Goal: Transaction & Acquisition: Book appointment/travel/reservation

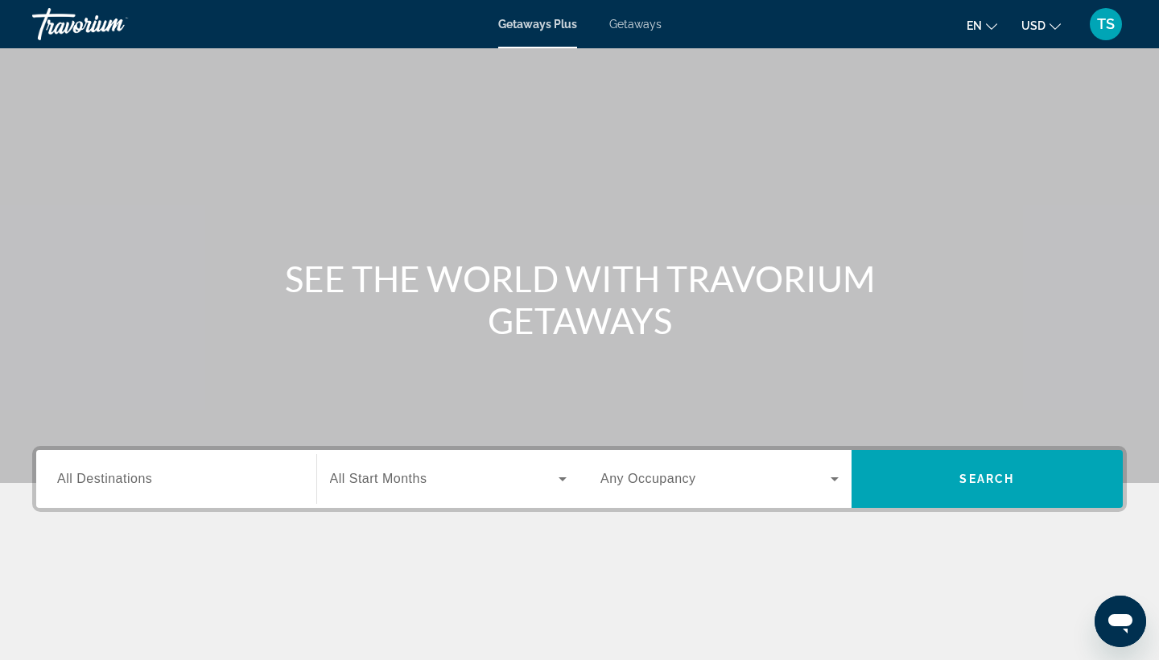
click at [133, 480] on span "All Destinations" at bounding box center [104, 479] width 95 height 14
click at [133, 480] on input "Destination All Destinations" at bounding box center [176, 479] width 238 height 19
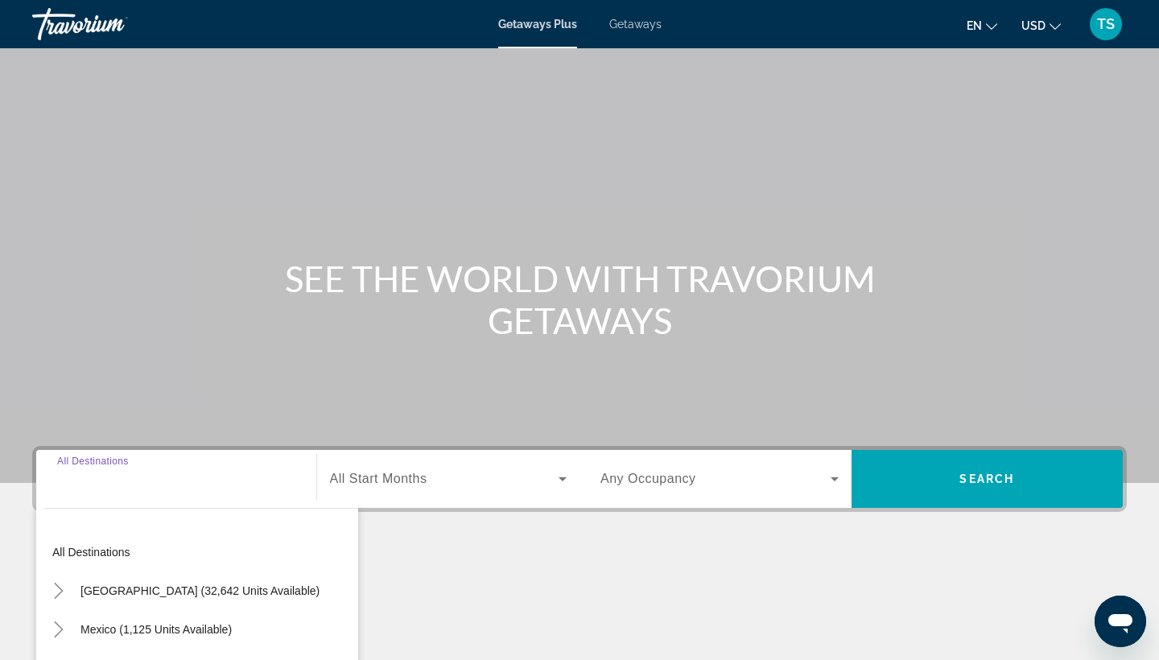
scroll to position [210, 0]
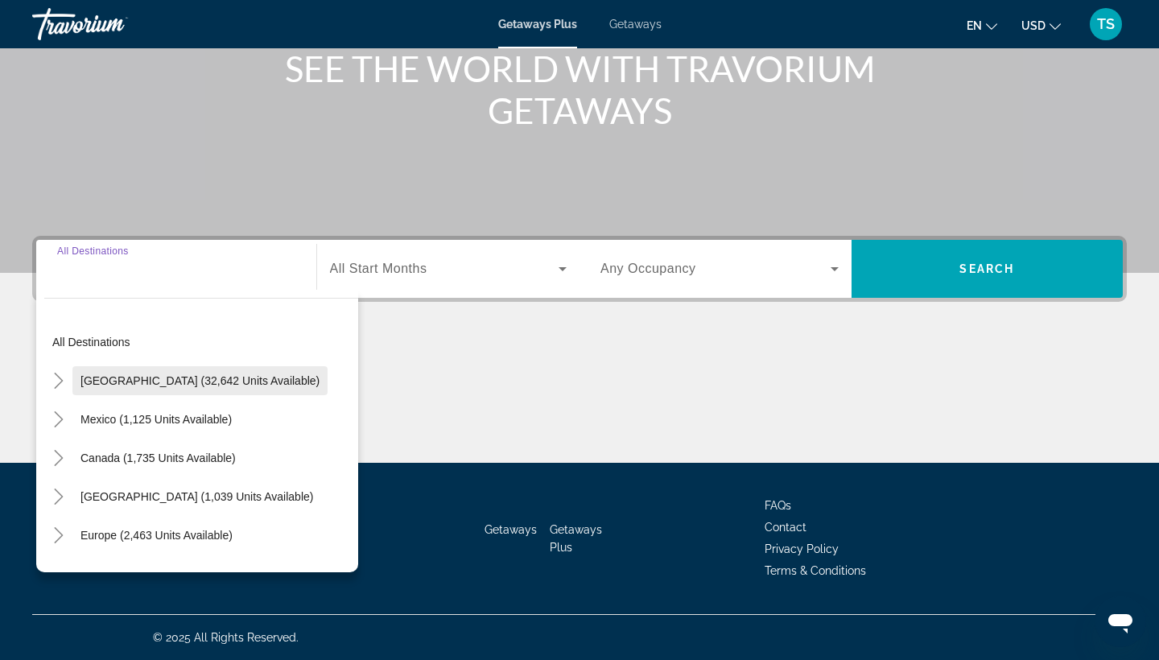
click at [188, 377] on span "[GEOGRAPHIC_DATA] (32,642 units available)" at bounding box center [199, 380] width 239 height 13
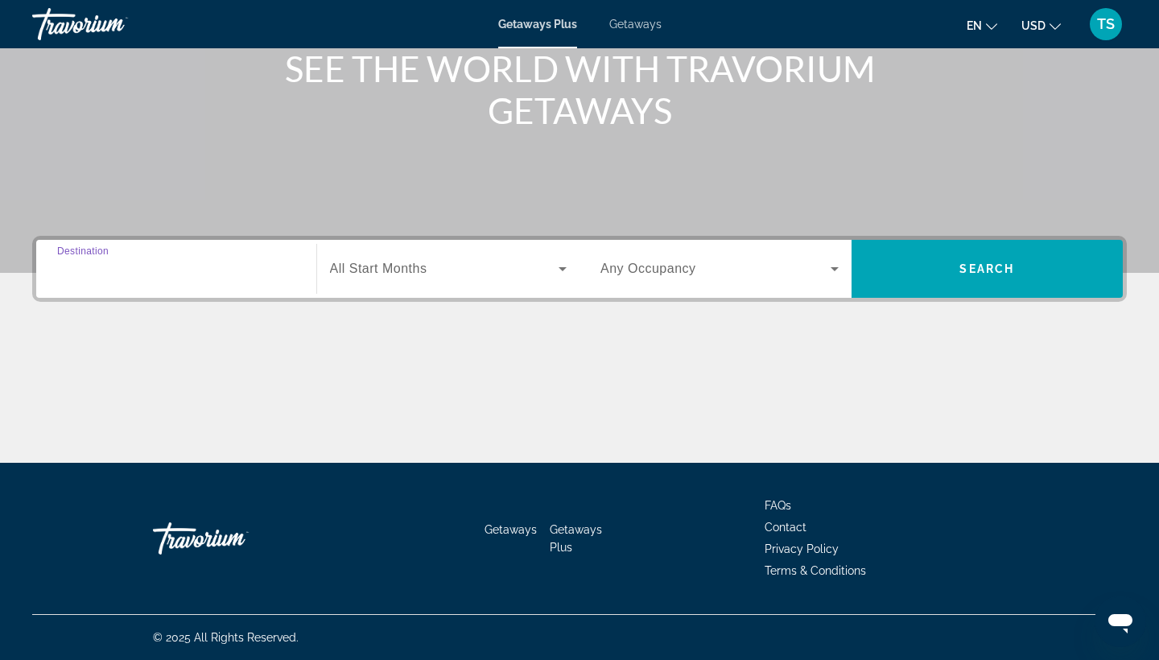
type input "**********"
click at [561, 270] on icon "Search widget" at bounding box center [563, 269] width 8 height 4
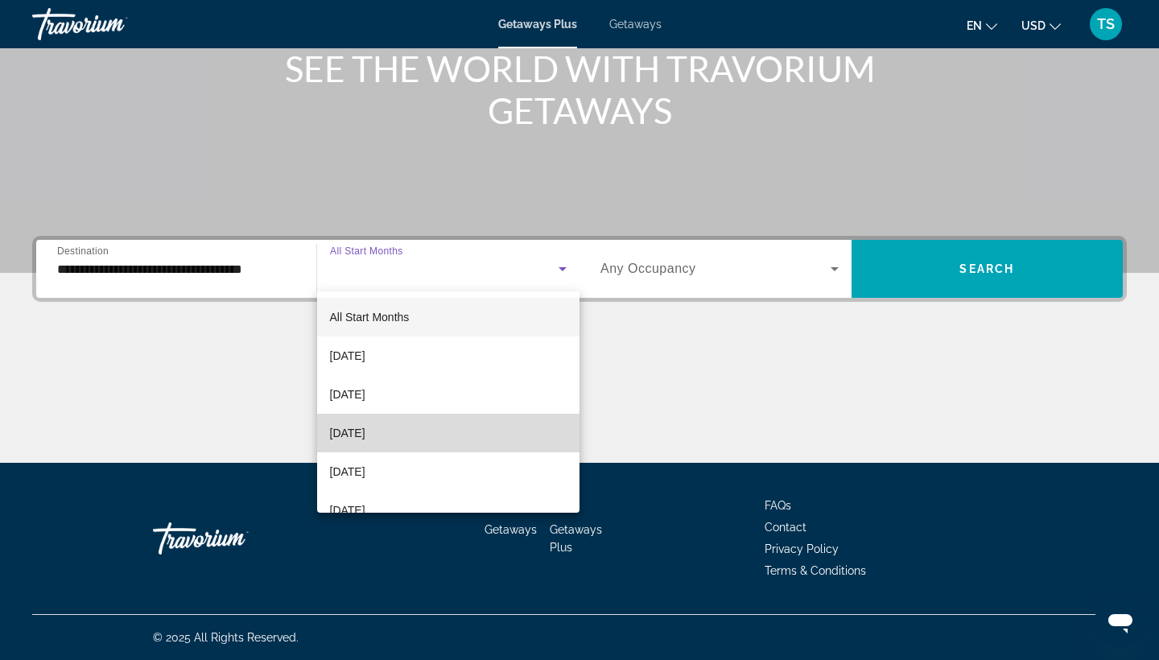
click at [365, 431] on span "[DATE]" at bounding box center [347, 432] width 35 height 19
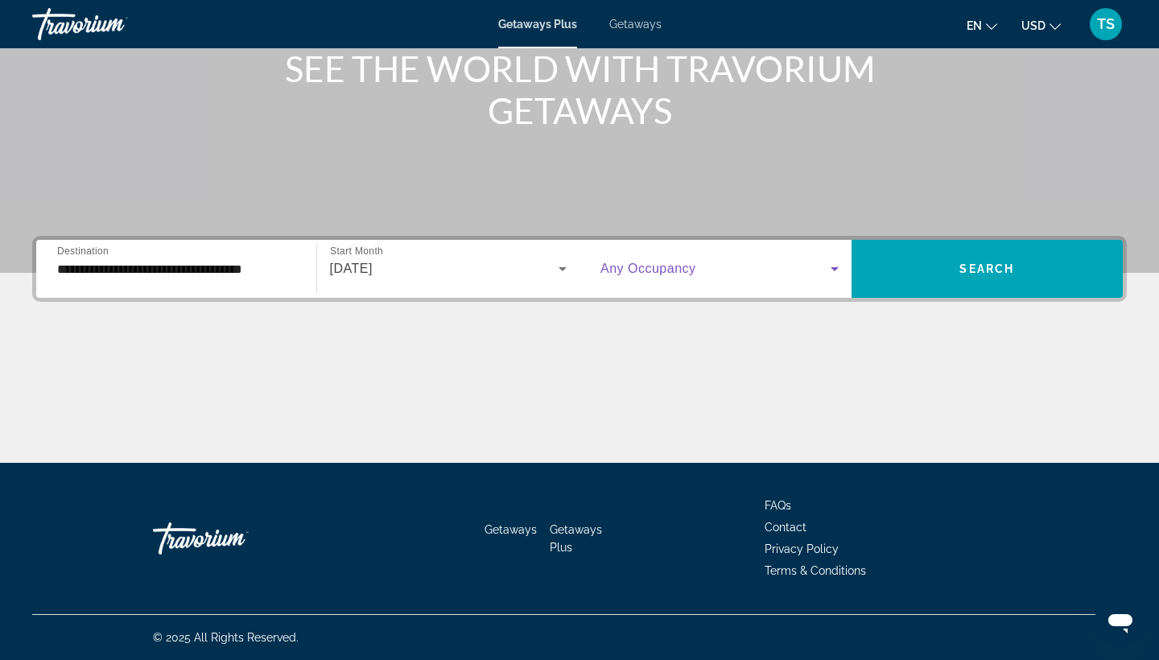
click at [826, 268] on icon "Search widget" at bounding box center [834, 268] width 19 height 19
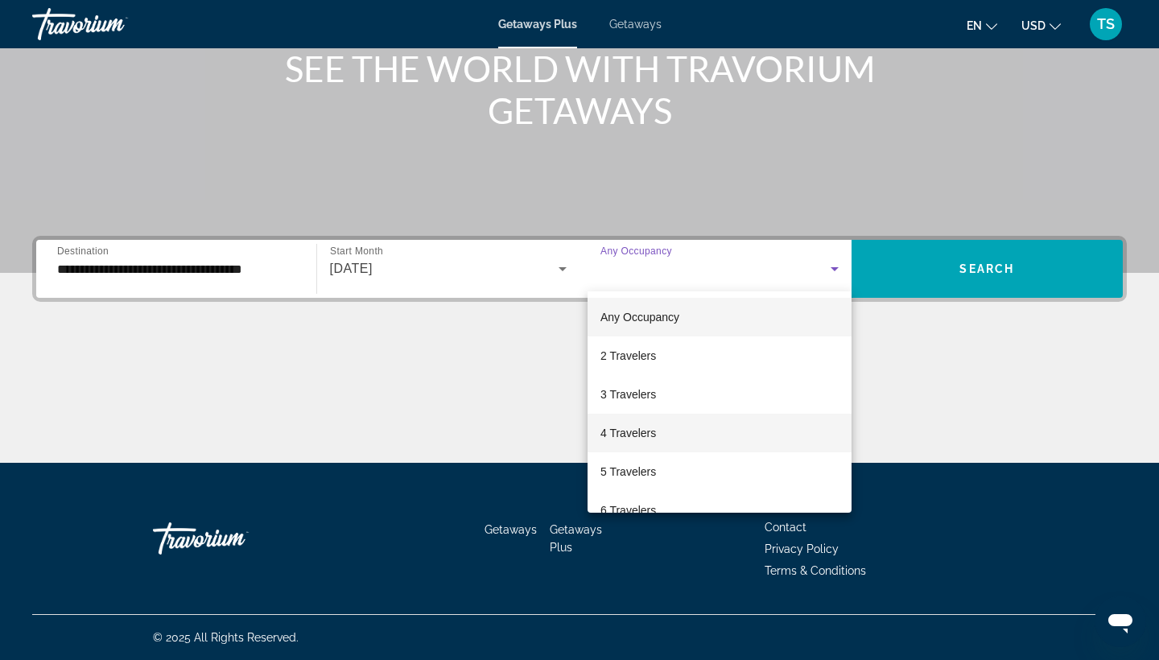
click at [642, 434] on span "4 Travelers" at bounding box center [628, 432] width 56 height 19
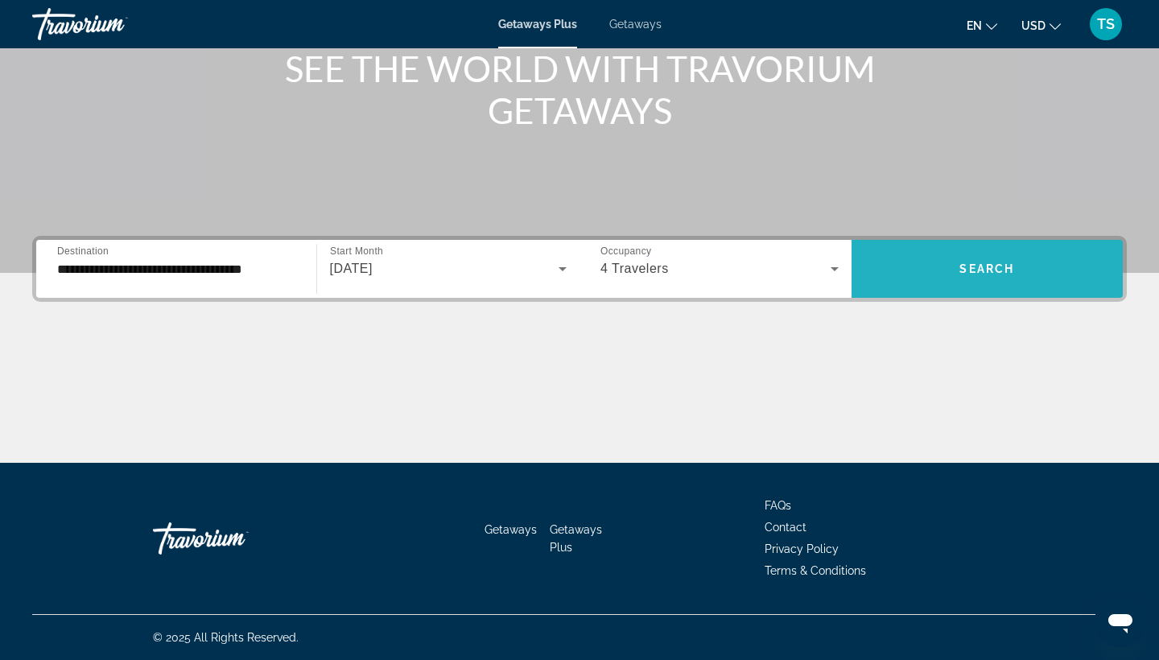
click at [930, 274] on span "Search widget" at bounding box center [988, 269] width 272 height 39
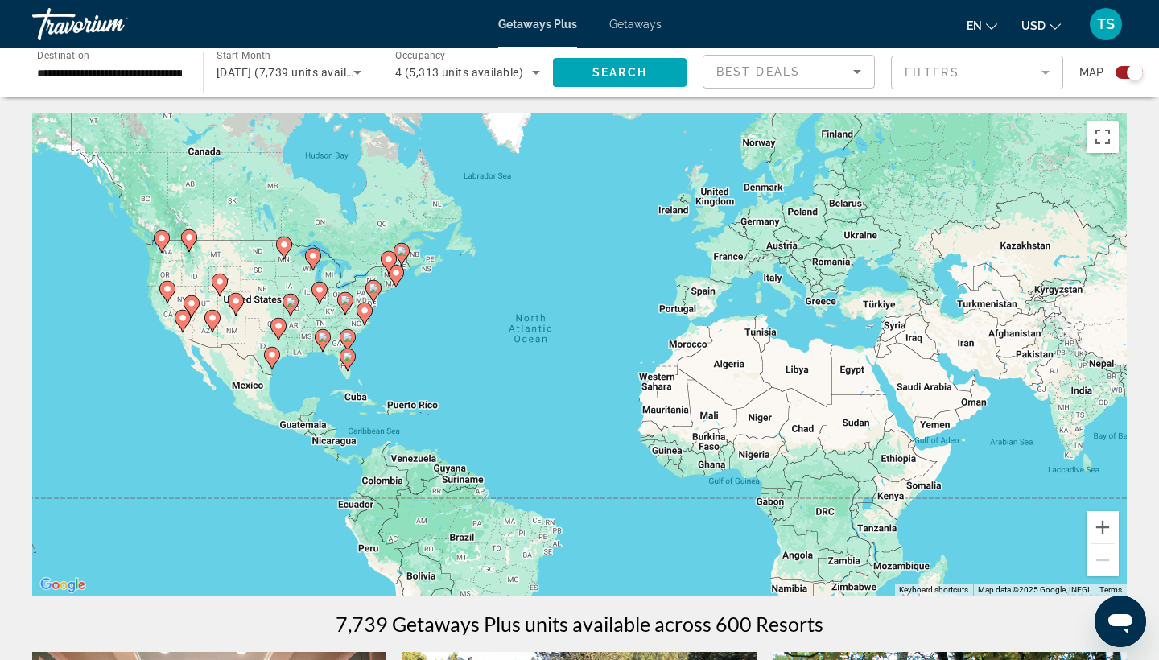
click at [350, 356] on image "Main content" at bounding box center [348, 357] width 10 height 10
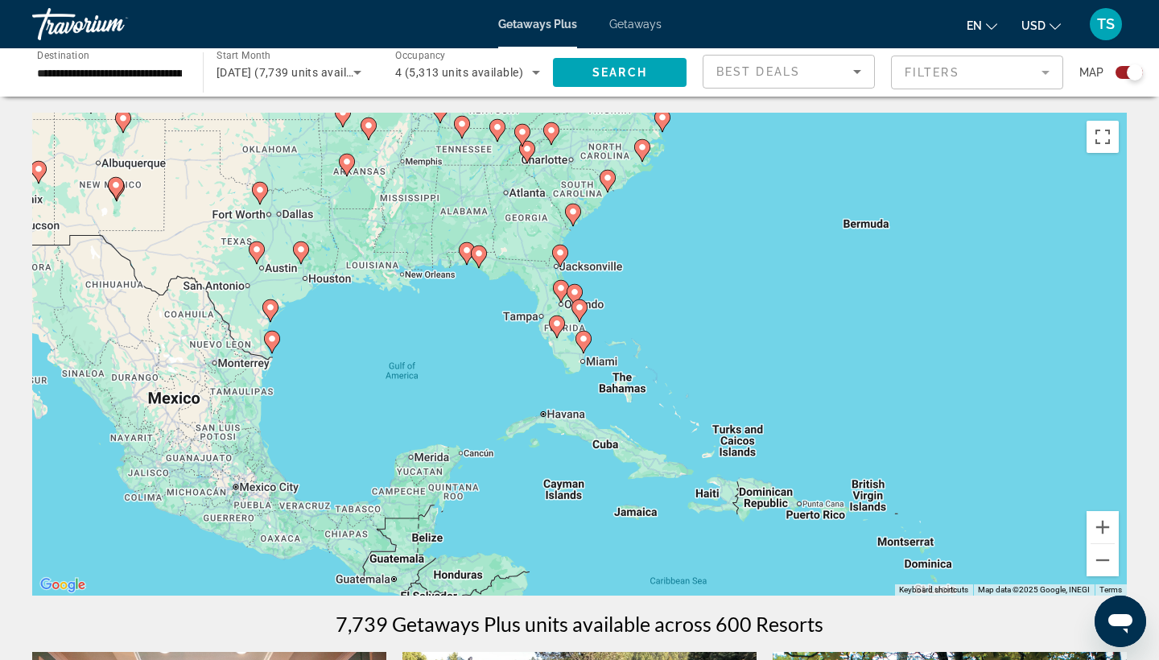
click at [576, 293] on image "Main content" at bounding box center [575, 292] width 10 height 10
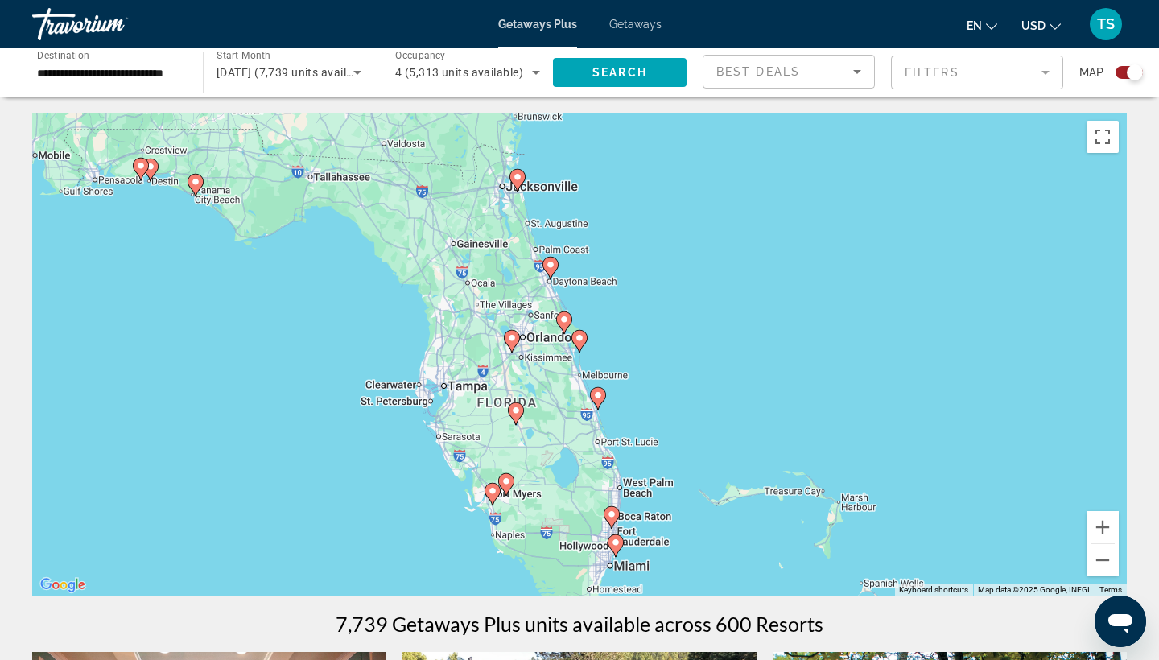
click at [563, 320] on image "Main content" at bounding box center [564, 320] width 10 height 10
type input "**********"
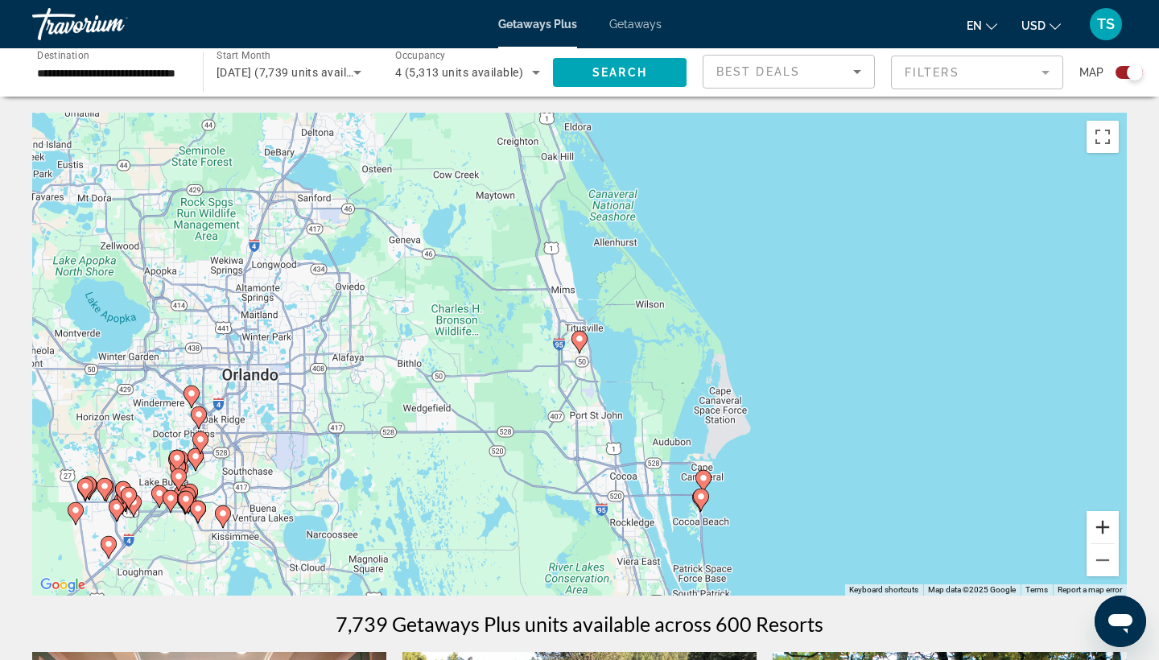
click at [1107, 525] on button "Zoom in" at bounding box center [1103, 527] width 32 height 32
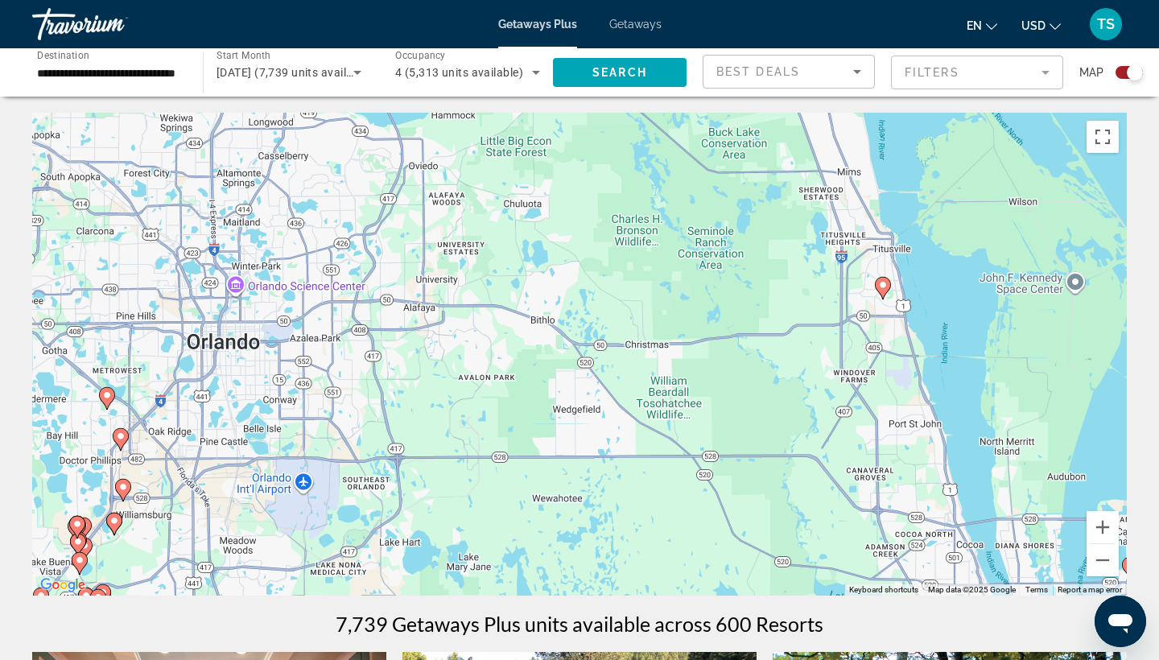
drag, startPoint x: 618, startPoint y: 250, endPoint x: 925, endPoint y: 195, distance: 311.5
click at [925, 196] on div "To navigate, press the arrow keys. To activate drag with keyboard, press Alt + …" at bounding box center [579, 354] width 1095 height 483
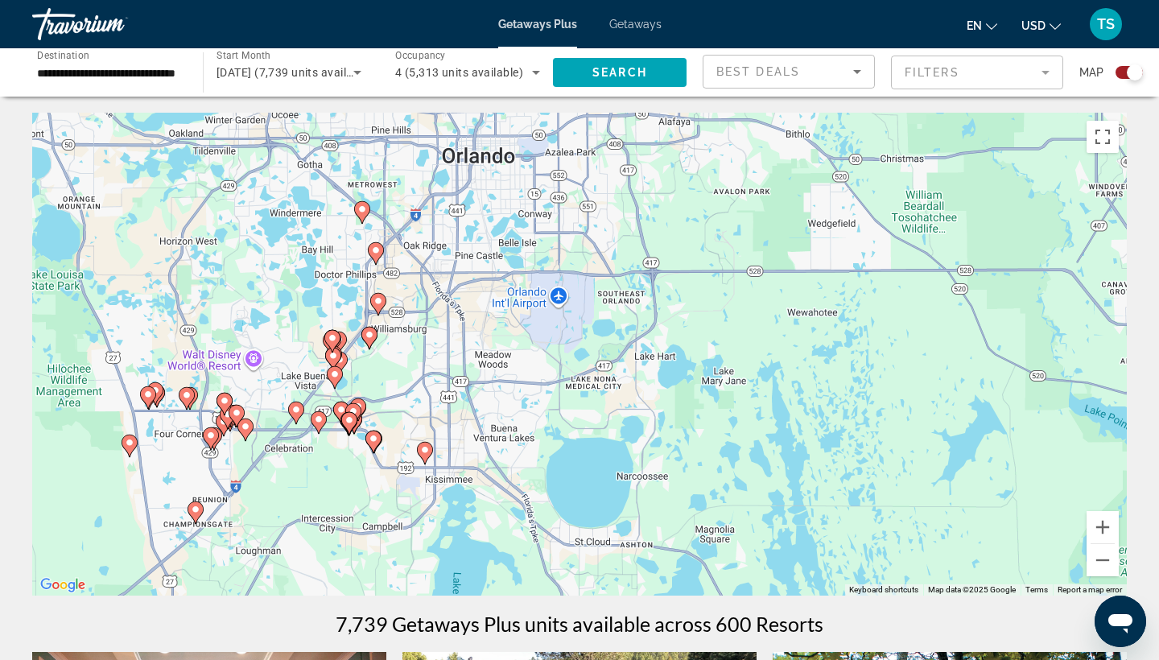
drag, startPoint x: 200, startPoint y: 472, endPoint x: 459, endPoint y: 285, distance: 319.3
click at [459, 285] on div "To navigate, press the arrow keys. To activate drag with keyboard, press Alt + …" at bounding box center [579, 354] width 1095 height 483
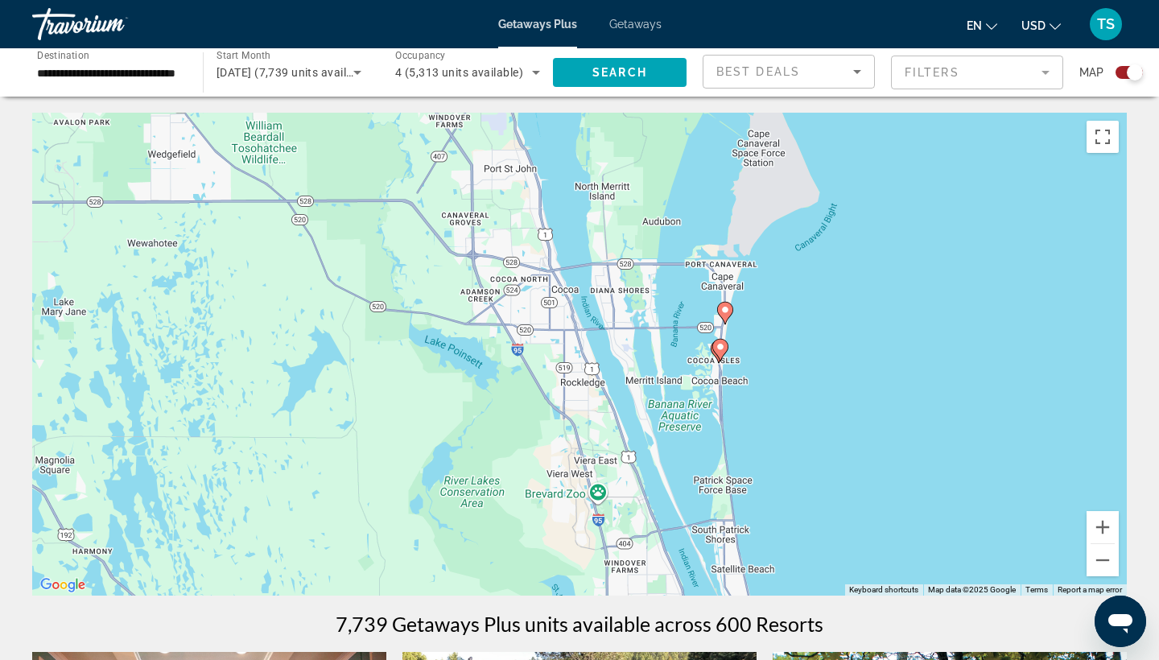
drag, startPoint x: 662, startPoint y: 423, endPoint x: 4, endPoint y: 345, distance: 663.0
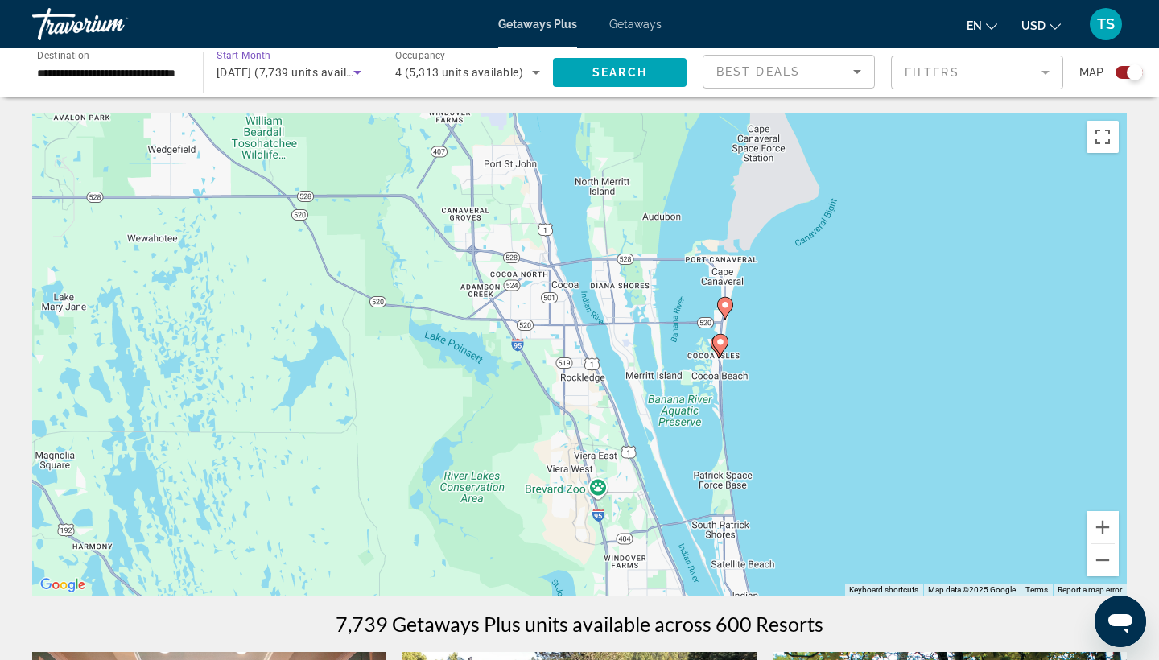
click at [360, 71] on icon "Search widget" at bounding box center [357, 72] width 19 height 19
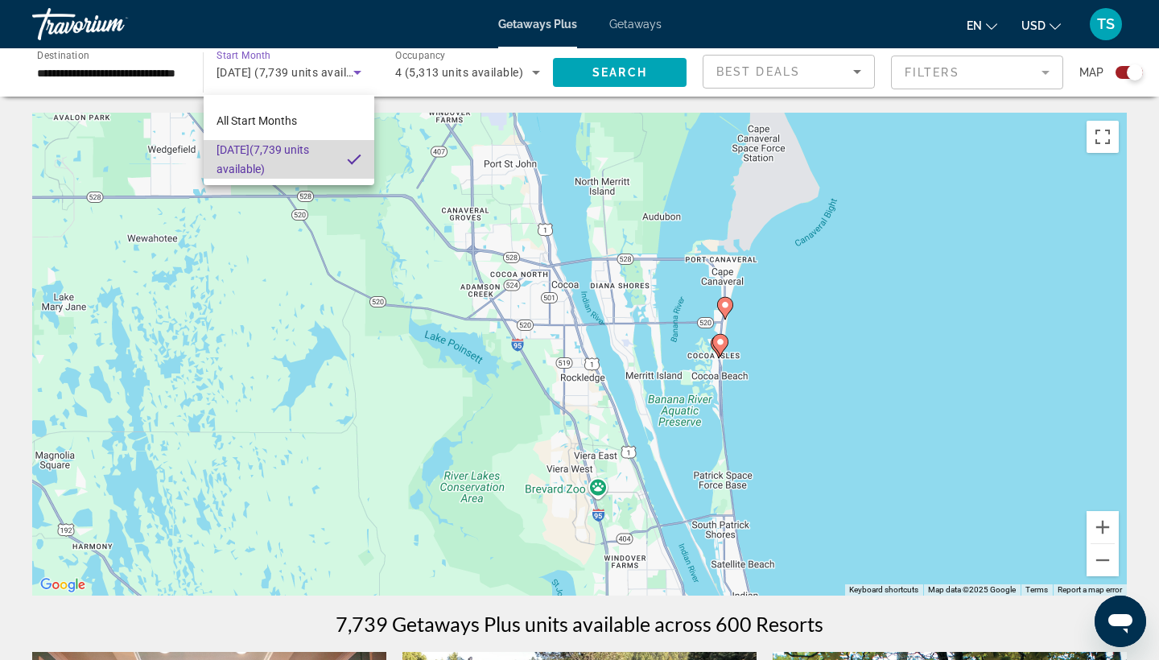
click at [256, 156] on span "[DATE] (7,739 units available)" at bounding box center [276, 159] width 118 height 39
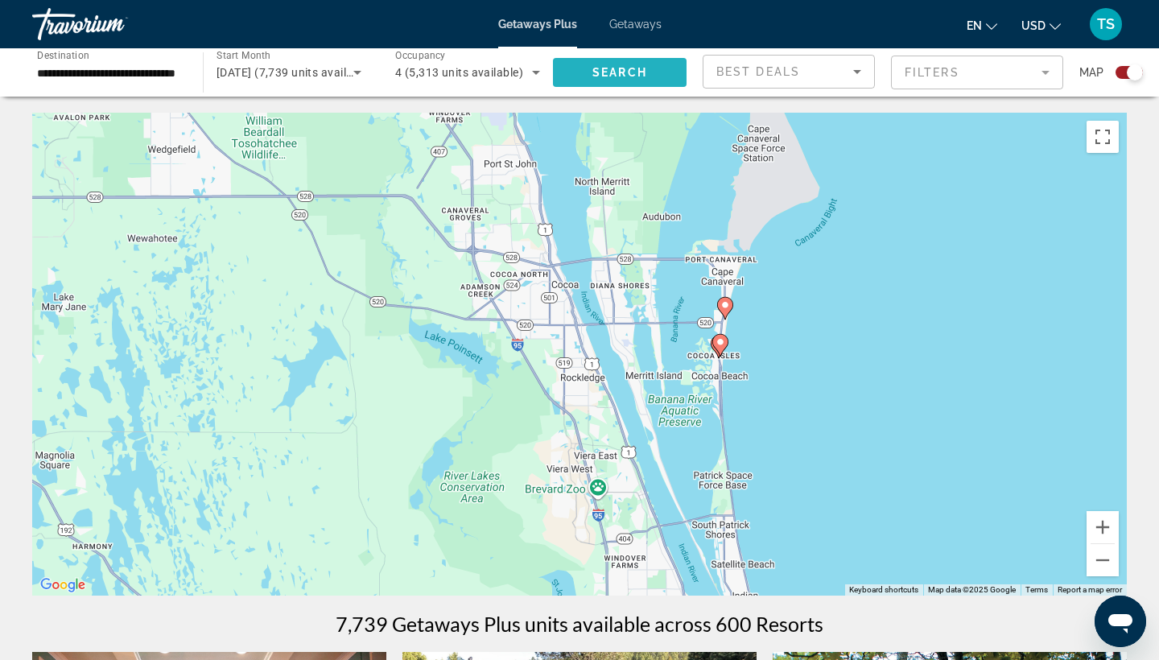
click at [639, 72] on span "Search" at bounding box center [619, 72] width 55 height 13
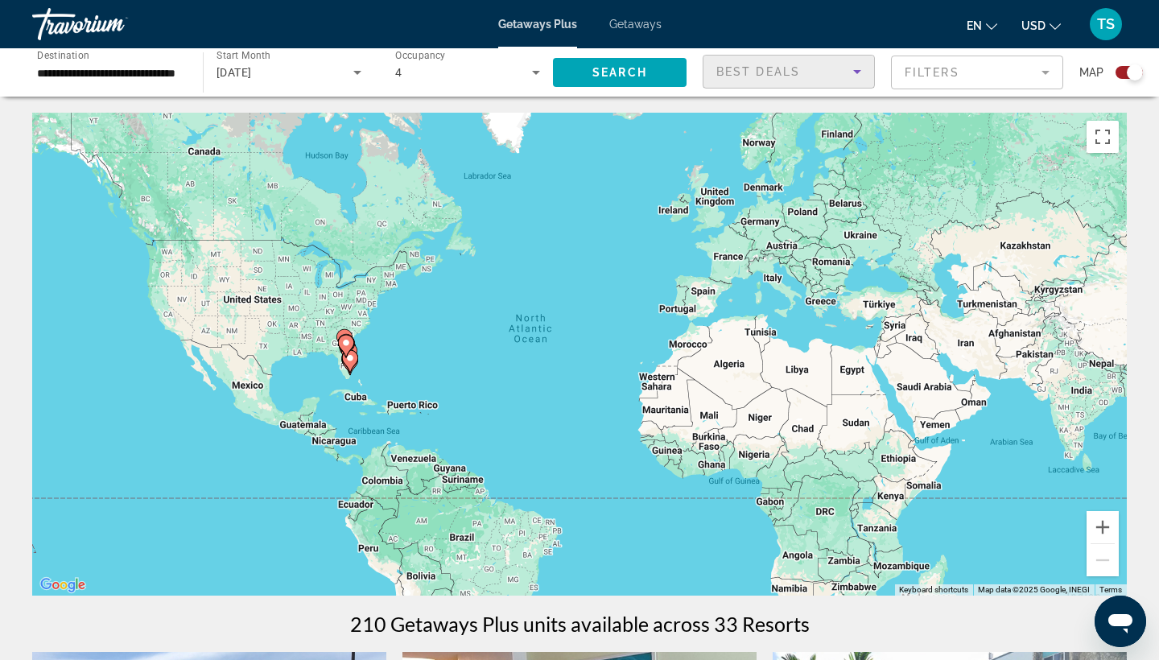
click at [860, 70] on icon "Sort by" at bounding box center [857, 72] width 8 height 4
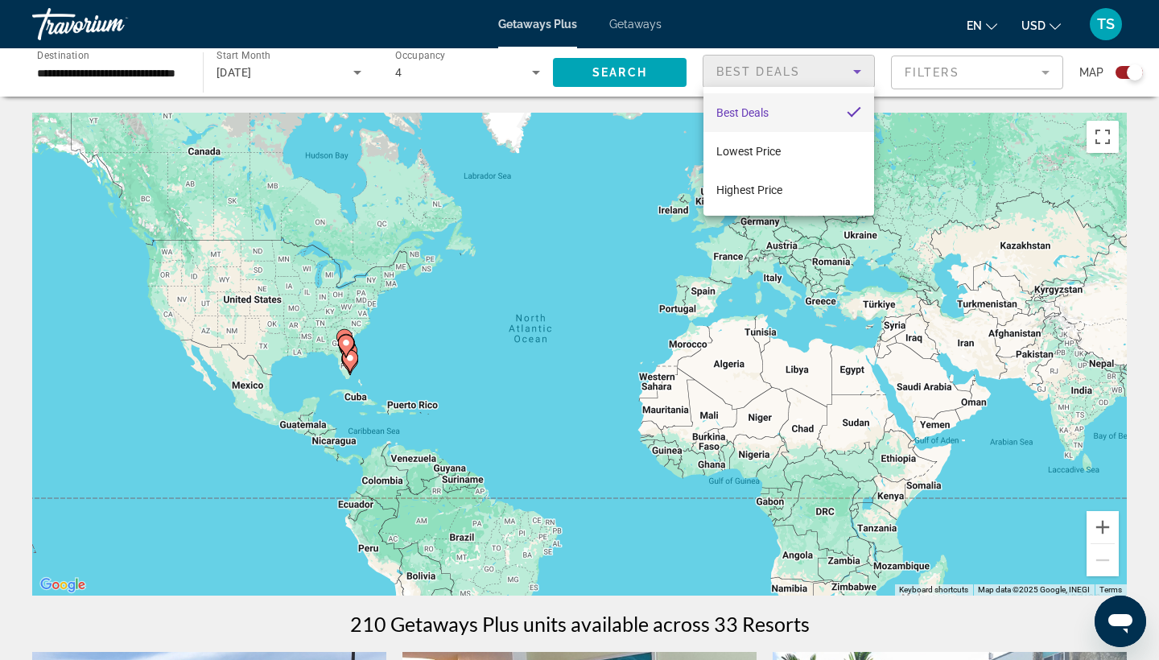
click at [571, 219] on div at bounding box center [579, 330] width 1159 height 660
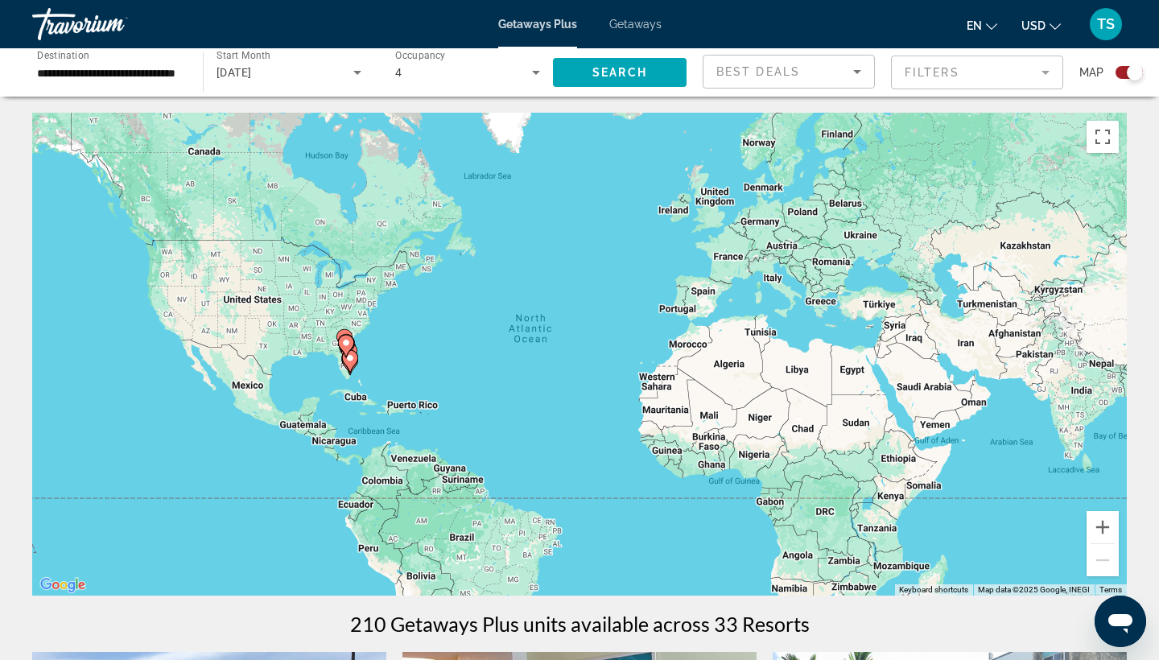
click at [1050, 71] on mat-form-field "Filters" at bounding box center [977, 73] width 172 height 34
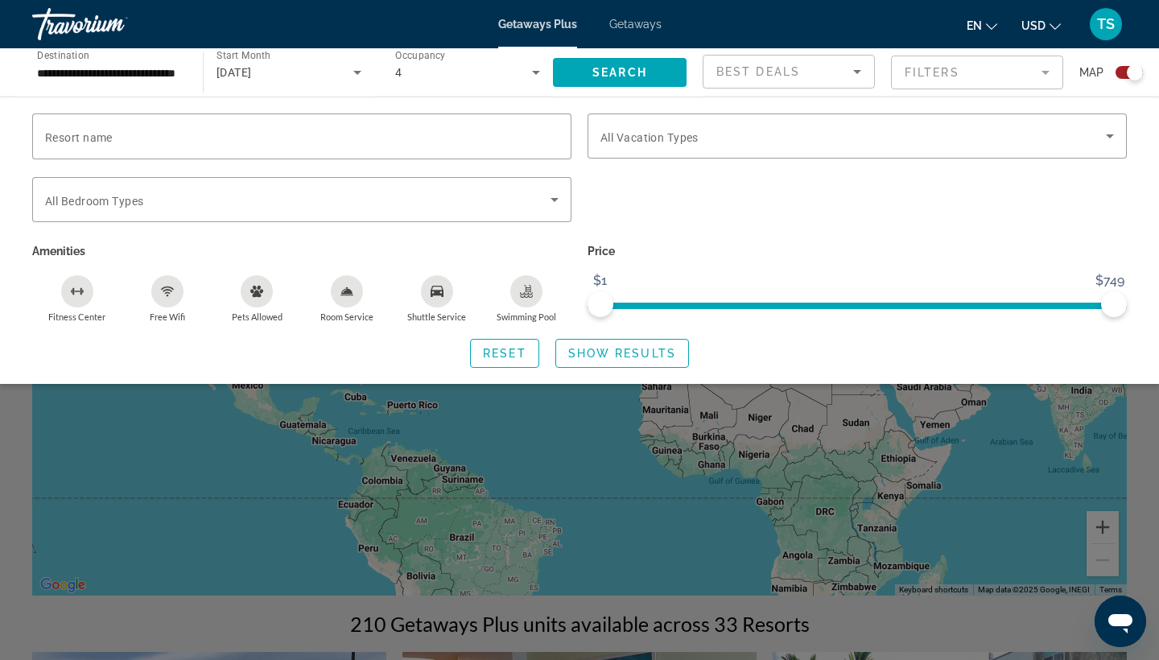
click at [1050, 71] on mat-form-field "Filters" at bounding box center [977, 73] width 172 height 34
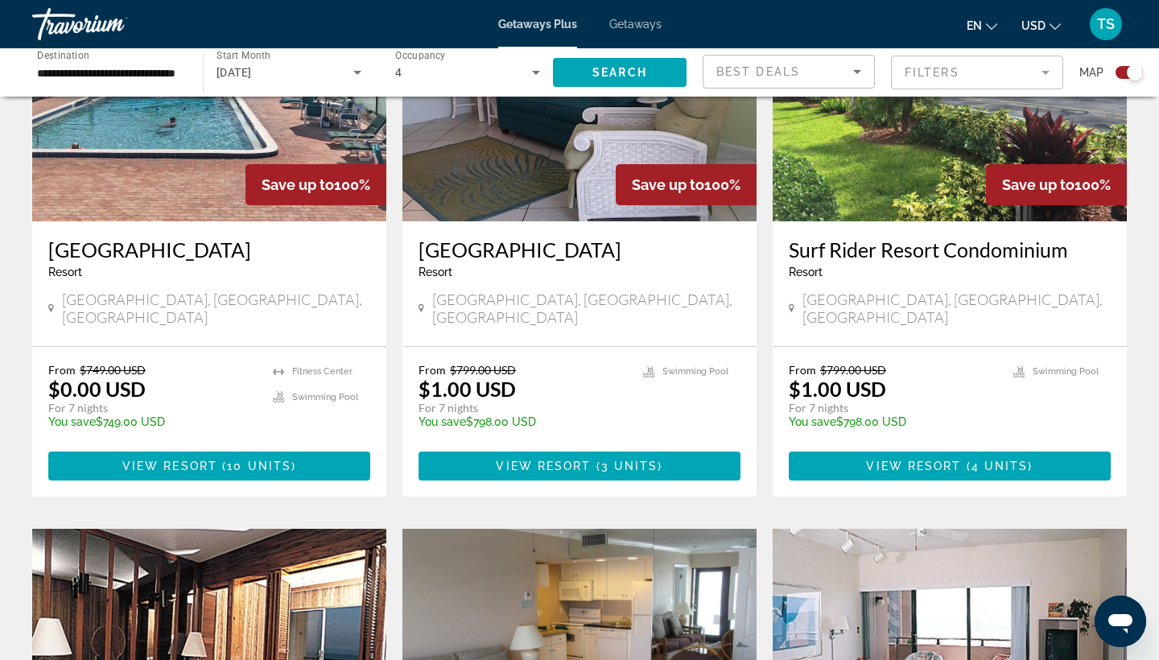
scroll to position [689, 0]
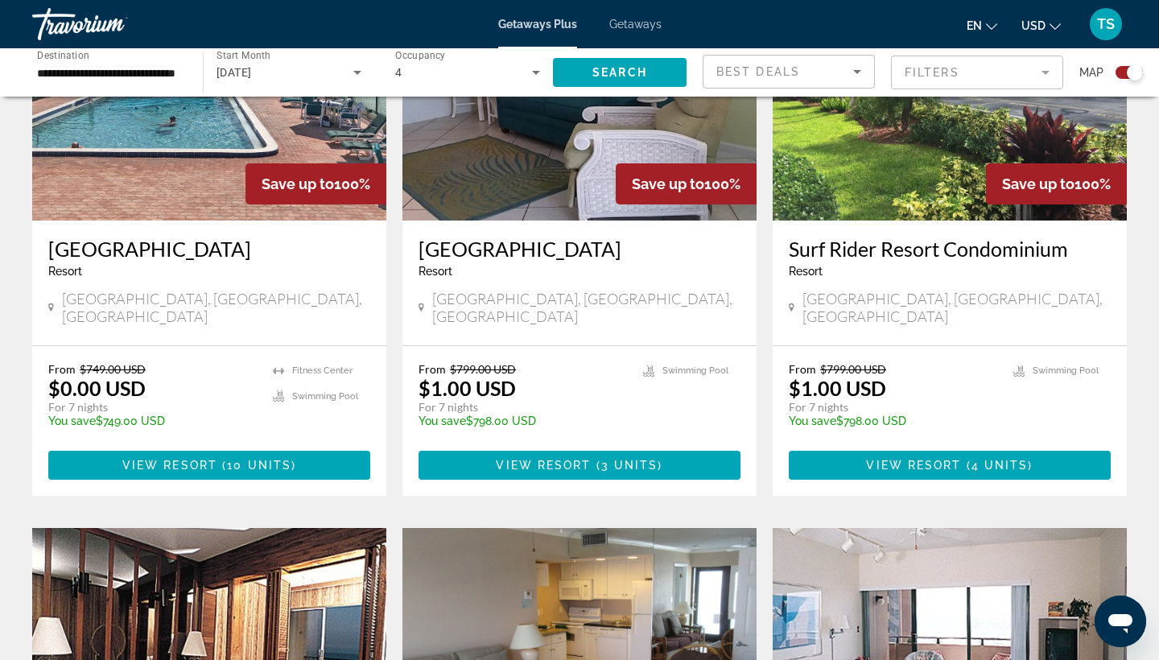
click at [52, 315] on icon "Main content" at bounding box center [51, 307] width 6 height 14
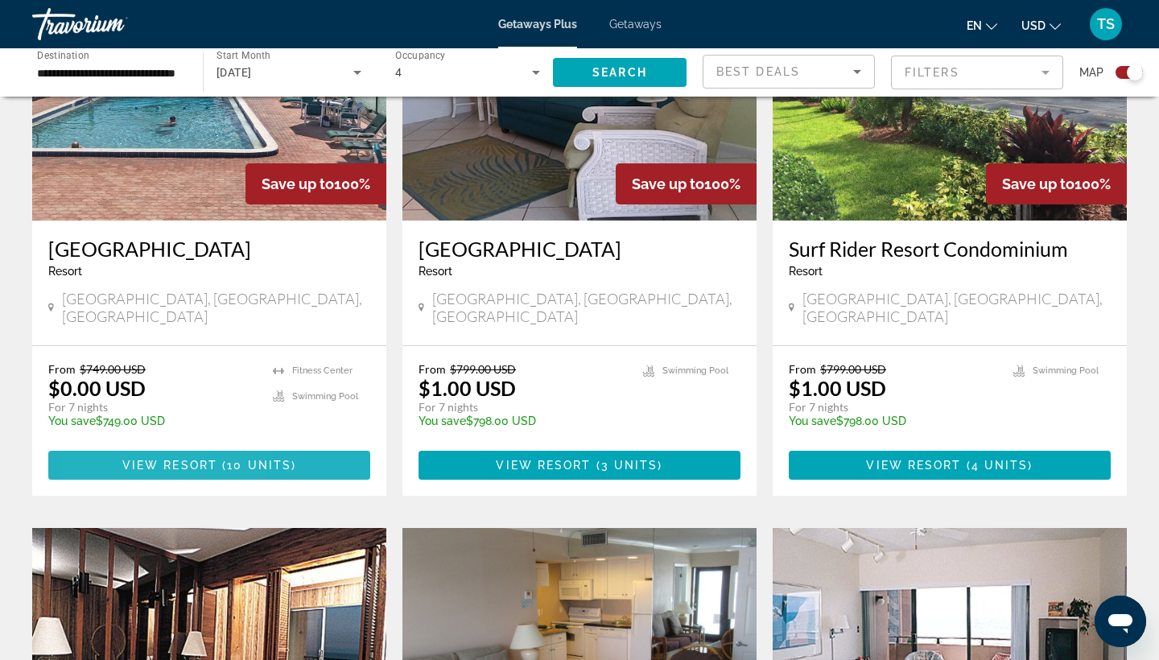
click at [113, 473] on span "Main content" at bounding box center [209, 465] width 322 height 39
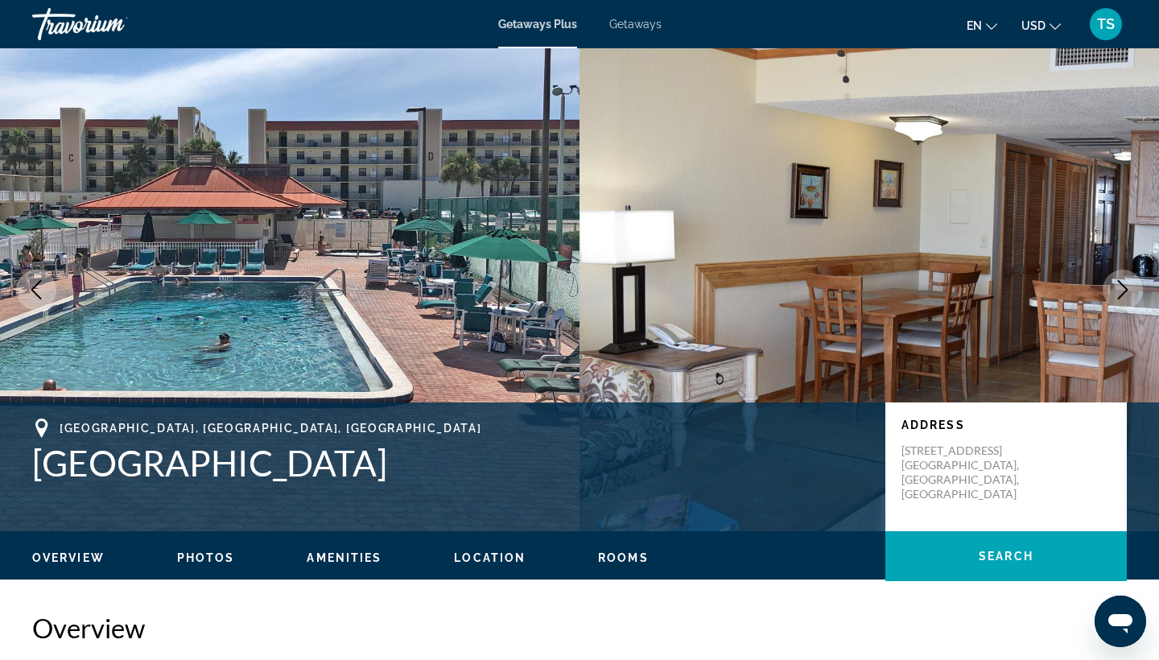
click at [1120, 287] on icon "Next image" at bounding box center [1122, 289] width 19 height 19
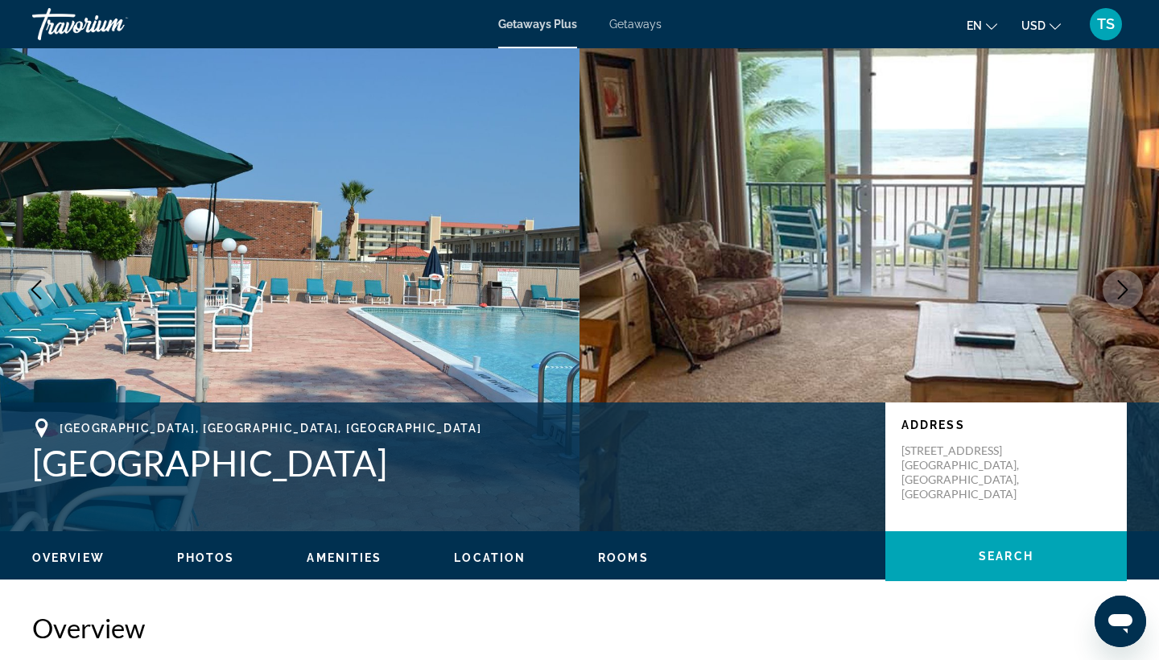
click at [1120, 287] on icon "Next image" at bounding box center [1122, 289] width 19 height 19
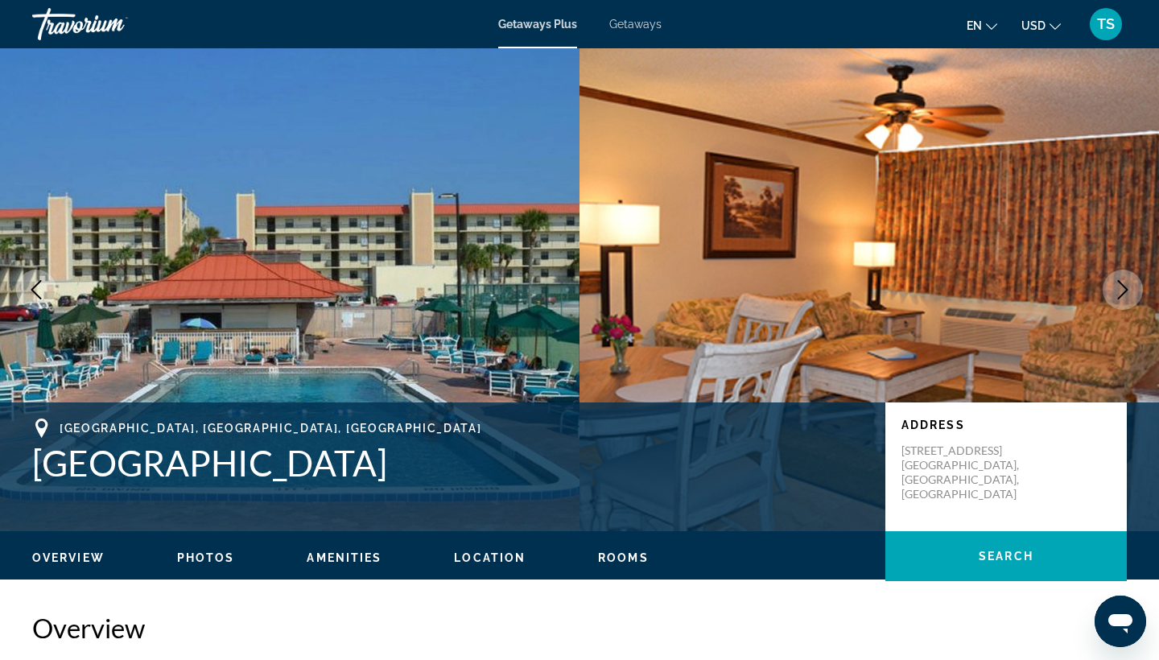
click at [1121, 289] on icon "Next image" at bounding box center [1122, 289] width 19 height 19
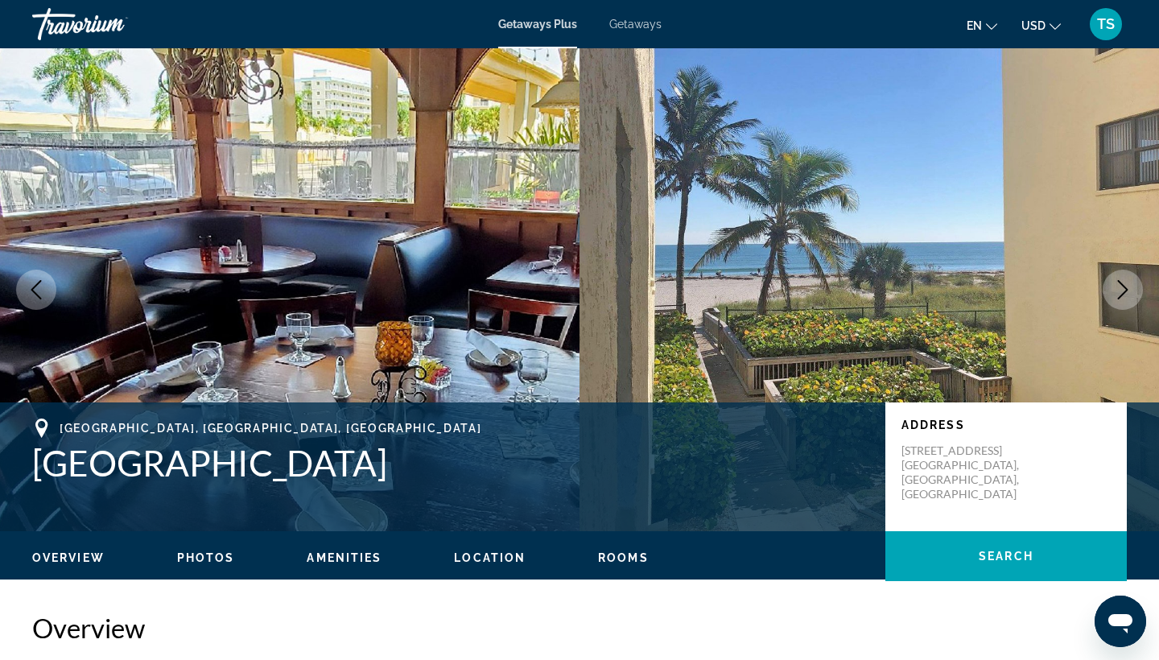
click at [1121, 289] on icon "Next image" at bounding box center [1122, 289] width 19 height 19
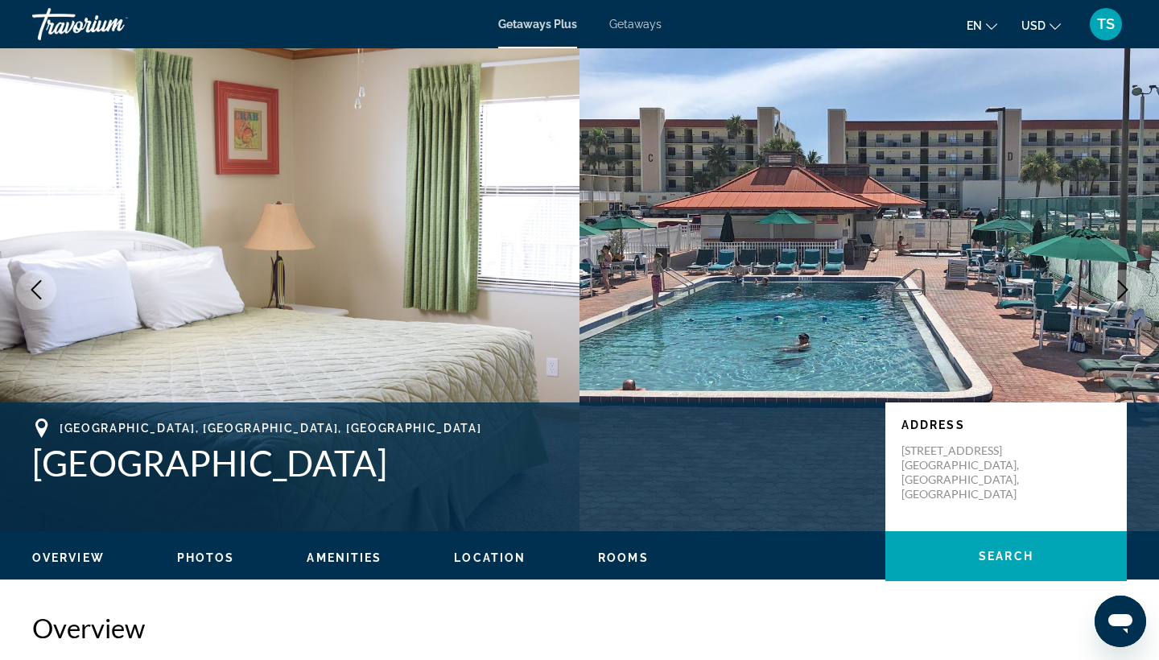
click at [1123, 290] on icon "Next image" at bounding box center [1122, 289] width 19 height 19
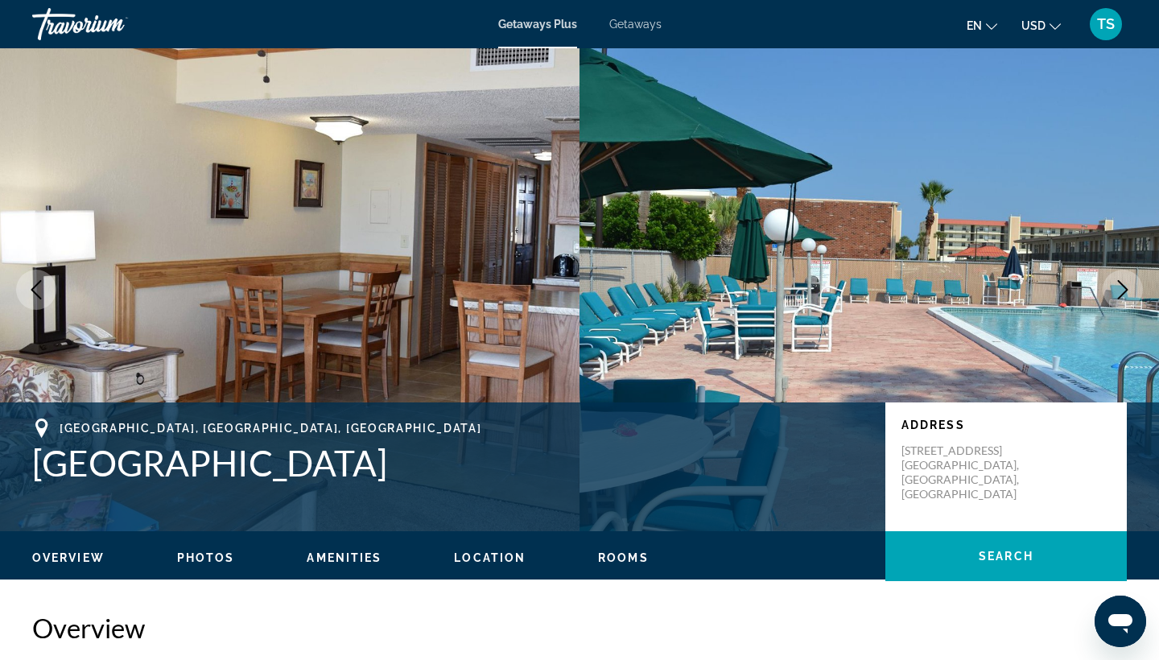
click at [1123, 290] on icon "Next image" at bounding box center [1122, 289] width 19 height 19
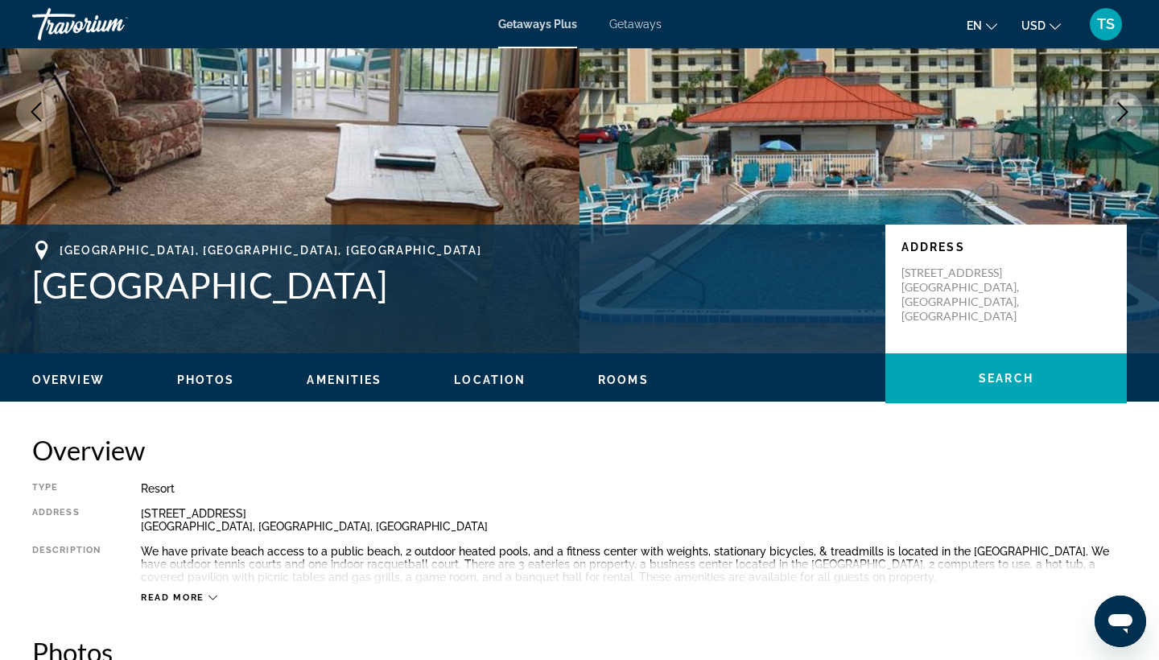
scroll to position [190, 0]
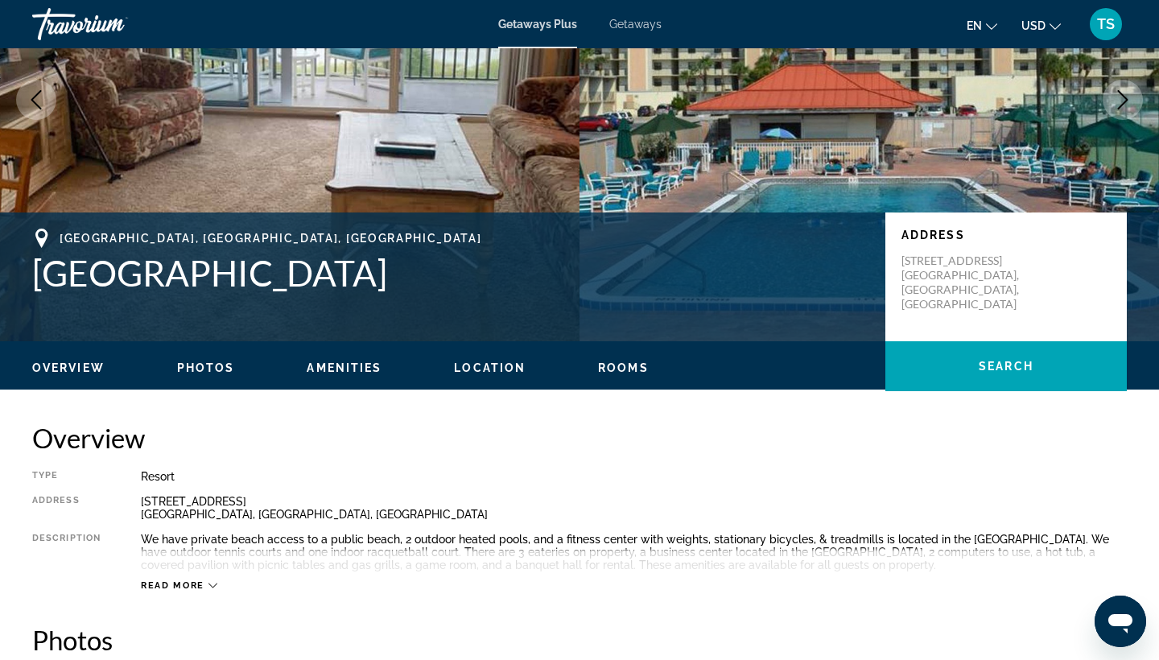
click at [631, 361] on span "Rooms" at bounding box center [623, 367] width 51 height 13
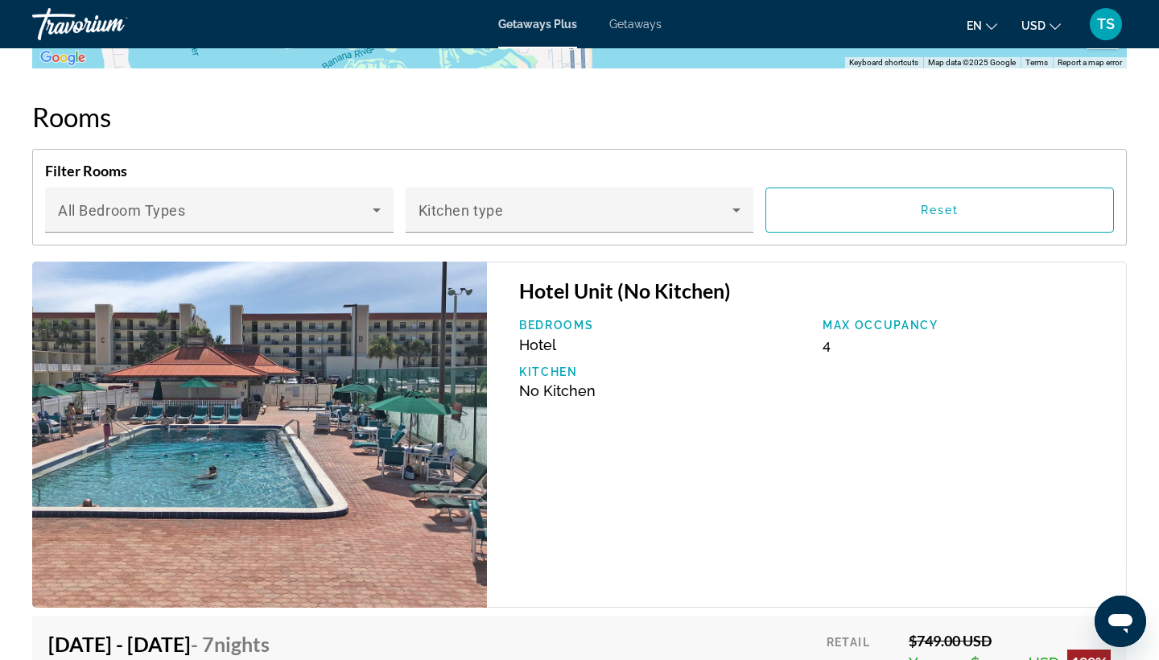
scroll to position [2499, 0]
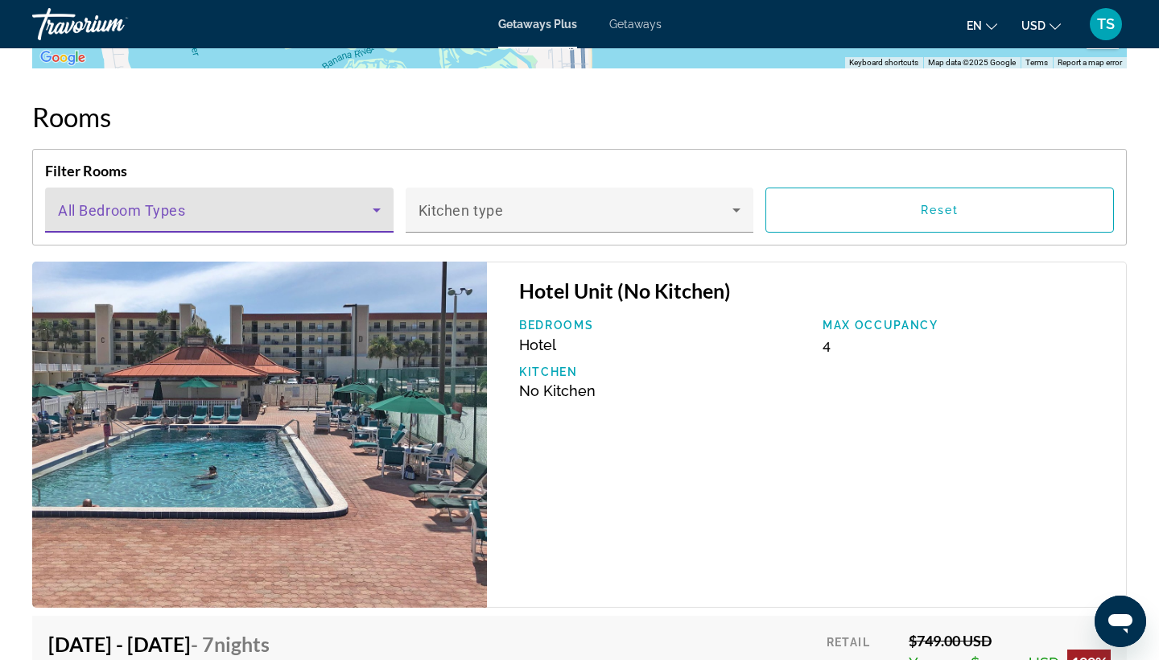
click at [377, 209] on icon "Main content" at bounding box center [377, 210] width 8 height 4
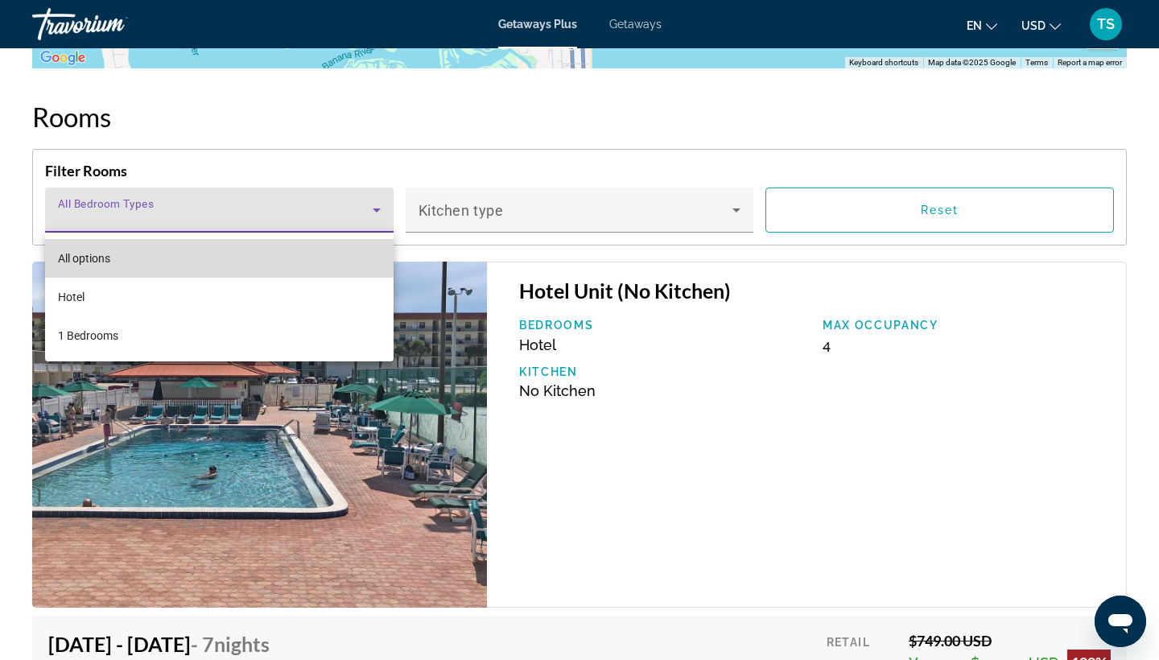
click at [265, 249] on mat-option "All options" at bounding box center [219, 258] width 349 height 39
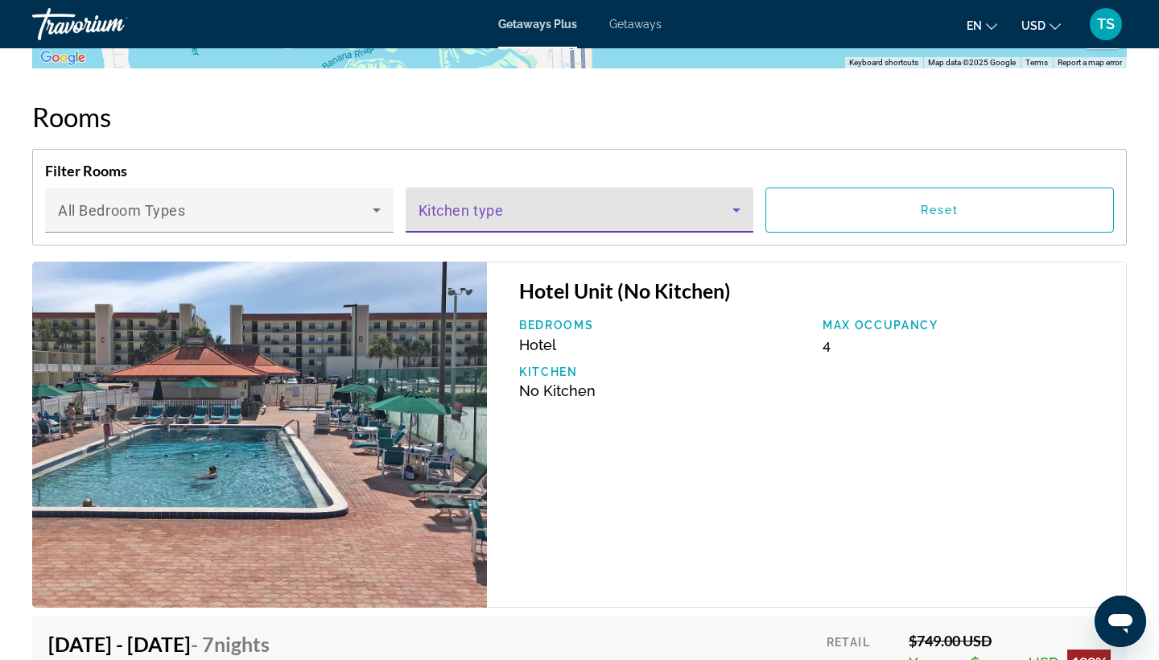
click at [733, 209] on icon "Main content" at bounding box center [736, 210] width 8 height 4
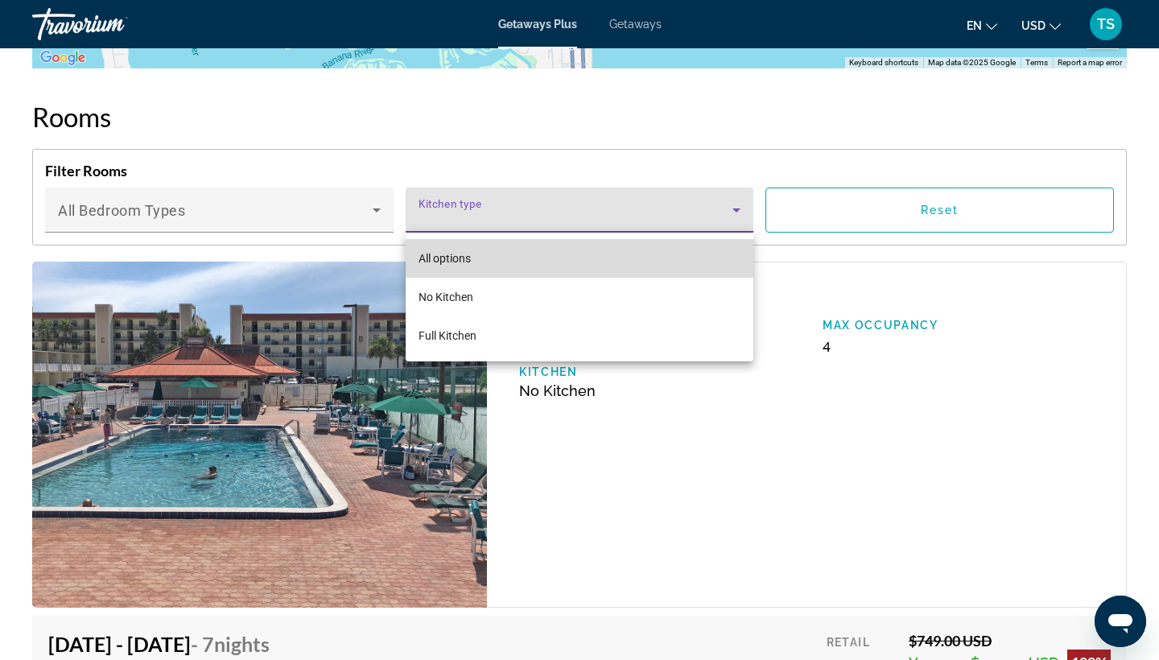
click at [648, 248] on mat-option "All options" at bounding box center [580, 258] width 349 height 39
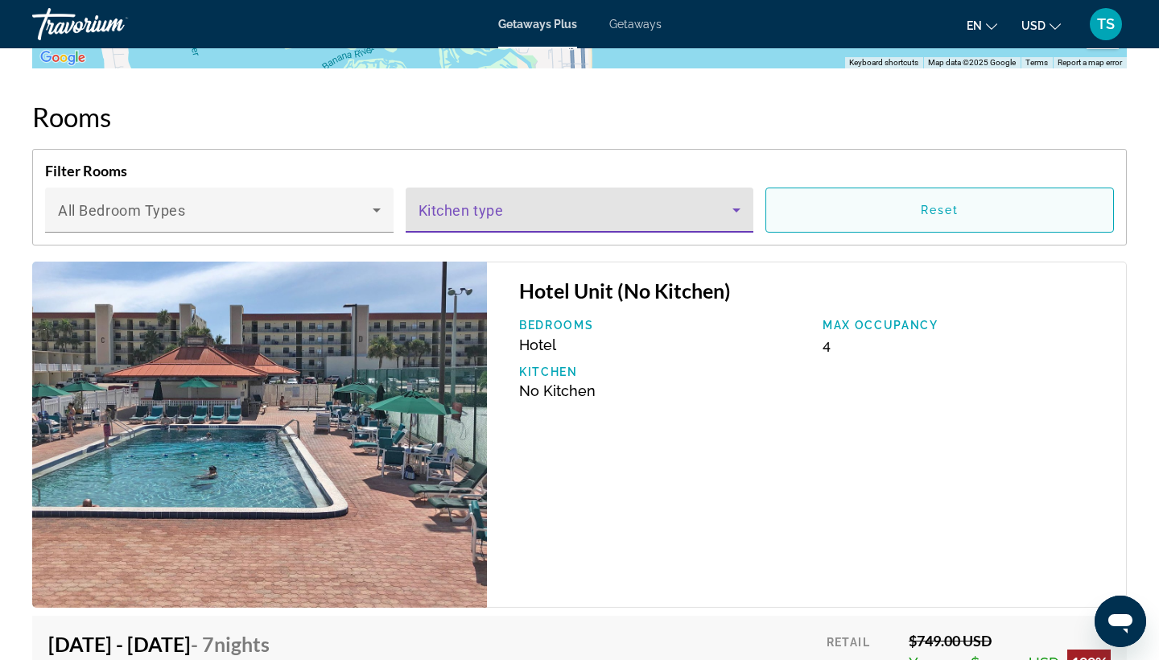
click at [903, 209] on span "Main content" at bounding box center [939, 210] width 347 height 39
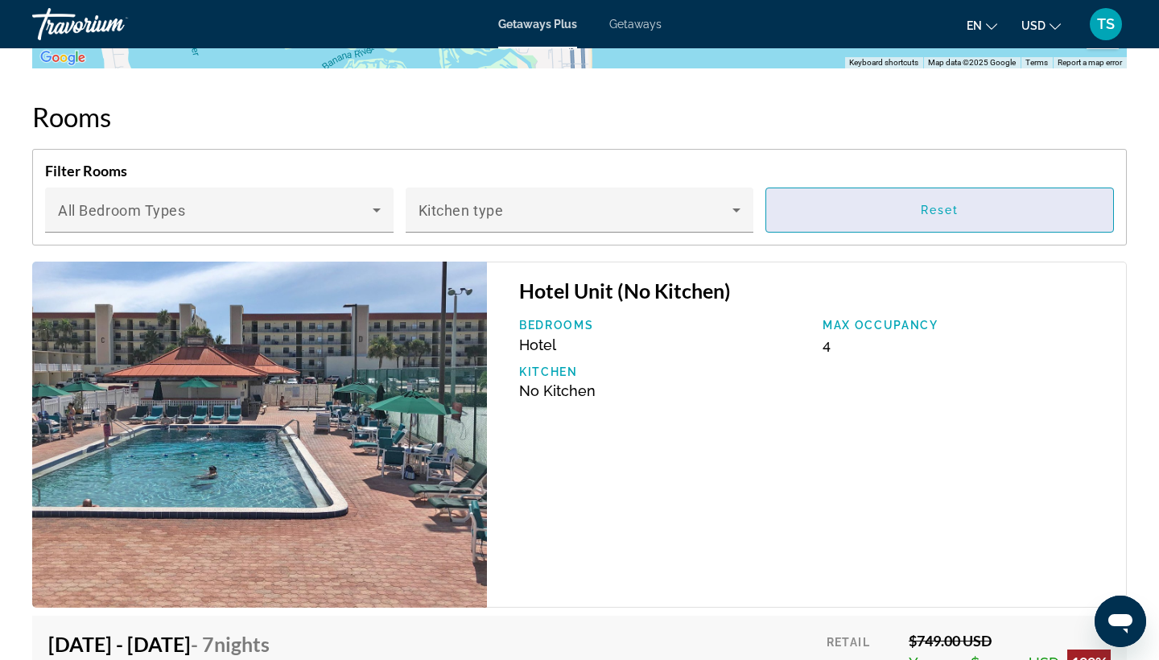
click at [939, 209] on span "Reset" at bounding box center [940, 210] width 39 height 13
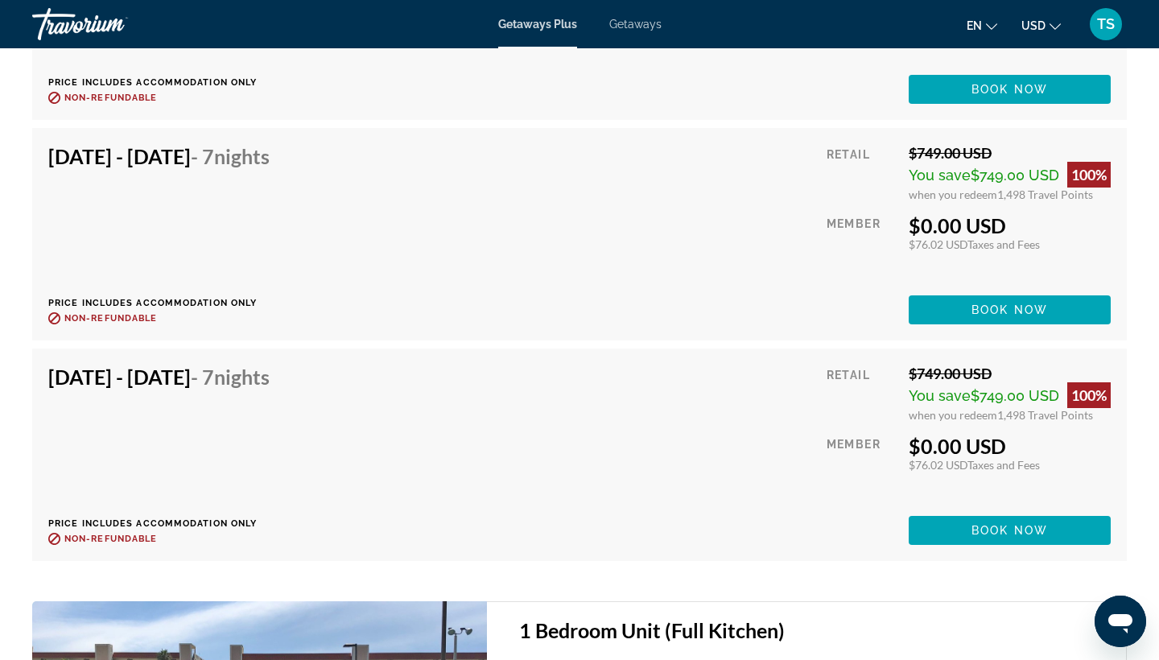
scroll to position [3429, 0]
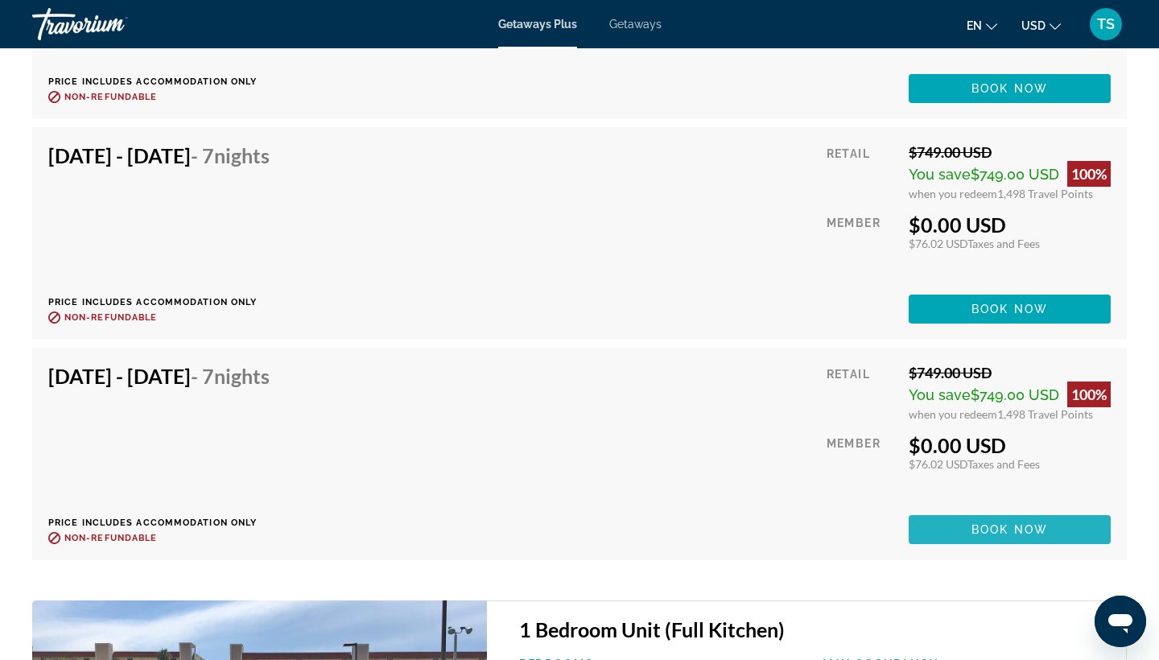
click at [983, 530] on span "Book now" at bounding box center [1010, 529] width 76 height 13
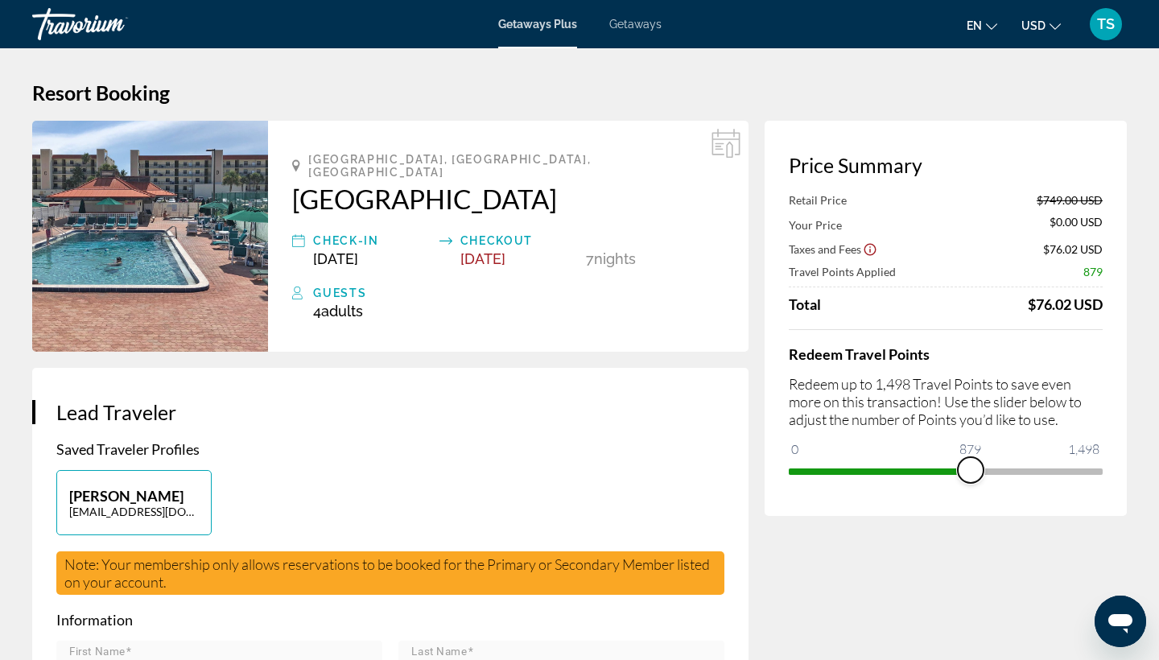
drag, startPoint x: 1085, startPoint y: 469, endPoint x: 972, endPoint y: 471, distance: 113.5
click at [971, 471] on span "ngx-slider" at bounding box center [971, 470] width 26 height 26
drag, startPoint x: 972, startPoint y: 471, endPoint x: 1097, endPoint y: 473, distance: 125.6
click at [1097, 473] on span "ngx-slider" at bounding box center [1090, 470] width 26 height 26
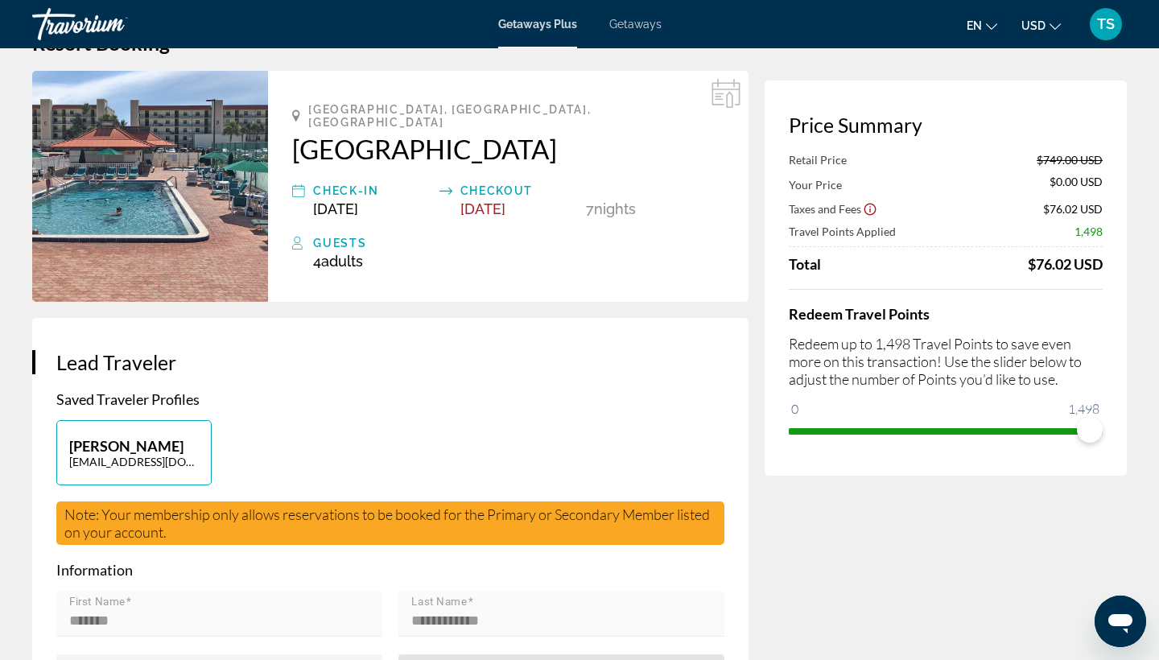
scroll to position [45, 0]
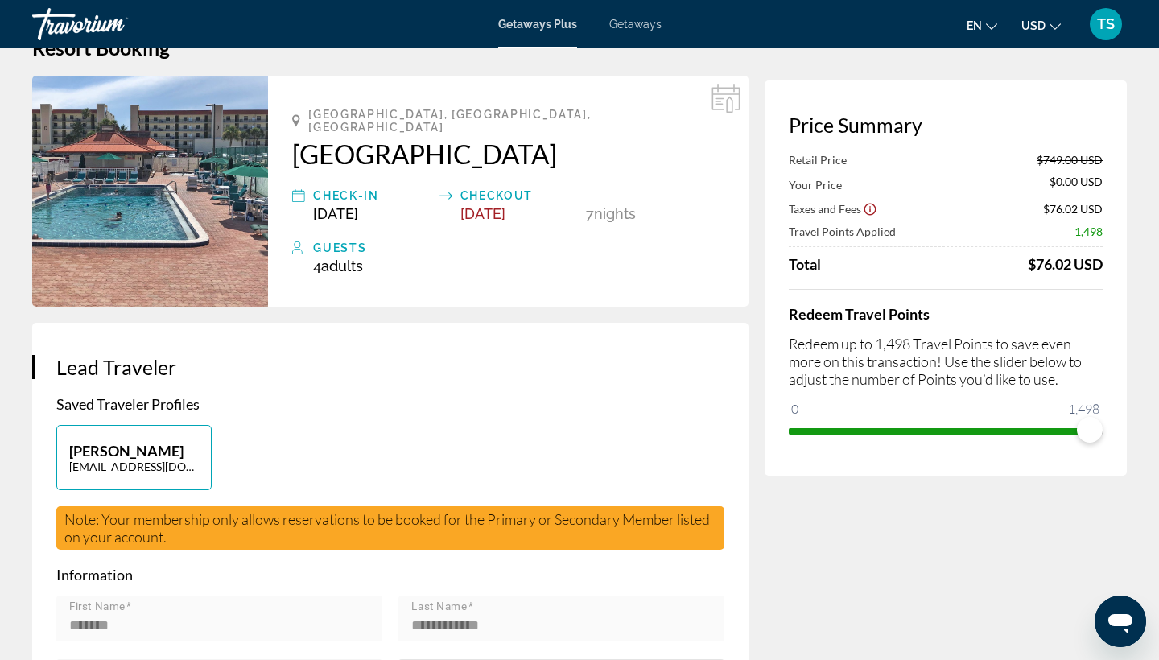
type input "**********"
click at [295, 205] on icon "Main content" at bounding box center [298, 195] width 13 height 19
click at [327, 205] on div "Check-In" at bounding box center [372, 195] width 118 height 19
click at [296, 205] on icon "Main content" at bounding box center [298, 195] width 13 height 19
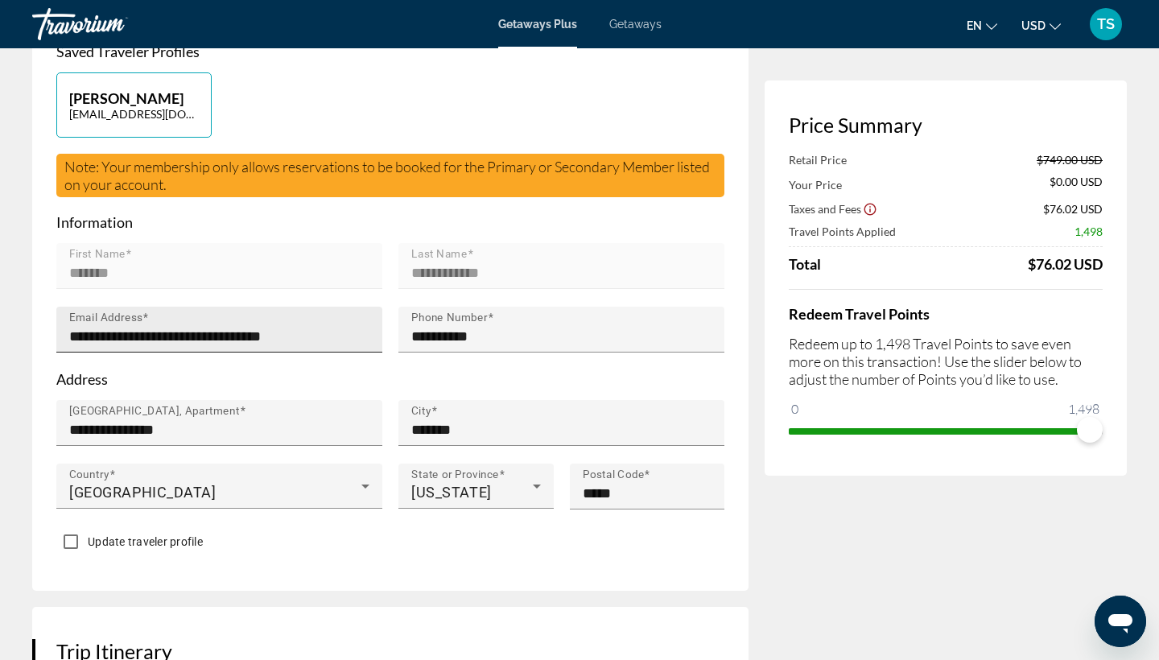
scroll to position [399, 0]
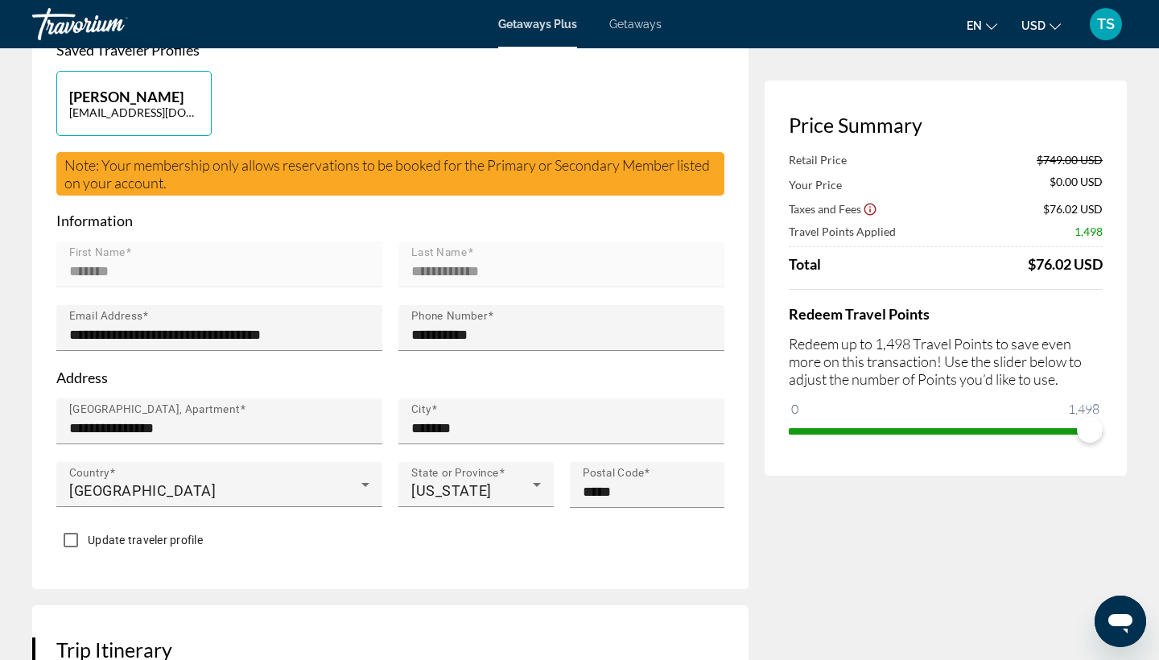
click at [119, 250] on form "**********" at bounding box center [390, 384] width 668 height 345
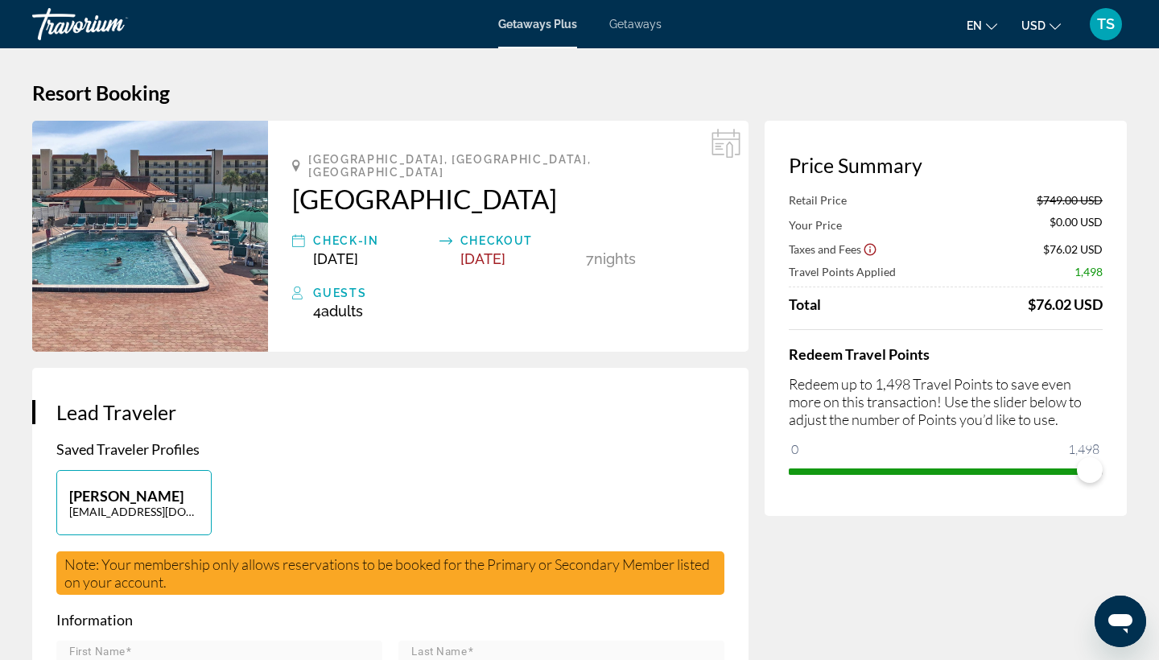
scroll to position [0, 0]
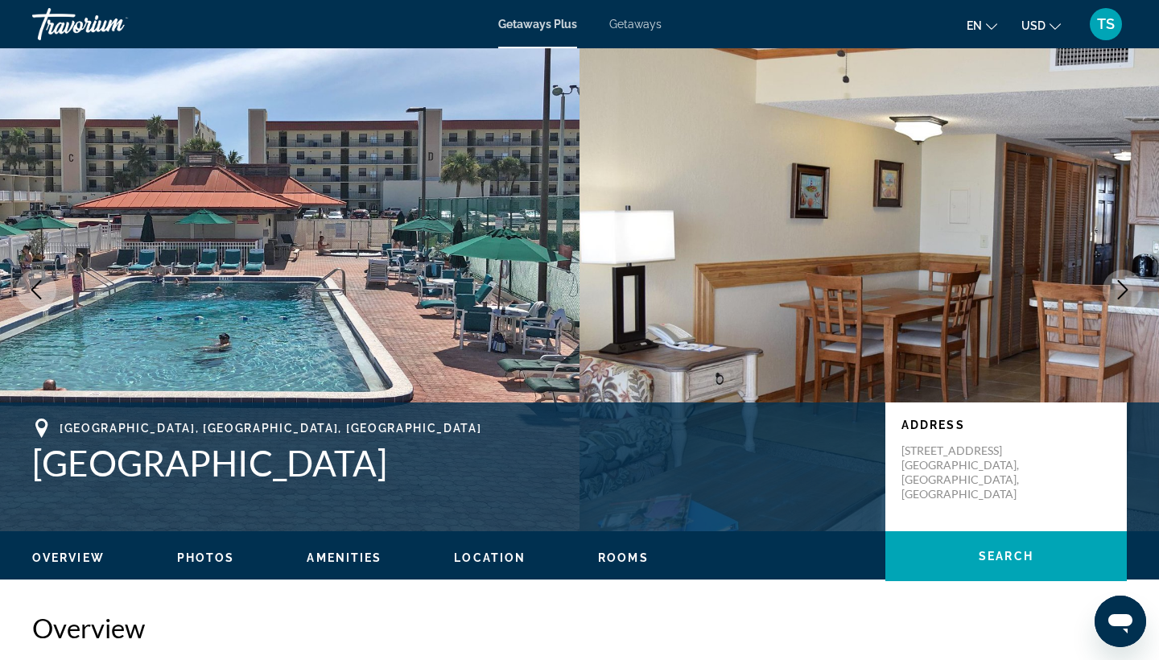
click at [472, 558] on span "Location" at bounding box center [490, 557] width 72 height 13
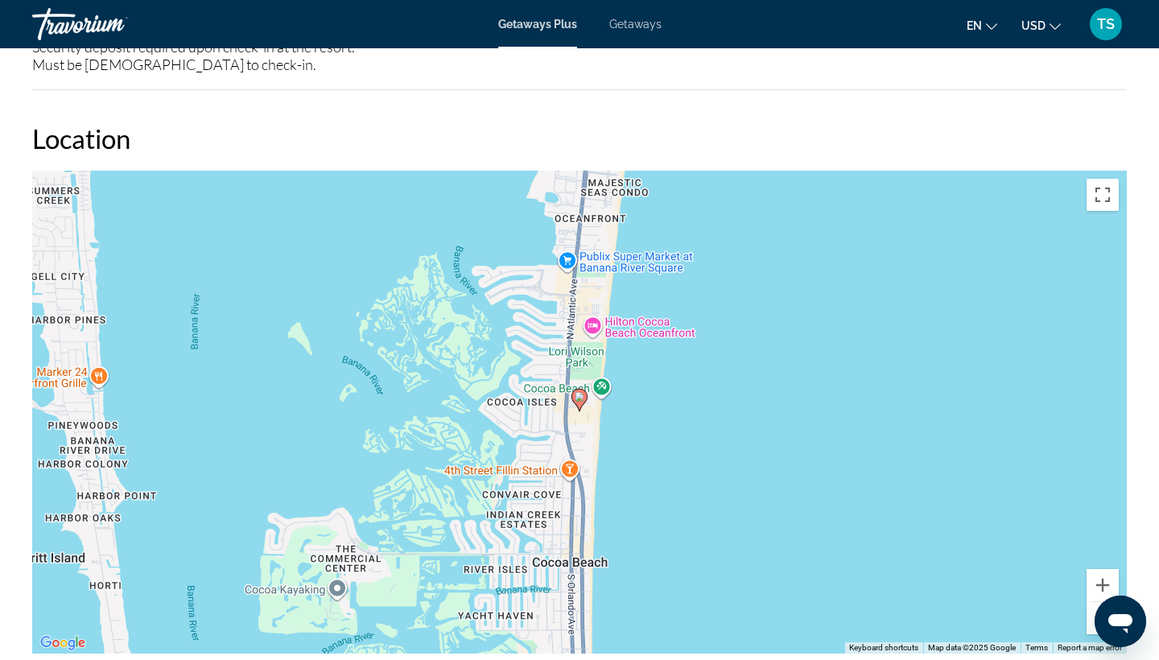
scroll to position [1940, 0]
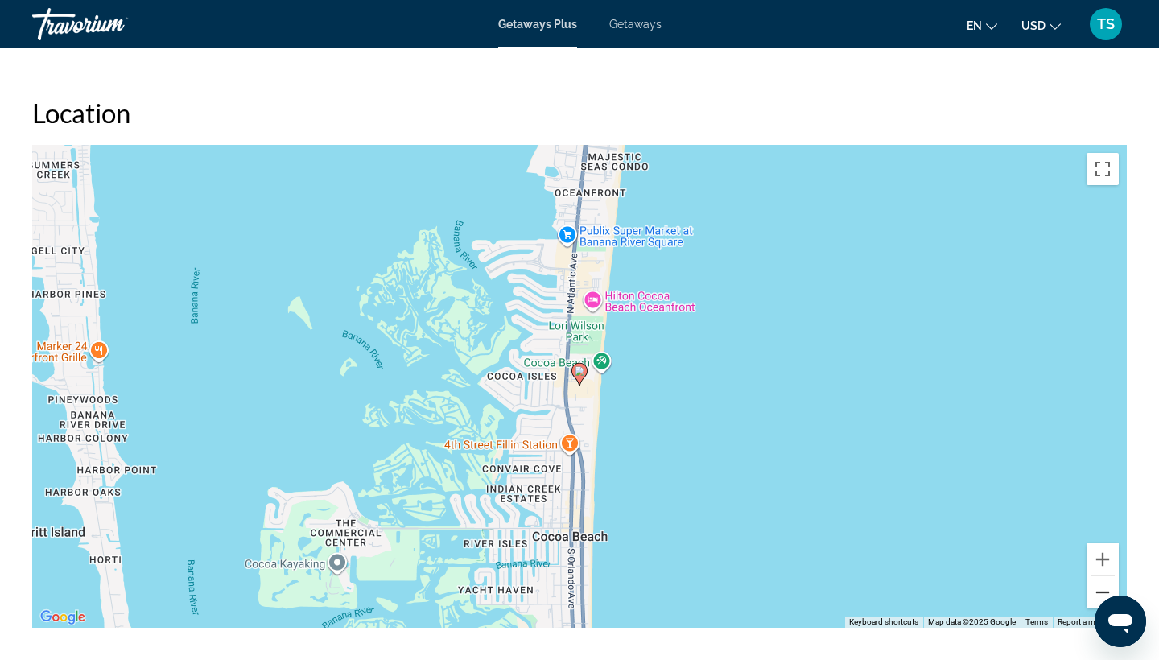
click at [1095, 590] on button "Zoom out" at bounding box center [1103, 592] width 32 height 32
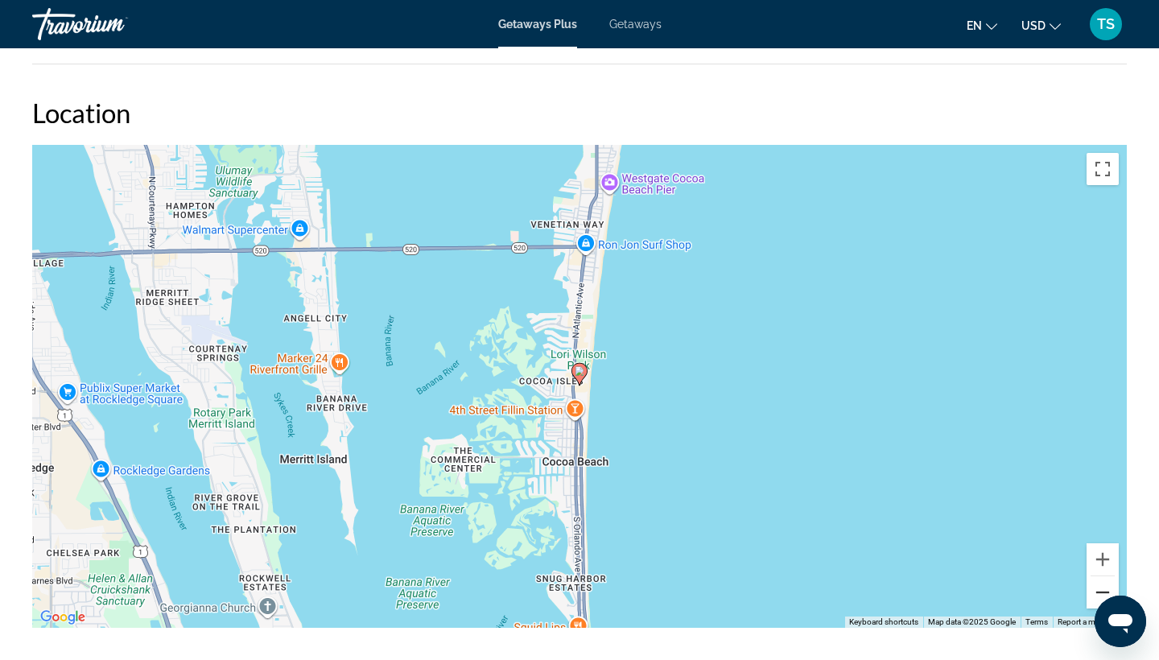
click at [1095, 591] on button "Zoom out" at bounding box center [1103, 592] width 32 height 32
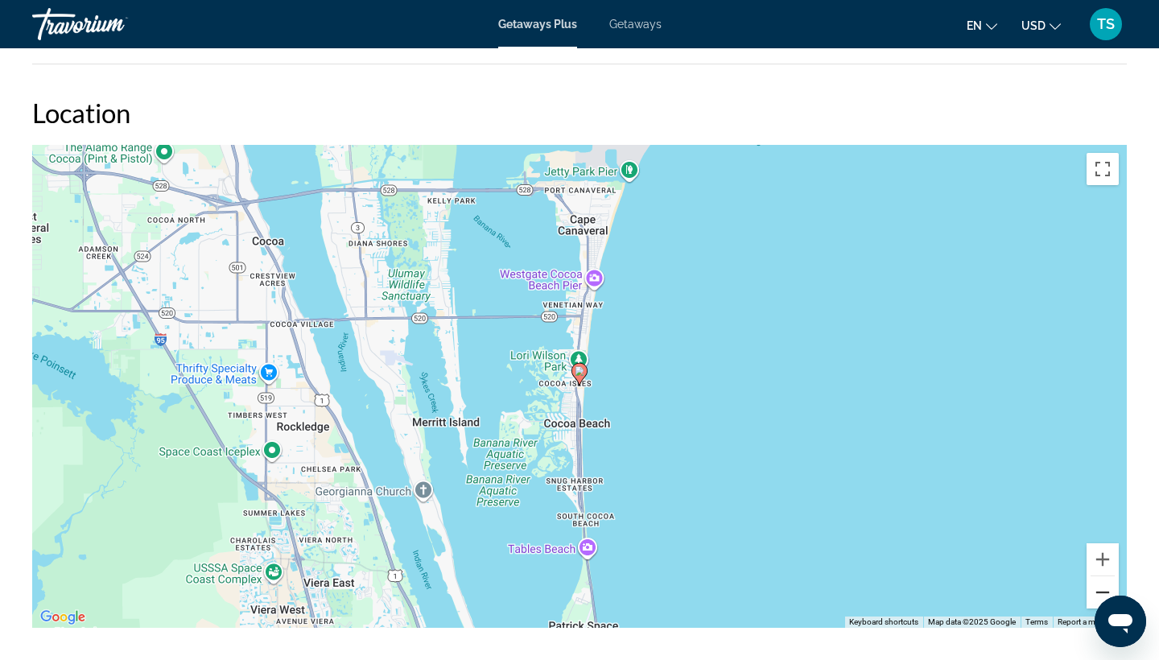
click at [1095, 591] on button "Zoom out" at bounding box center [1103, 592] width 32 height 32
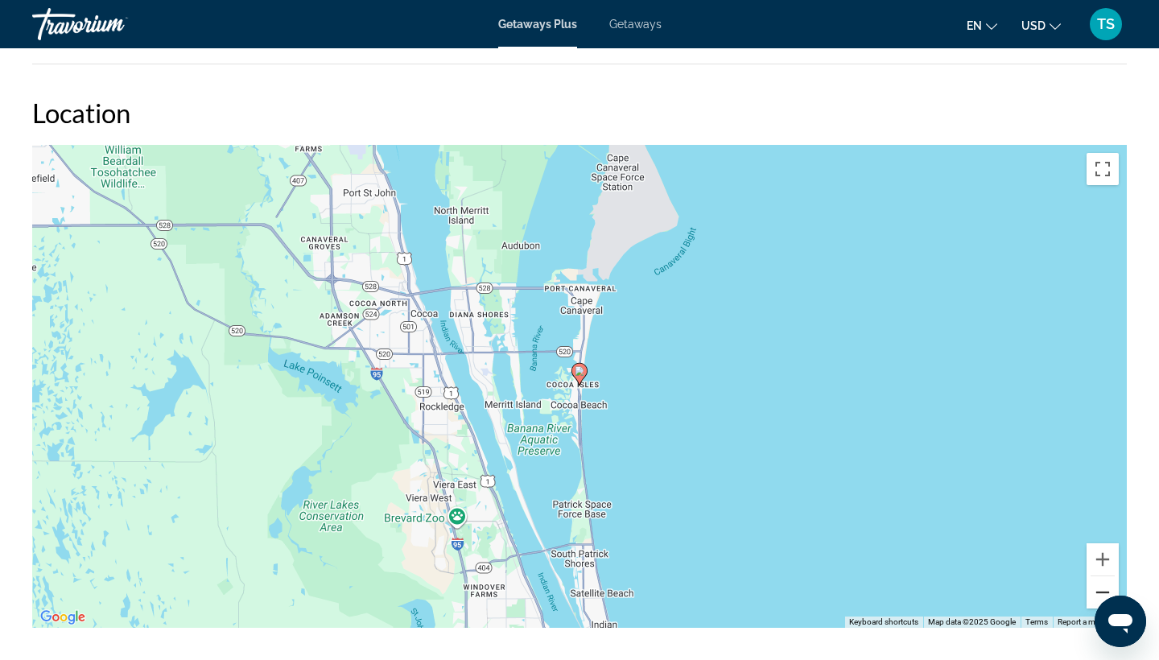
click at [1096, 592] on button "Zoom out" at bounding box center [1103, 592] width 32 height 32
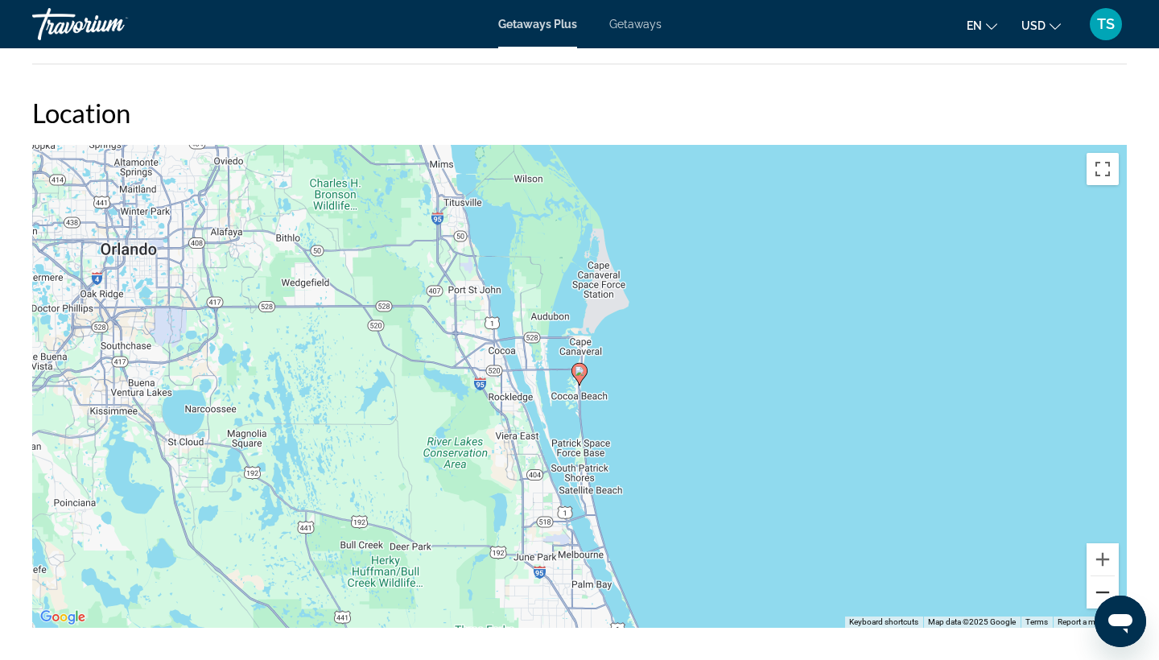
click at [1096, 592] on button "Zoom out" at bounding box center [1103, 592] width 32 height 32
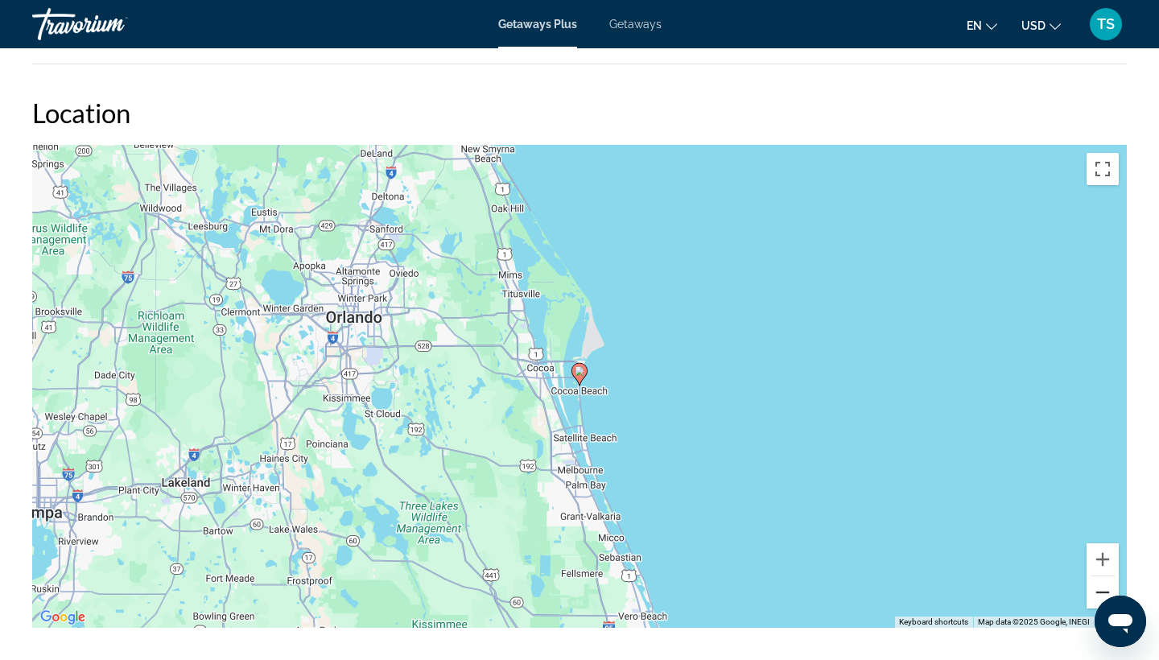
click at [1096, 592] on button "Zoom out" at bounding box center [1103, 592] width 32 height 32
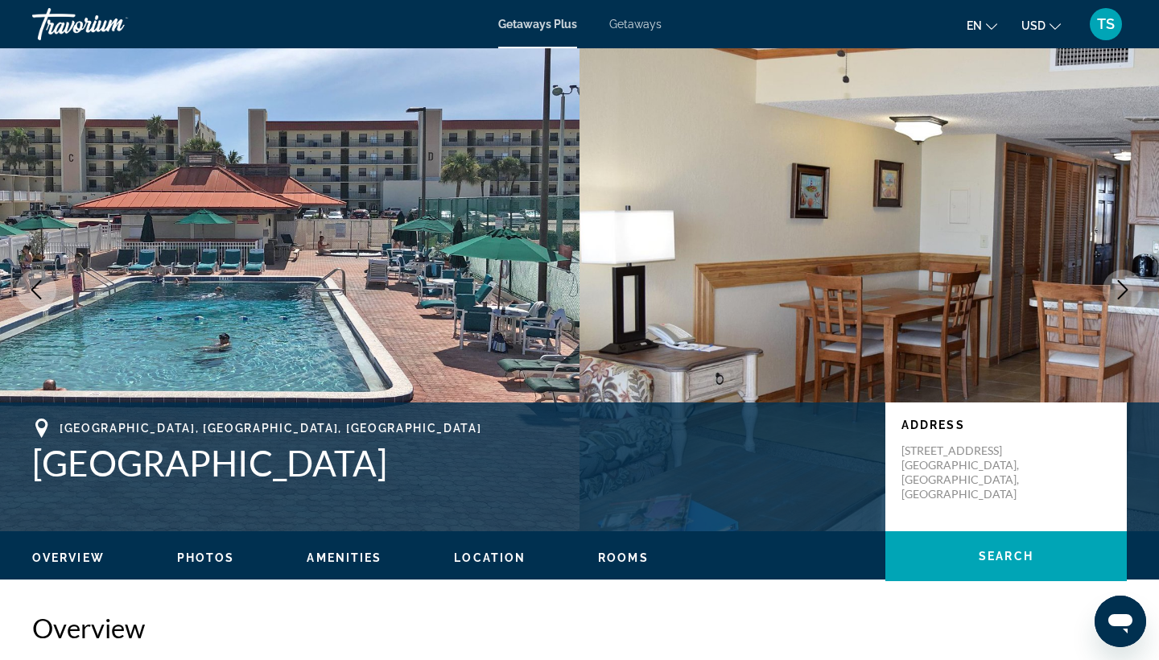
scroll to position [0, 0]
click at [616, 555] on span "Rooms" at bounding box center [623, 557] width 51 height 13
click at [76, 559] on span "Overview" at bounding box center [68, 557] width 72 height 13
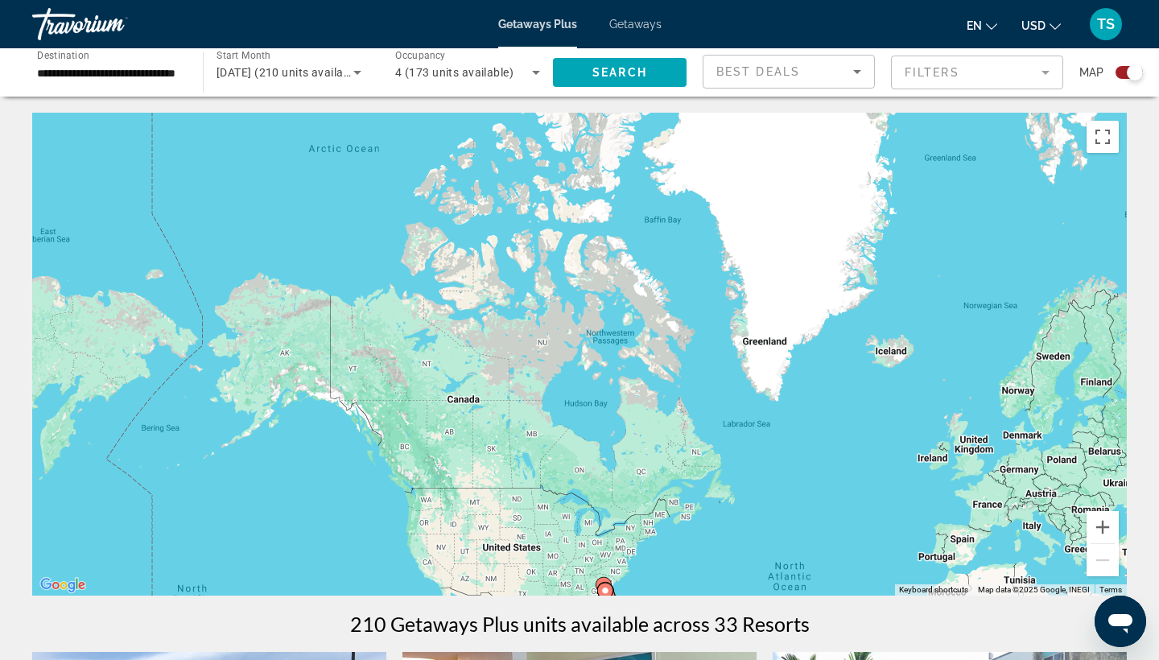
drag, startPoint x: 137, startPoint y: 167, endPoint x: 398, endPoint y: 418, distance: 362.1
click at [398, 417] on div "To activate drag with keyboard, press Alt + Enter. Once in keyboard drag state,…" at bounding box center [579, 354] width 1095 height 483
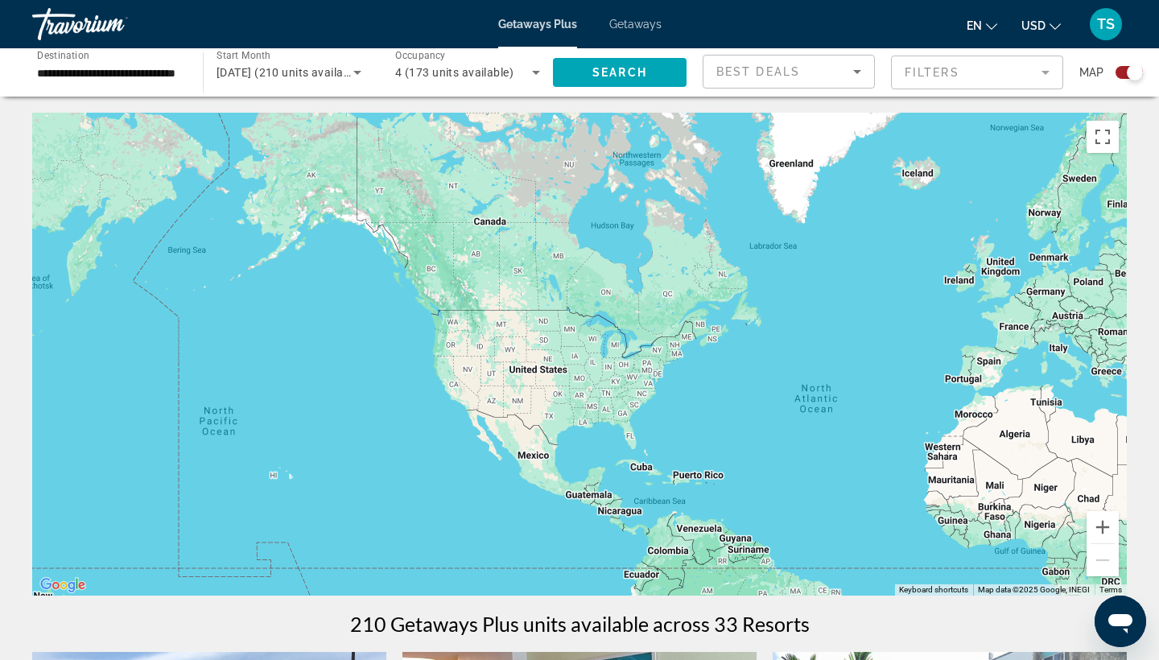
drag, startPoint x: 208, startPoint y: 439, endPoint x: 234, endPoint y: 259, distance: 181.5
click at [234, 259] on div "Main content" at bounding box center [579, 354] width 1095 height 483
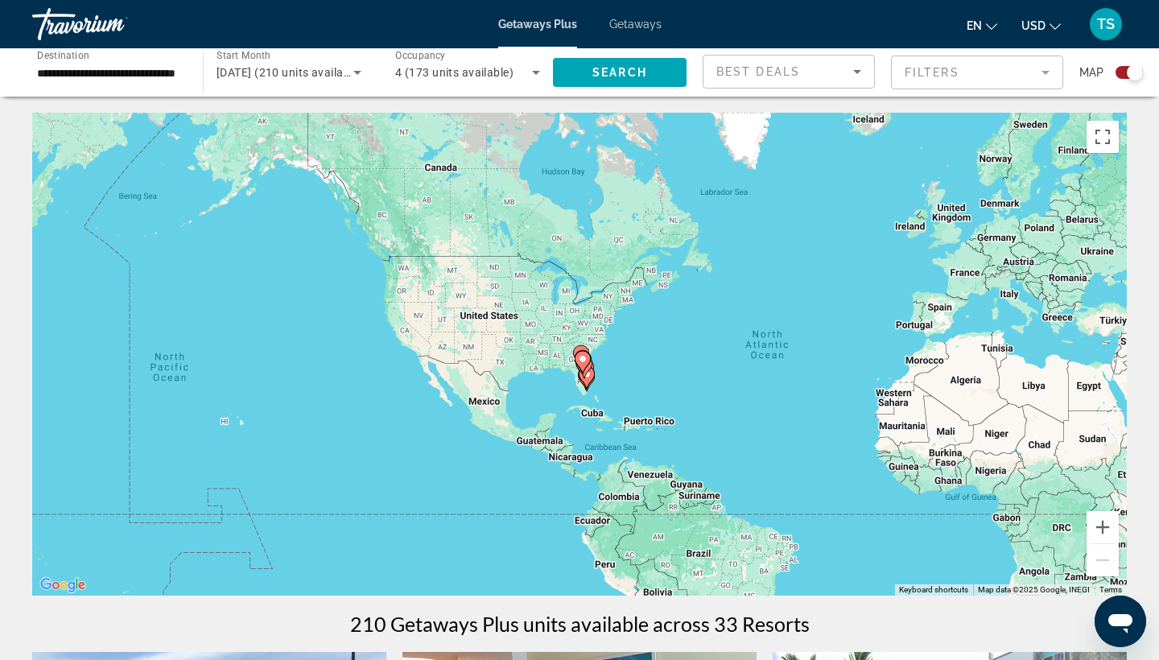
drag, startPoint x: 287, startPoint y: 493, endPoint x: 237, endPoint y: 438, distance: 74.7
click at [237, 438] on div "To activate drag with keyboard, press Alt + Enter. Once in keyboard drag state,…" at bounding box center [579, 354] width 1095 height 483
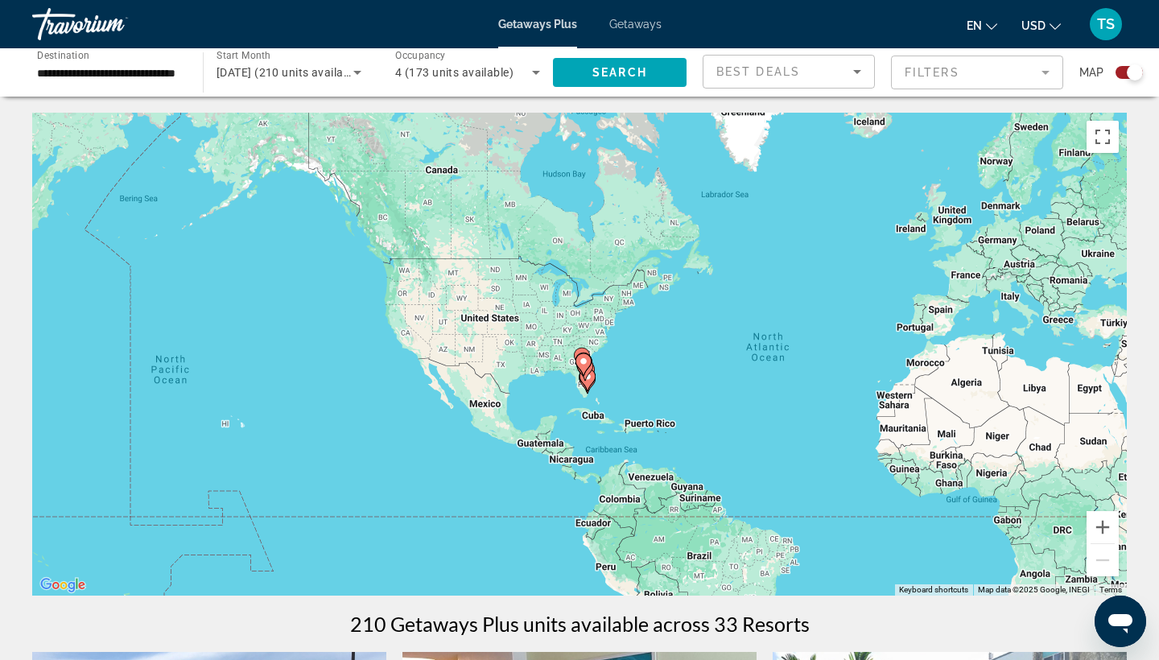
click at [245, 427] on div "To activate drag with keyboard, press Alt + Enter. Once in keyboard drag state,…" at bounding box center [579, 354] width 1095 height 483
click at [223, 424] on div "To activate drag with keyboard, press Alt + Enter. Once in keyboard drag state,…" at bounding box center [579, 354] width 1095 height 483
click at [1104, 522] on button "Zoom in" at bounding box center [1103, 527] width 32 height 32
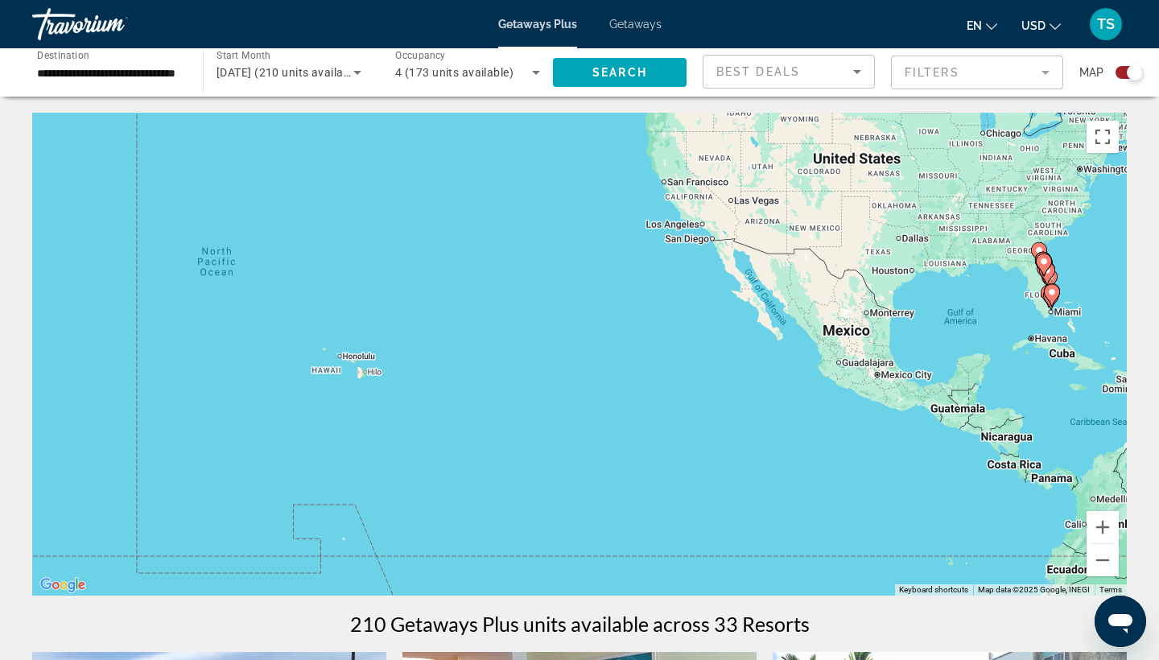
drag, startPoint x: 179, startPoint y: 518, endPoint x: 635, endPoint y: 394, distance: 472.1
click at [636, 394] on div "To activate drag with keyboard, press Alt + Enter. Once in keyboard drag state,…" at bounding box center [579, 354] width 1095 height 483
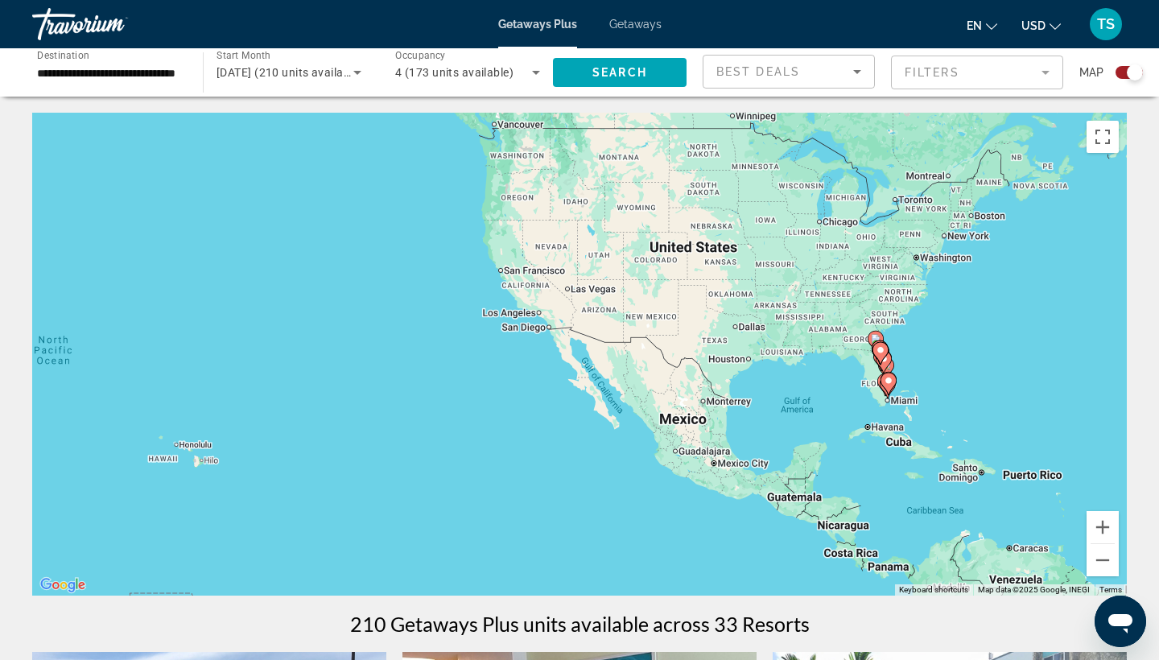
drag, startPoint x: 720, startPoint y: 304, endPoint x: 554, endPoint y: 394, distance: 189.4
click at [554, 394] on div "To activate drag with keyboard, press Alt + Enter. Once in keyboard drag state,…" at bounding box center [579, 354] width 1095 height 483
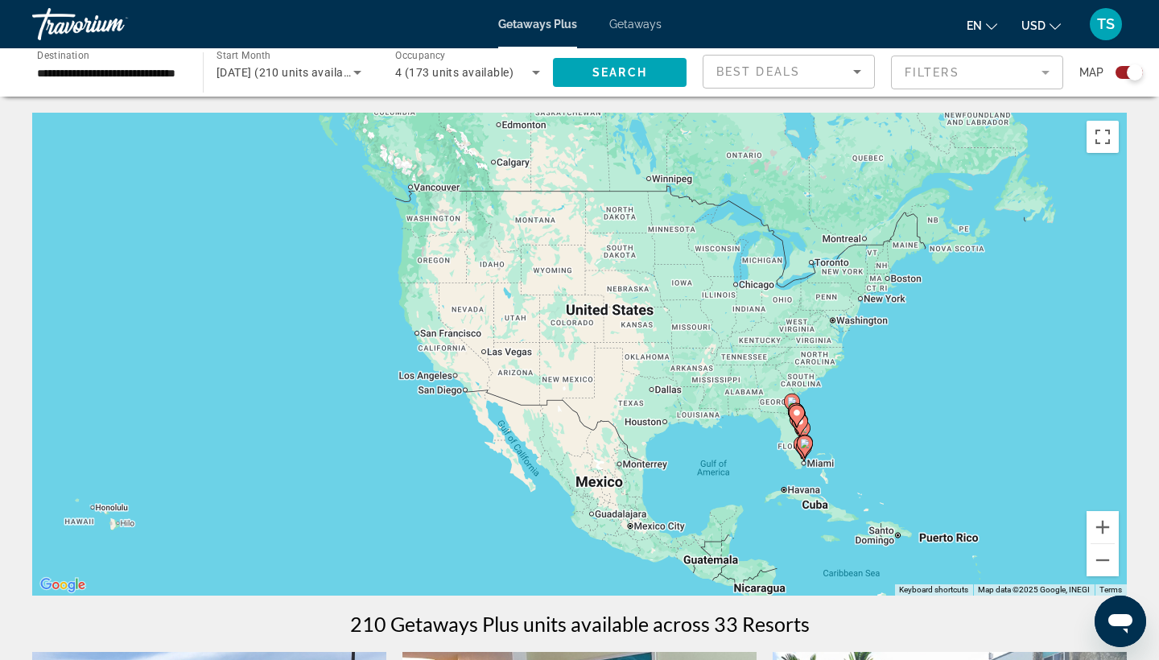
drag, startPoint x: 500, startPoint y: 381, endPoint x: 419, endPoint y: 451, distance: 107.3
click at [418, 451] on div "To activate drag with keyboard, press Alt + Enter. Once in keyboard drag state,…" at bounding box center [579, 354] width 1095 height 483
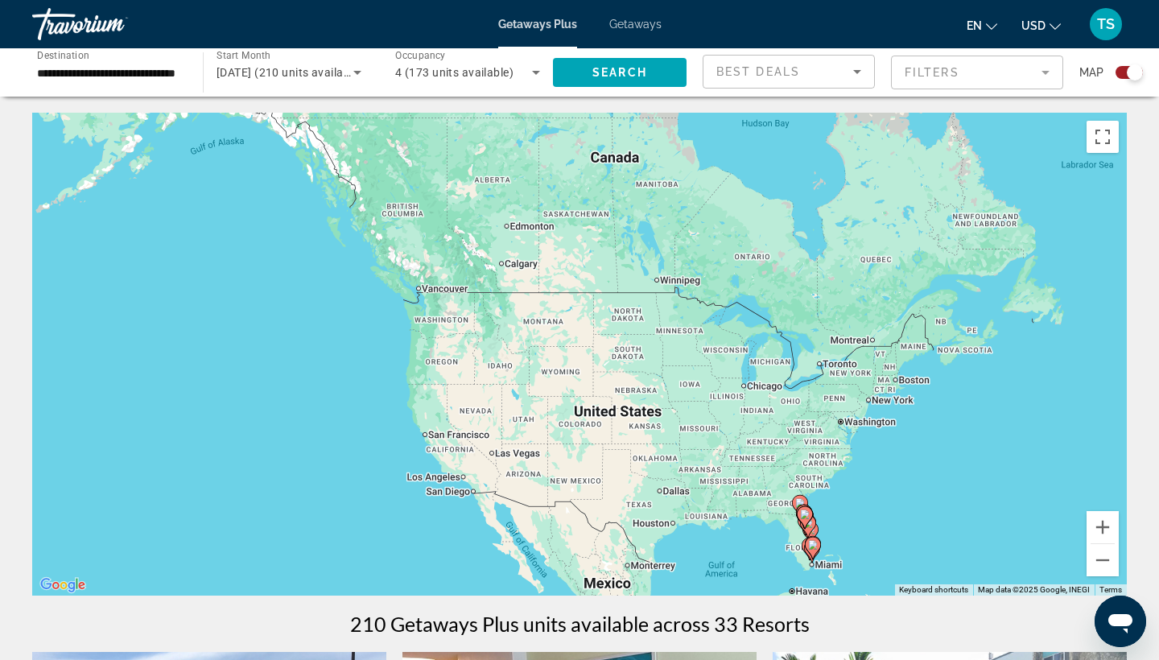
drag, startPoint x: 187, startPoint y: 146, endPoint x: 191, endPoint y: 237, distance: 91.0
click at [191, 238] on div "To activate drag with keyboard, press Alt + Enter. Once in keyboard drag state,…" at bounding box center [579, 354] width 1095 height 483
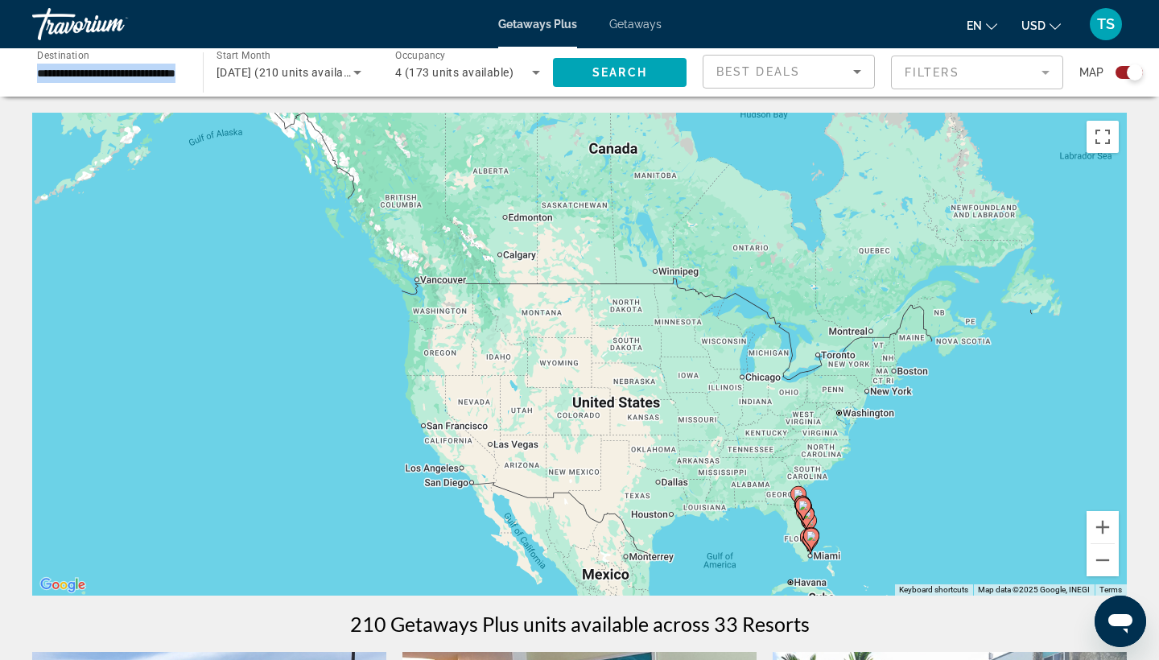
drag, startPoint x: 206, startPoint y: 68, endPoint x: 186, endPoint y: 76, distance: 21.7
click at [186, 77] on div "**********" at bounding box center [195, 72] width 358 height 48
click at [186, 76] on div "**********" at bounding box center [109, 73] width 171 height 46
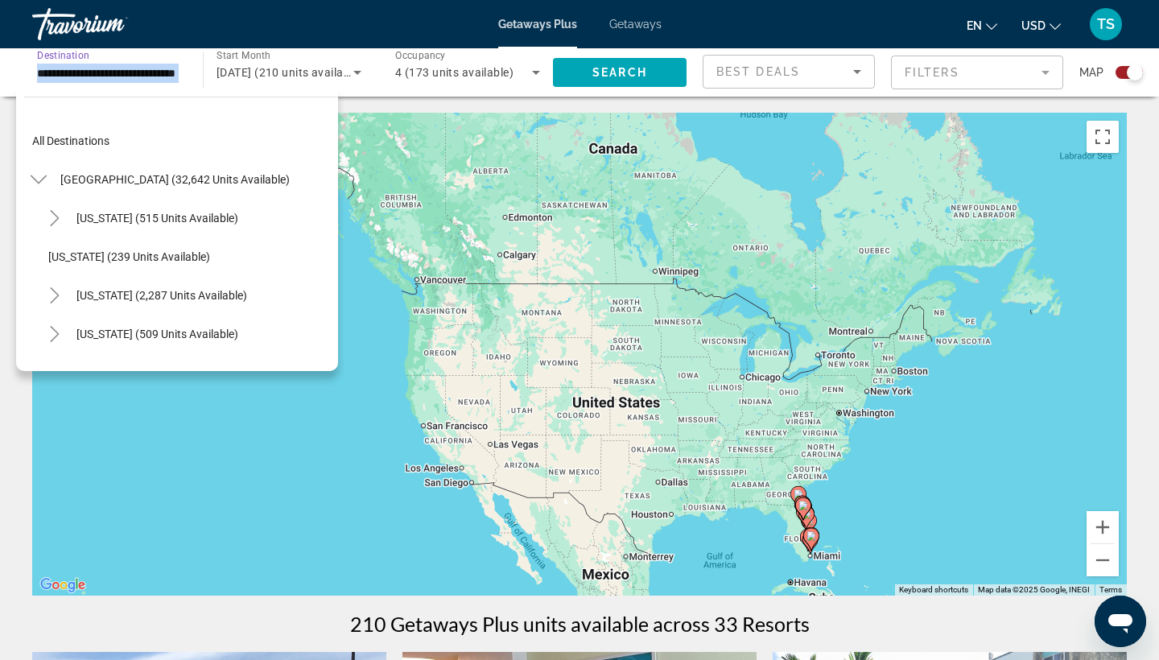
scroll to position [212, 0]
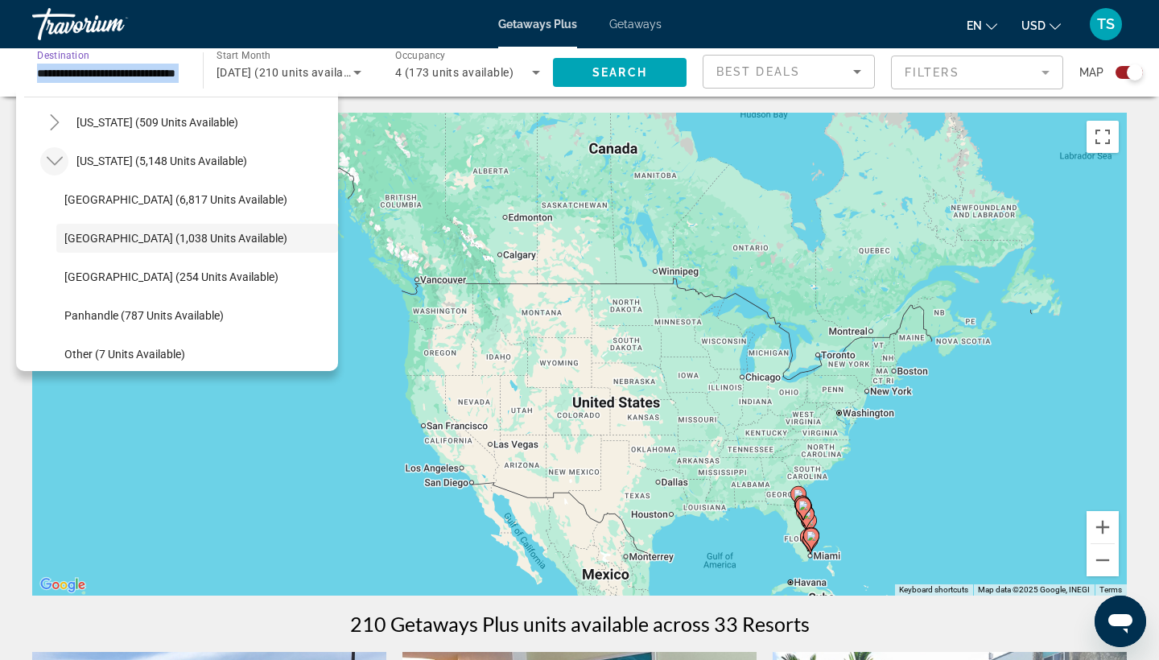
click at [58, 160] on icon "Toggle Florida (5,148 units available)" at bounding box center [55, 161] width 16 height 16
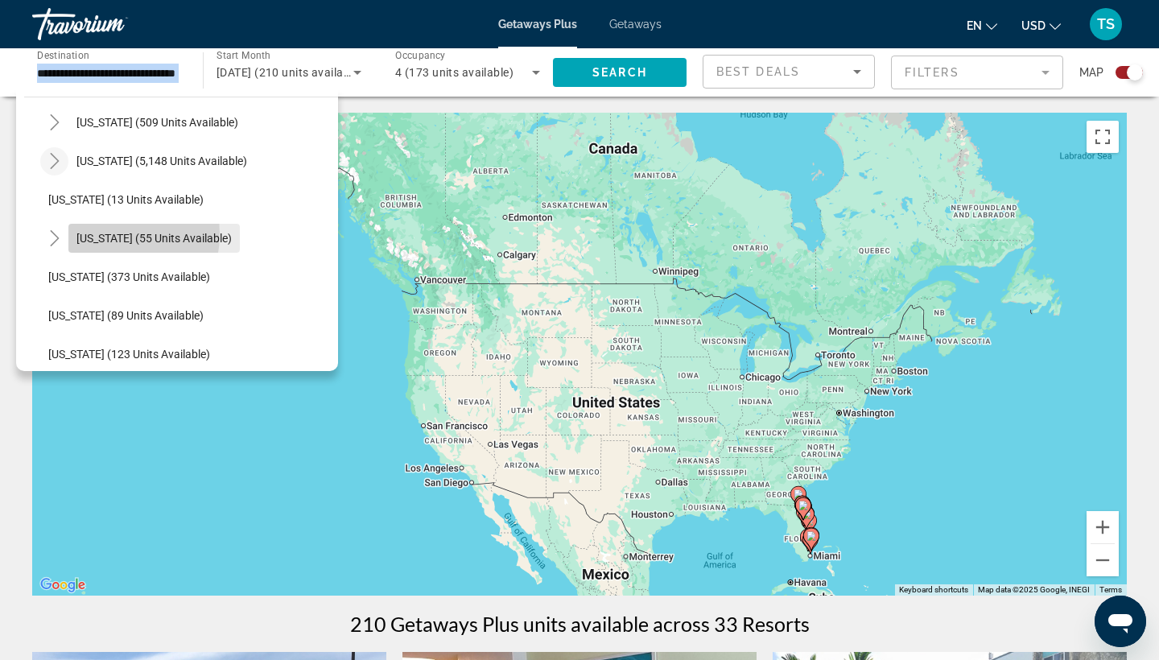
click at [101, 234] on span "[US_STATE] (55 units available)" at bounding box center [153, 238] width 155 height 13
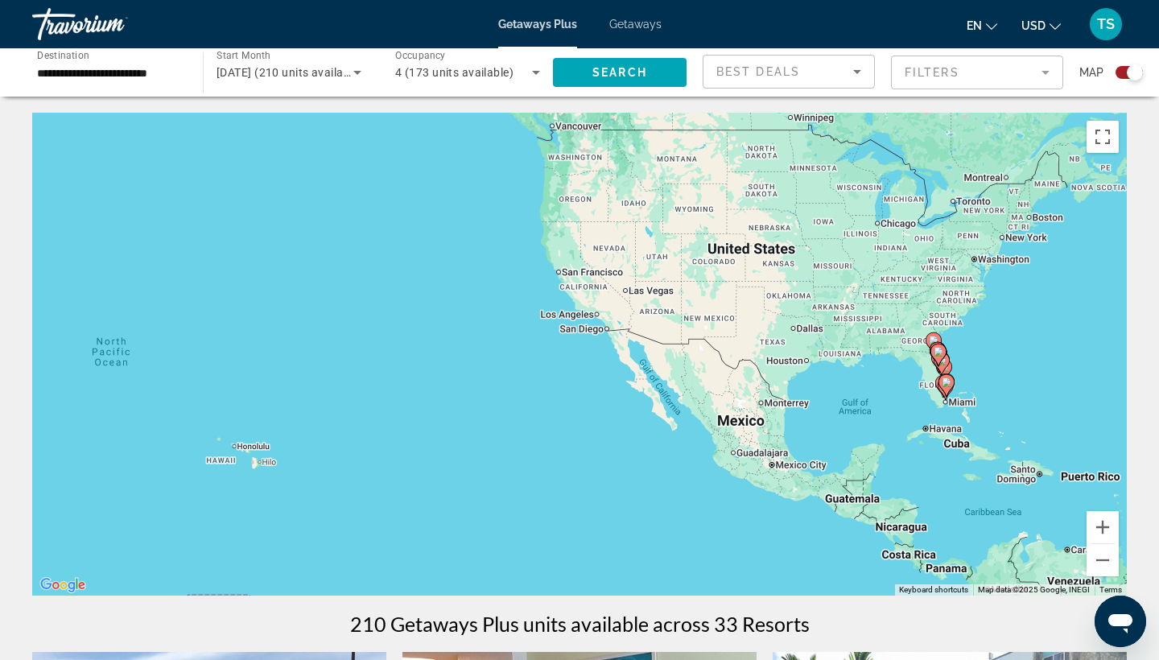
drag, startPoint x: 208, startPoint y: 424, endPoint x: 343, endPoint y: 263, distance: 209.7
click at [343, 264] on div "To activate drag with keyboard, press Alt + Enter. Once in keyboard drag state,…" at bounding box center [579, 354] width 1095 height 483
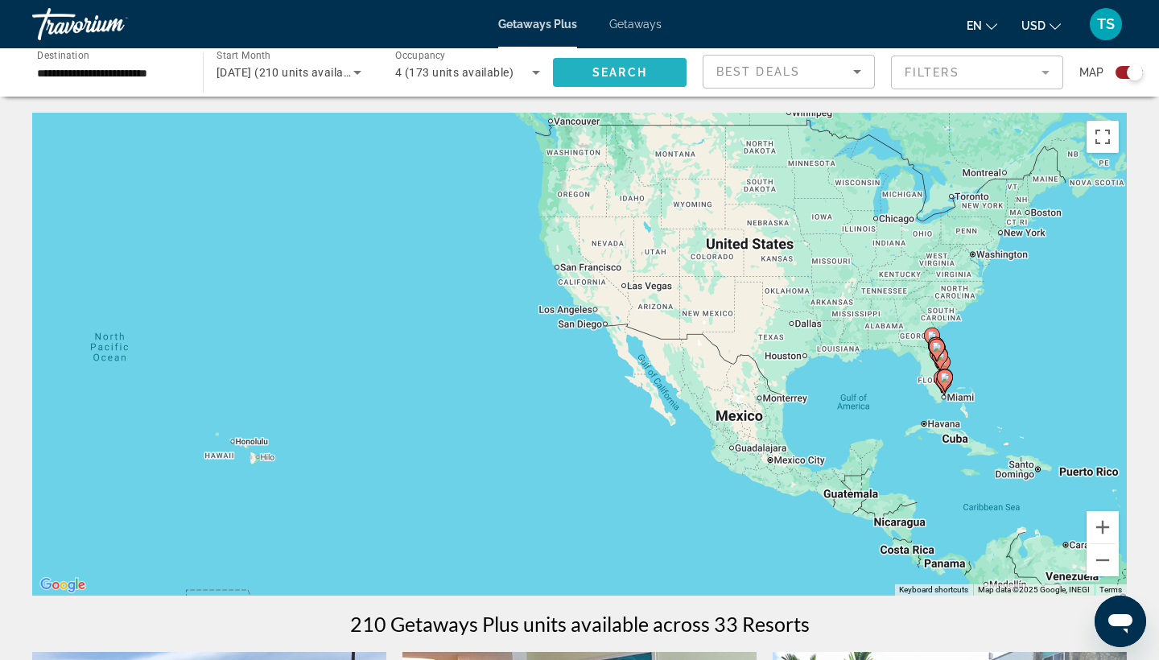
click at [614, 66] on button "Search" at bounding box center [620, 72] width 134 height 29
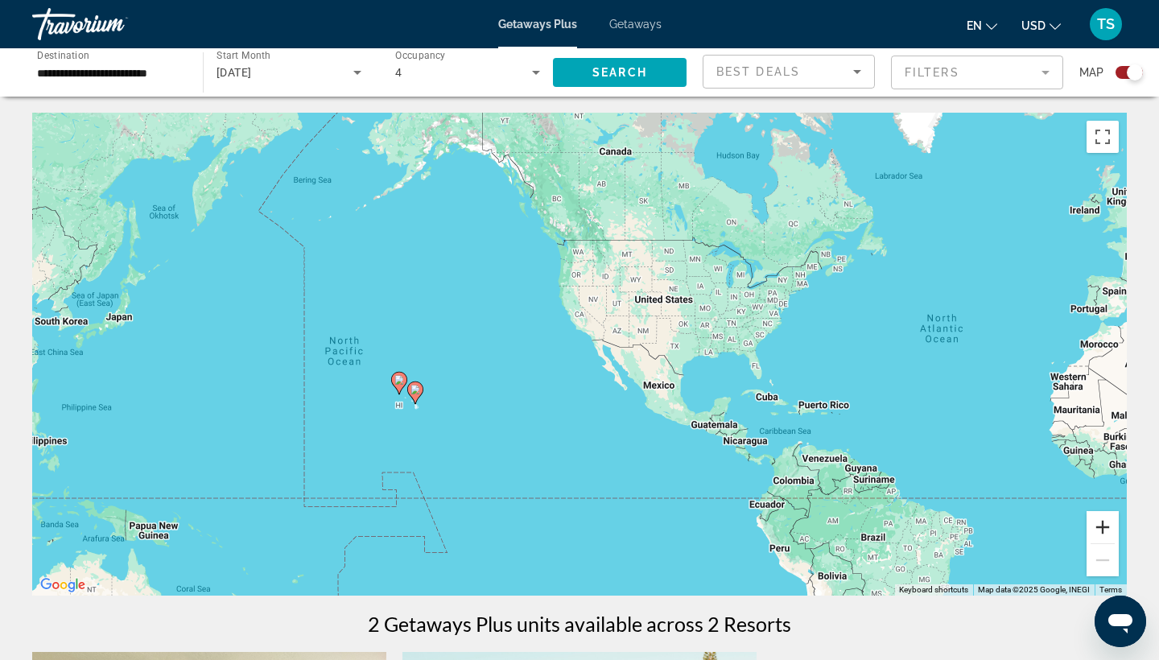
click at [1097, 528] on button "Zoom in" at bounding box center [1103, 527] width 32 height 32
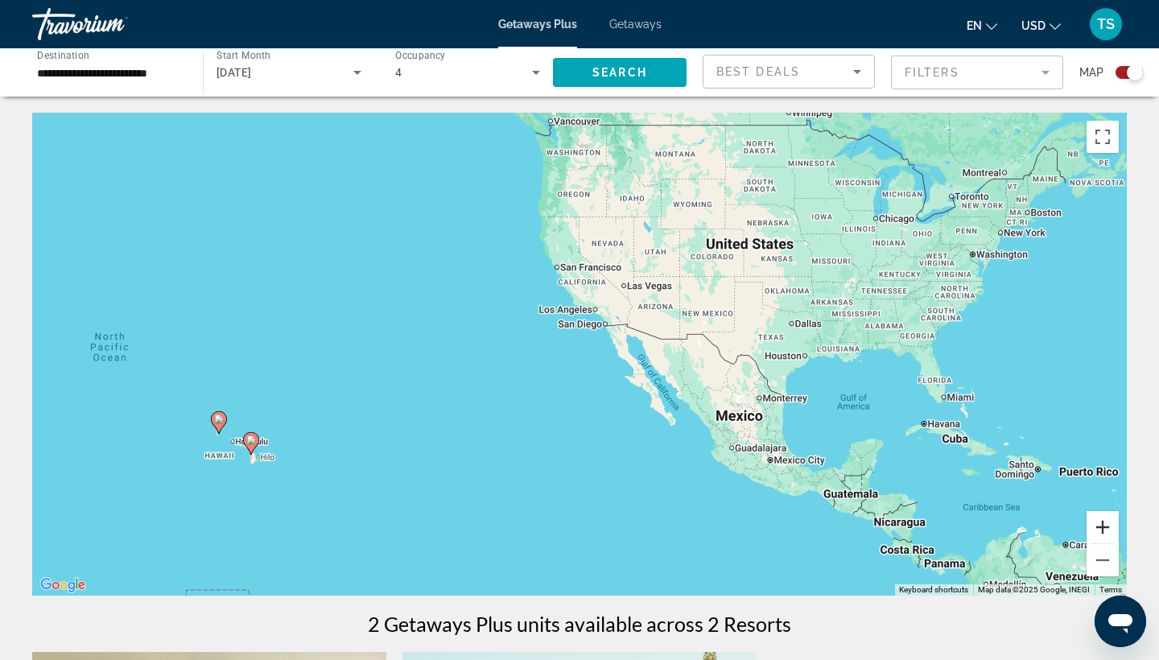
click at [1097, 528] on button "Zoom in" at bounding box center [1103, 527] width 32 height 32
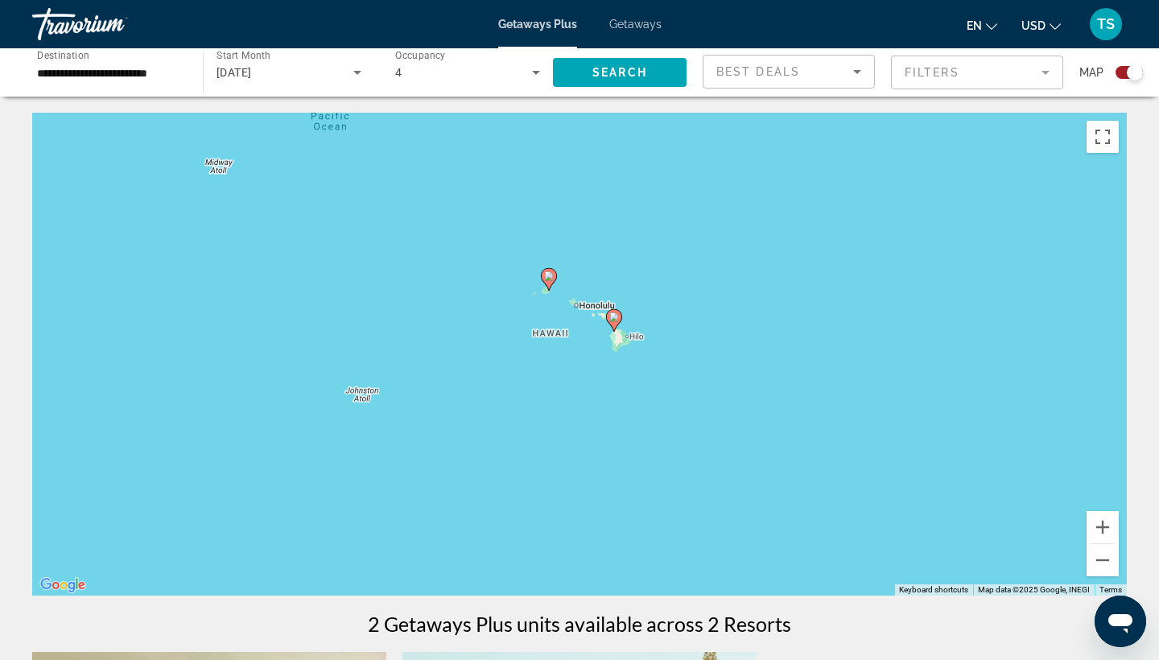
drag, startPoint x: 180, startPoint y: 526, endPoint x: 873, endPoint y: 303, distance: 727.5
click at [873, 303] on div "To activate drag with keyboard, press Alt + Enter. Once in keyboard drag state,…" at bounding box center [579, 354] width 1095 height 483
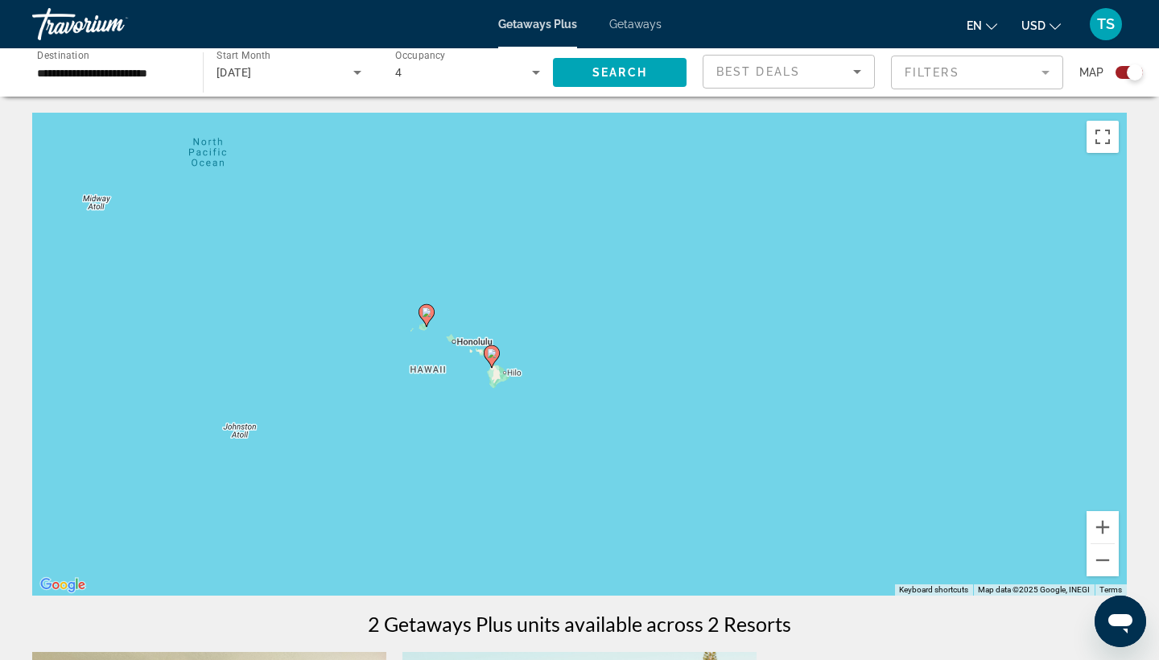
drag, startPoint x: 534, startPoint y: 435, endPoint x: 411, endPoint y: 472, distance: 129.4
click at [411, 472] on div "To activate drag with keyboard, press Alt + Enter. Once in keyboard drag state,…" at bounding box center [579, 354] width 1095 height 483
click at [1105, 526] on button "Zoom in" at bounding box center [1103, 527] width 32 height 32
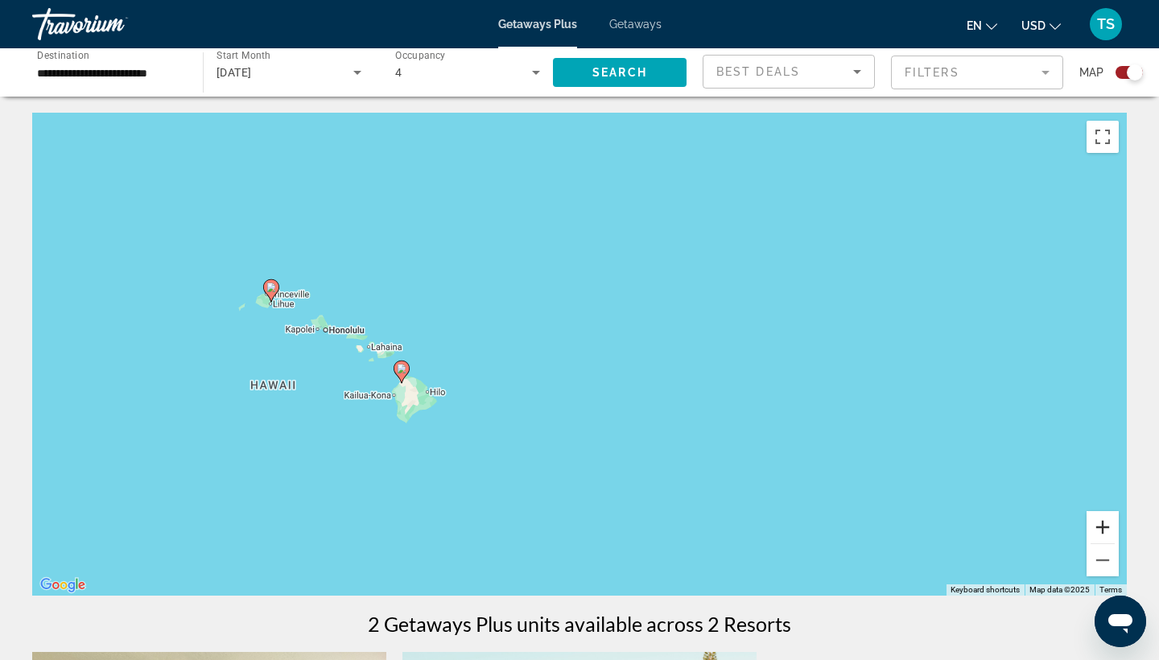
click at [1106, 526] on button "Zoom in" at bounding box center [1103, 527] width 32 height 32
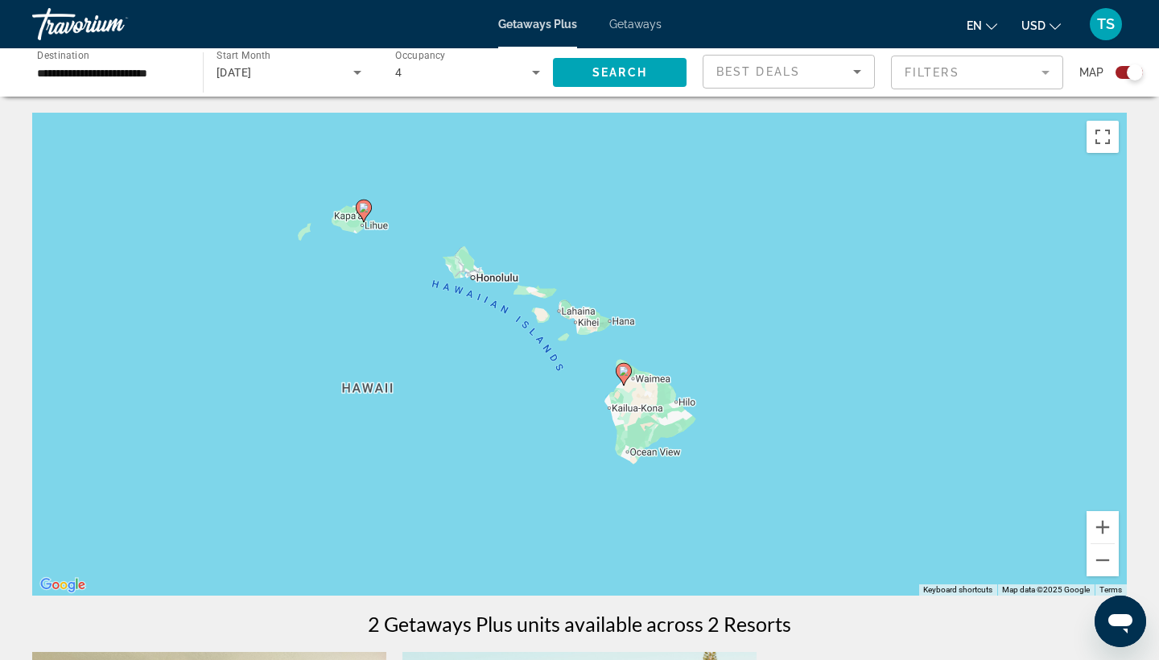
drag, startPoint x: 213, startPoint y: 331, endPoint x: 609, endPoint y: 303, distance: 396.2
click at [611, 303] on div "To activate drag with keyboard, press Alt + Enter. Once in keyboard drag state,…" at bounding box center [579, 354] width 1095 height 483
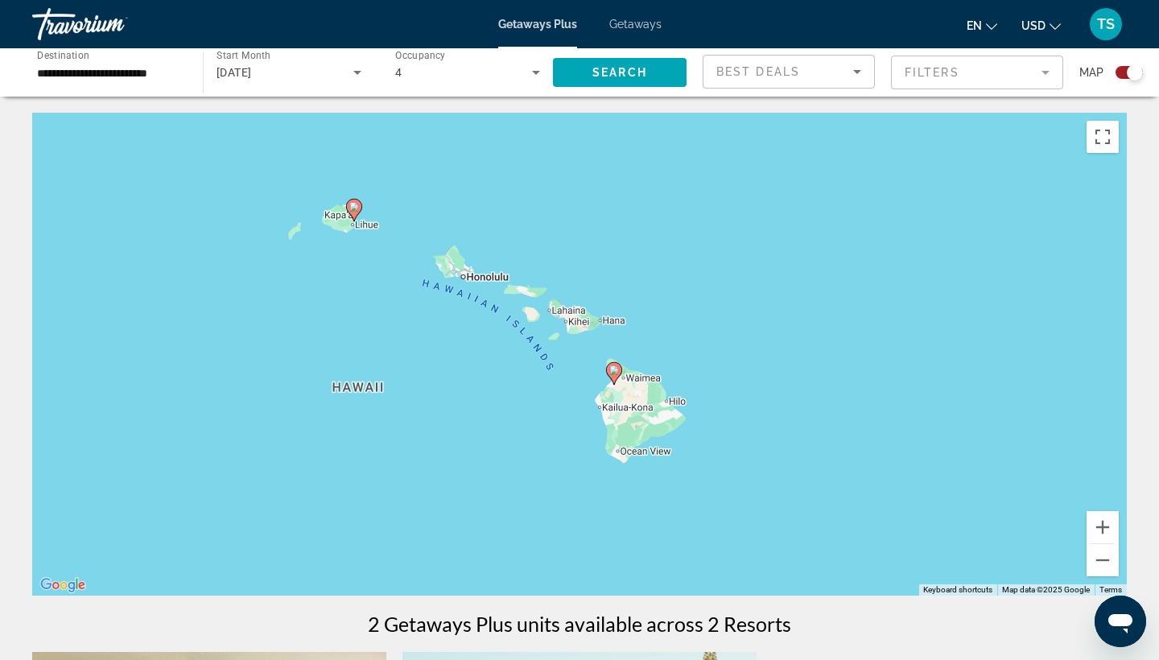
click at [354, 204] on image "Main content" at bounding box center [354, 207] width 10 height 10
type input "**********"
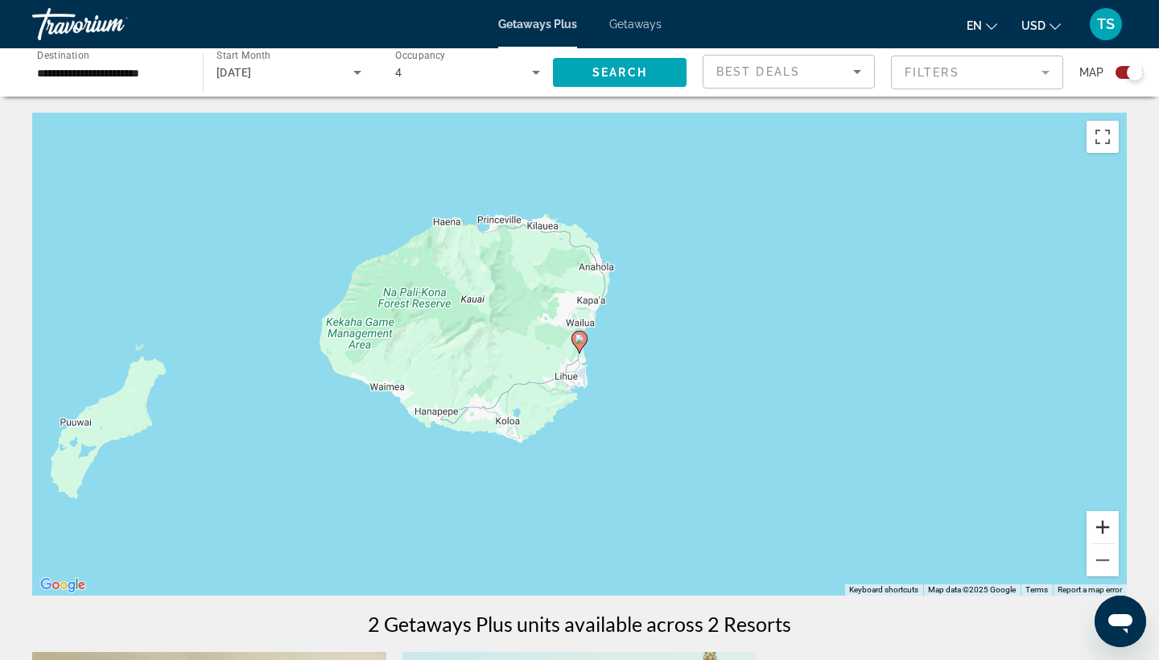
click at [1101, 524] on button "Zoom in" at bounding box center [1103, 527] width 32 height 32
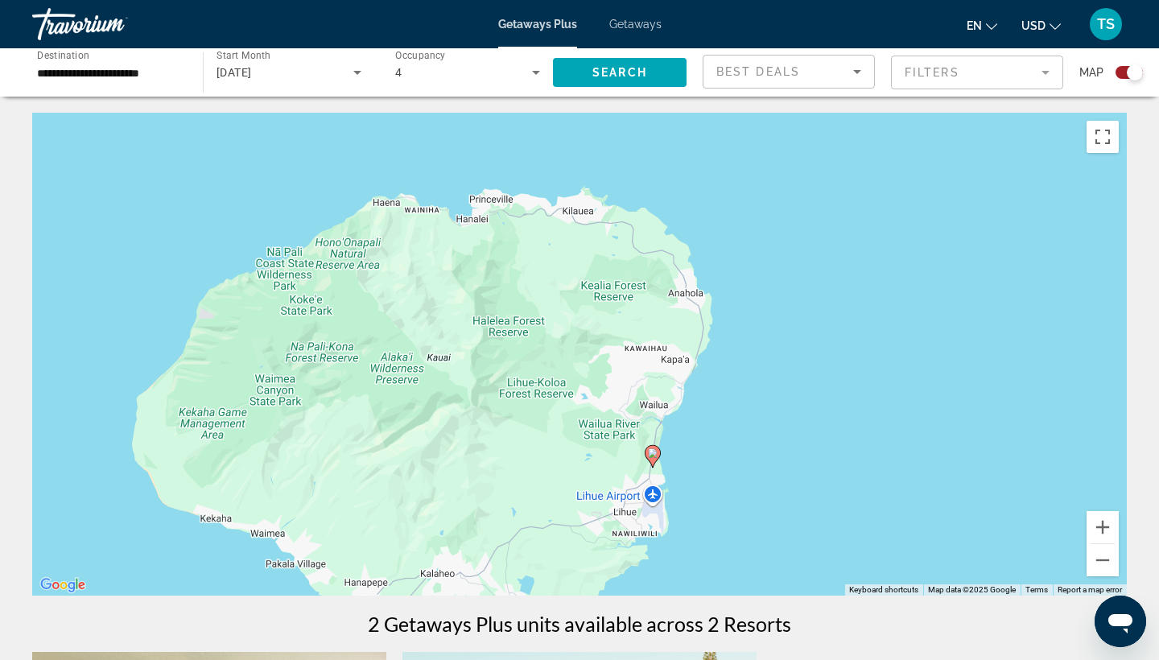
drag, startPoint x: 468, startPoint y: 307, endPoint x: 543, endPoint y: 419, distance: 134.2
click at [543, 419] on div "To activate drag with keyboard, press Alt + Enter. Once in keyboard drag state,…" at bounding box center [579, 354] width 1095 height 483
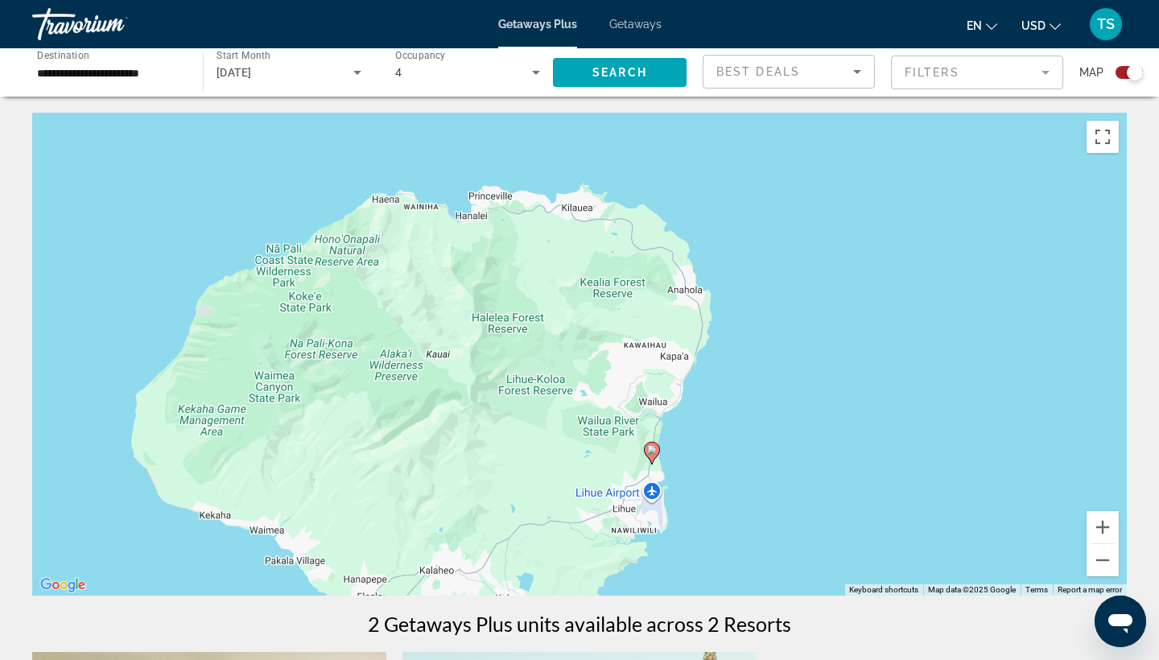
click at [657, 448] on icon "Main content" at bounding box center [652, 453] width 14 height 21
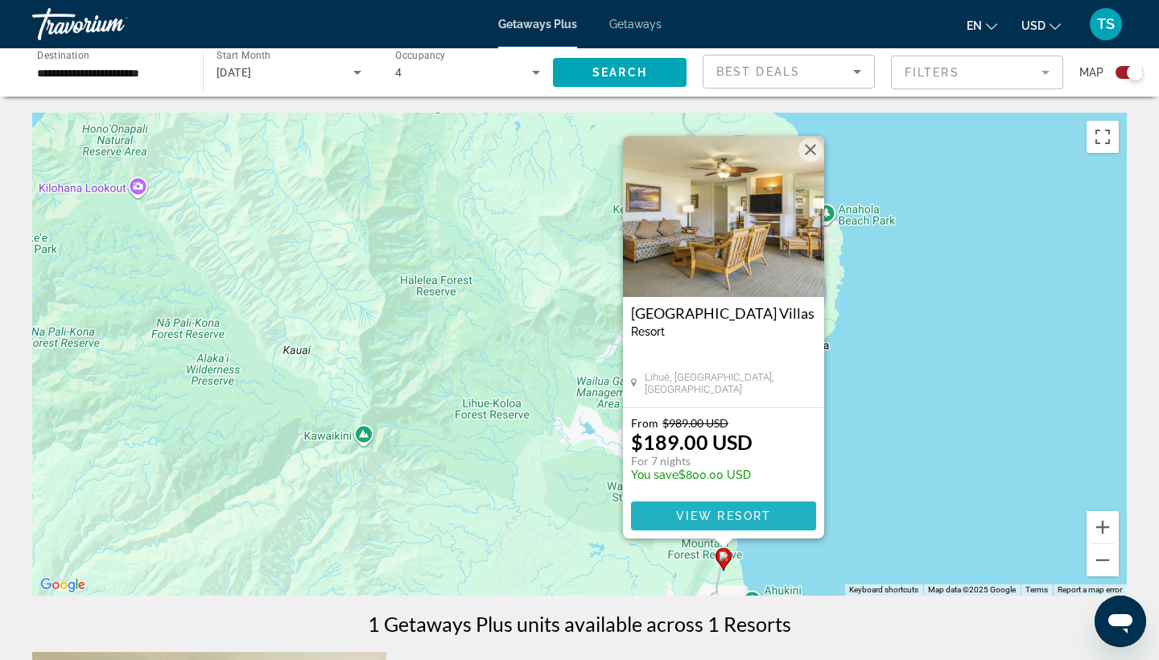
click at [663, 516] on span "Main content" at bounding box center [723, 516] width 185 height 39
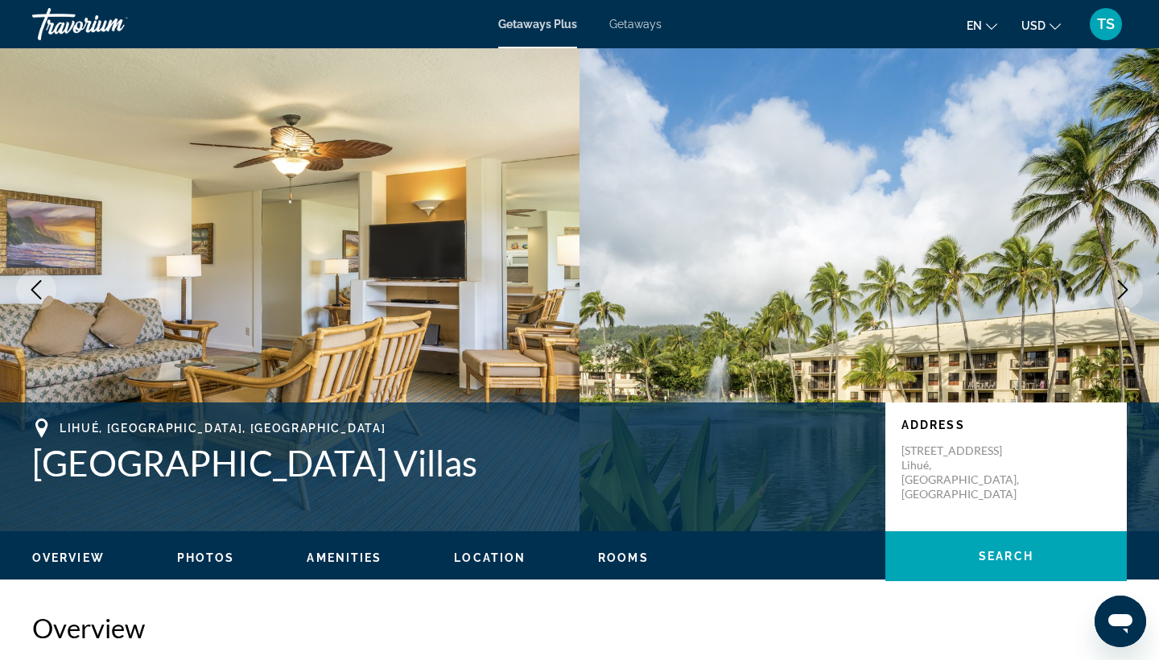
click at [1122, 296] on icon "Next image" at bounding box center [1122, 289] width 19 height 19
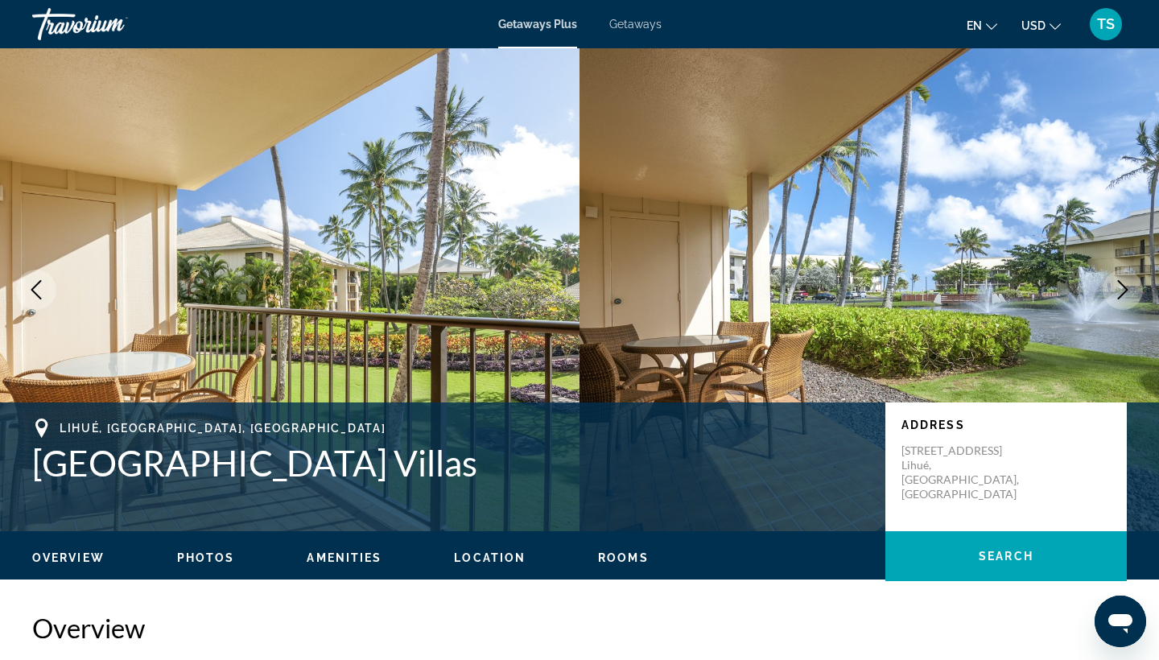
click at [1122, 296] on icon "Next image" at bounding box center [1122, 289] width 19 height 19
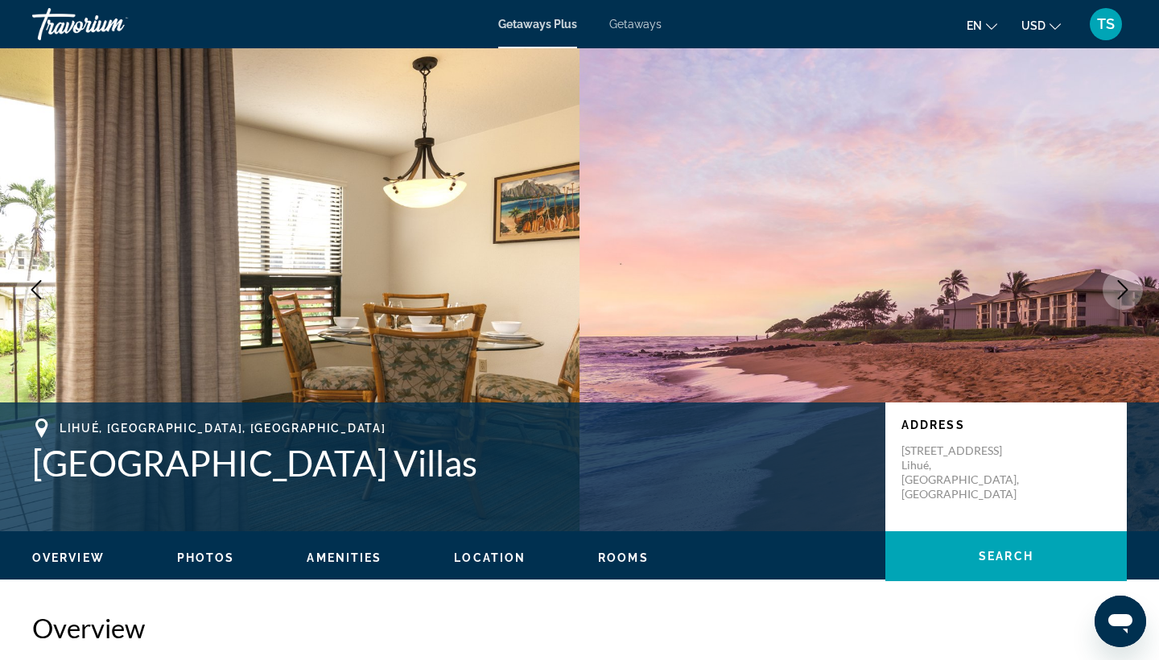
click at [1120, 291] on icon "Next image" at bounding box center [1122, 289] width 19 height 19
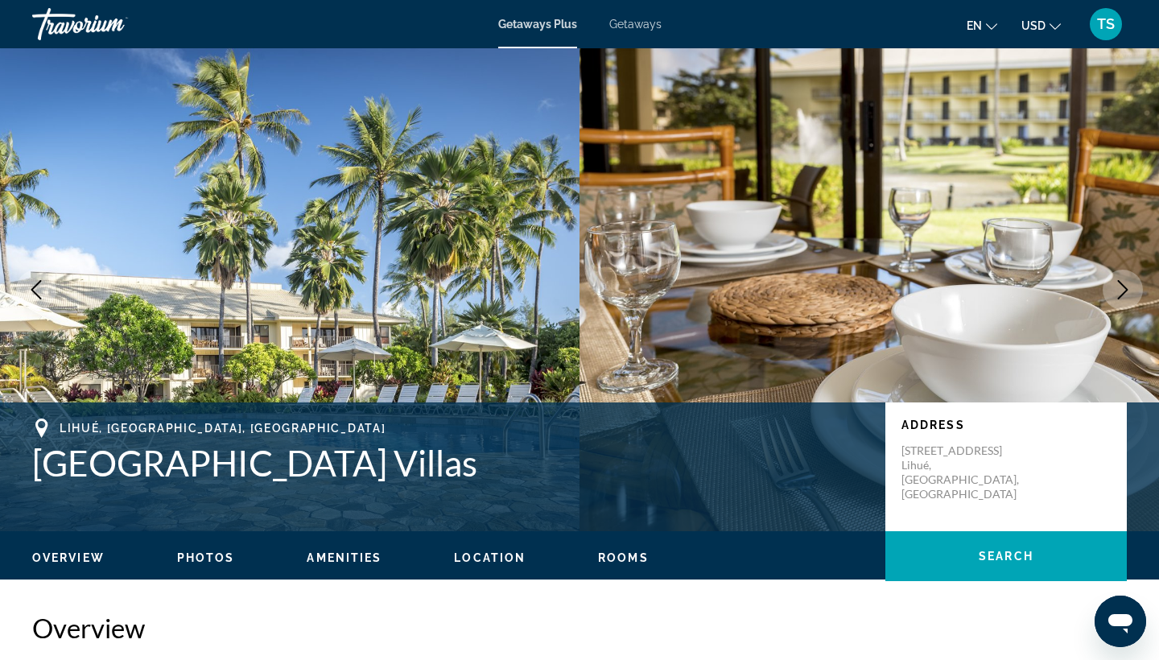
click at [1120, 291] on icon "Next image" at bounding box center [1122, 289] width 19 height 19
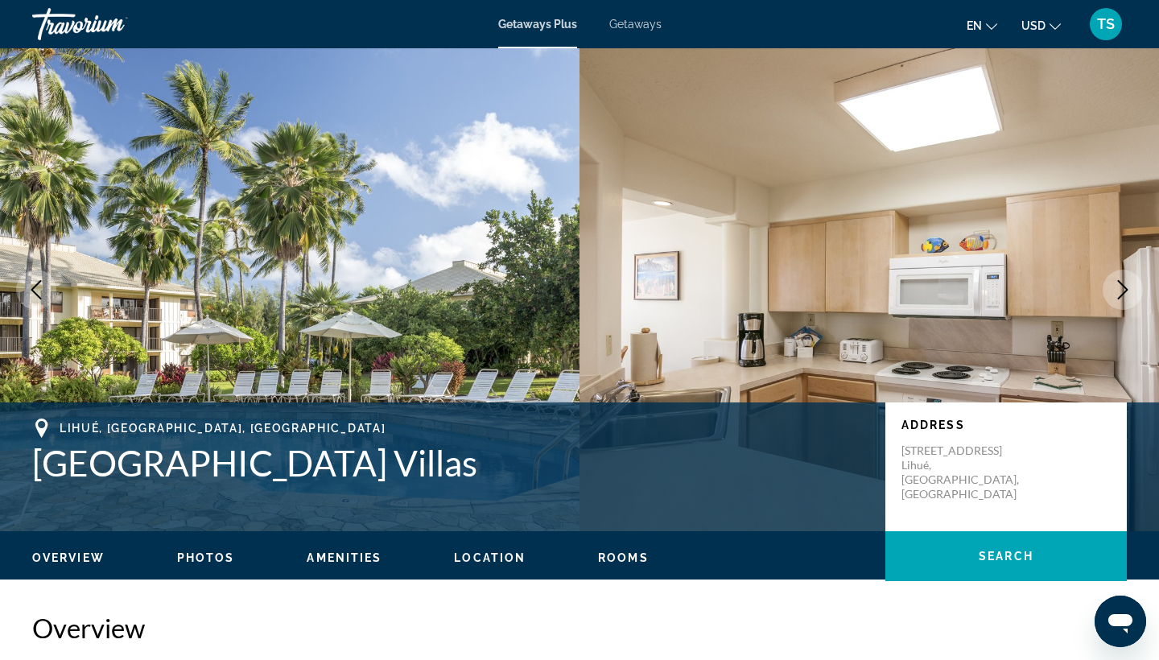
click at [1120, 291] on icon "Next image" at bounding box center [1122, 289] width 19 height 19
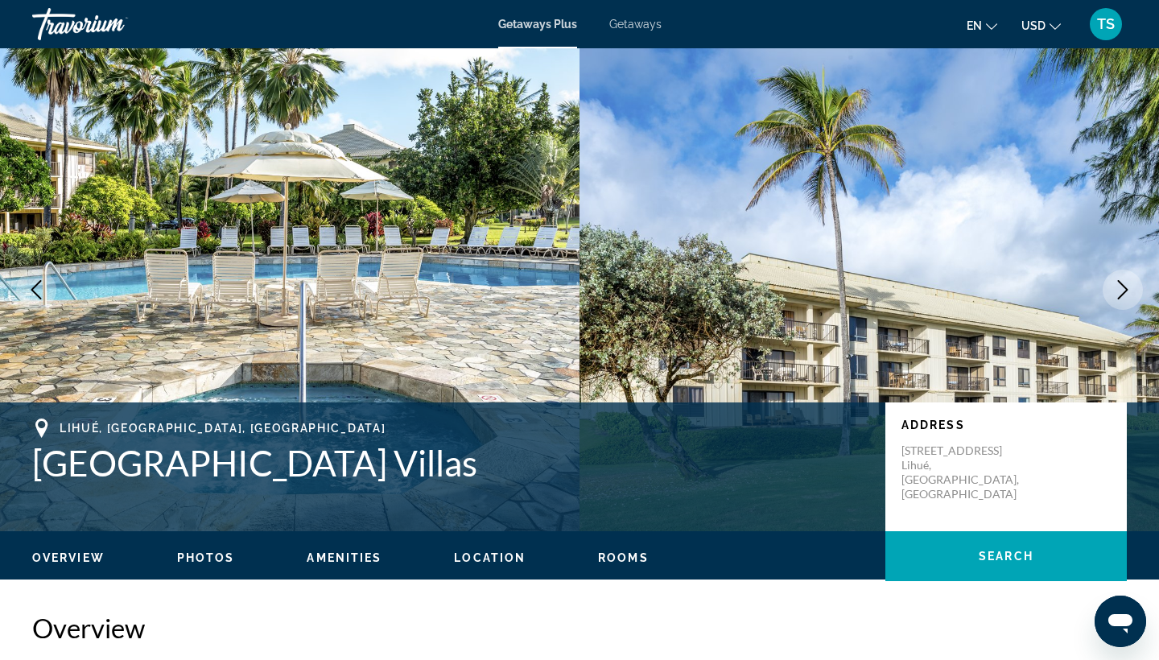
click at [1120, 291] on icon "Next image" at bounding box center [1122, 289] width 19 height 19
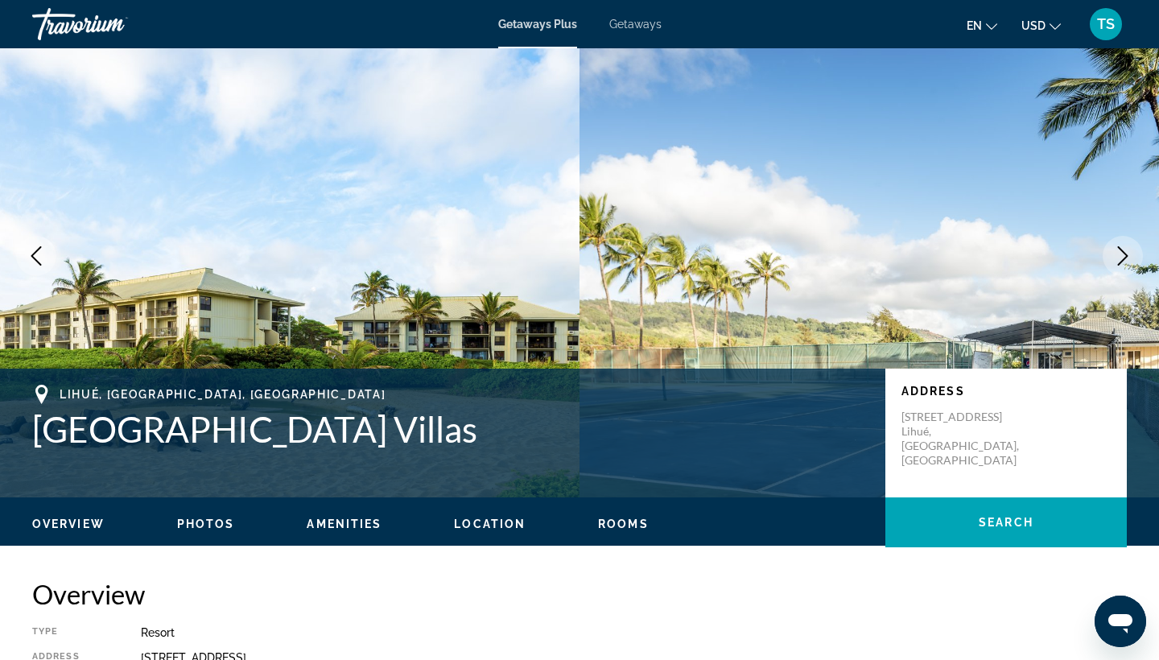
scroll to position [40, 0]
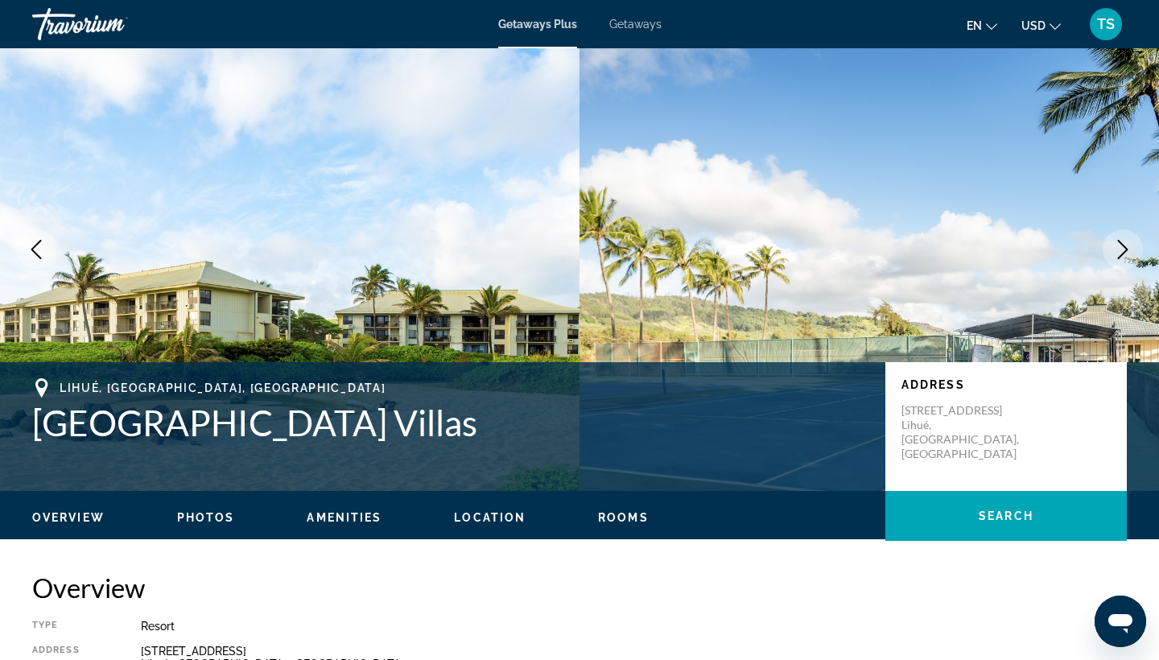
click at [1118, 248] on icon "Next image" at bounding box center [1122, 249] width 19 height 19
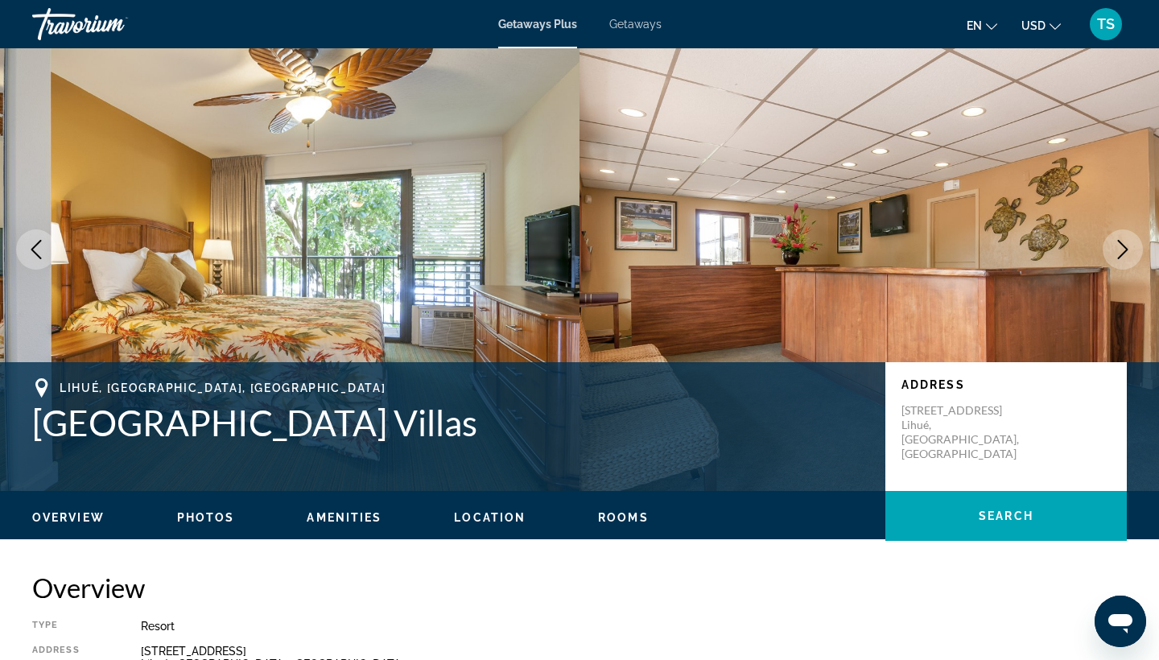
click at [1128, 246] on icon "Next image" at bounding box center [1122, 249] width 19 height 19
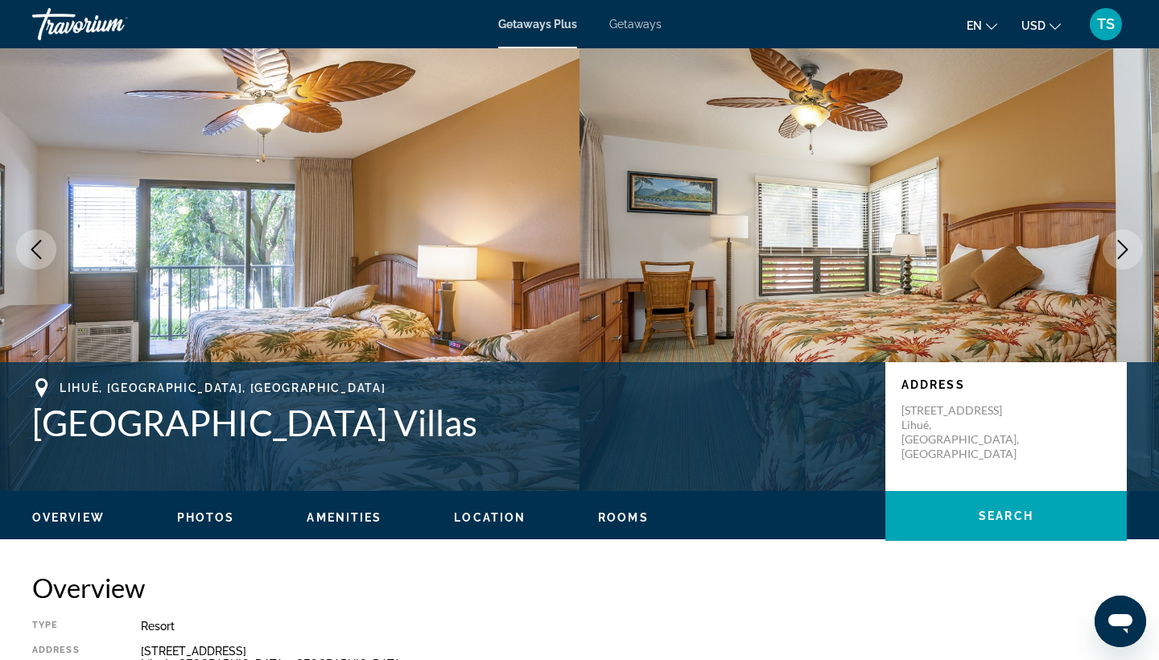
click at [1128, 246] on icon "Next image" at bounding box center [1122, 249] width 19 height 19
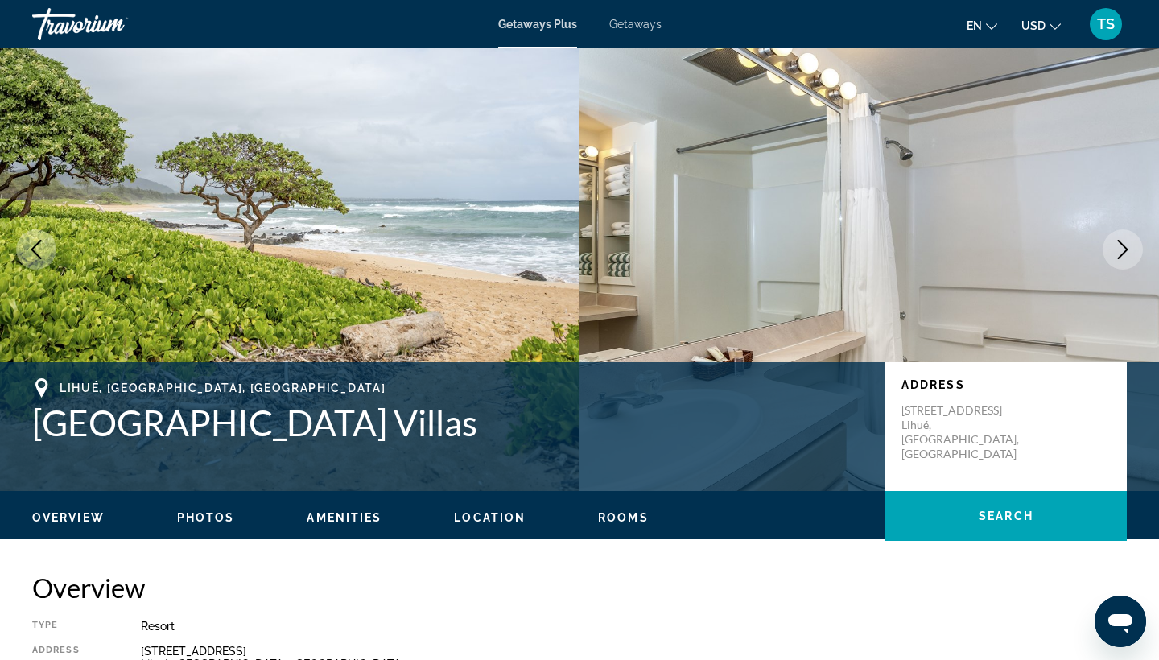
click at [1128, 246] on icon "Next image" at bounding box center [1122, 249] width 19 height 19
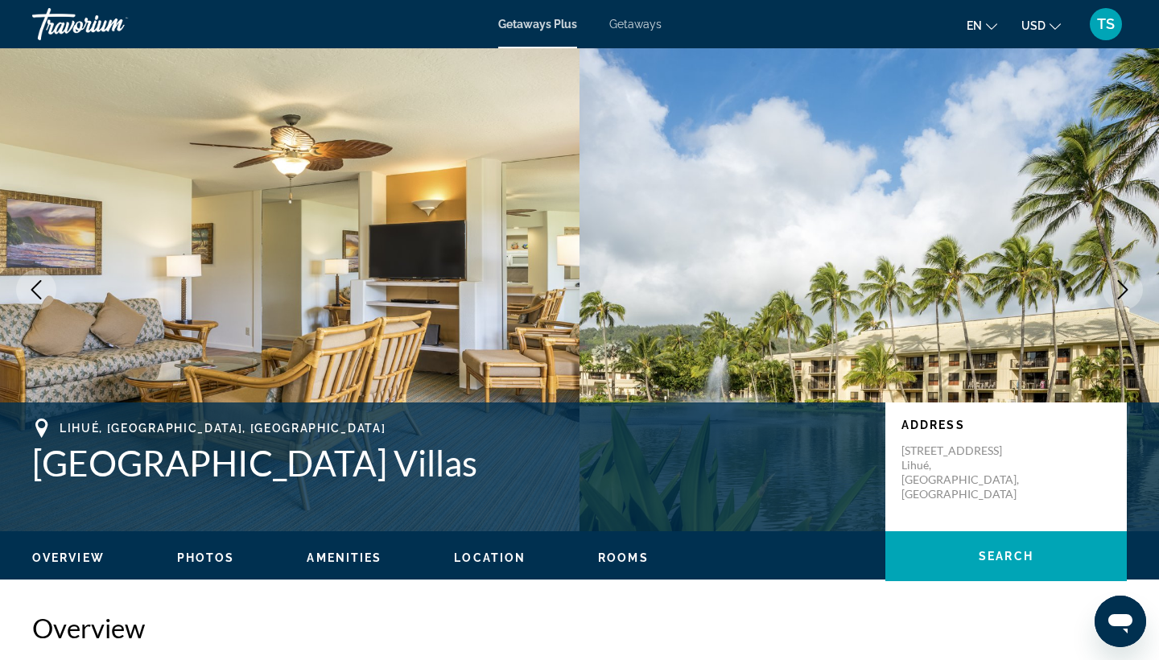
scroll to position [0, 0]
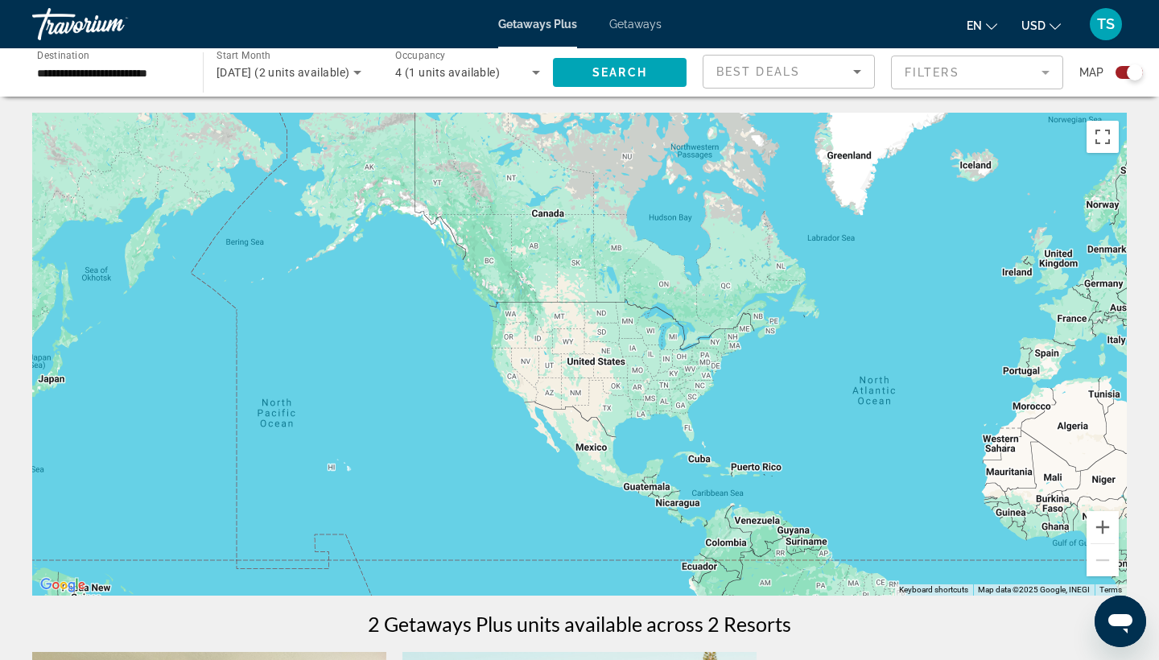
drag, startPoint x: 118, startPoint y: 287, endPoint x: 463, endPoint y: 341, distance: 349.5
click at [463, 343] on div "Main content" at bounding box center [579, 354] width 1095 height 483
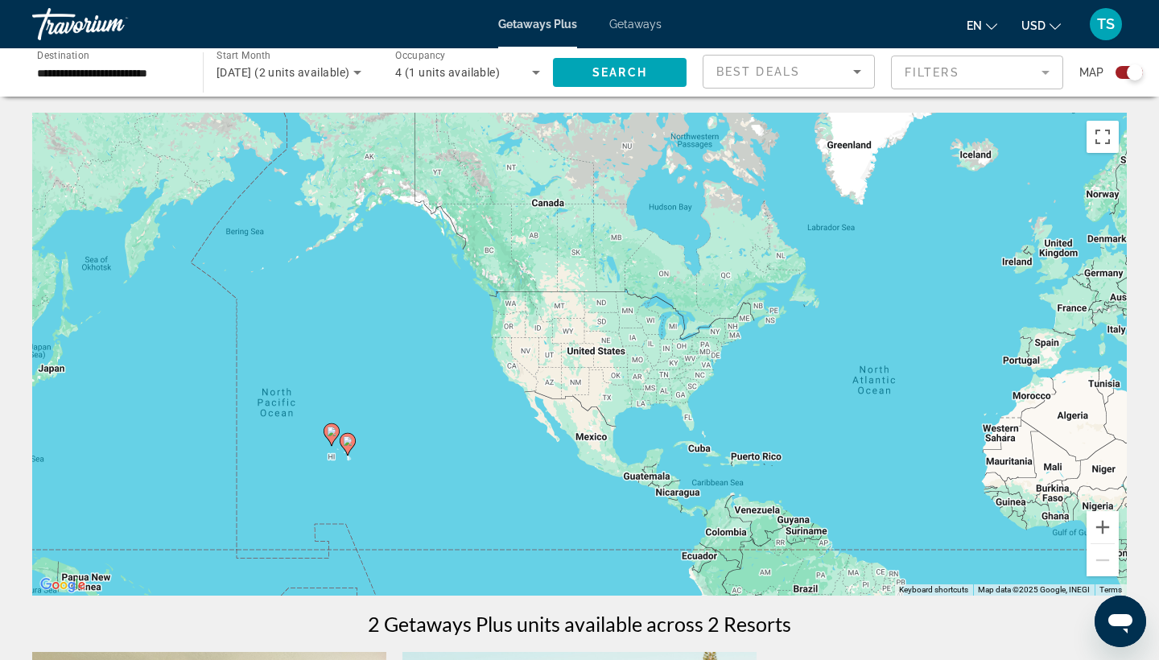
click at [350, 439] on image "Main content" at bounding box center [348, 441] width 10 height 10
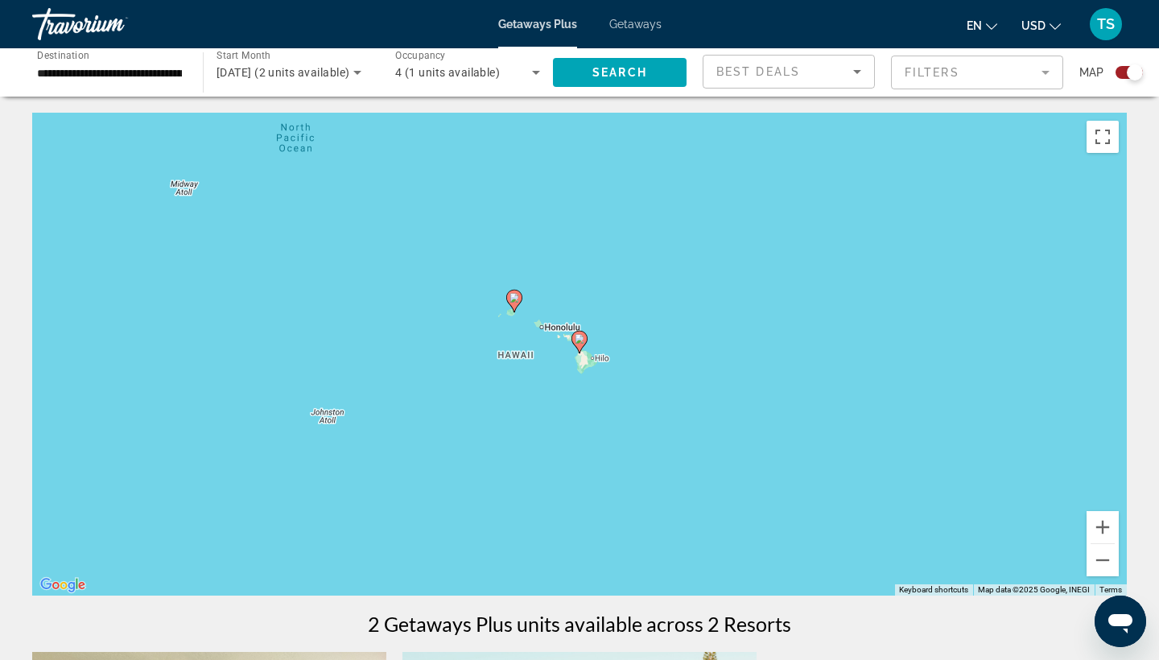
click at [584, 337] on image "Main content" at bounding box center [580, 339] width 10 height 10
type input "**********"
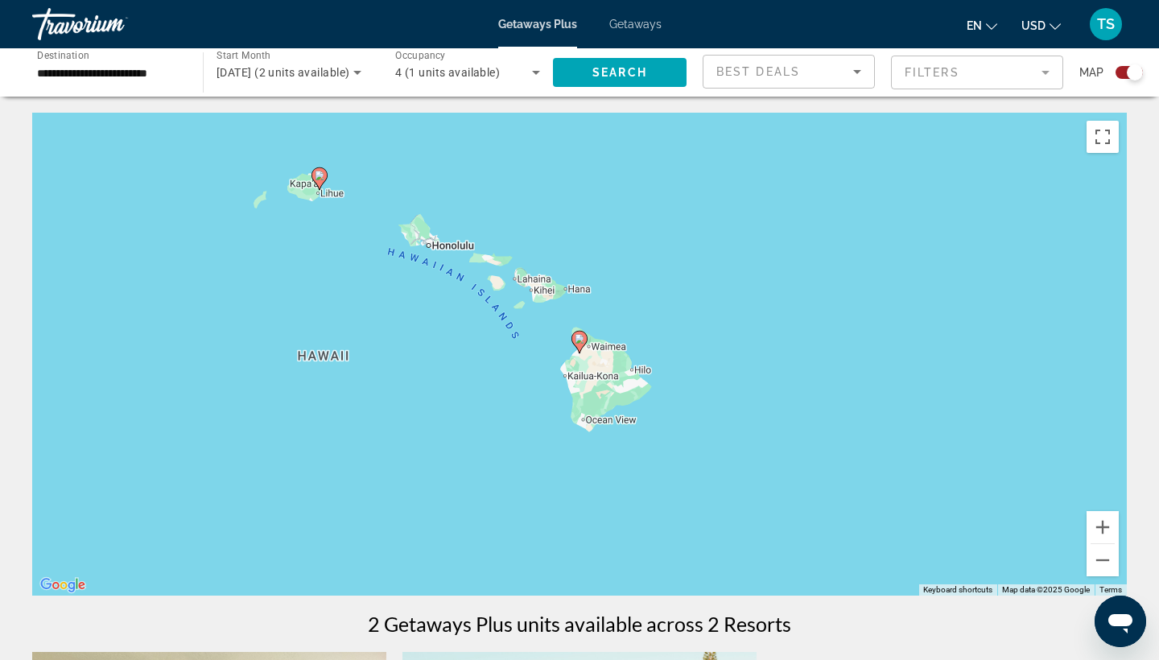
click at [580, 340] on image "Main content" at bounding box center [580, 339] width 10 height 10
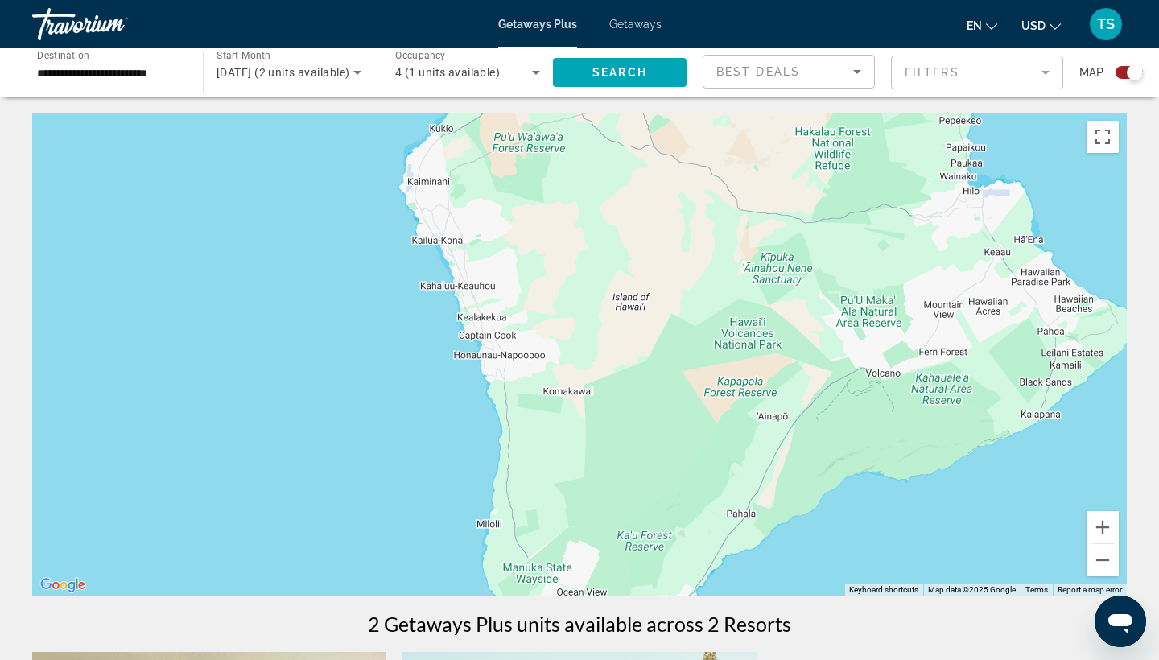
drag, startPoint x: 625, startPoint y: 456, endPoint x: 600, endPoint y: 163, distance: 294.1
click at [600, 163] on div "To activate drag with keyboard, press Alt + Enter. Once in keyboard drag state,…" at bounding box center [579, 354] width 1095 height 483
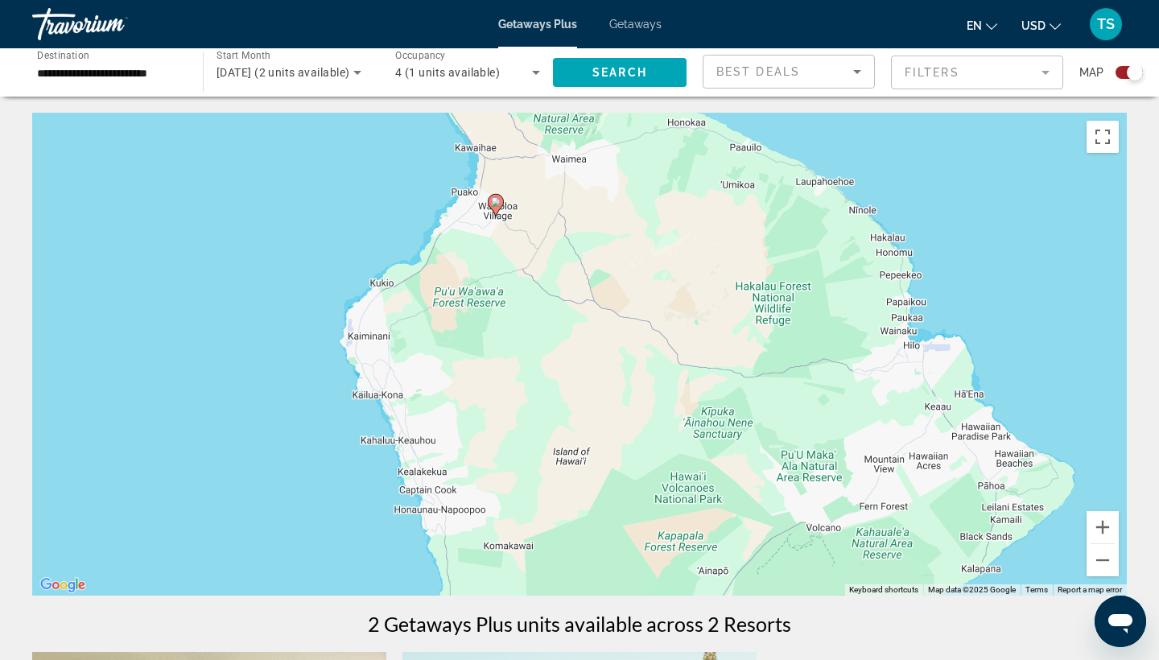
drag, startPoint x: 769, startPoint y: 208, endPoint x: 506, endPoint y: 362, distance: 304.5
click at [506, 362] on div "To activate drag with keyboard, press Alt + Enter. Once in keyboard drag state,…" at bounding box center [579, 354] width 1095 height 483
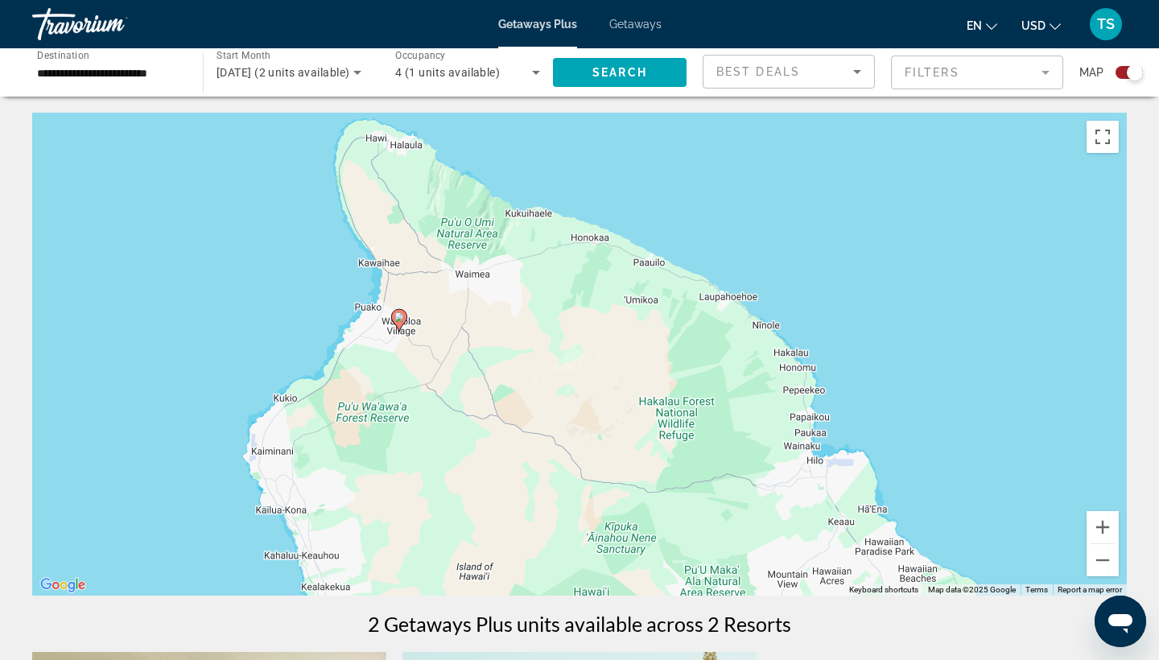
drag, startPoint x: 581, startPoint y: 253, endPoint x: 489, endPoint y: 364, distance: 144.6
click at [489, 364] on div "To activate drag with keyboard, press Alt + Enter. Once in keyboard drag state,…" at bounding box center [579, 354] width 1095 height 483
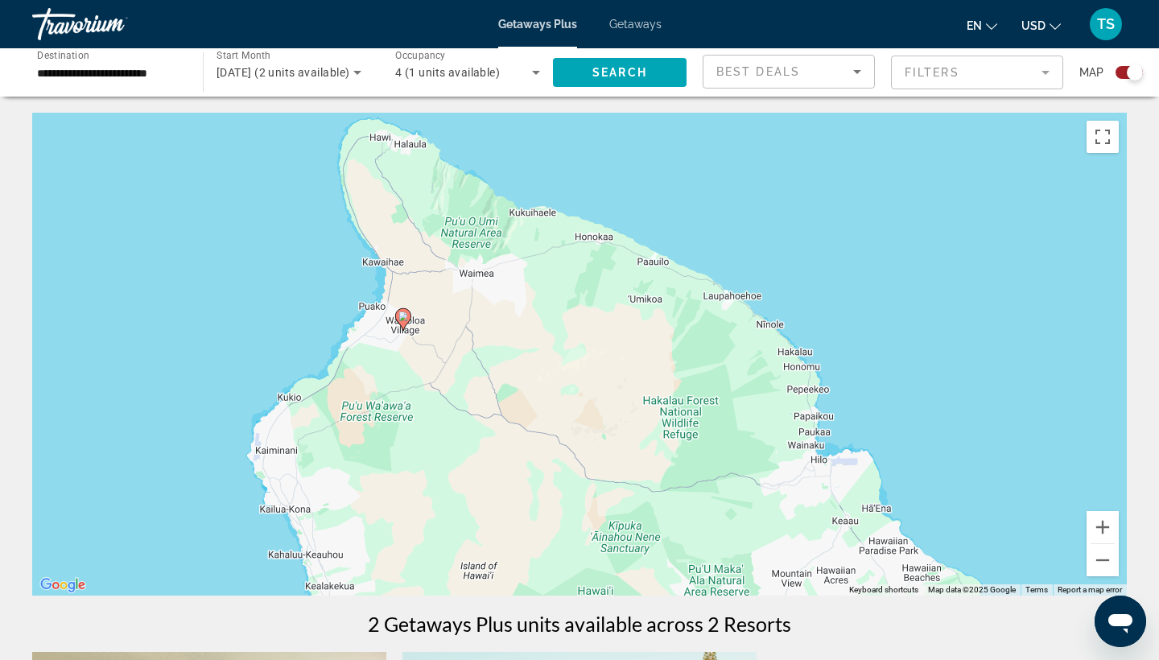
click at [402, 315] on image "Main content" at bounding box center [403, 317] width 10 height 10
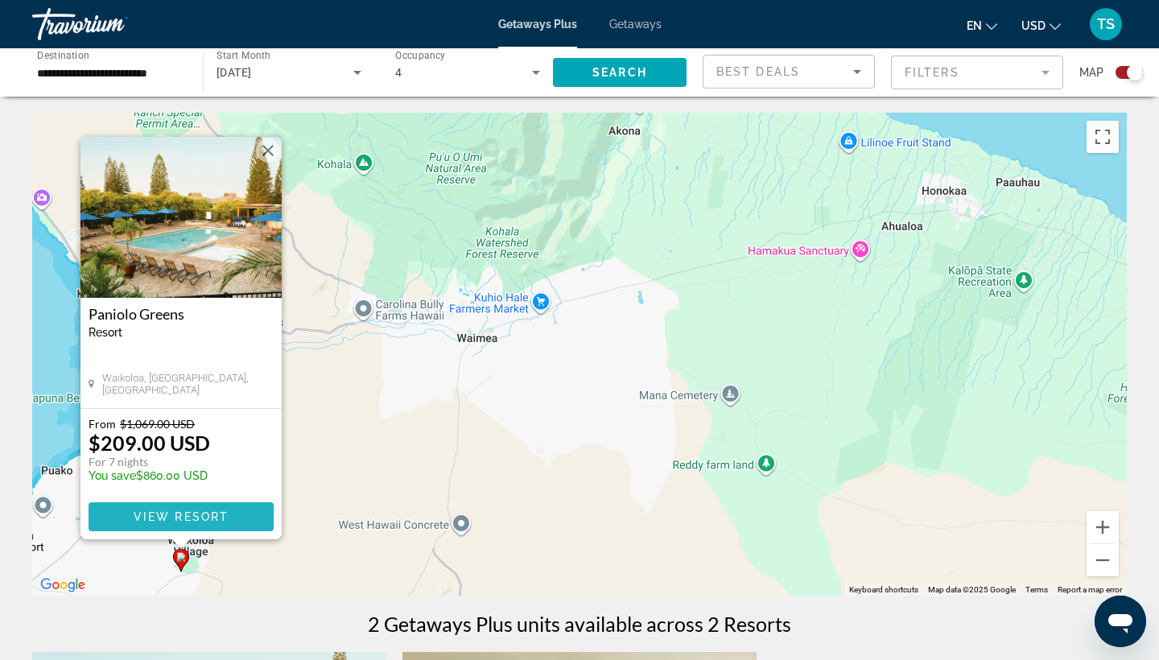
click at [213, 514] on span "View Resort" at bounding box center [181, 516] width 95 height 13
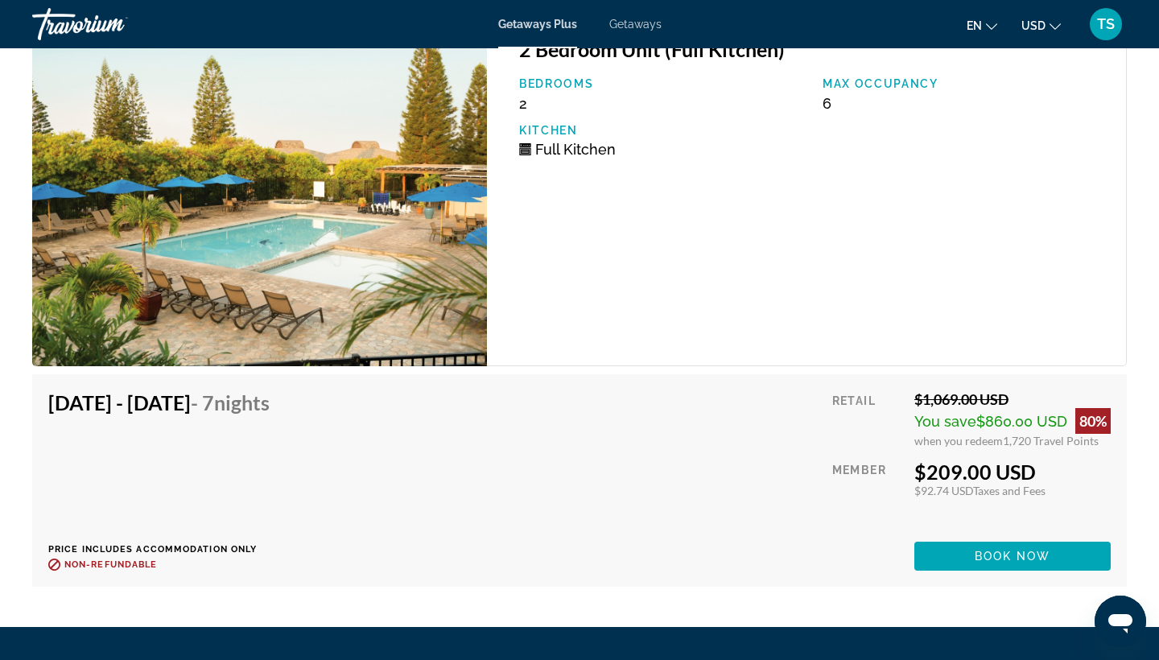
scroll to position [2980, 0]
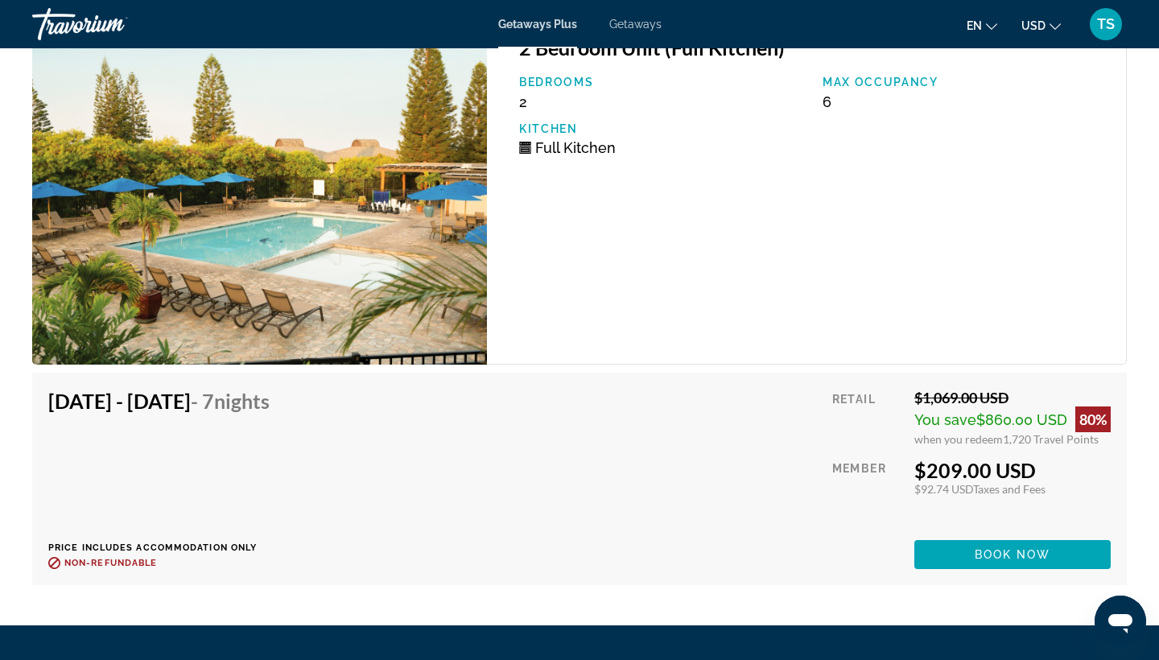
click at [254, 399] on h4 "[DATE] - [DATE] - 7 Nights" at bounding box center [158, 401] width 221 height 24
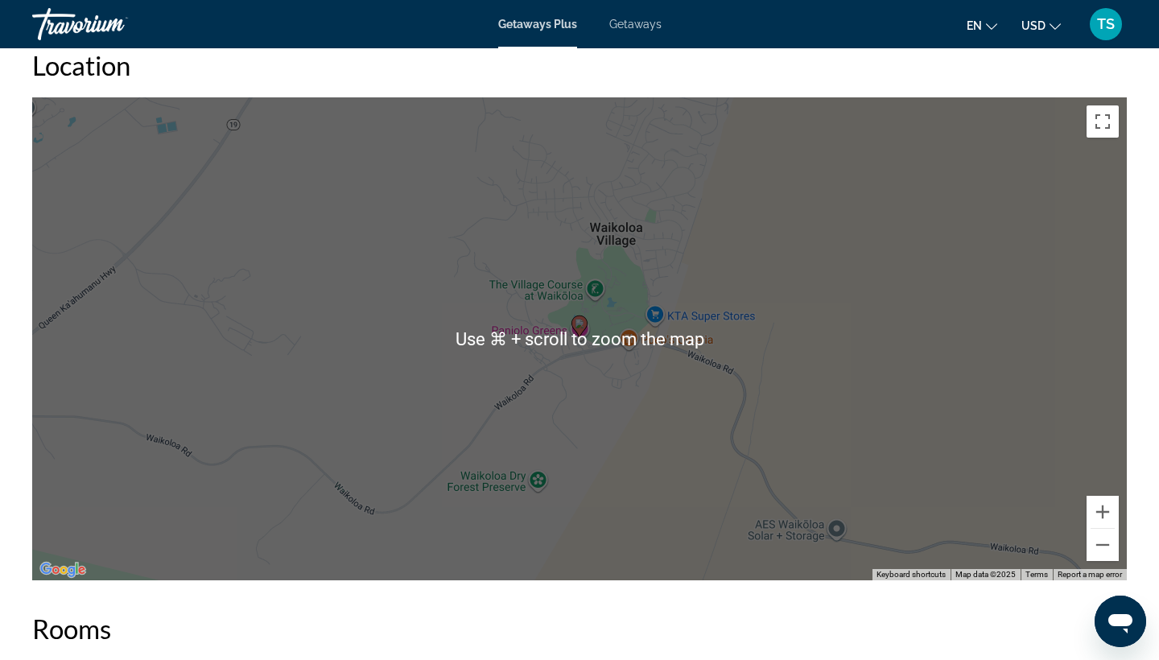
scroll to position [2344, 0]
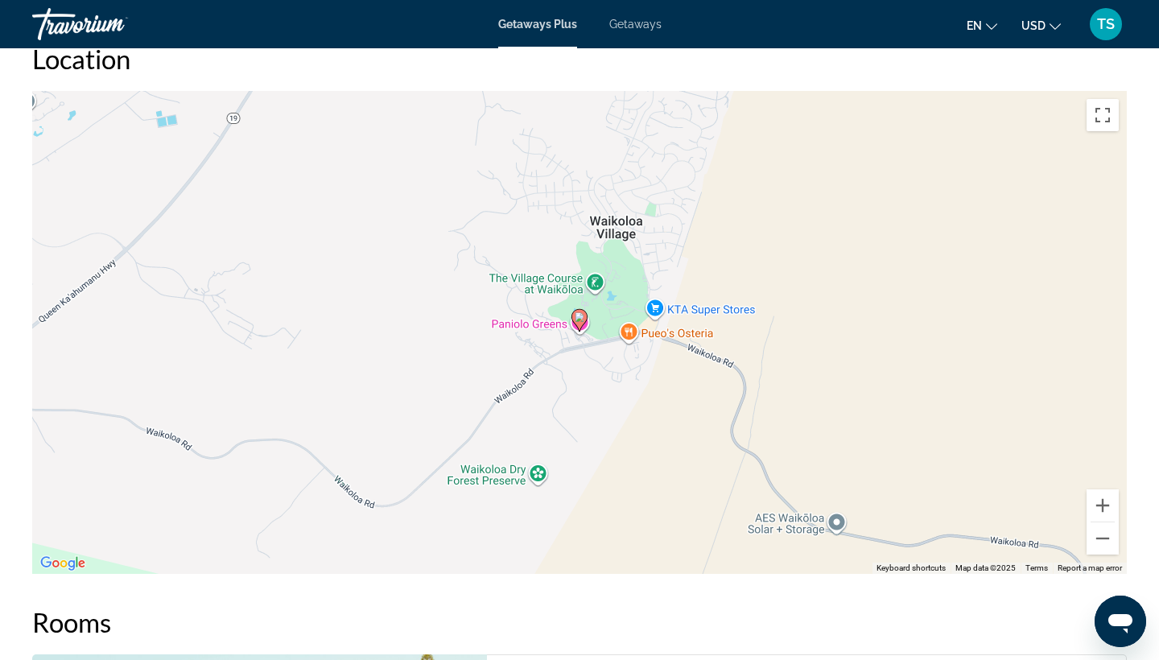
click at [578, 317] on image "Main content" at bounding box center [580, 317] width 10 height 10
click at [581, 313] on image "Main content" at bounding box center [580, 317] width 10 height 10
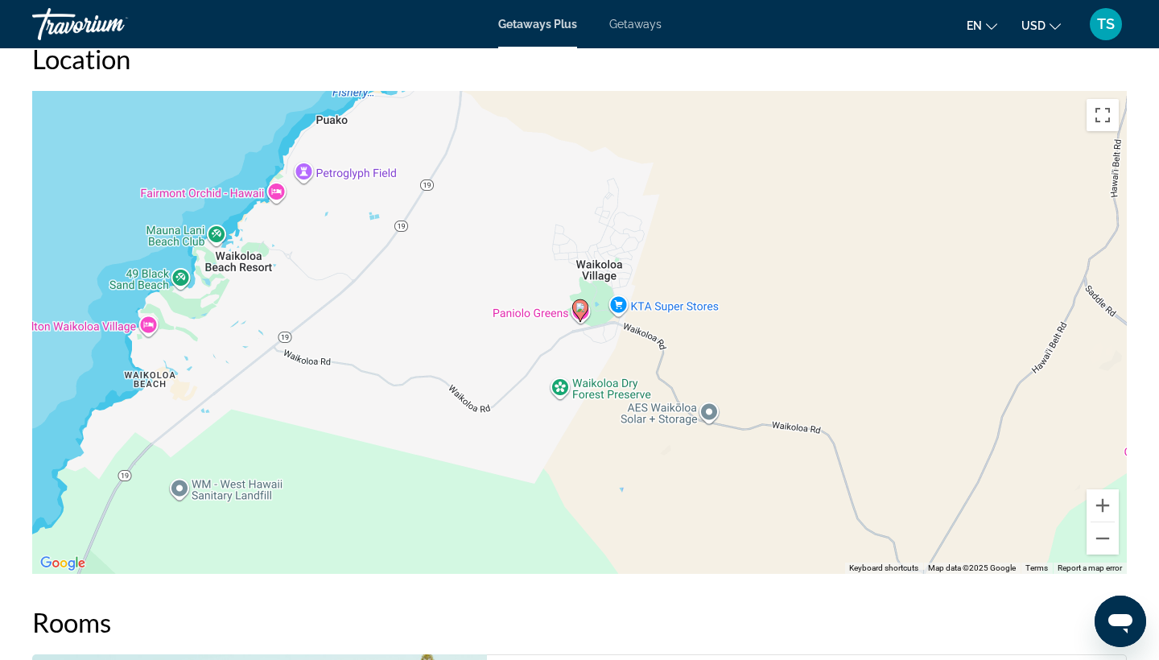
click at [577, 306] on image "Main content" at bounding box center [581, 308] width 10 height 10
click at [583, 323] on div "To activate drag with keyboard, press Alt + Enter. Once in keyboard drag state,…" at bounding box center [579, 332] width 1095 height 483
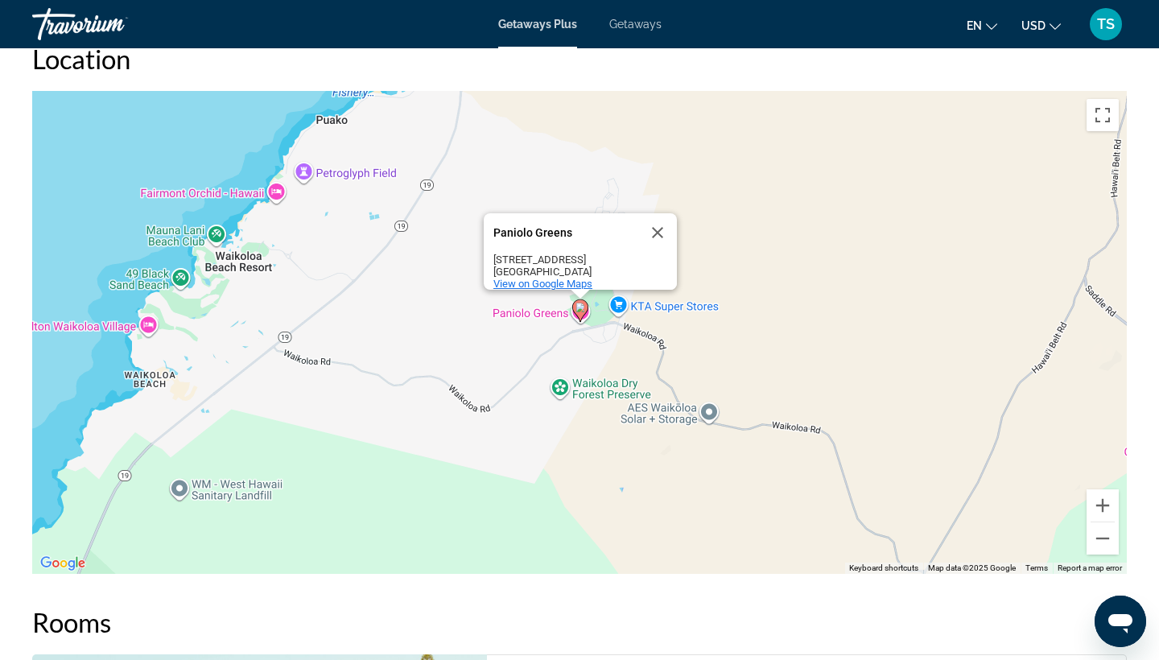
click at [566, 278] on span "View on Google Maps" at bounding box center [542, 284] width 99 height 12
click at [663, 218] on button "Close" at bounding box center [657, 232] width 39 height 39
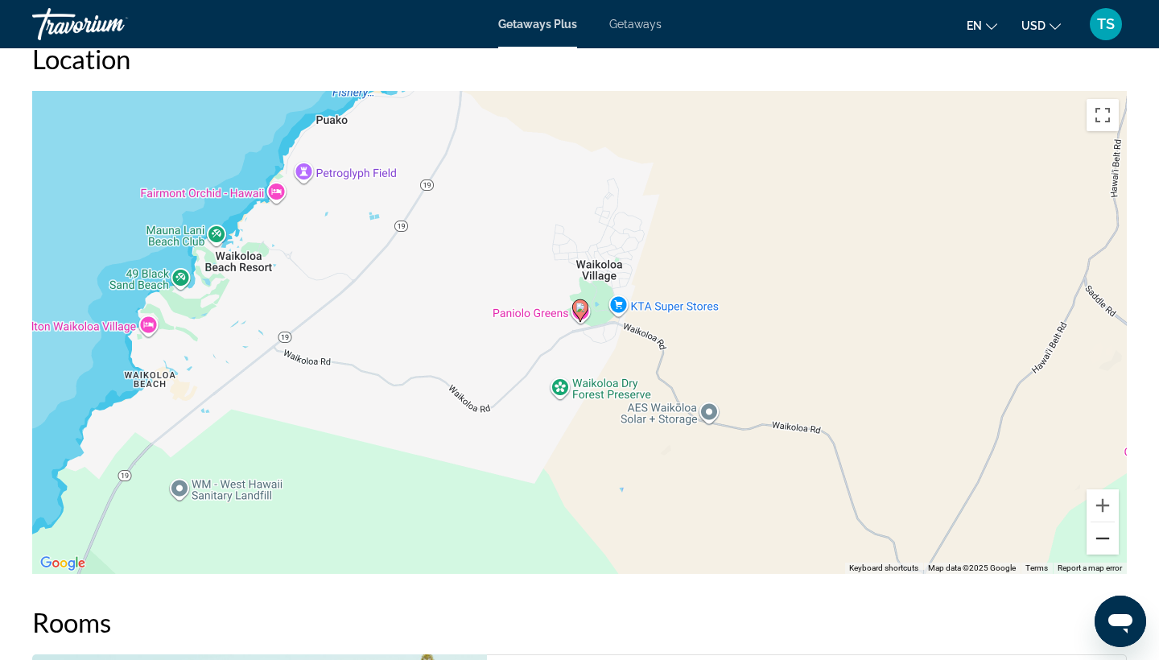
click at [1098, 534] on button "Zoom out" at bounding box center [1103, 538] width 32 height 32
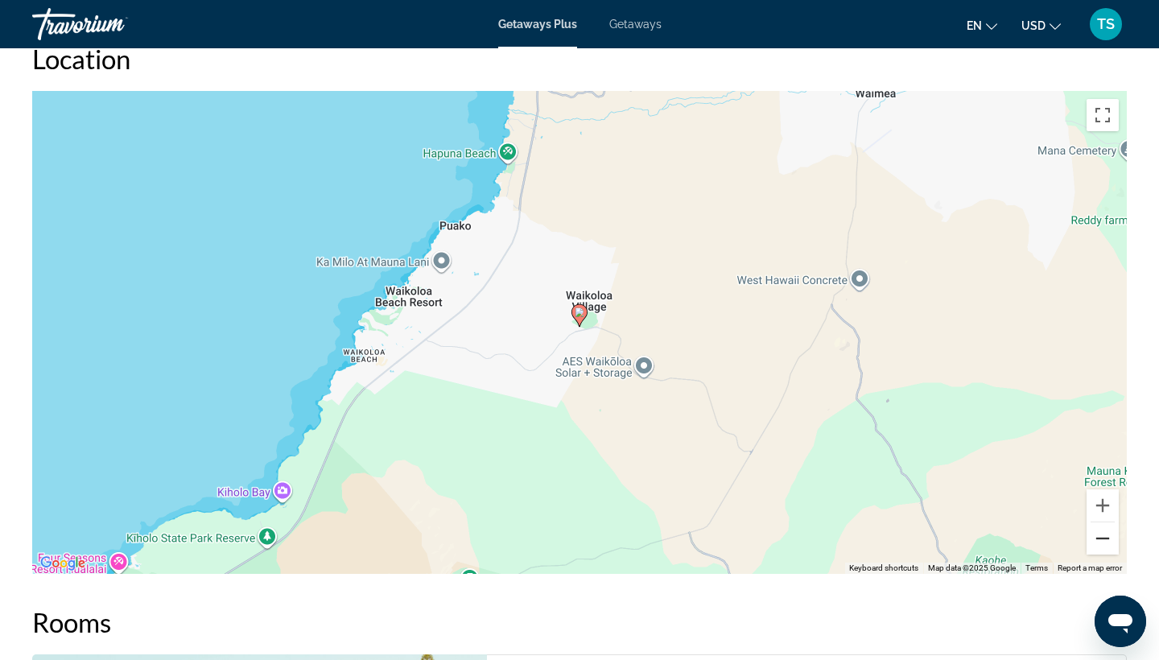
click at [1100, 534] on button "Zoom out" at bounding box center [1103, 538] width 32 height 32
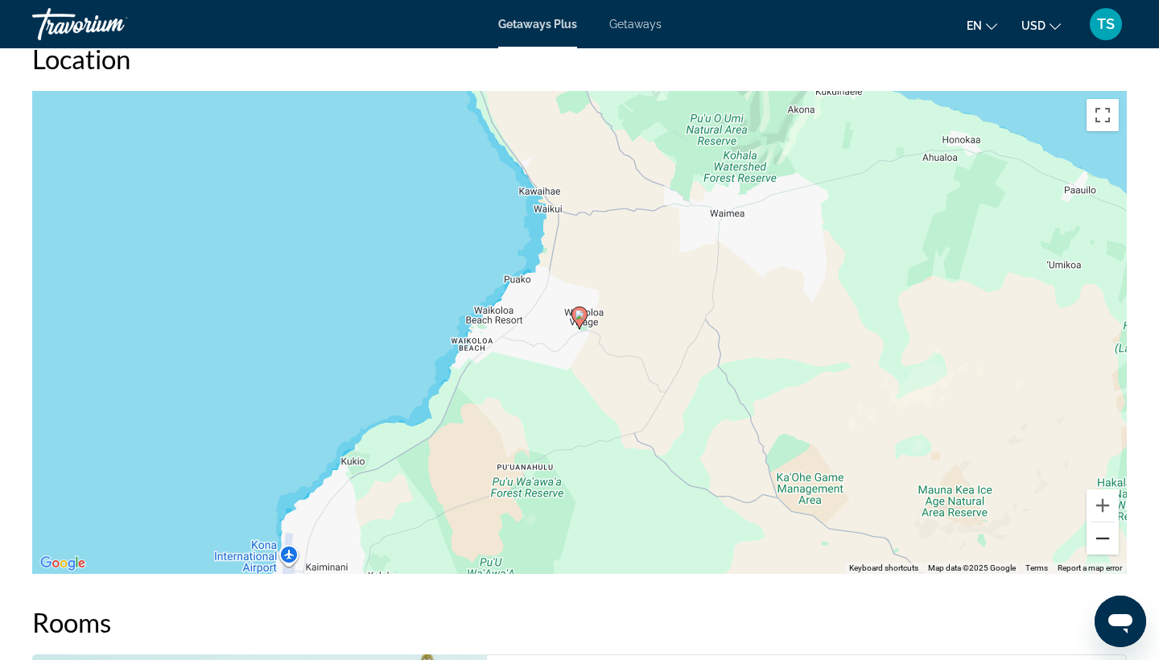
click at [1100, 537] on button "Zoom out" at bounding box center [1103, 538] width 32 height 32
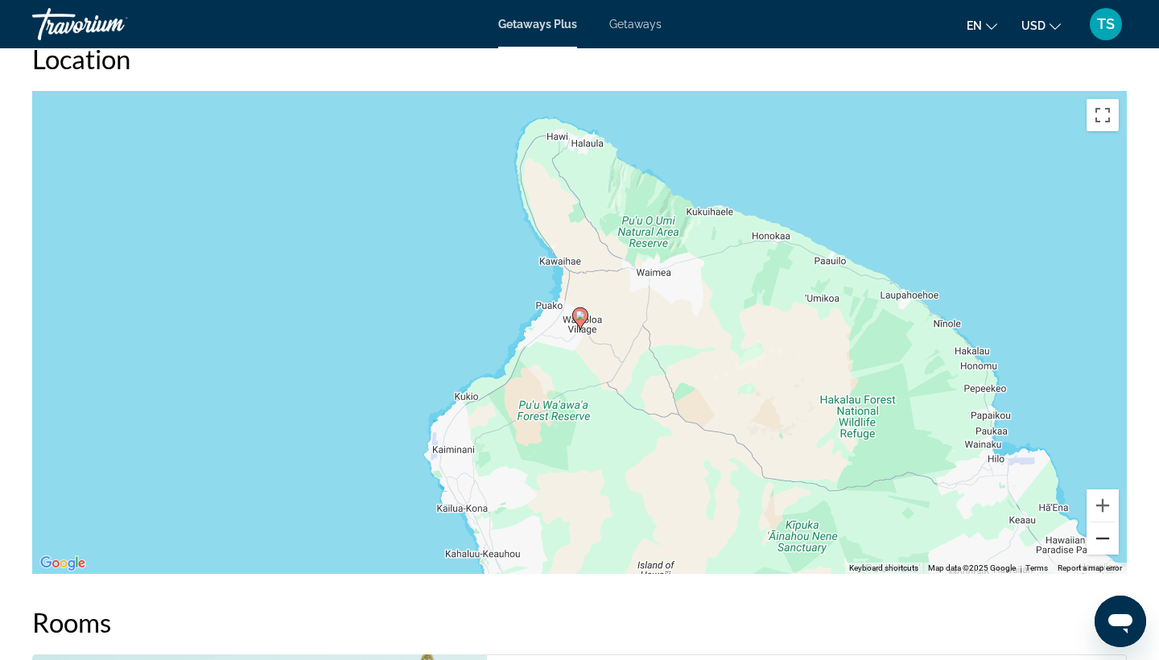
click at [1100, 538] on button "Zoom out" at bounding box center [1103, 538] width 32 height 32
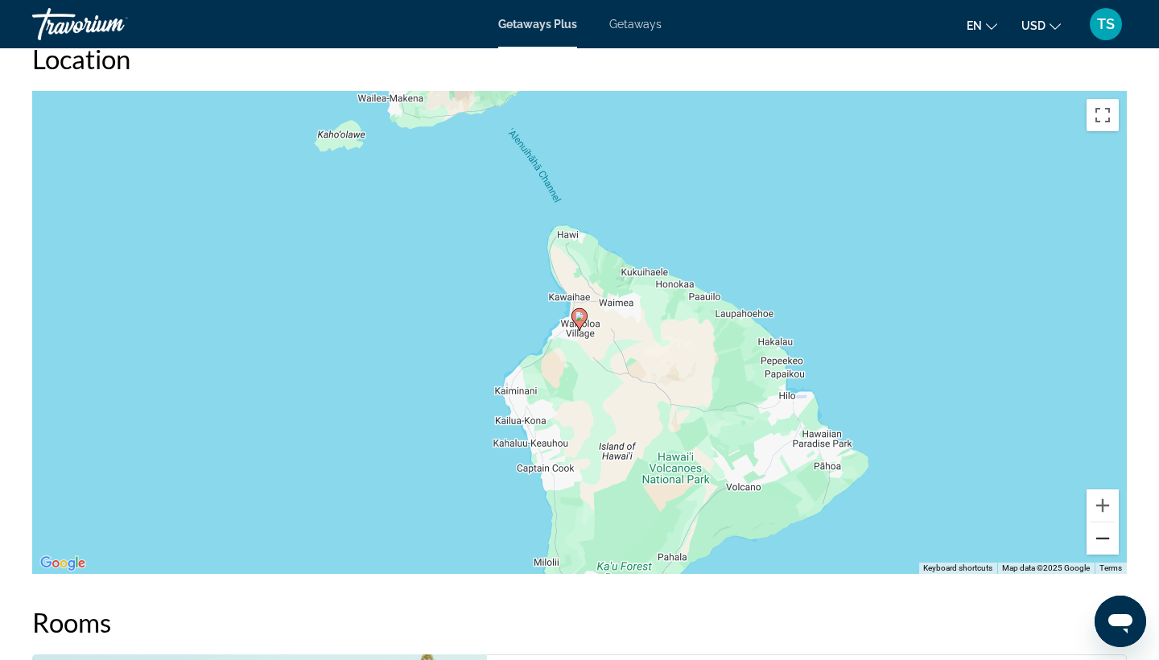
click at [1100, 539] on button "Zoom out" at bounding box center [1103, 538] width 32 height 32
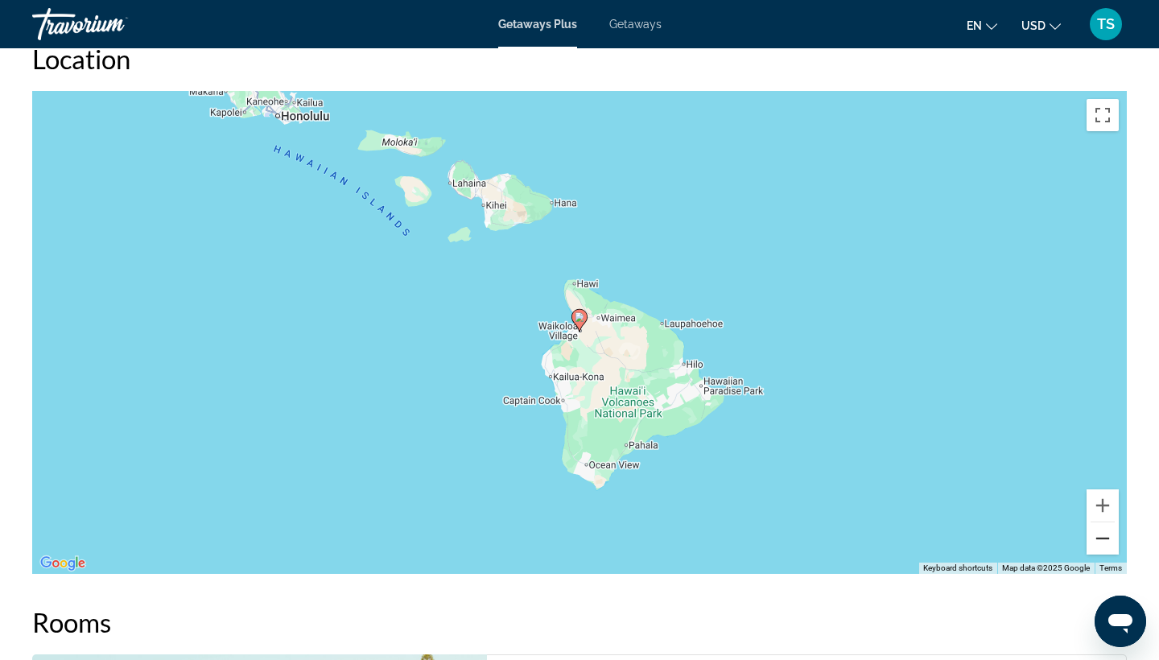
click at [1100, 539] on button "Zoom out" at bounding box center [1103, 538] width 32 height 32
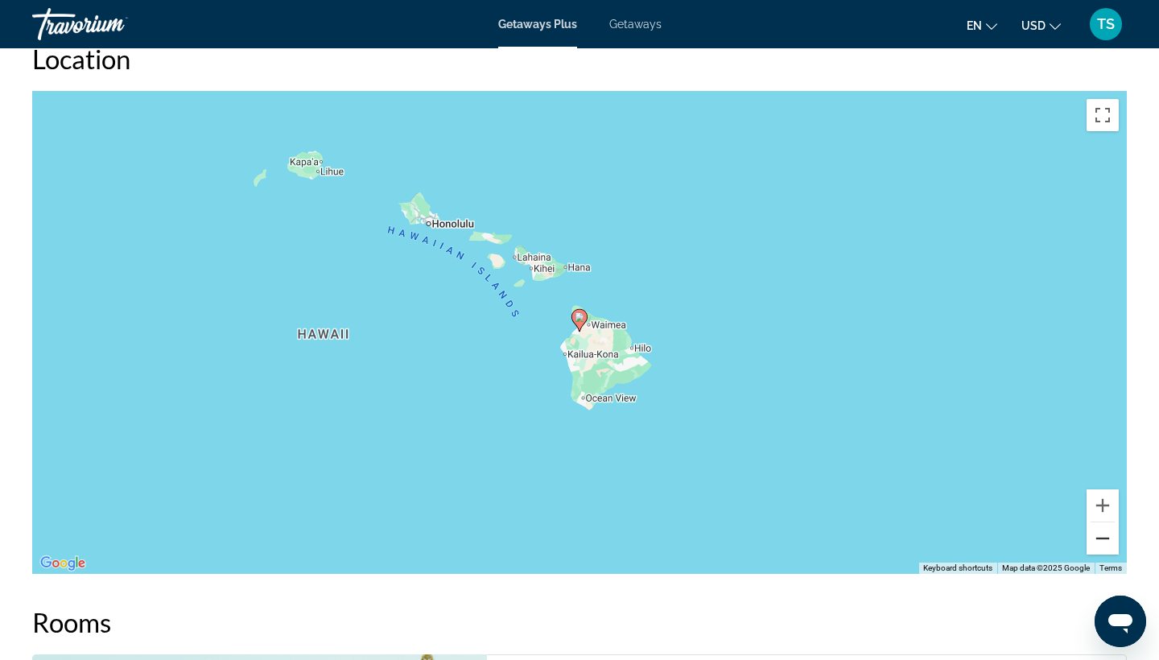
click at [1101, 542] on button "Zoom out" at bounding box center [1103, 538] width 32 height 32
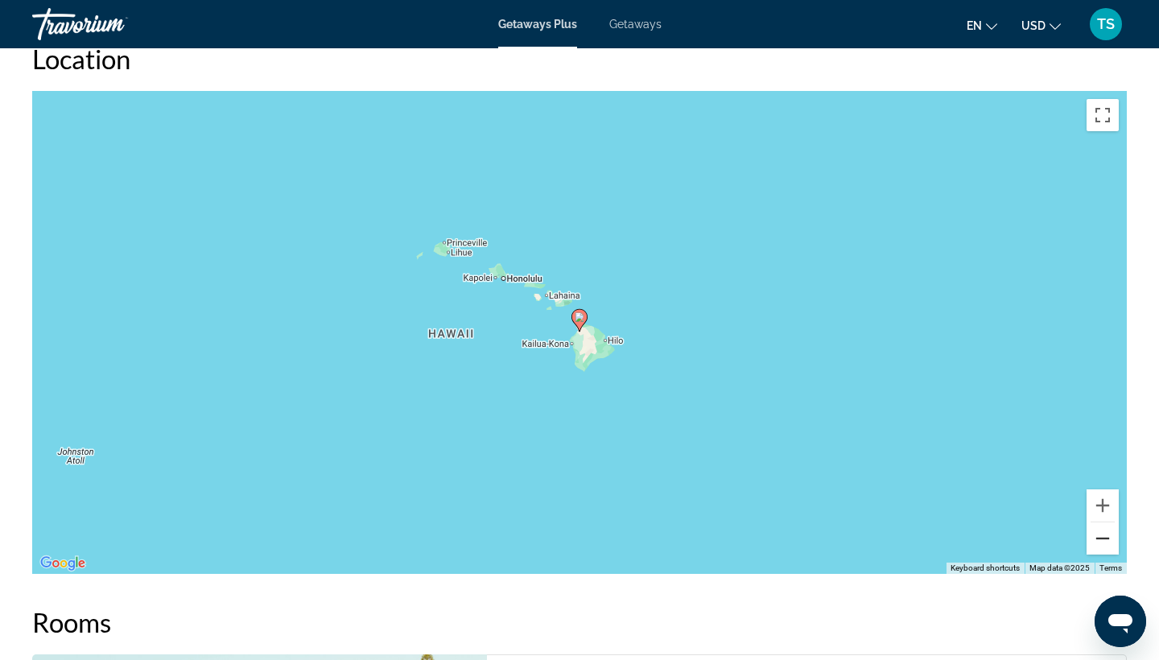
click at [1101, 544] on button "Zoom out" at bounding box center [1103, 538] width 32 height 32
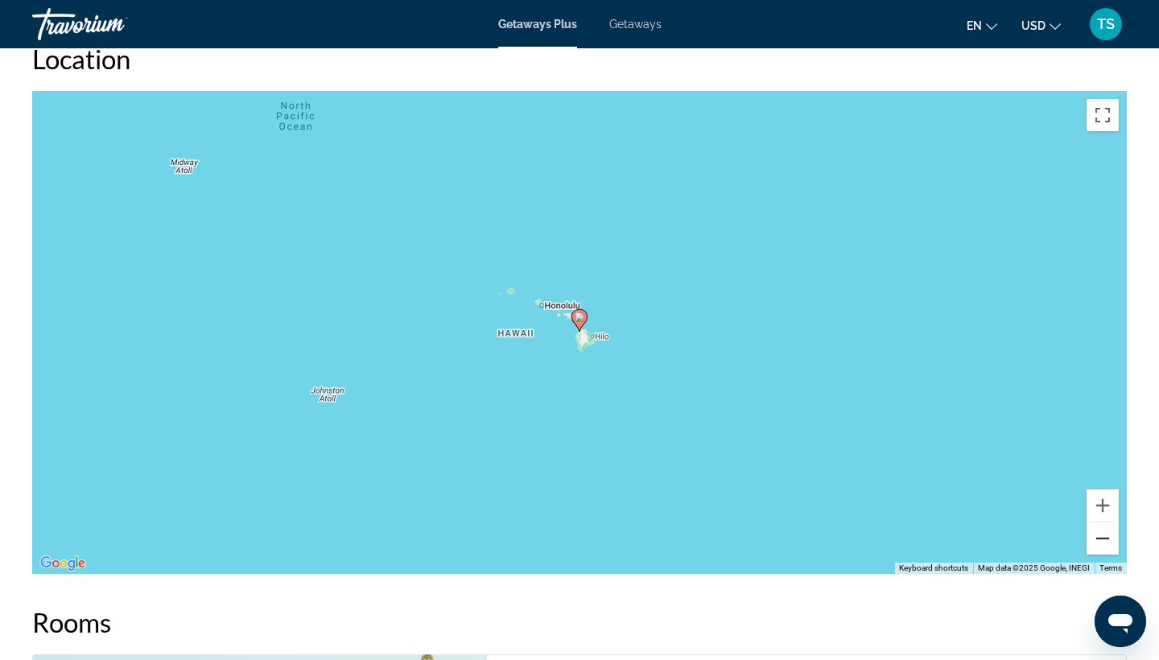
click at [1101, 544] on button "Zoom out" at bounding box center [1103, 538] width 32 height 32
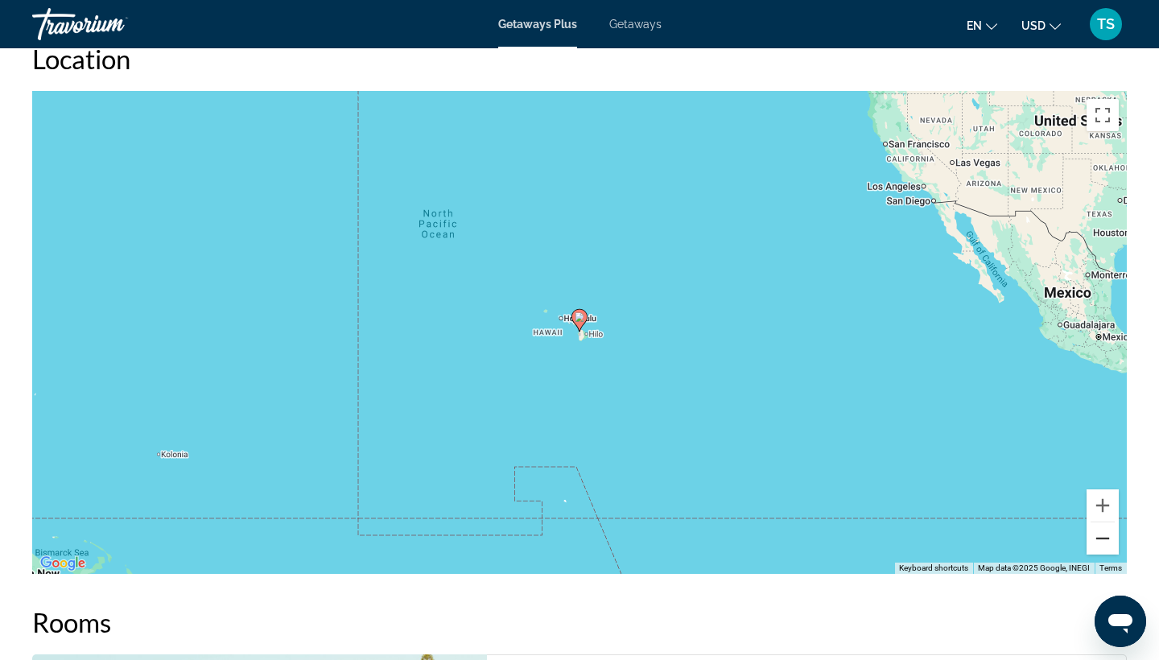
click at [1101, 546] on button "Zoom out" at bounding box center [1103, 538] width 32 height 32
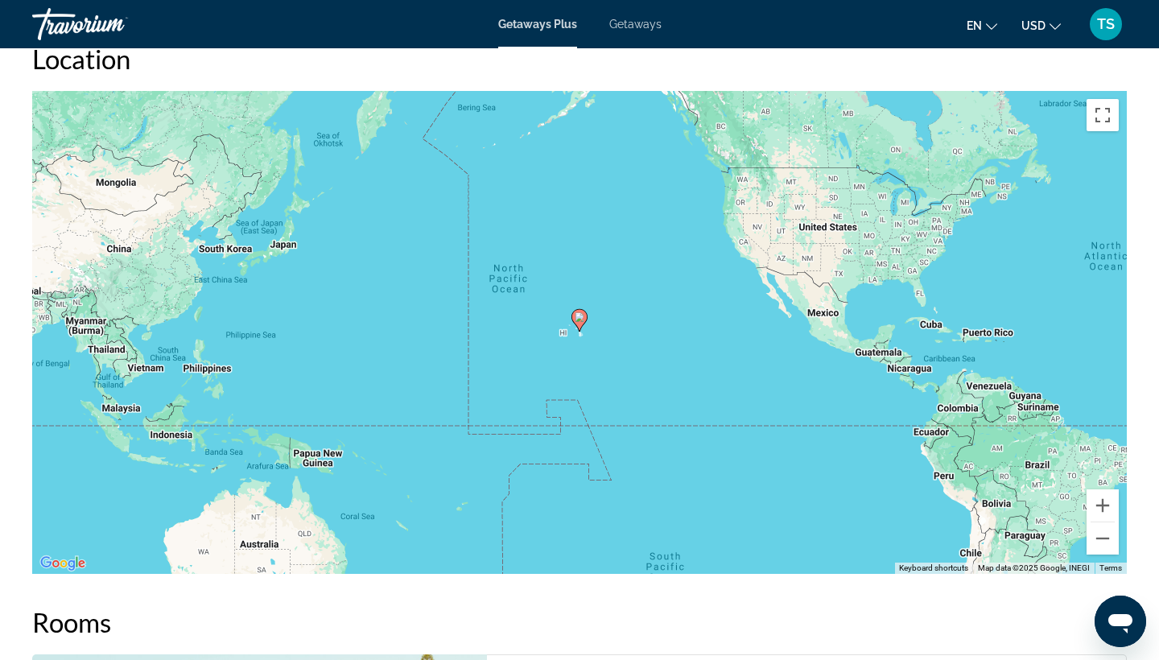
click at [553, 28] on span "Getaways Plus" at bounding box center [537, 24] width 79 height 13
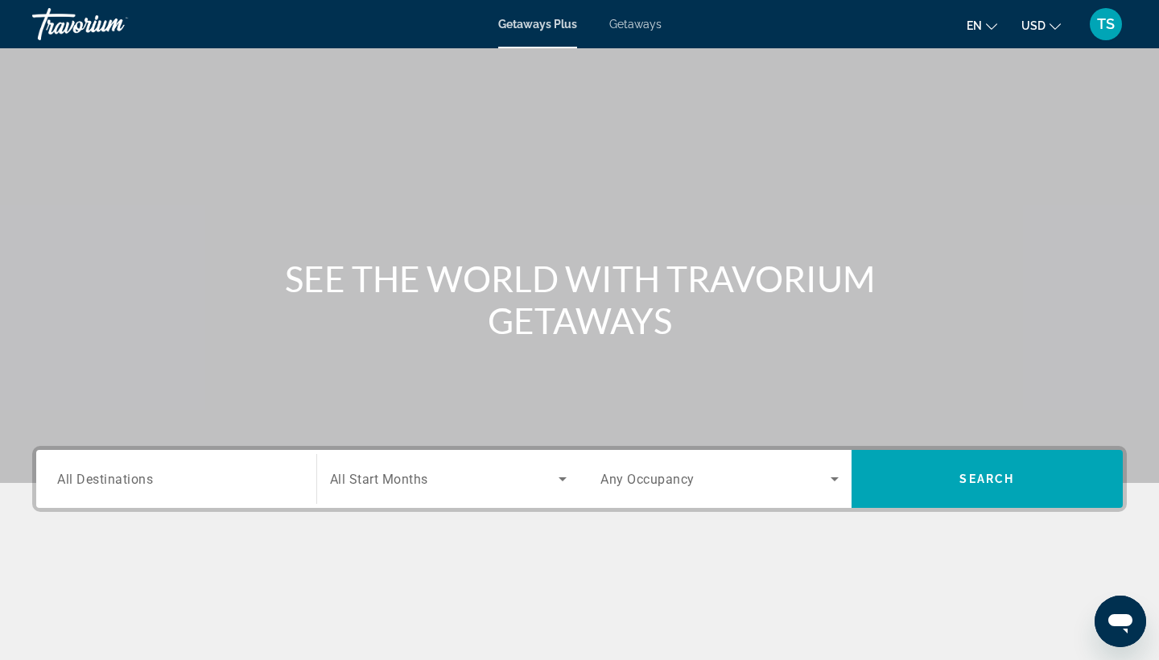
click at [640, 23] on span "Getaways" at bounding box center [635, 24] width 52 height 13
click at [126, 467] on div "Search widget" at bounding box center [176, 479] width 238 height 46
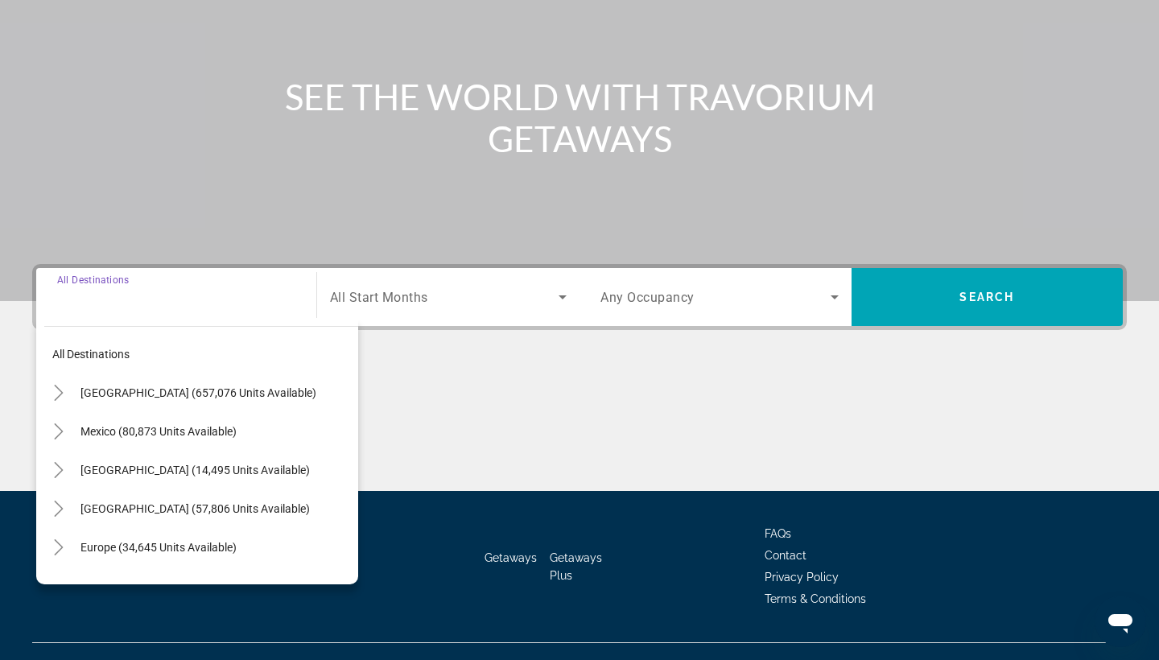
scroll to position [210, 0]
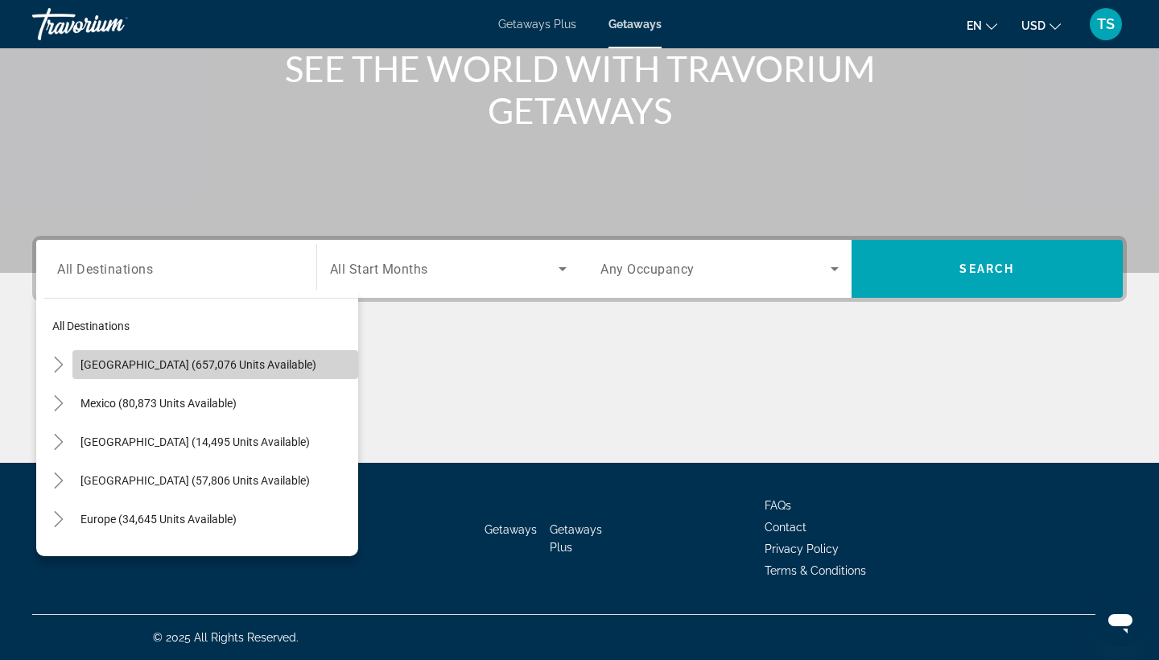
click at [186, 364] on span "[GEOGRAPHIC_DATA] (657,076 units available)" at bounding box center [198, 364] width 236 height 13
type input "**********"
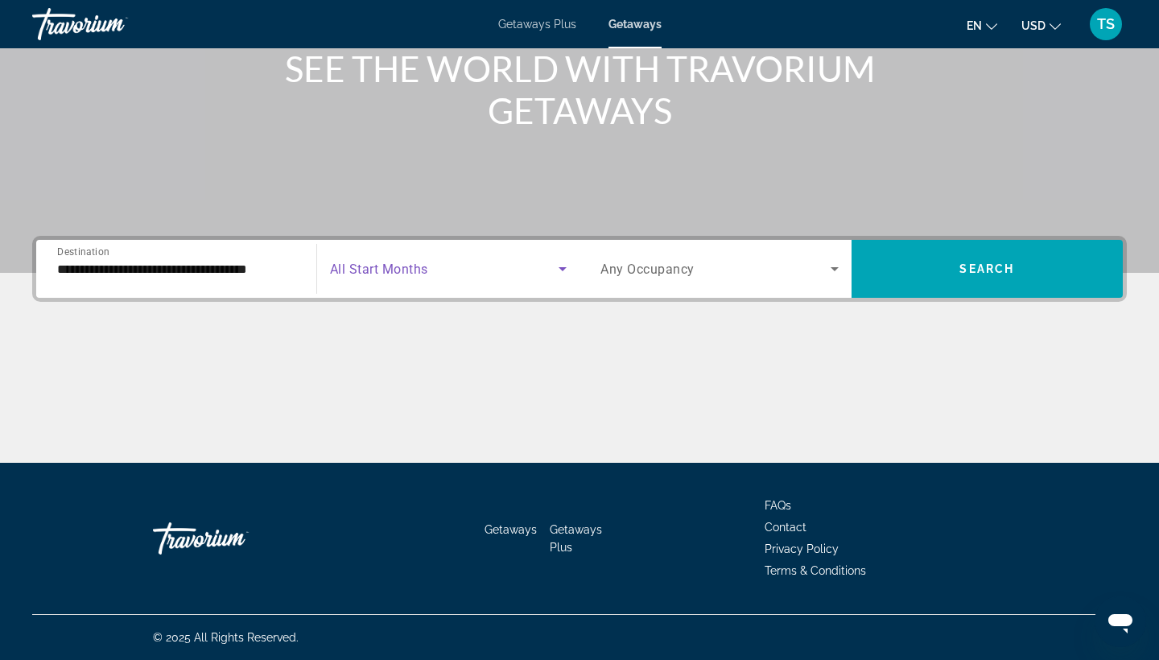
click at [380, 277] on span "Search widget" at bounding box center [444, 268] width 229 height 19
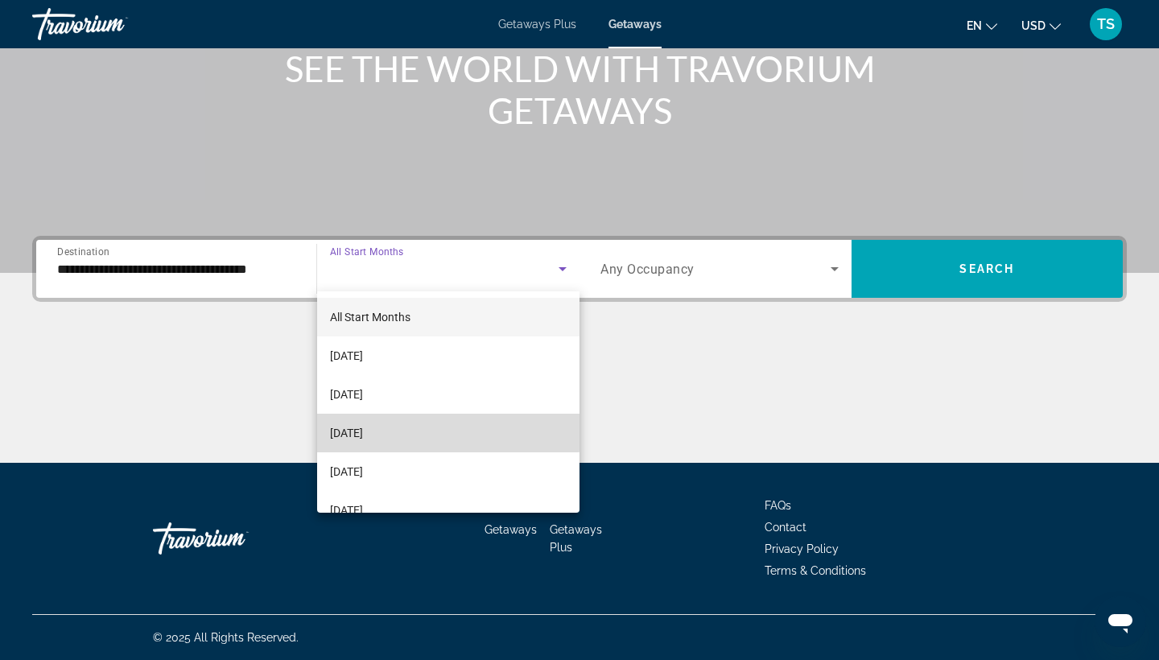
click at [363, 424] on span "[DATE]" at bounding box center [346, 432] width 33 height 19
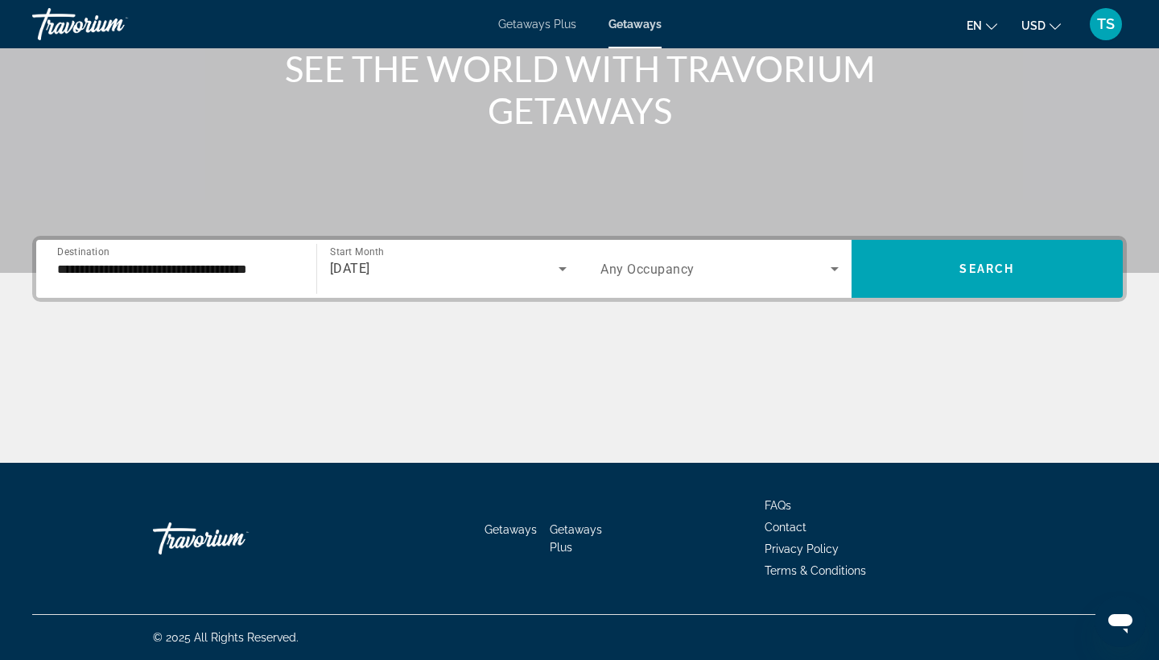
click at [665, 273] on span "Any Occupancy" at bounding box center [647, 269] width 94 height 15
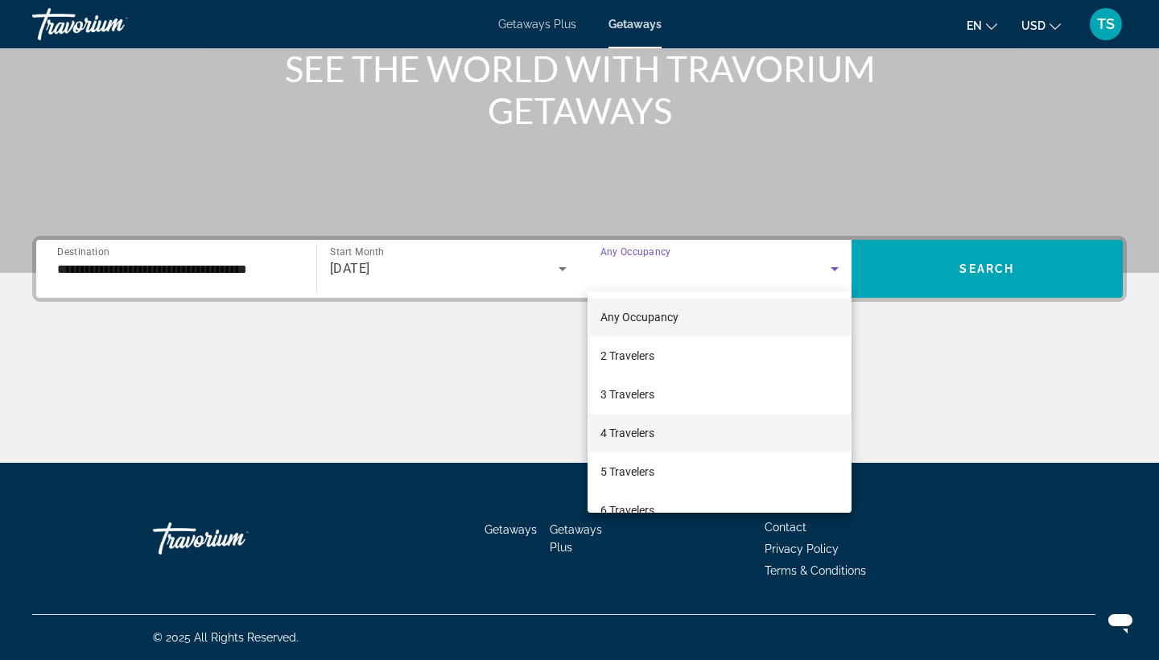
click at [646, 428] on span "4 Travelers" at bounding box center [627, 432] width 54 height 19
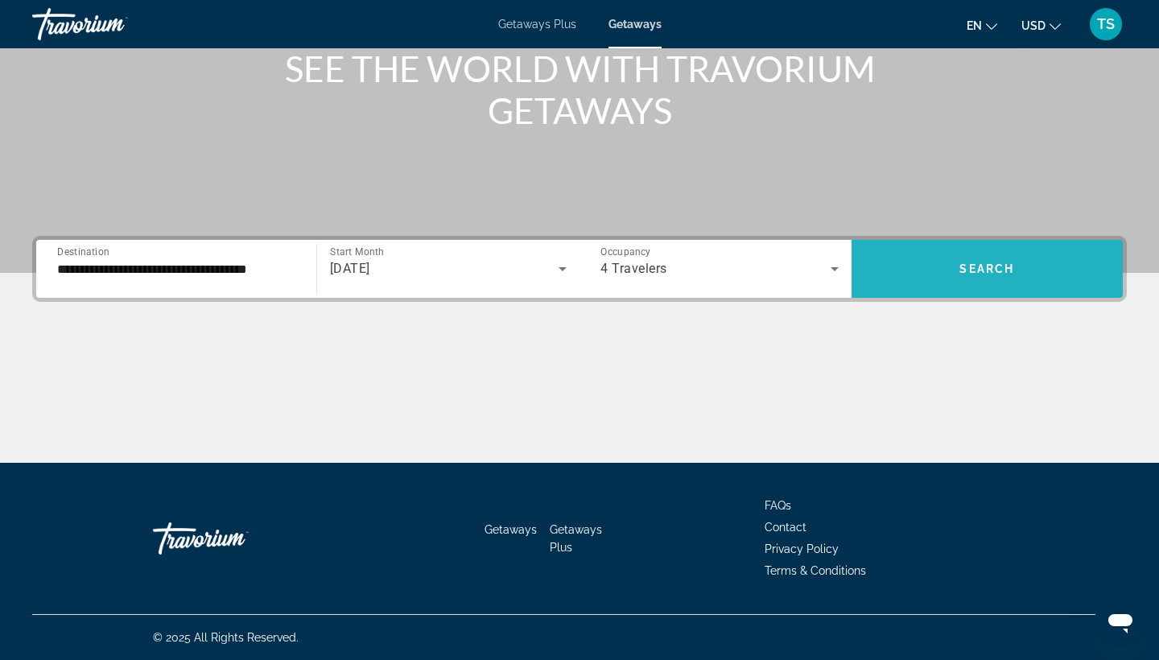
click at [984, 261] on span "Search widget" at bounding box center [988, 269] width 272 height 39
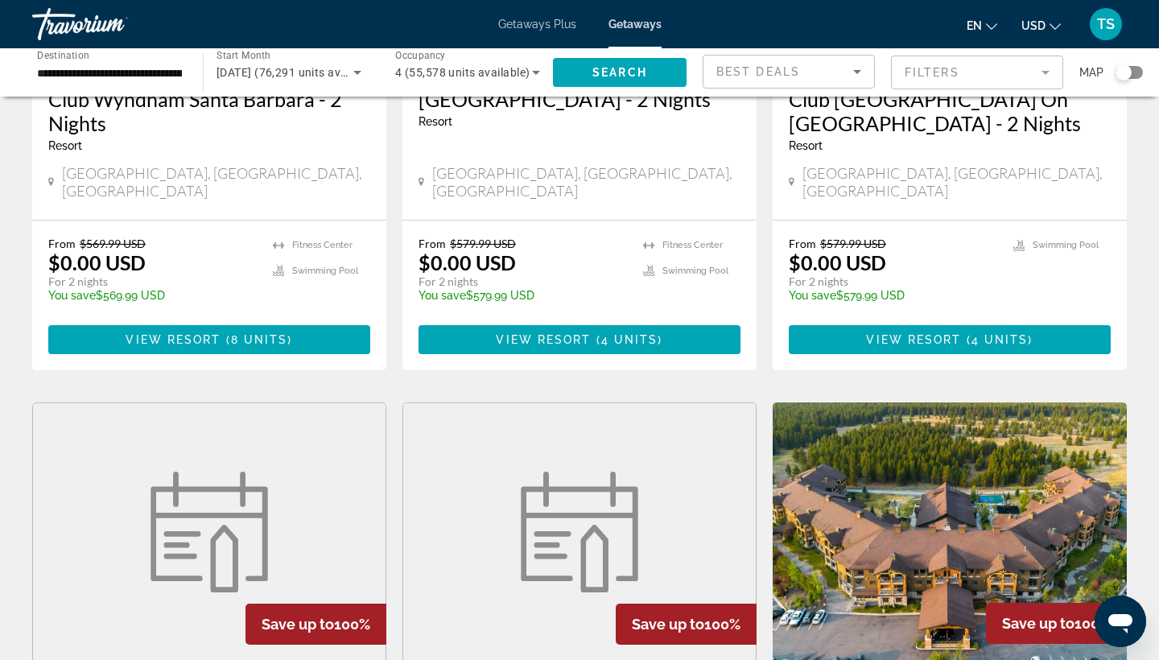
scroll to position [914, 0]
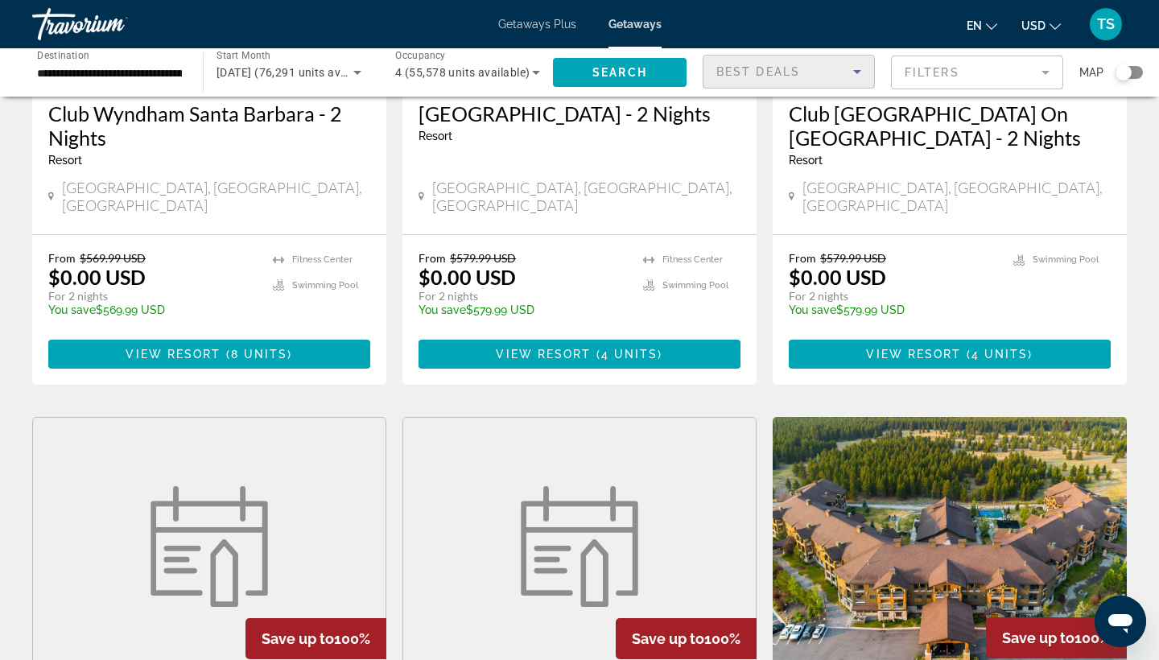
click at [860, 70] on icon "Sort by" at bounding box center [857, 72] width 8 height 4
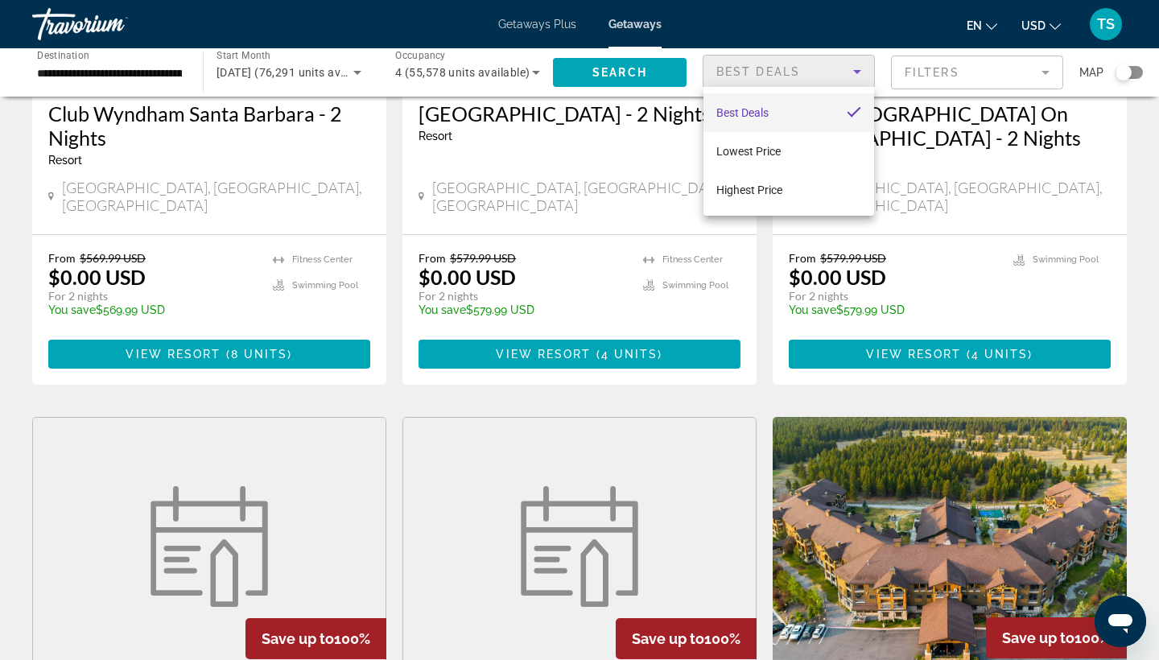
click at [1045, 70] on div at bounding box center [579, 330] width 1159 height 660
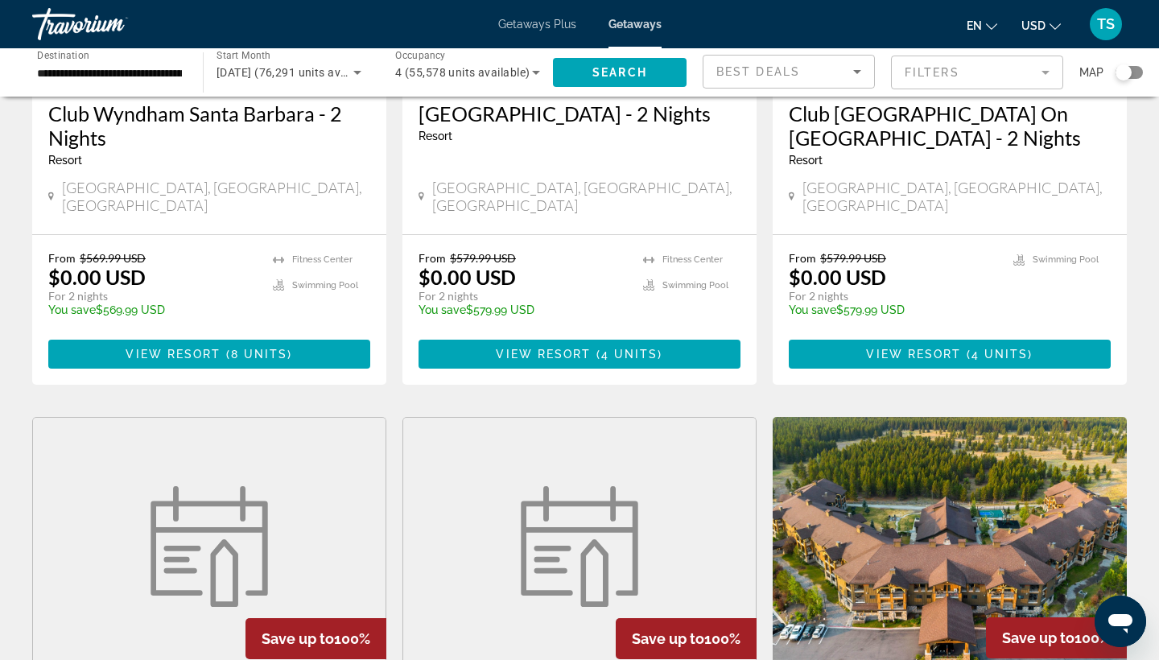
click at [1045, 70] on mat-form-field "Filters" at bounding box center [977, 73] width 172 height 34
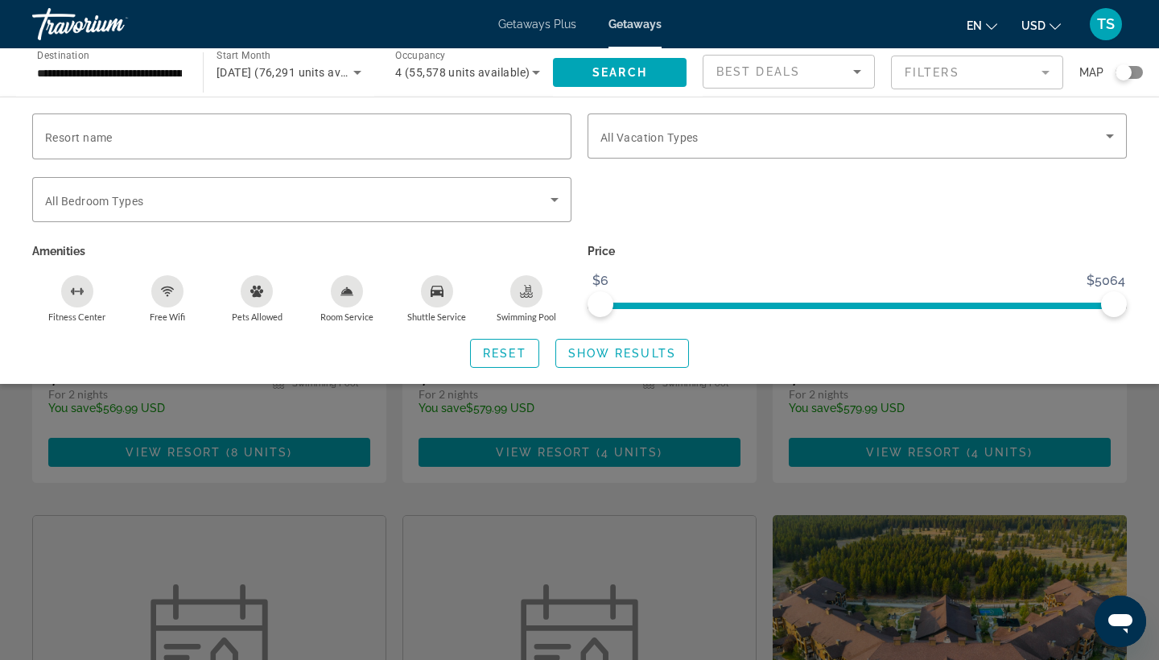
scroll to position [820, 0]
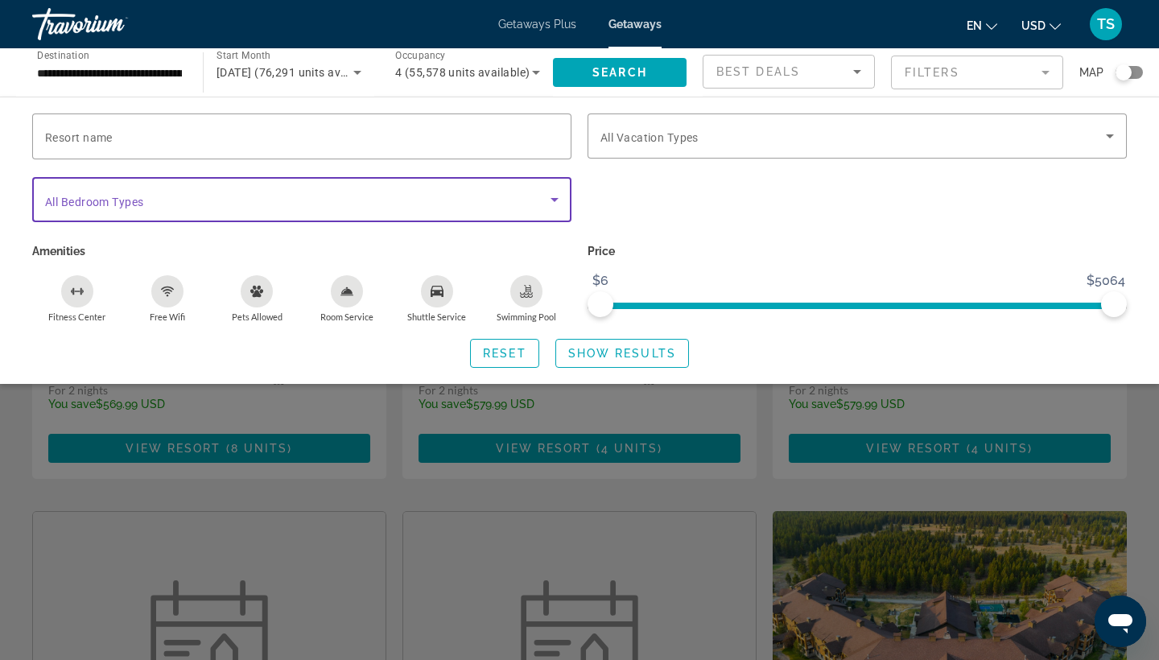
click at [555, 199] on icon "Search widget" at bounding box center [555, 200] width 8 height 4
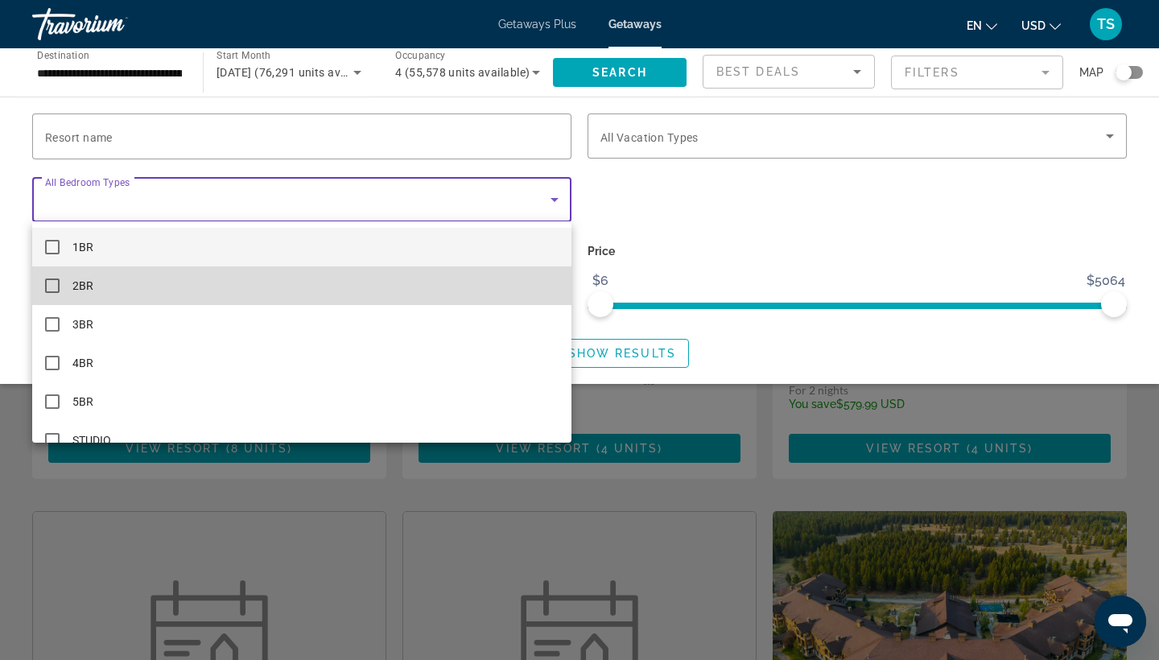
click at [482, 279] on mat-option "2BR" at bounding box center [301, 285] width 539 height 39
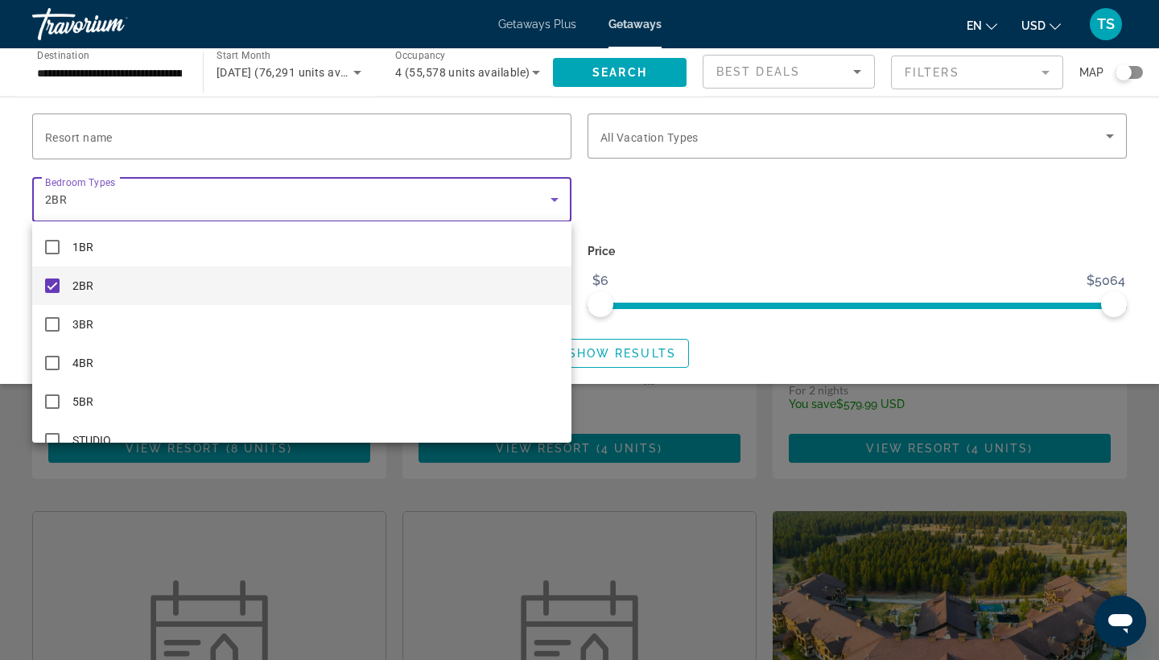
click at [1110, 135] on div at bounding box center [579, 330] width 1159 height 660
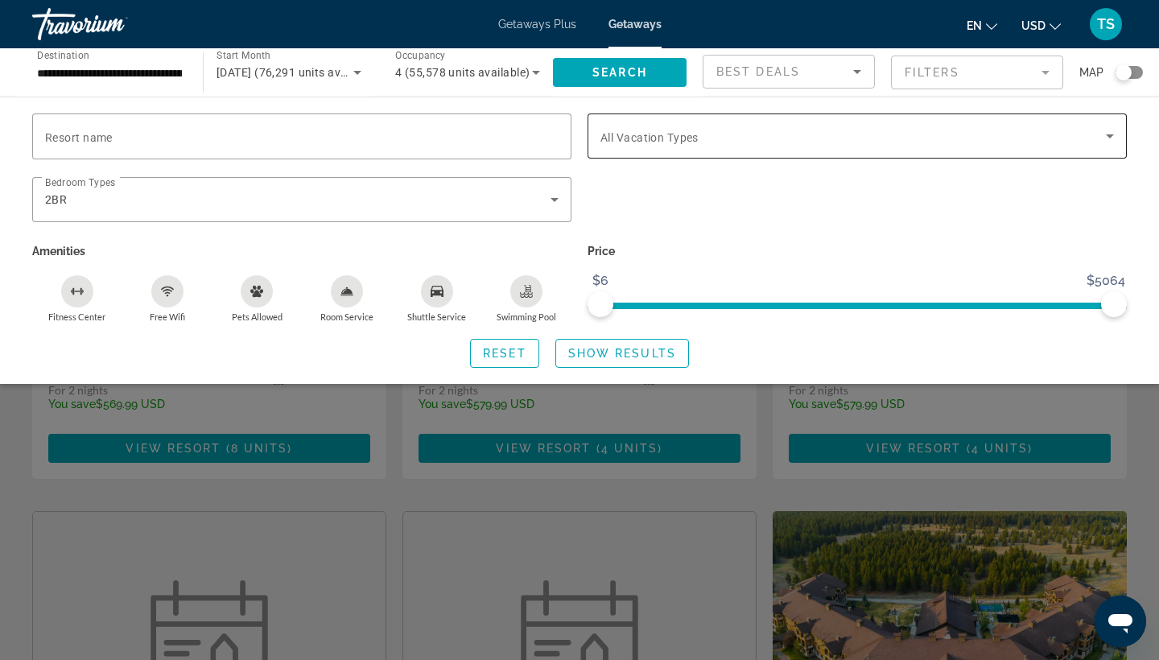
click at [1110, 135] on icon "Search widget" at bounding box center [1110, 136] width 8 height 4
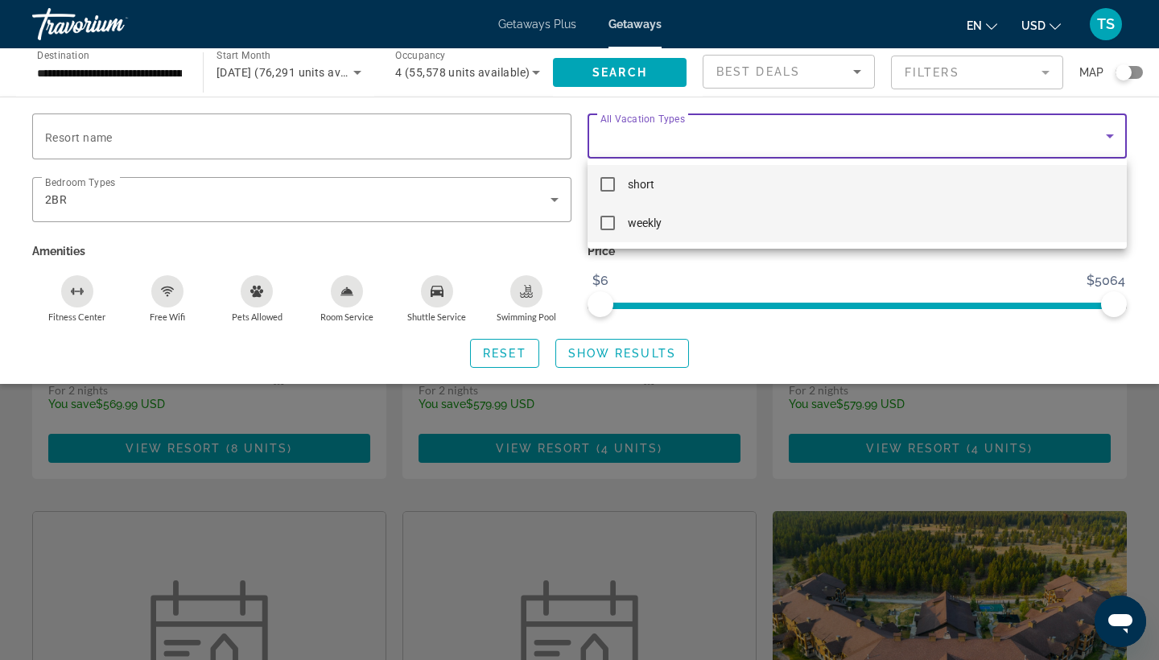
click at [607, 220] on mat-pseudo-checkbox at bounding box center [607, 223] width 14 height 14
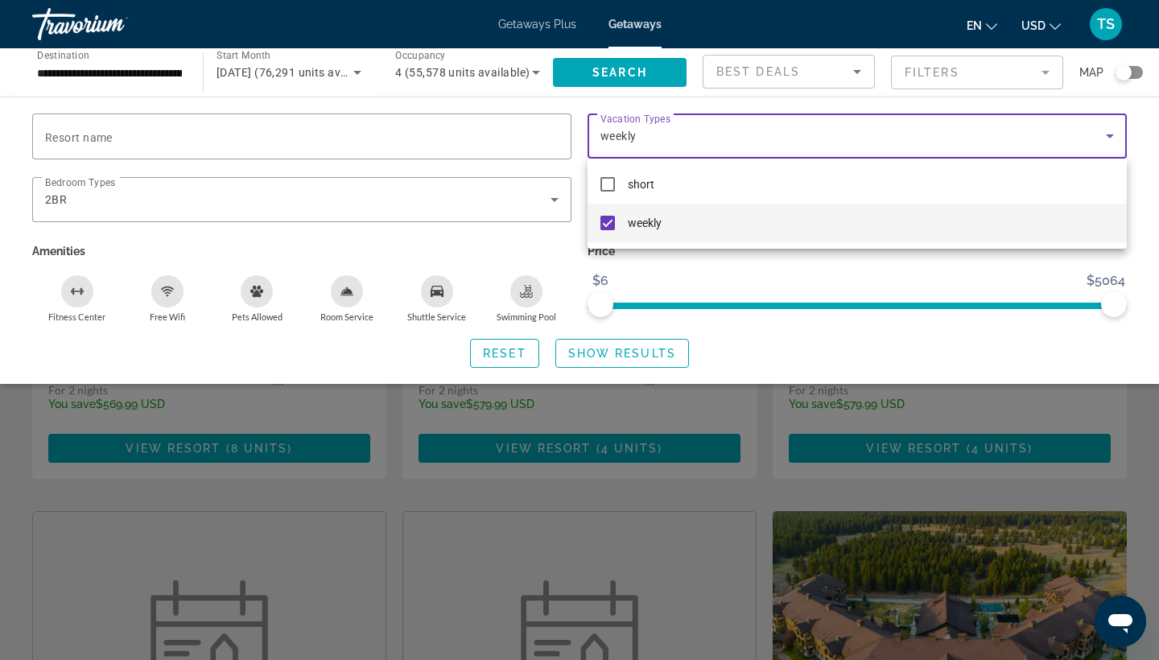
click at [796, 346] on div at bounding box center [579, 330] width 1159 height 660
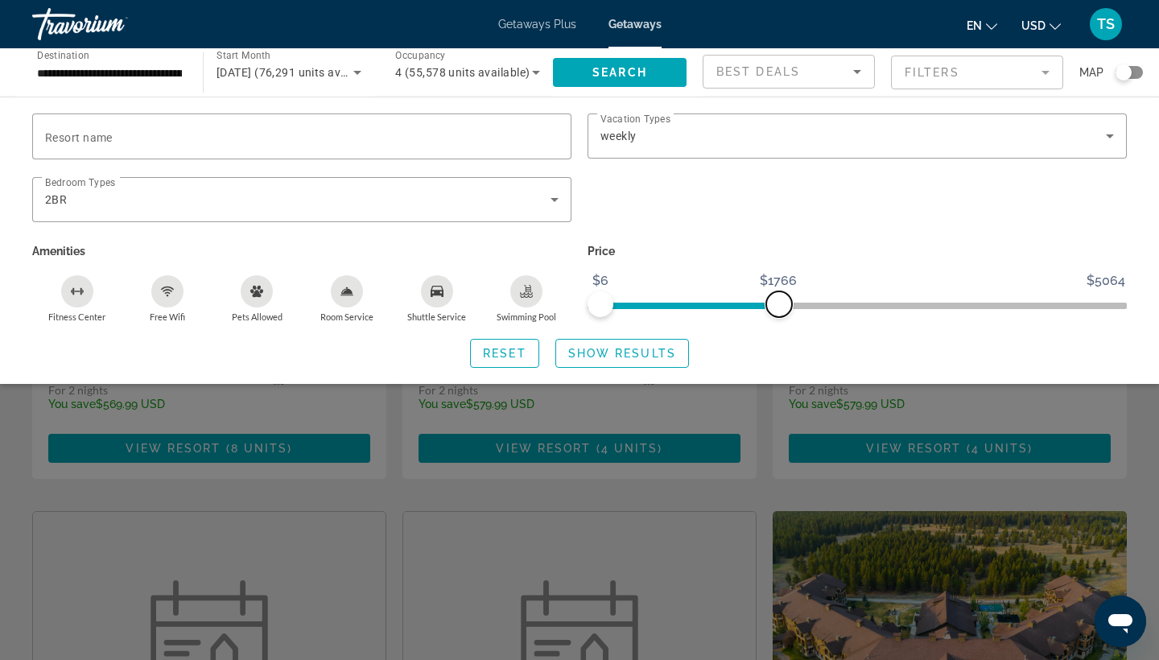
drag, startPoint x: 1113, startPoint y: 304, endPoint x: 778, endPoint y: 340, distance: 336.8
click at [778, 340] on div "Resort name Vacation Types All Vacation Types weekly Bedroom Types All Bedroom …" at bounding box center [579, 240] width 1159 height 254
click at [630, 350] on span "Show Results" at bounding box center [622, 353] width 108 height 13
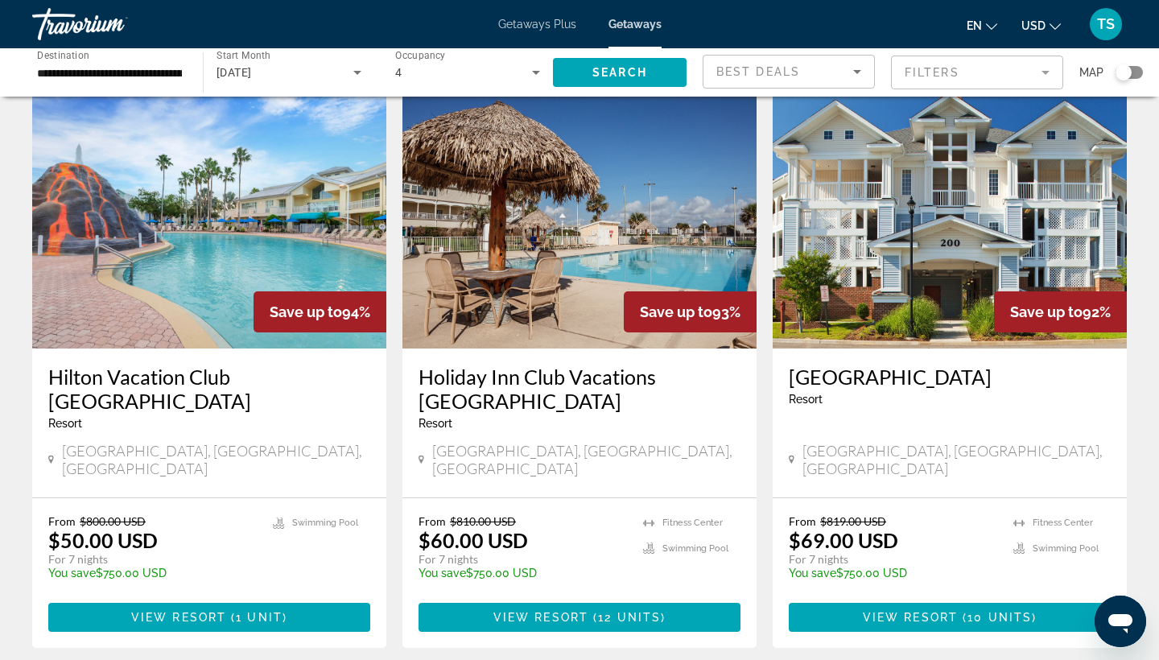
scroll to position [671, 0]
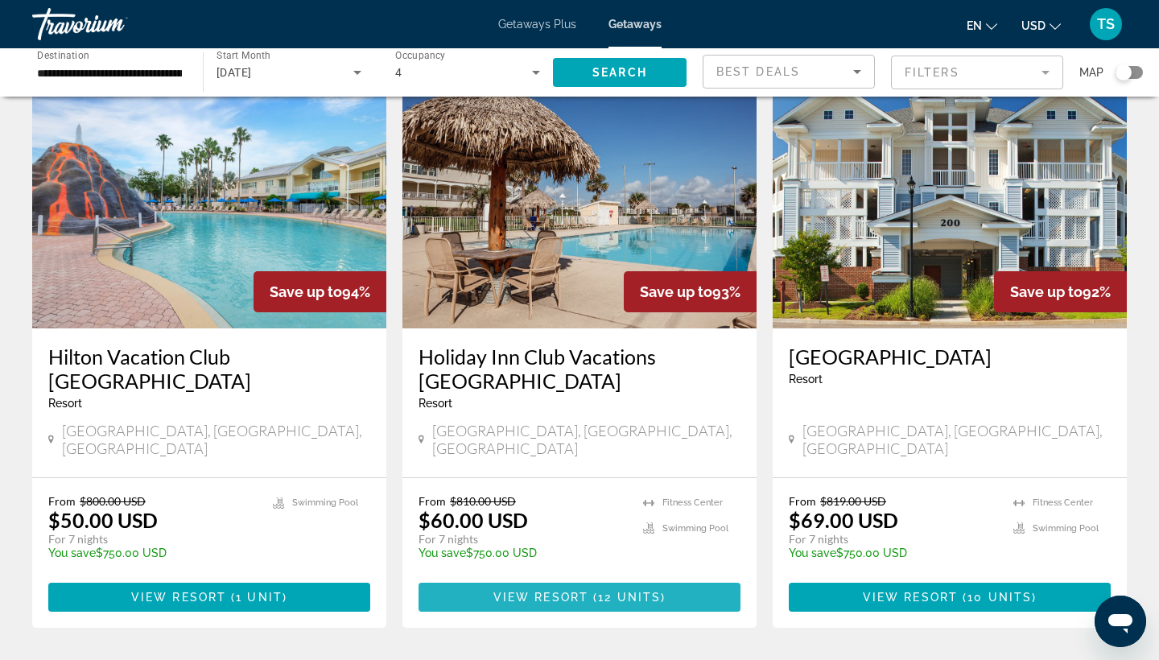
click at [520, 591] on span "View Resort" at bounding box center [540, 597] width 95 height 13
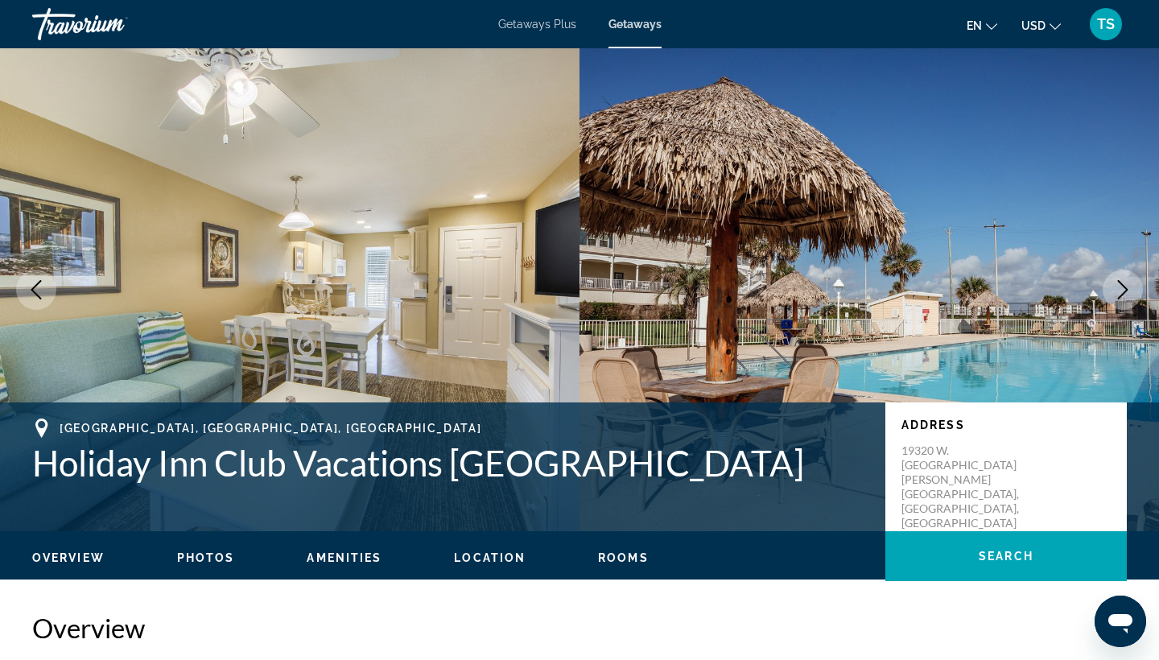
click at [1125, 286] on icon "Next image" at bounding box center [1122, 289] width 19 height 19
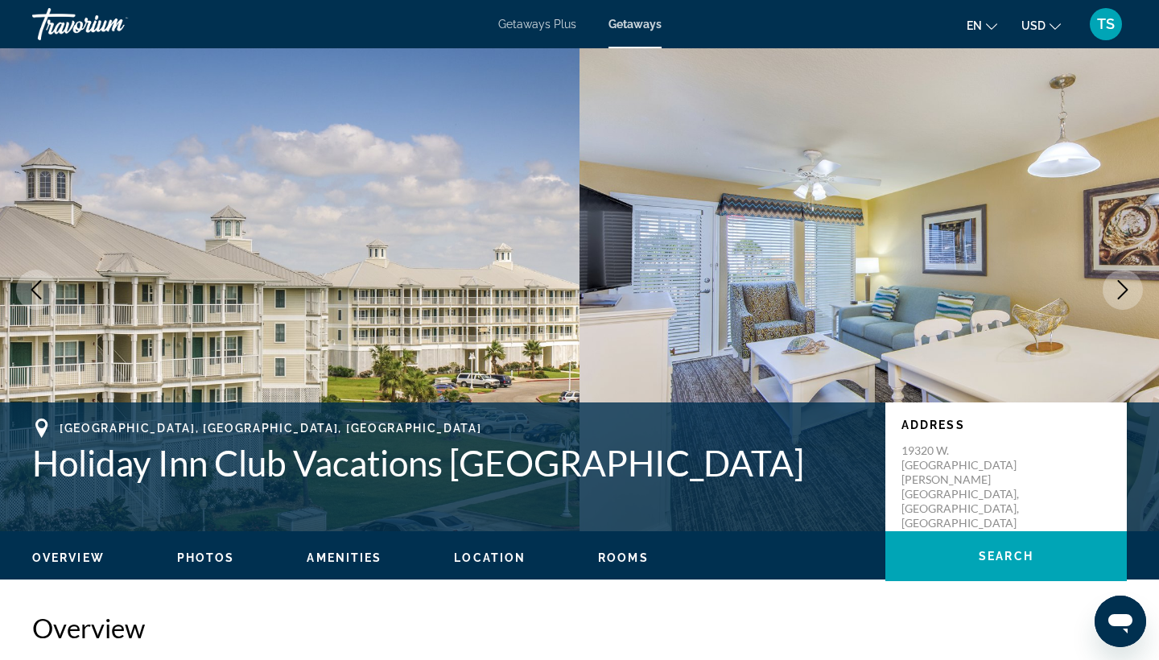
click at [1126, 287] on icon "Next image" at bounding box center [1122, 289] width 19 height 19
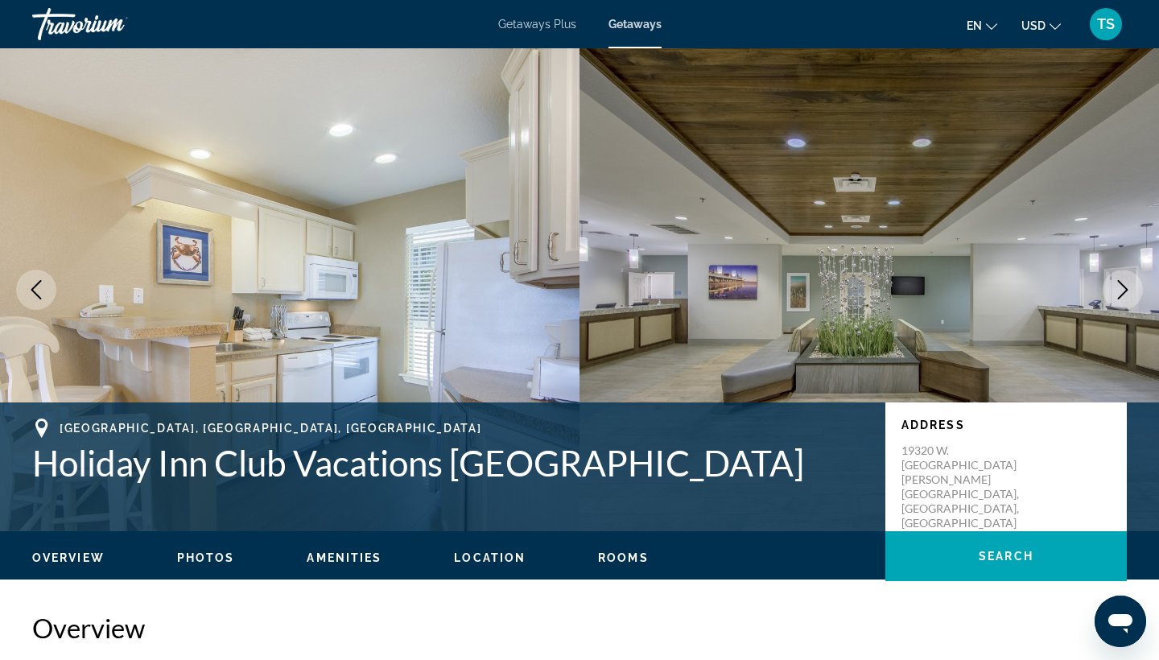
click at [1126, 287] on icon "Next image" at bounding box center [1122, 289] width 19 height 19
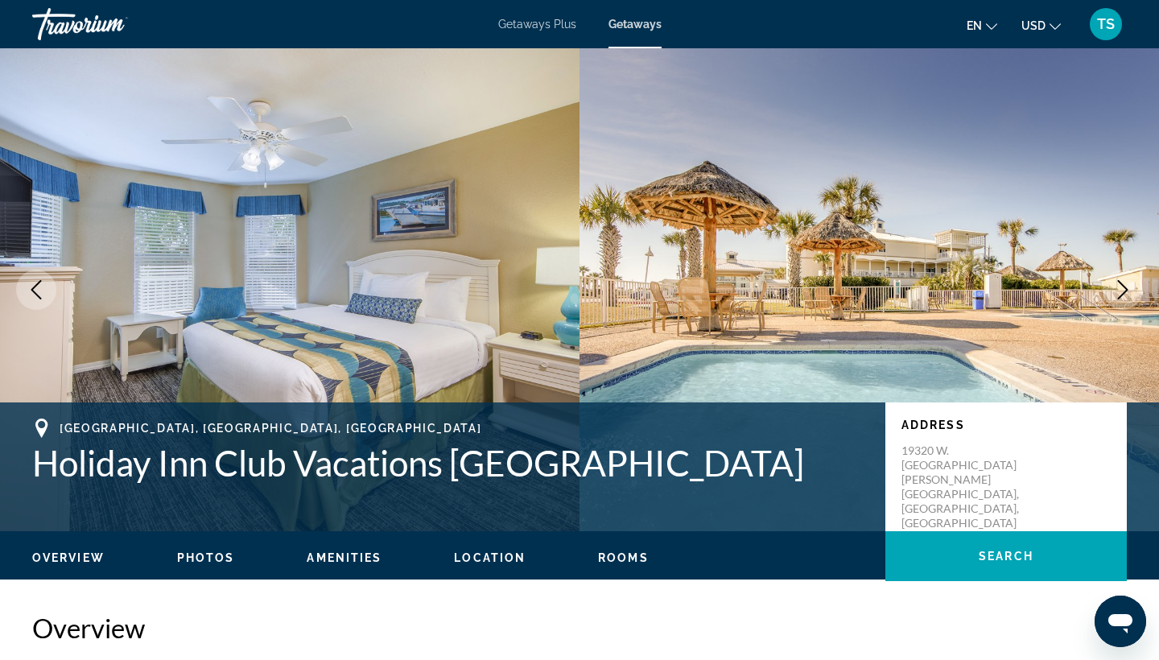
click at [1126, 287] on icon "Next image" at bounding box center [1122, 289] width 19 height 19
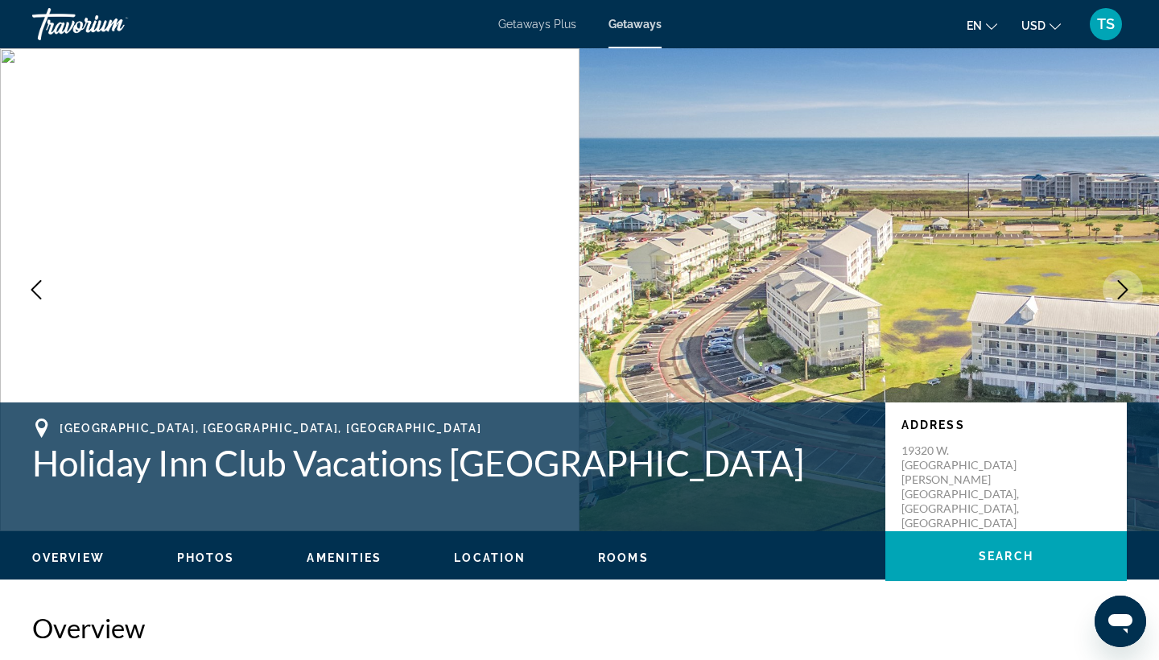
click at [1127, 287] on icon "Next image" at bounding box center [1122, 289] width 19 height 19
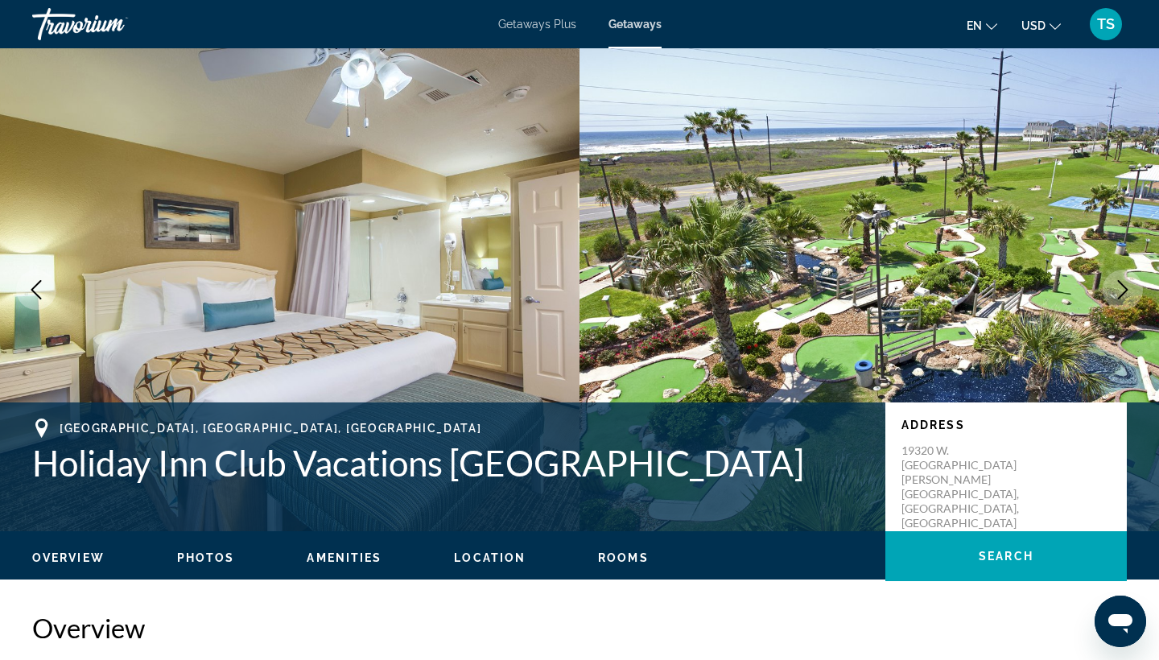
click at [1127, 287] on icon "Next image" at bounding box center [1122, 289] width 19 height 19
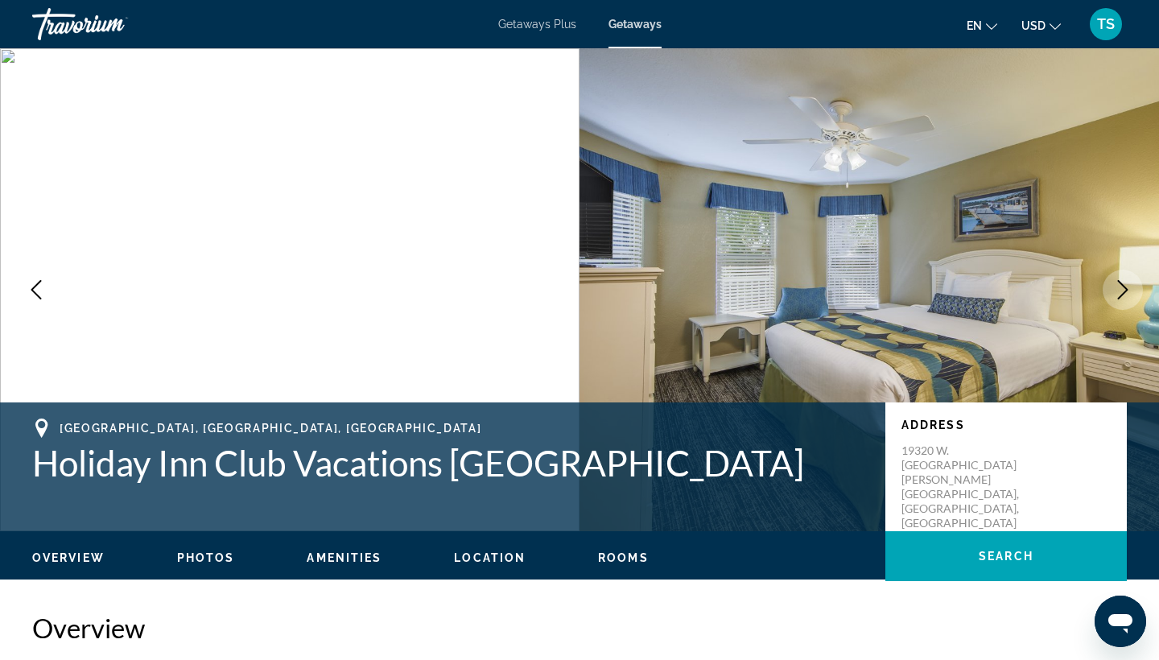
click at [1127, 287] on icon "Next image" at bounding box center [1122, 289] width 19 height 19
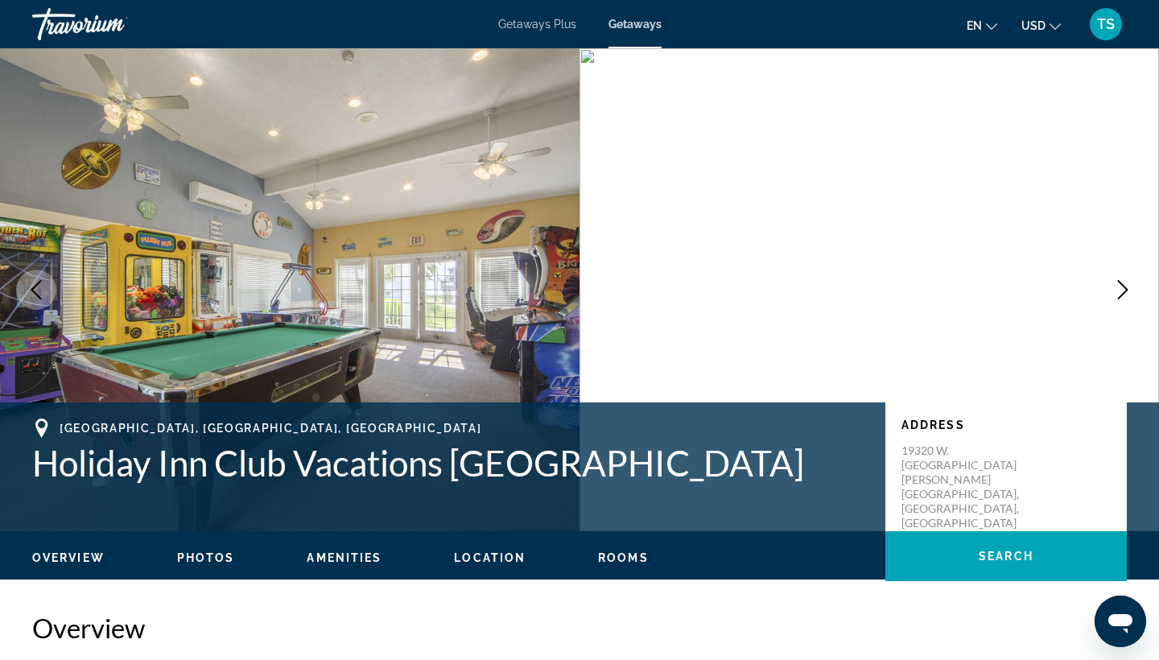
click at [1127, 287] on icon "Next image" at bounding box center [1122, 289] width 19 height 19
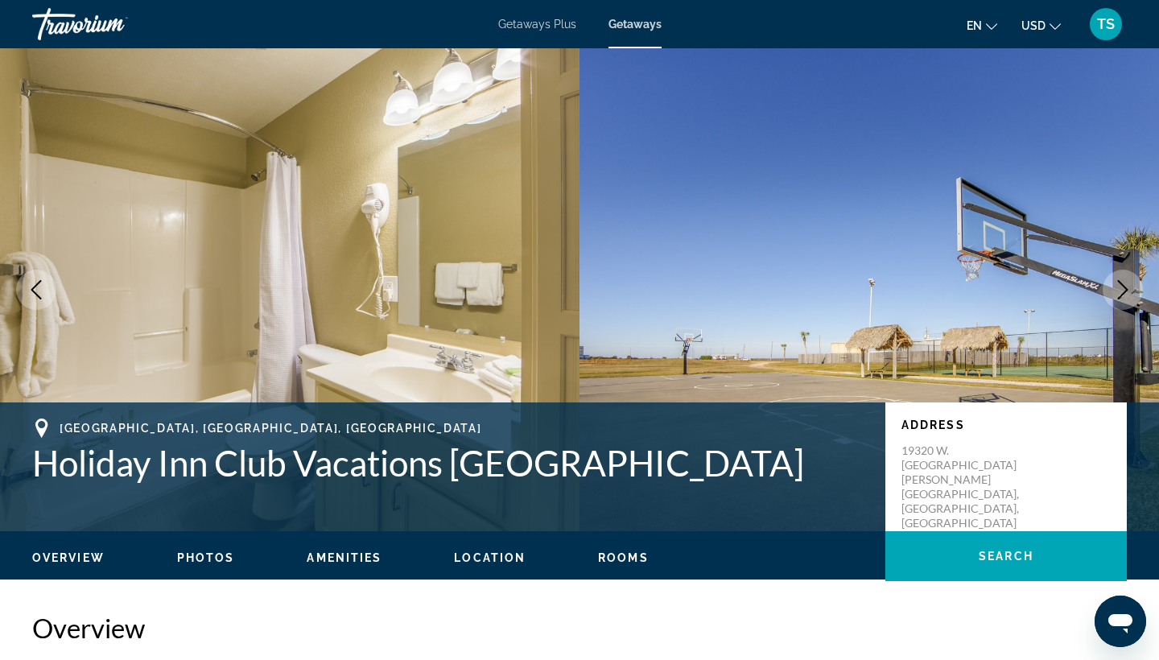
click at [1127, 288] on icon "Next image" at bounding box center [1123, 289] width 10 height 19
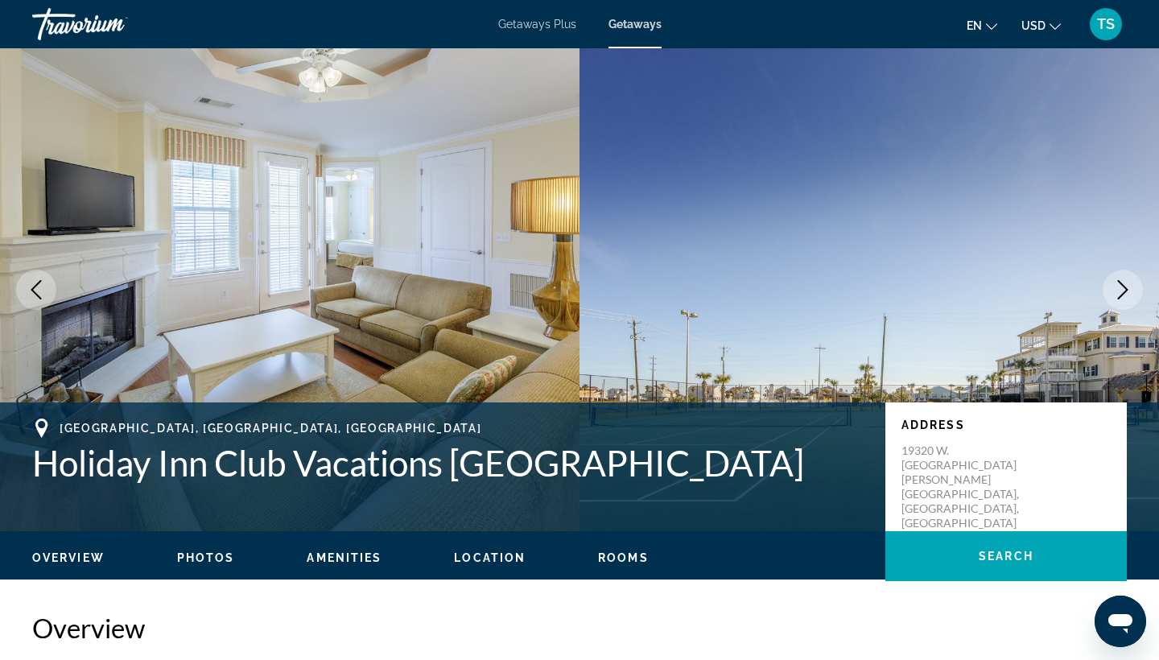
click at [1127, 288] on icon "Next image" at bounding box center [1123, 289] width 10 height 19
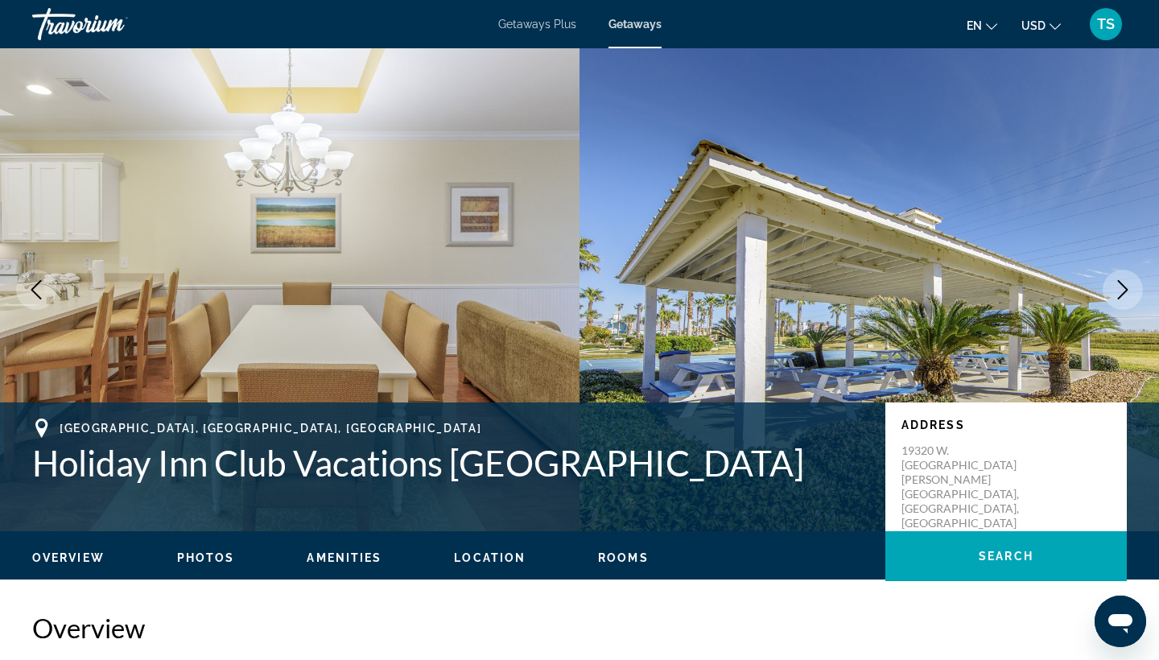
click at [1127, 288] on icon "Next image" at bounding box center [1123, 289] width 10 height 19
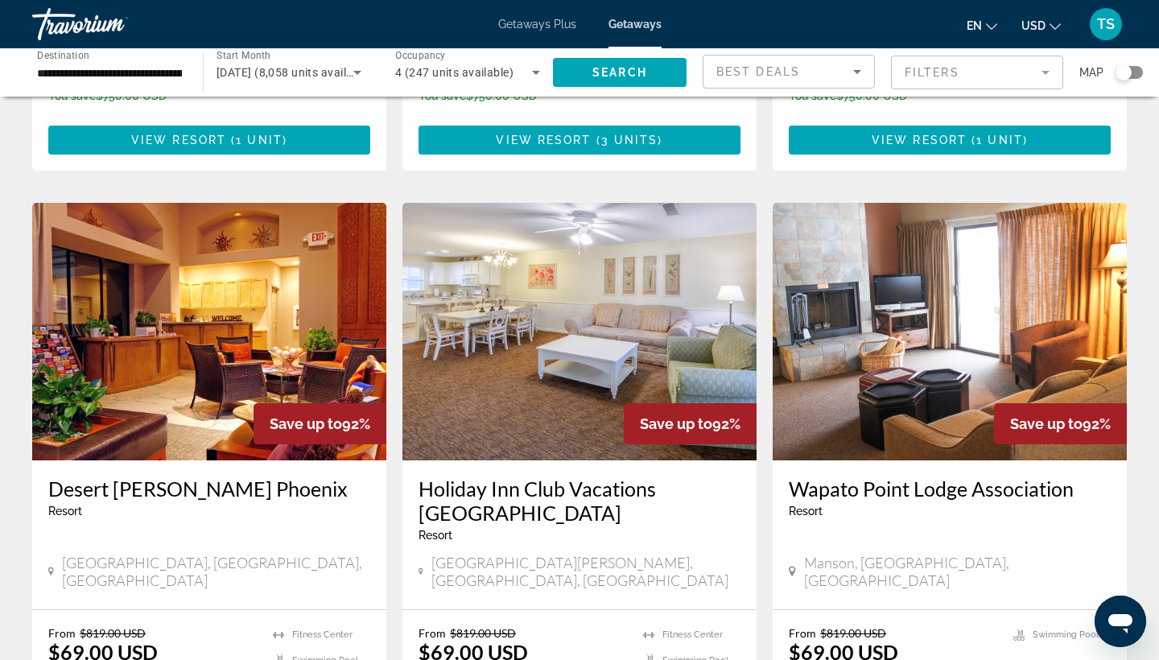
scroll to position [1693, 0]
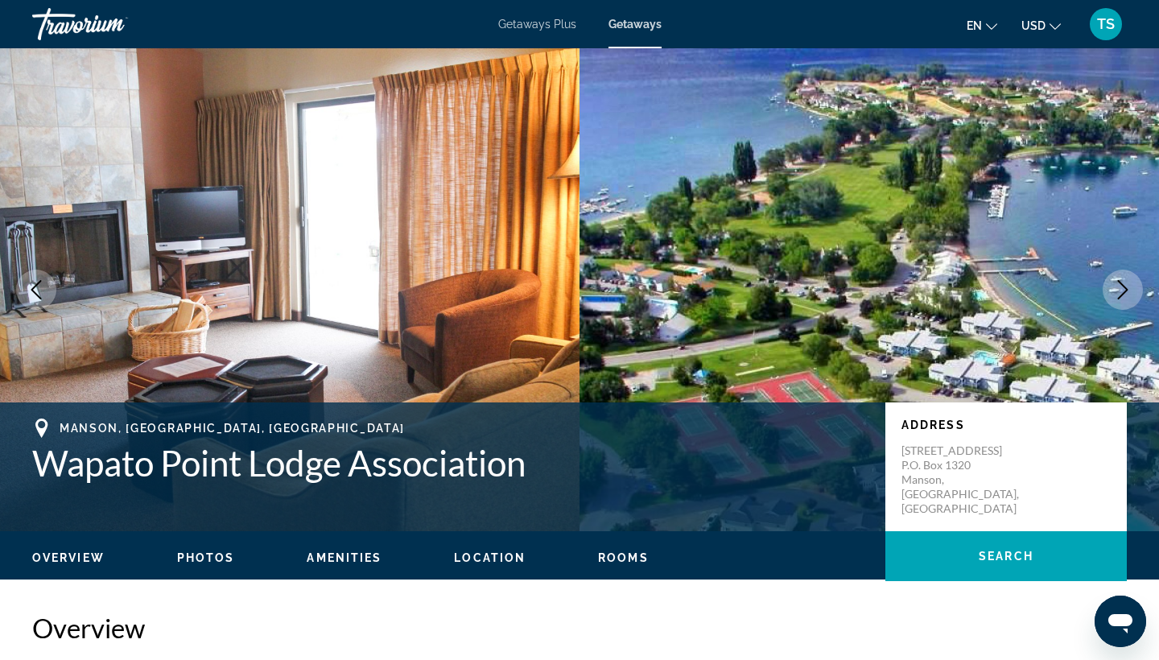
click at [1112, 295] on button "Next image" at bounding box center [1123, 290] width 40 height 40
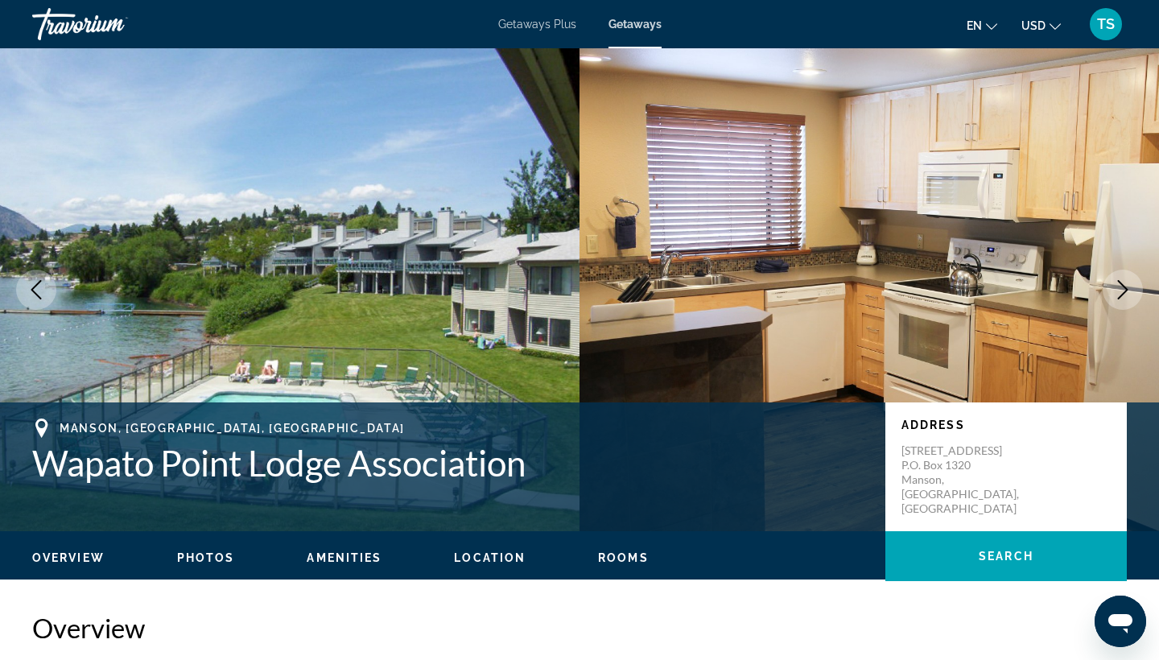
click at [1116, 295] on icon "Next image" at bounding box center [1122, 289] width 19 height 19
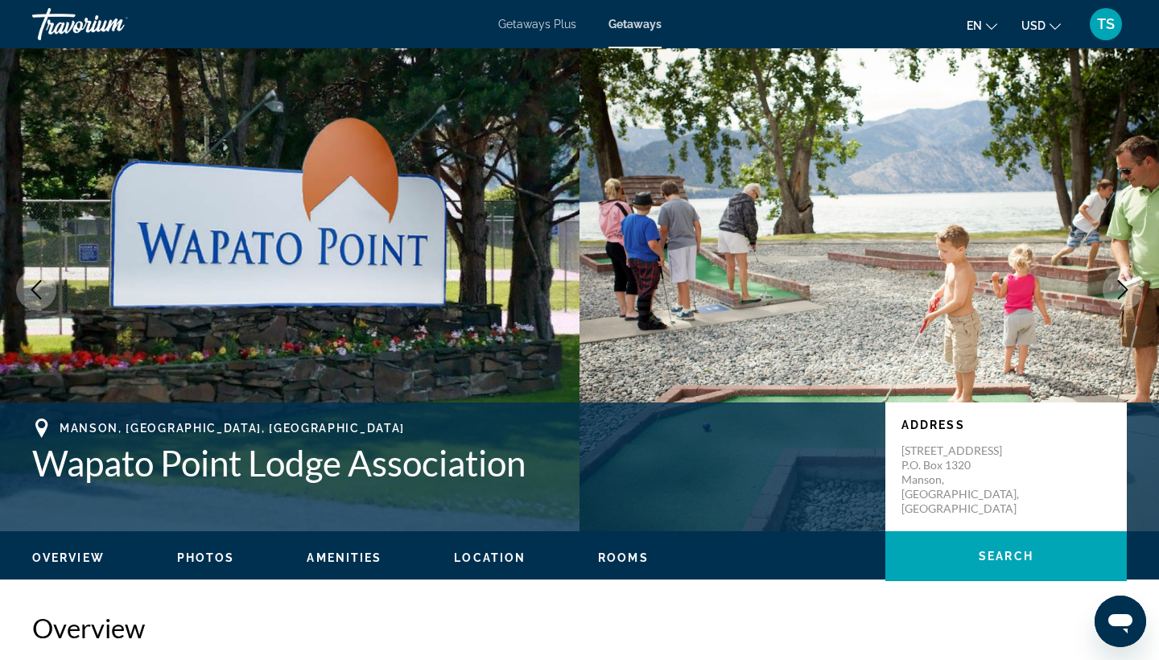
click at [1127, 286] on icon "Next image" at bounding box center [1122, 289] width 19 height 19
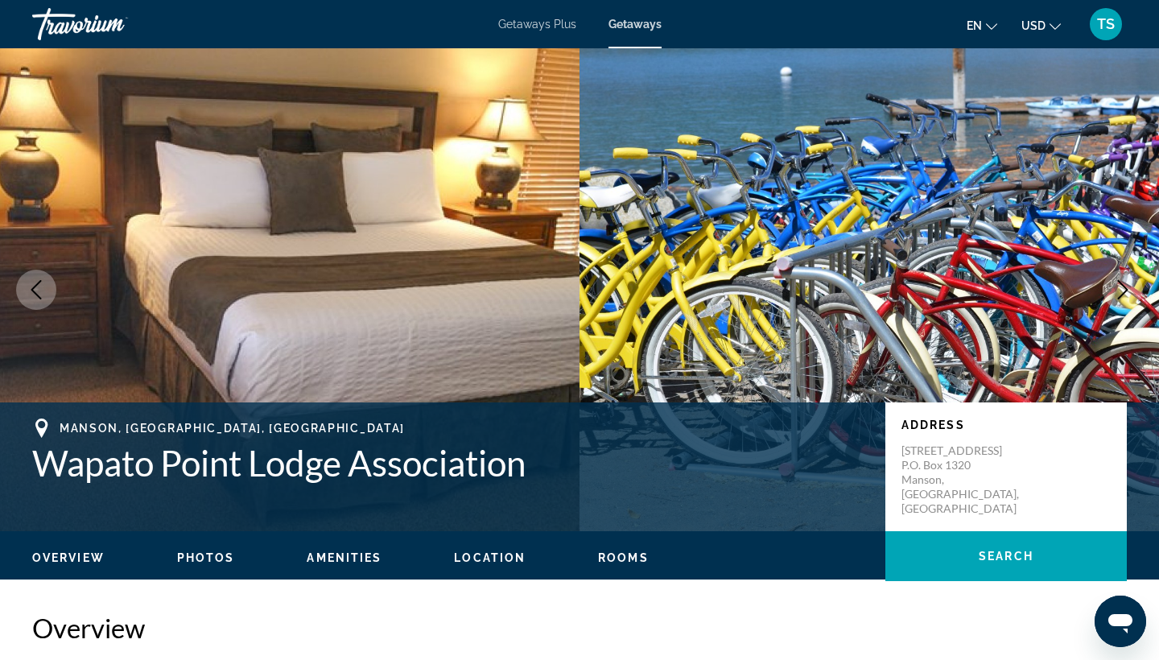
click at [1127, 286] on icon "Next image" at bounding box center [1122, 289] width 19 height 19
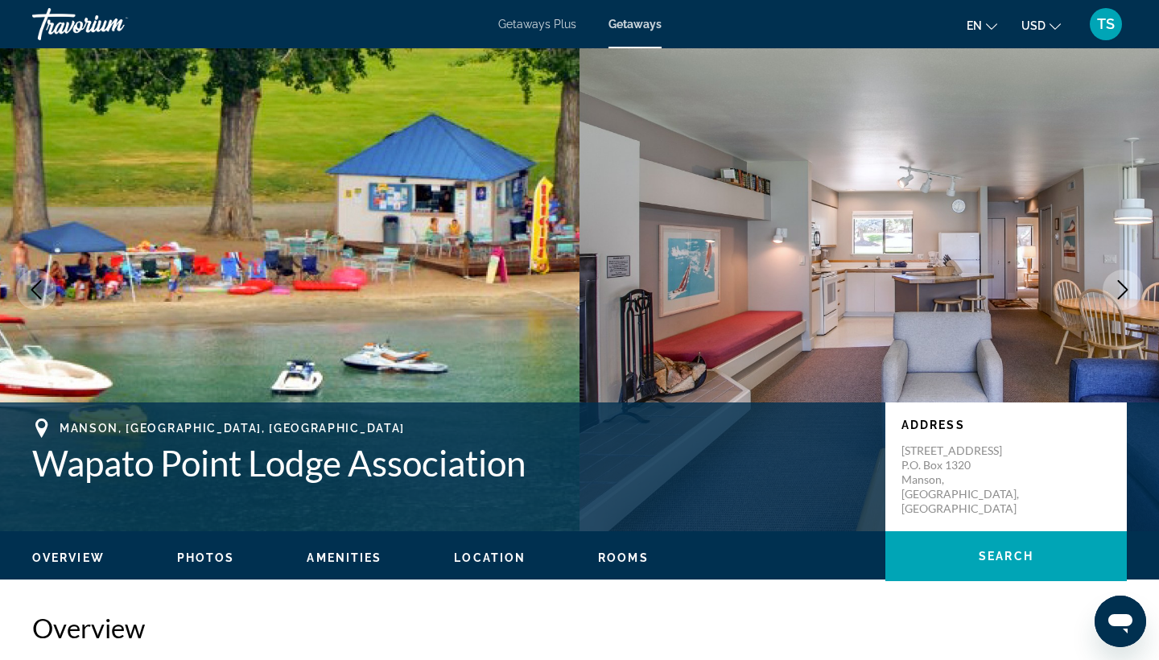
click at [1127, 286] on icon "Next image" at bounding box center [1122, 289] width 19 height 19
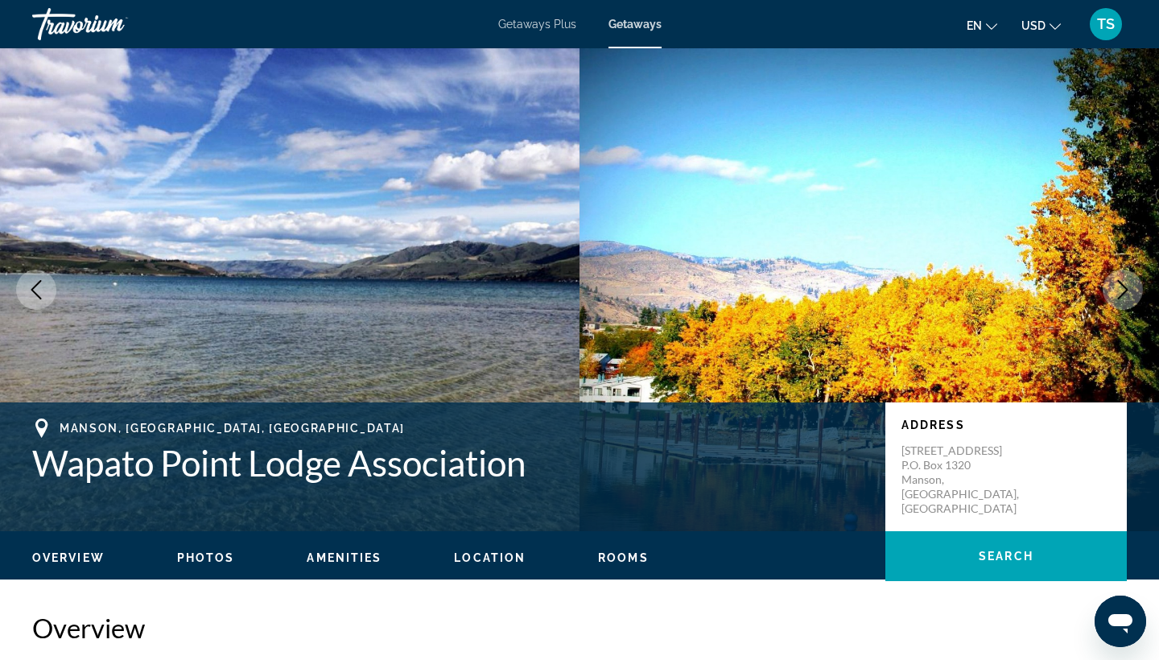
click at [1127, 286] on icon "Next image" at bounding box center [1122, 289] width 19 height 19
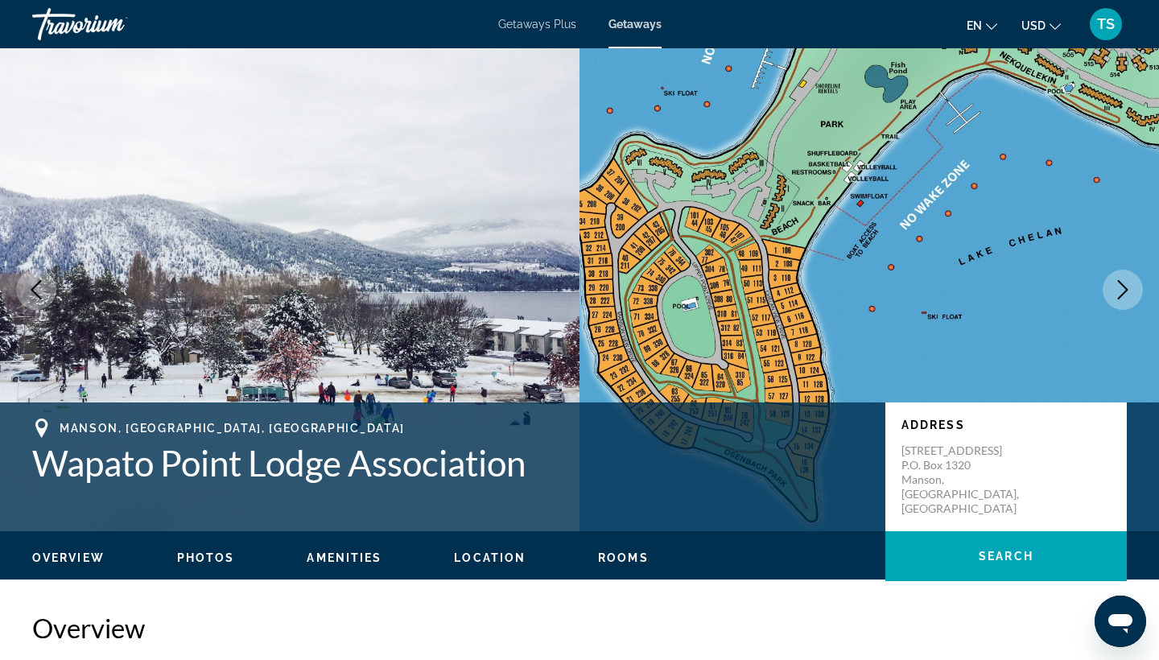
click at [1127, 286] on icon "Next image" at bounding box center [1122, 289] width 19 height 19
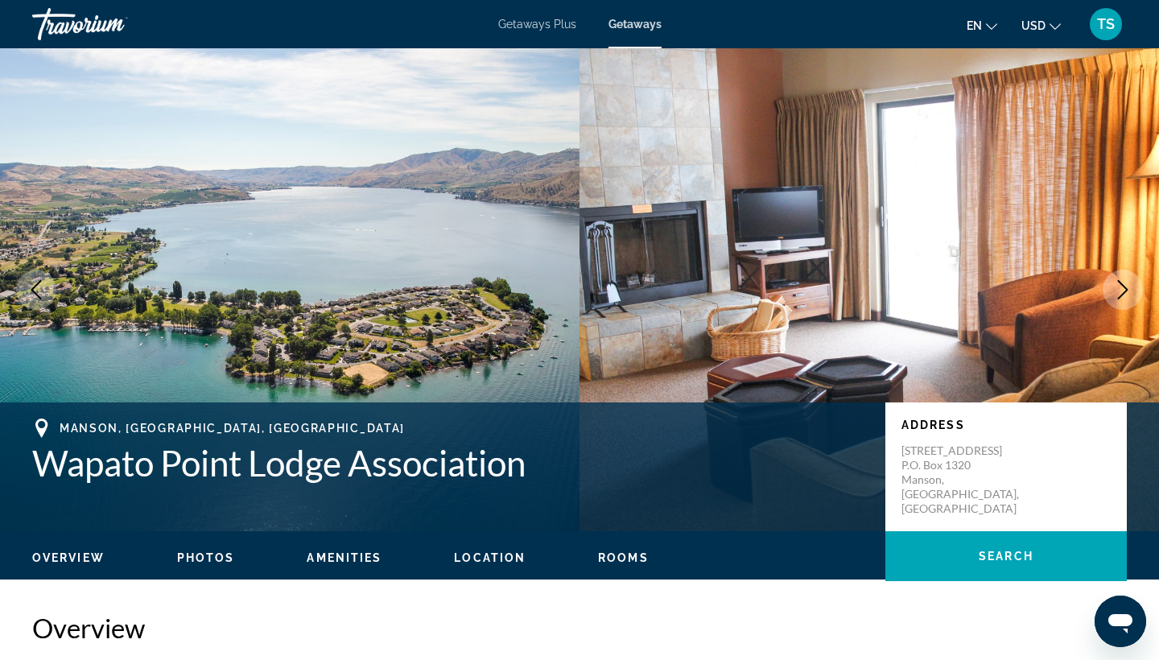
click at [1127, 286] on icon "Next image" at bounding box center [1122, 289] width 19 height 19
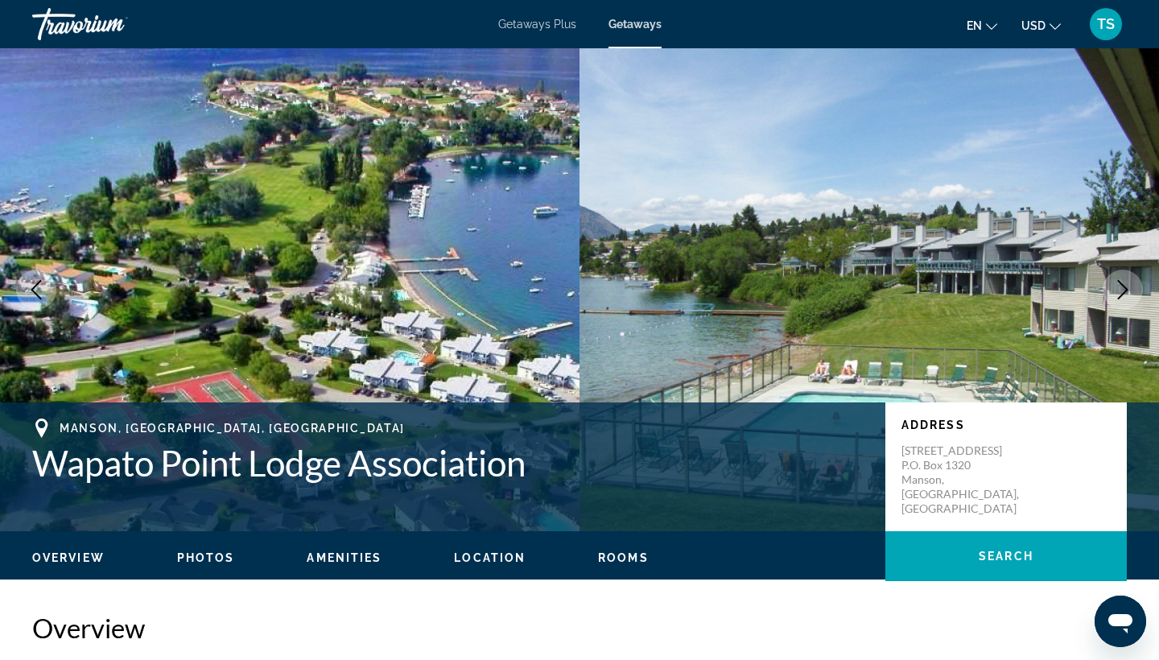
click at [1127, 286] on icon "Next image" at bounding box center [1122, 289] width 19 height 19
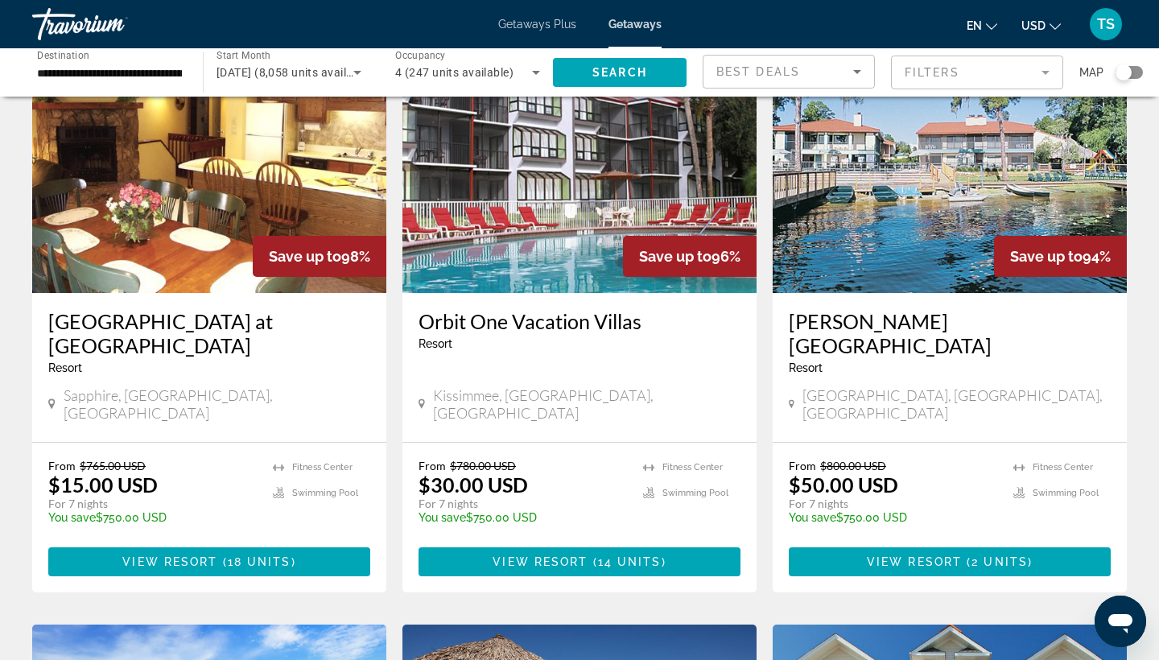
scroll to position [117, 0]
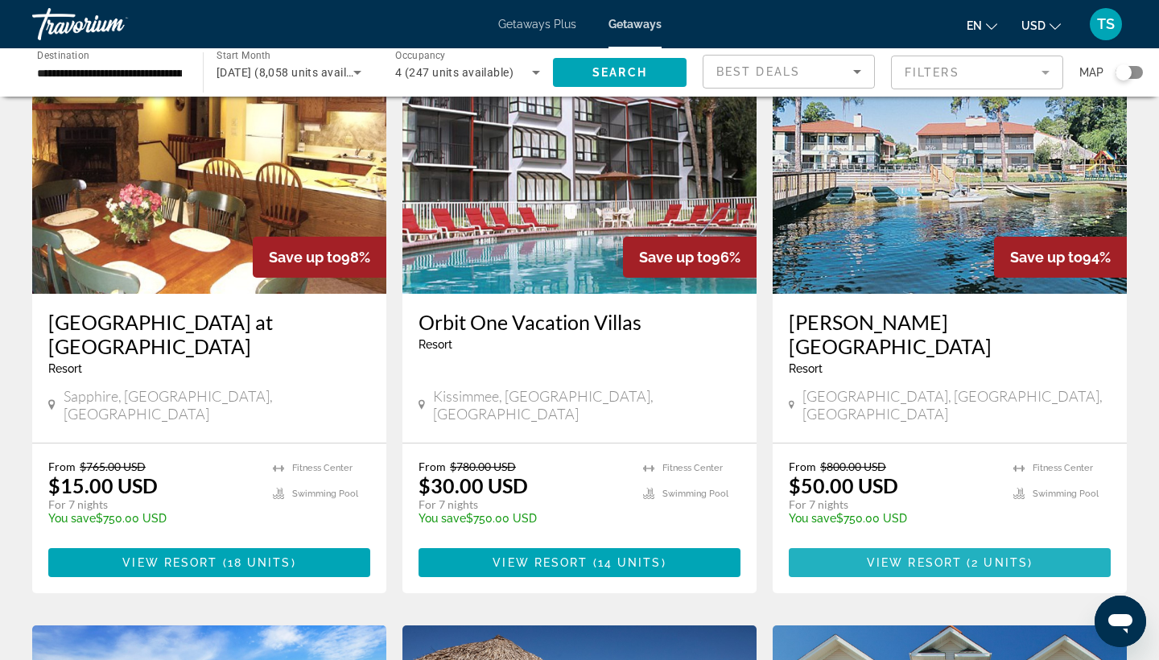
click at [936, 556] on span "View Resort" at bounding box center [914, 562] width 95 height 13
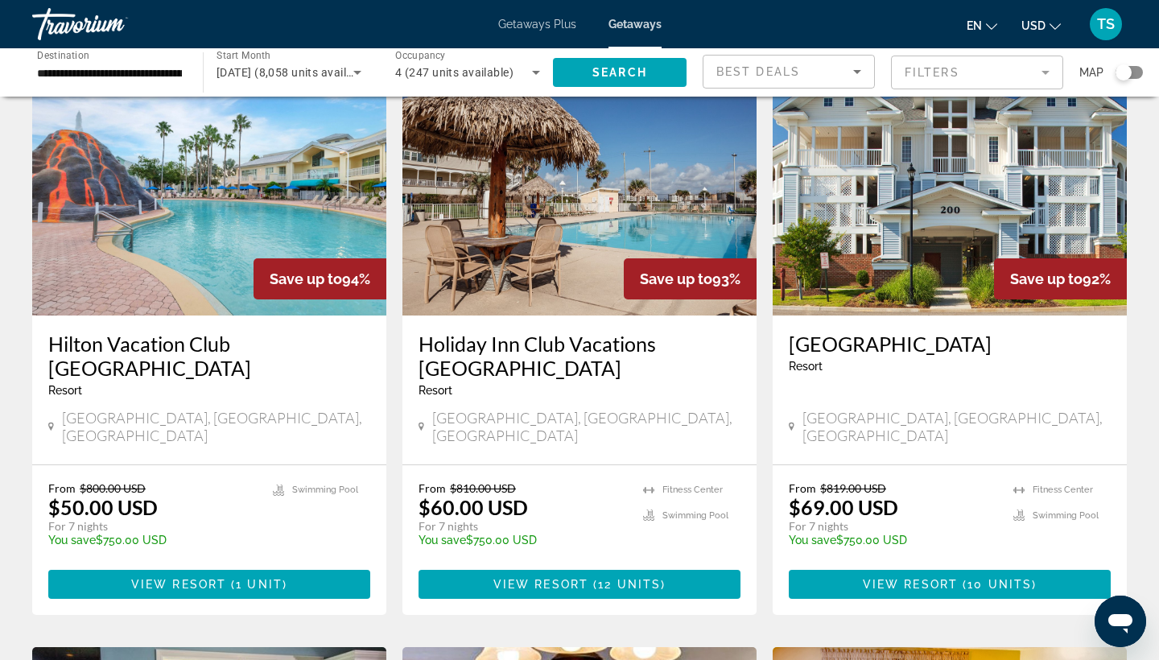
scroll to position [689, 0]
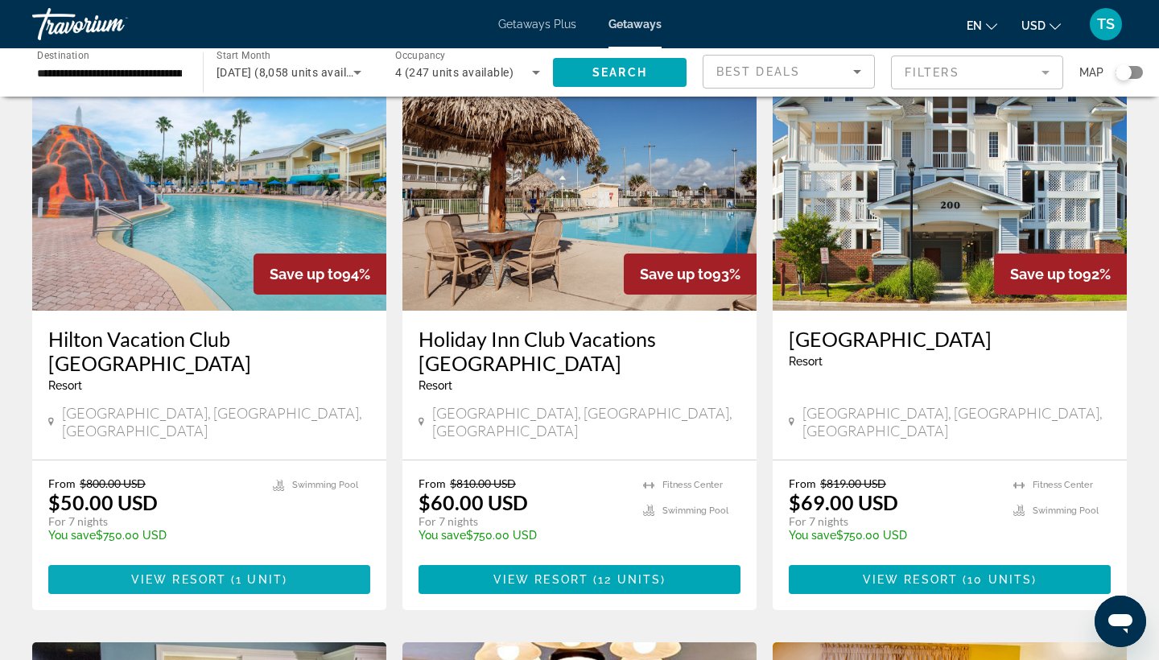
click at [256, 573] on span "1 unit" at bounding box center [259, 579] width 47 height 13
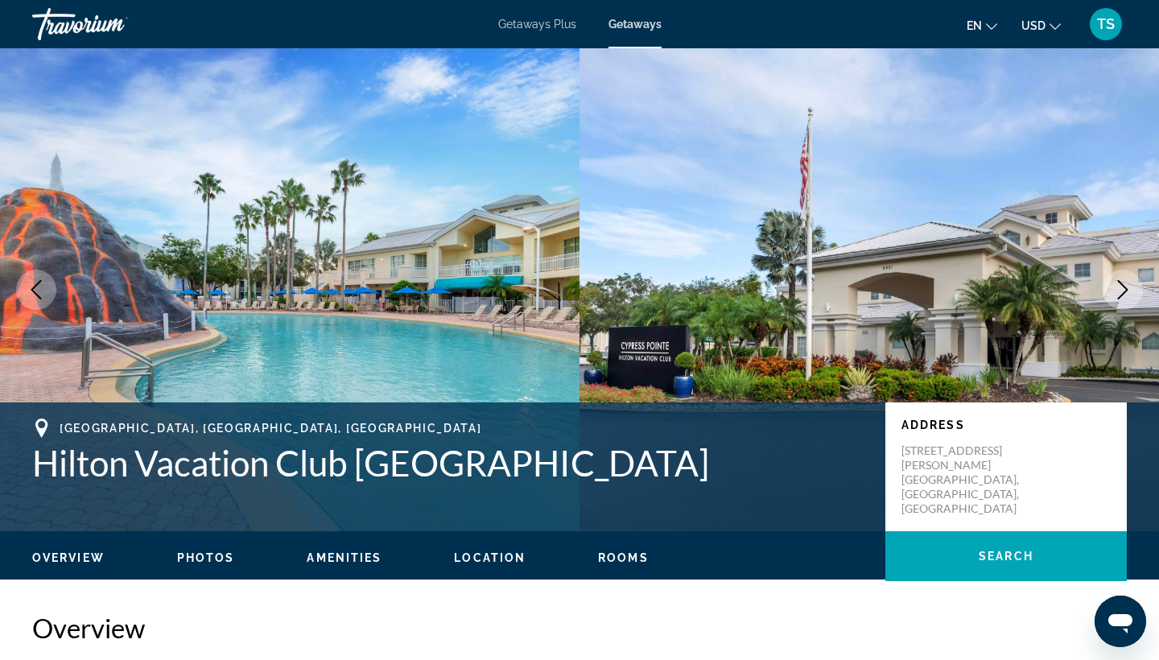
click at [1120, 287] on icon "Next image" at bounding box center [1122, 289] width 19 height 19
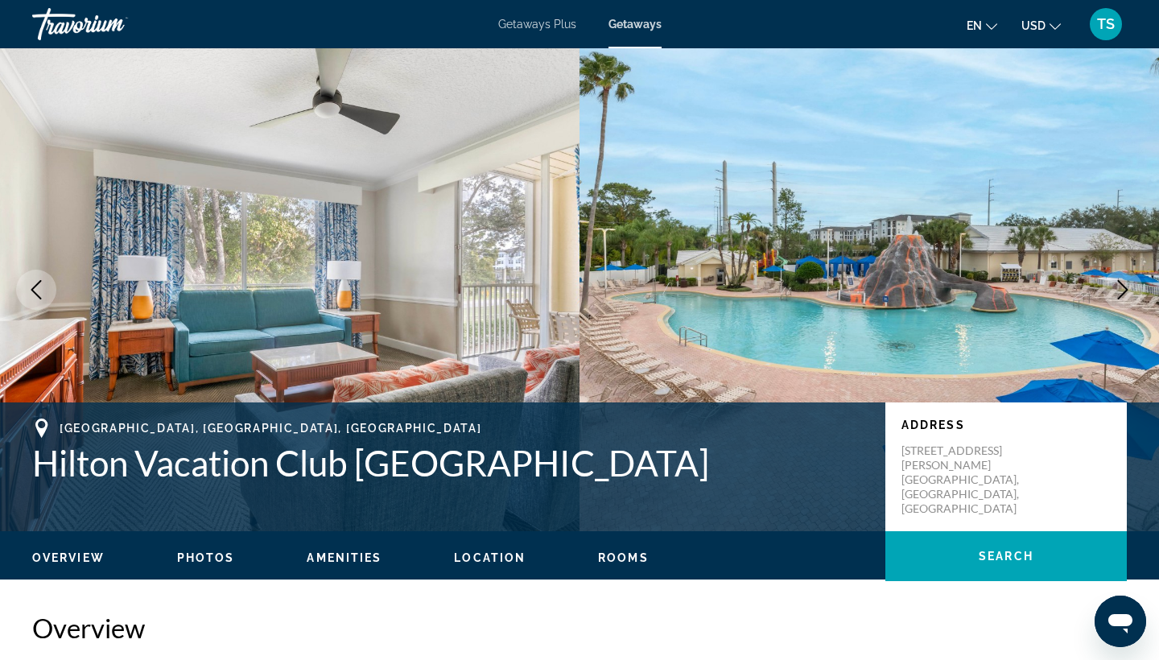
click at [1124, 291] on icon "Next image" at bounding box center [1122, 289] width 19 height 19
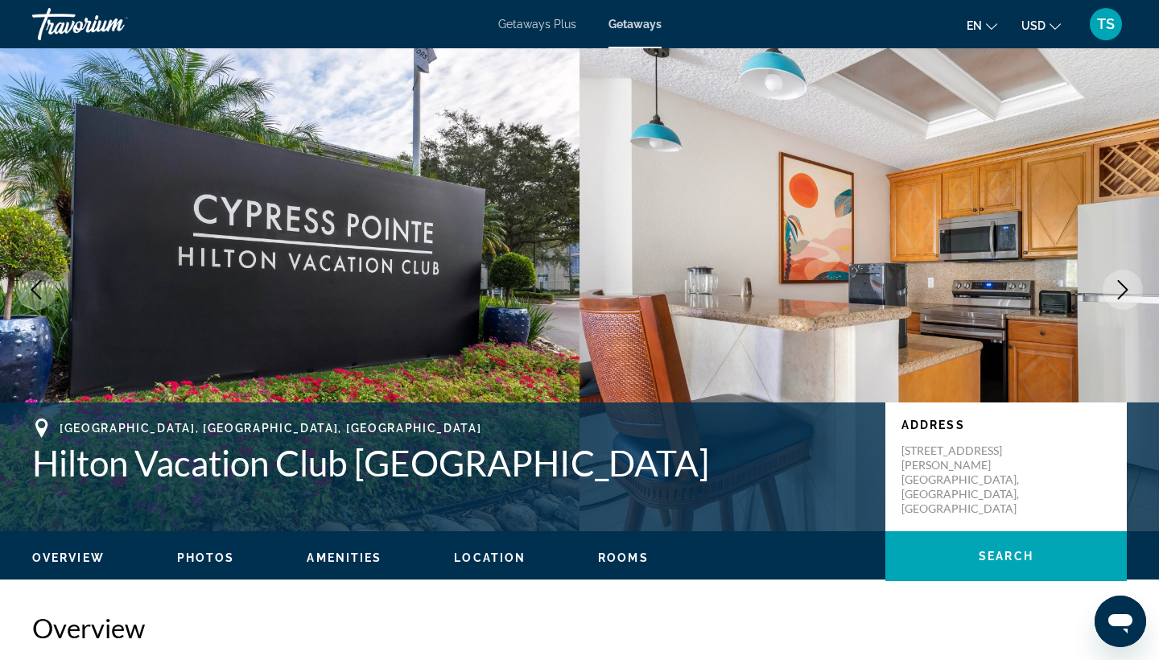
click at [1124, 291] on icon "Next image" at bounding box center [1122, 289] width 19 height 19
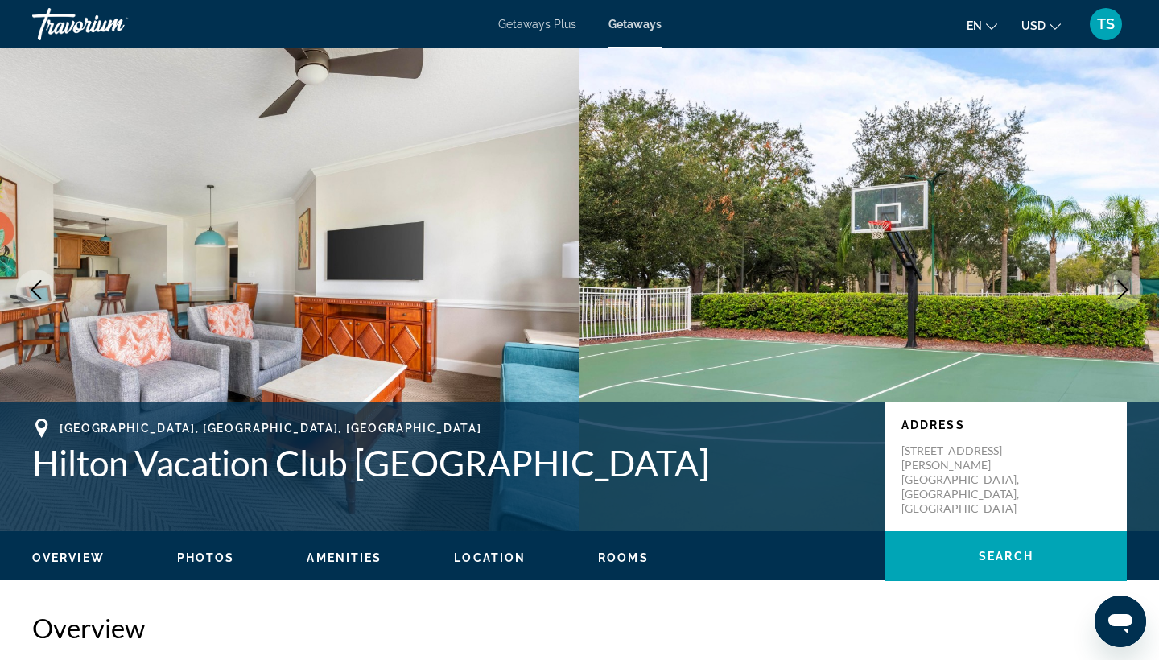
click at [1124, 291] on icon "Next image" at bounding box center [1123, 289] width 10 height 19
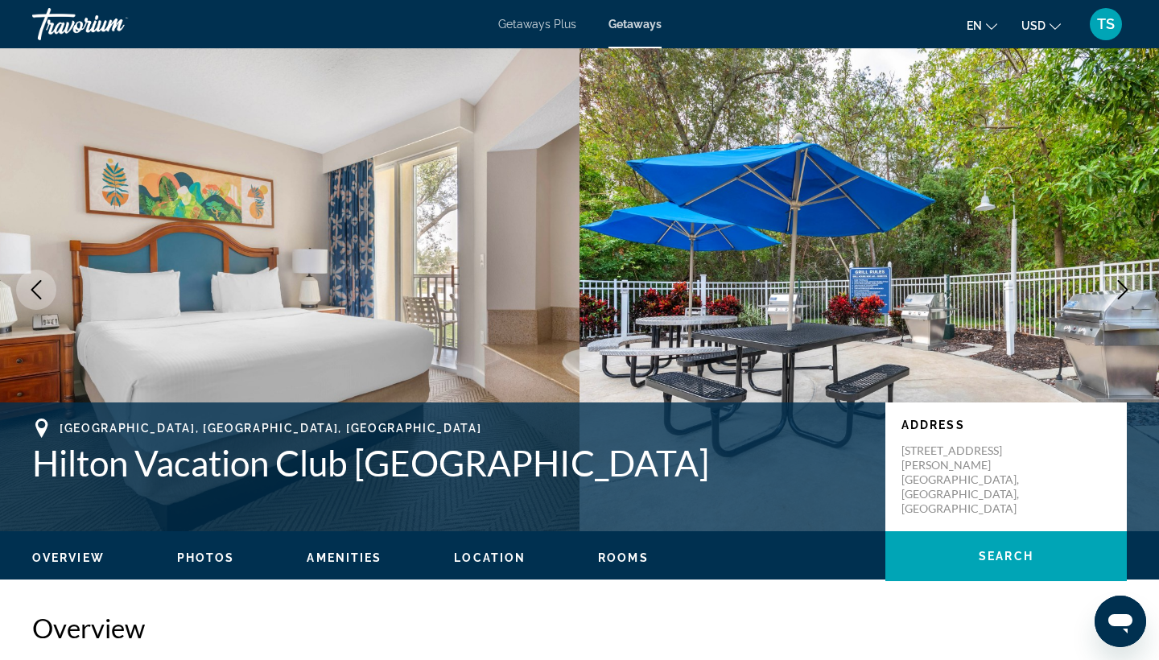
click at [1125, 291] on icon "Next image" at bounding box center [1123, 289] width 10 height 19
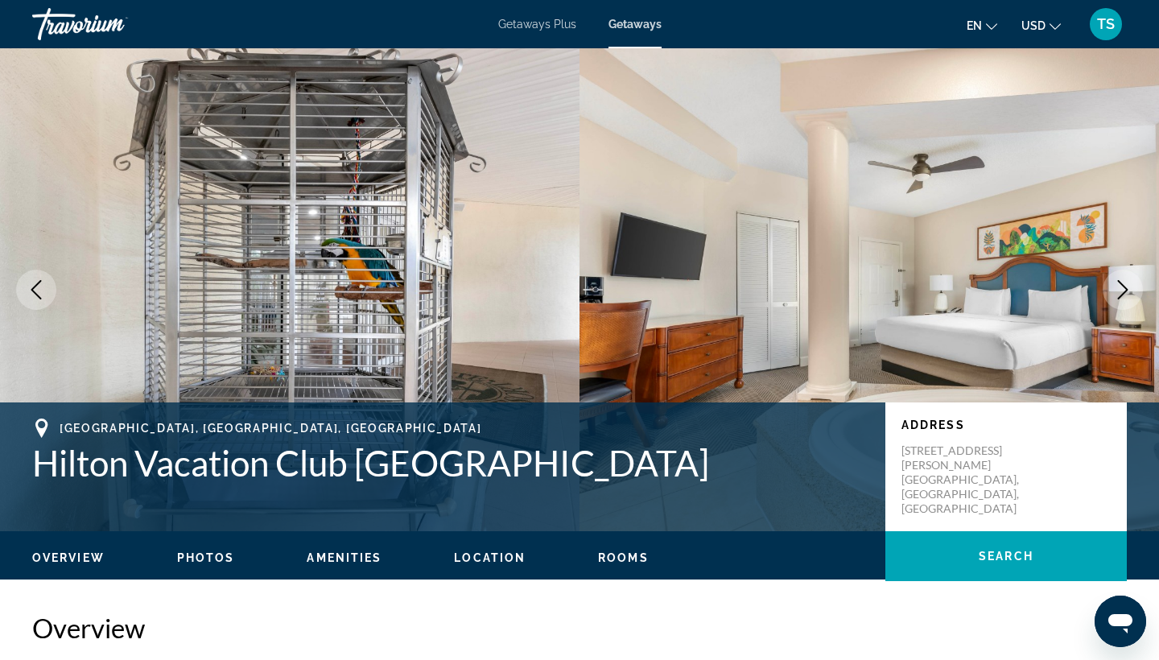
click at [1125, 291] on icon "Next image" at bounding box center [1123, 289] width 10 height 19
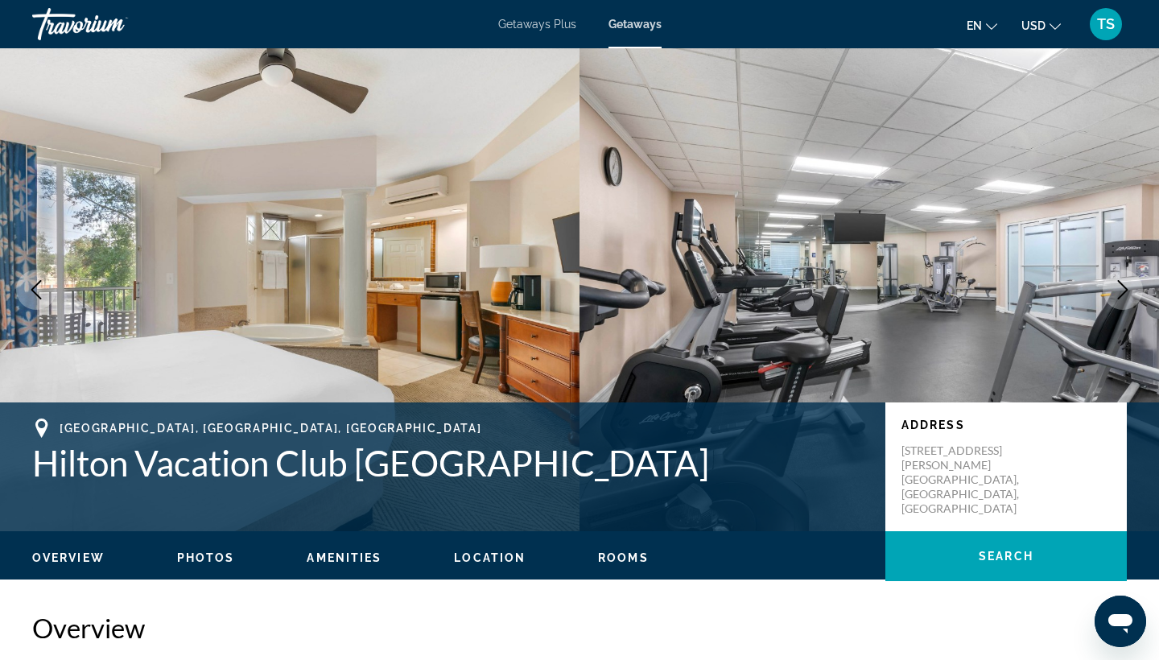
click at [1125, 291] on icon "Next image" at bounding box center [1123, 289] width 10 height 19
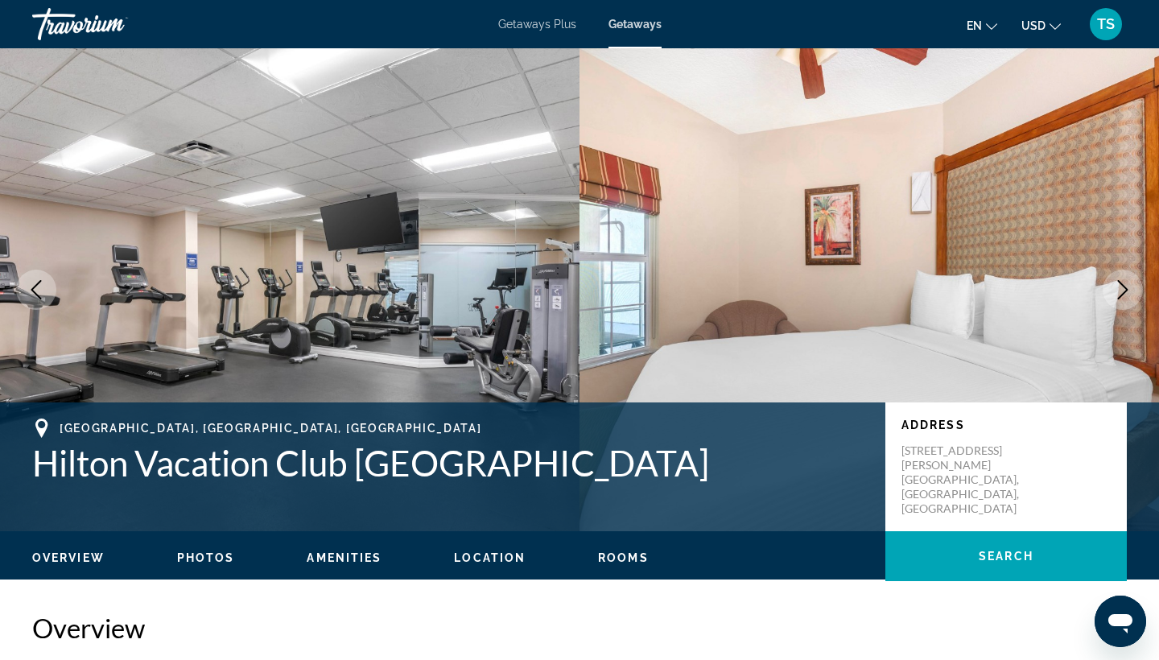
click at [1125, 291] on icon "Next image" at bounding box center [1123, 289] width 10 height 19
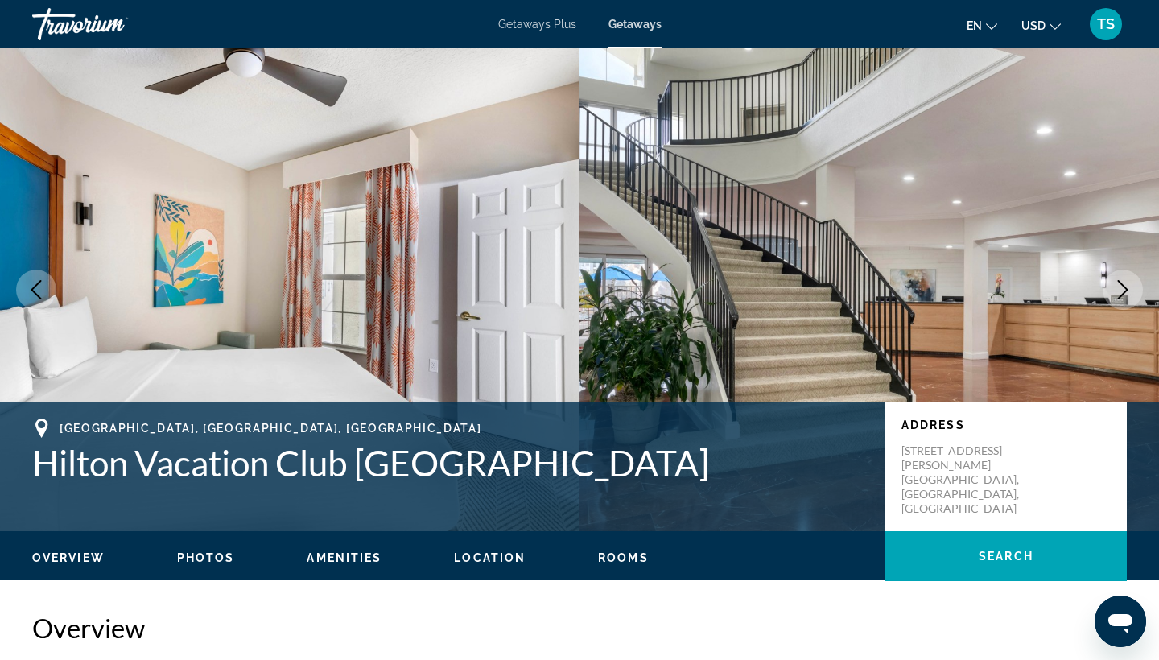
click at [31, 288] on icon "Previous image" at bounding box center [36, 289] width 19 height 19
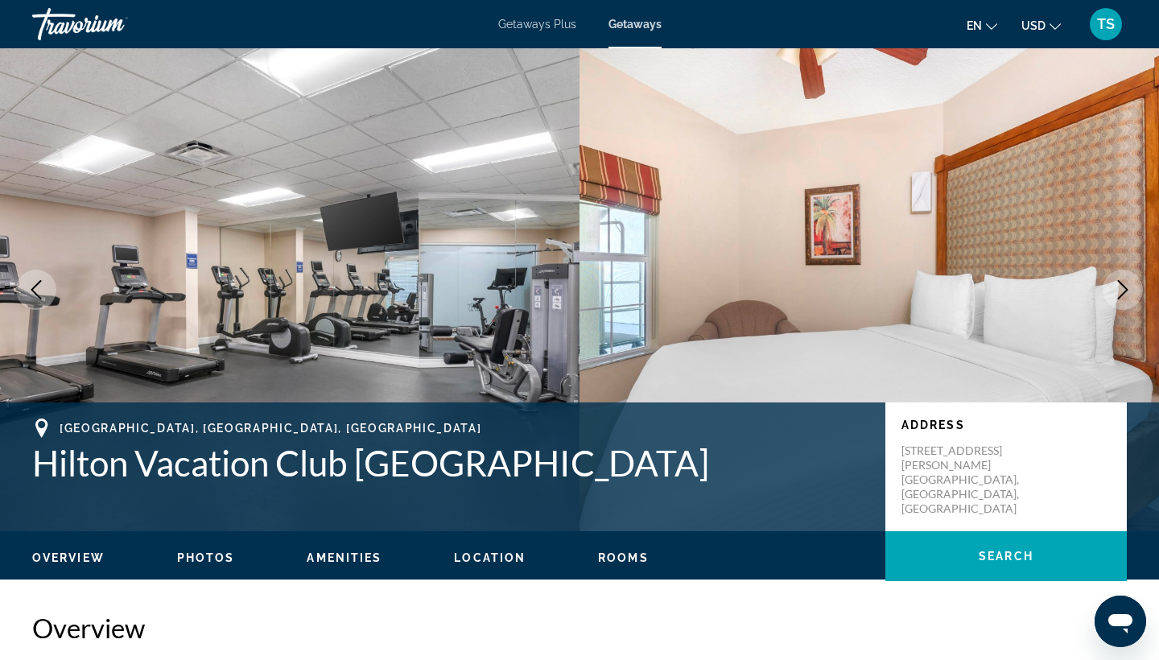
click at [1125, 289] on icon "Next image" at bounding box center [1122, 289] width 19 height 19
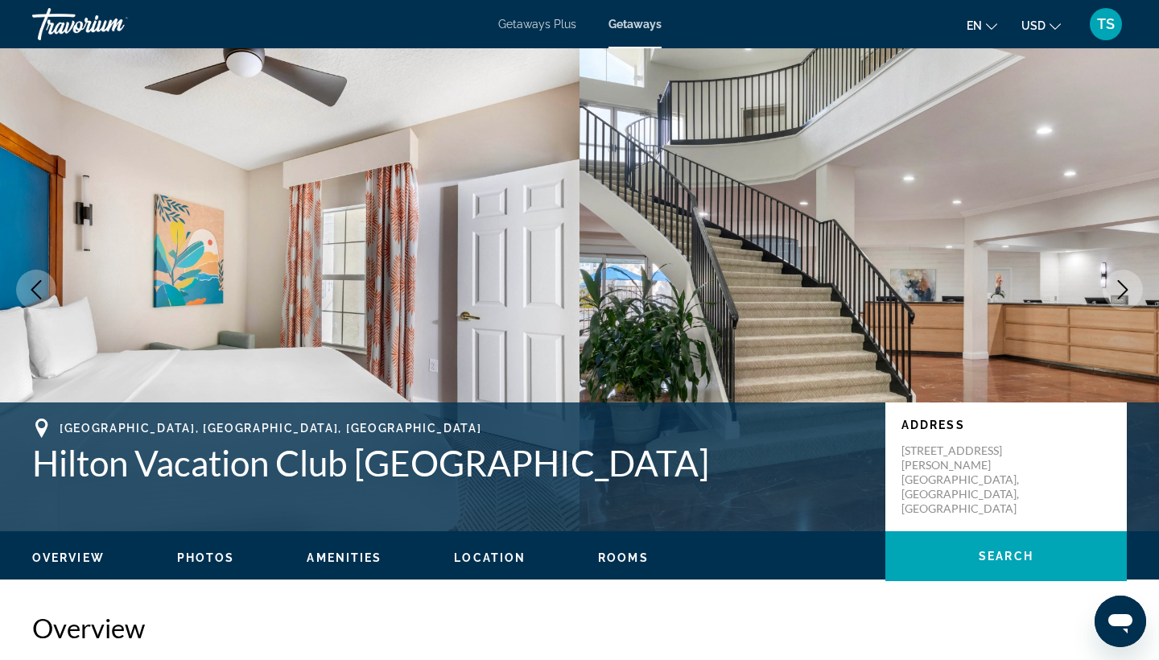
click at [1125, 289] on icon "Next image" at bounding box center [1122, 289] width 19 height 19
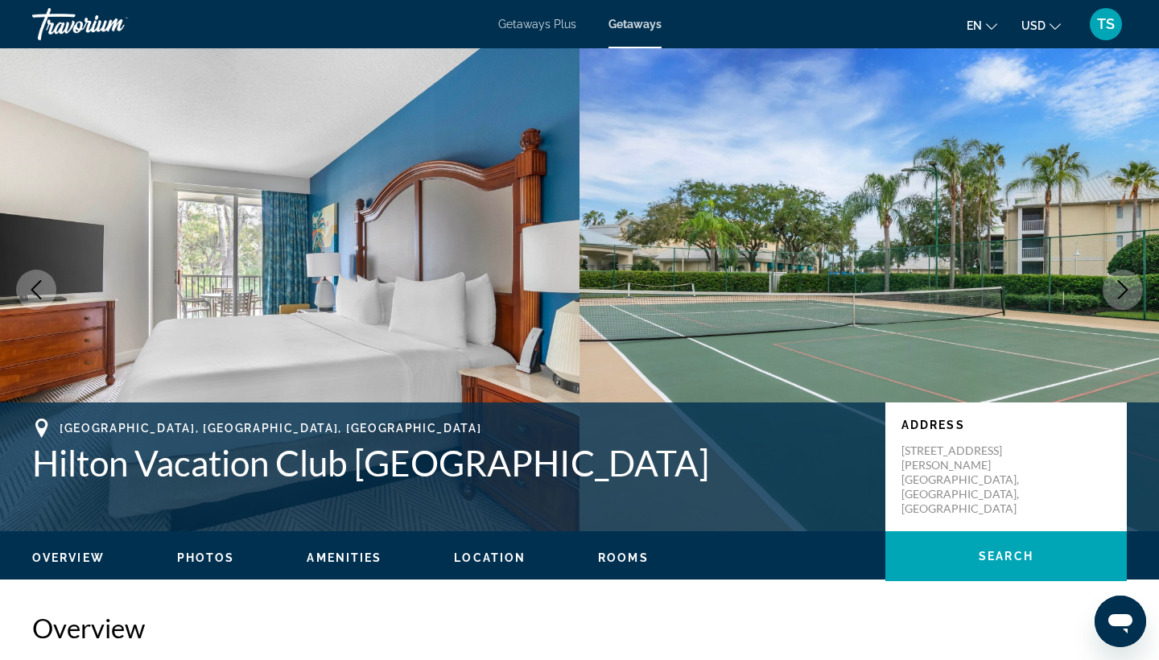
click at [1125, 289] on icon "Next image" at bounding box center [1122, 289] width 19 height 19
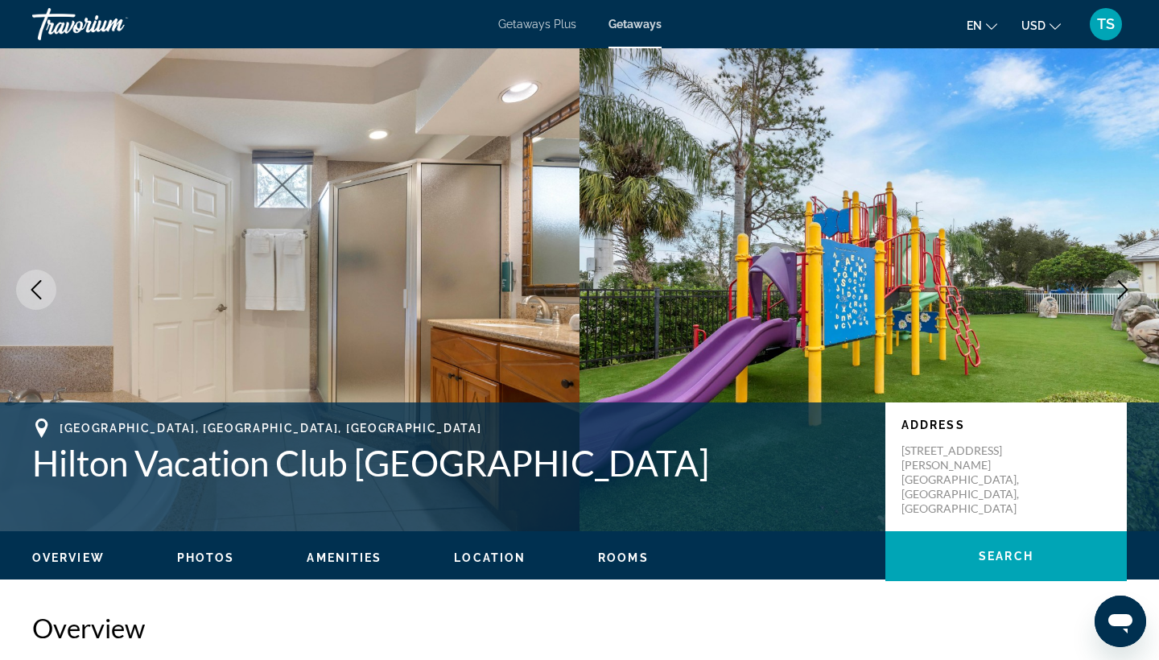
click at [1125, 289] on icon "Next image" at bounding box center [1122, 289] width 19 height 19
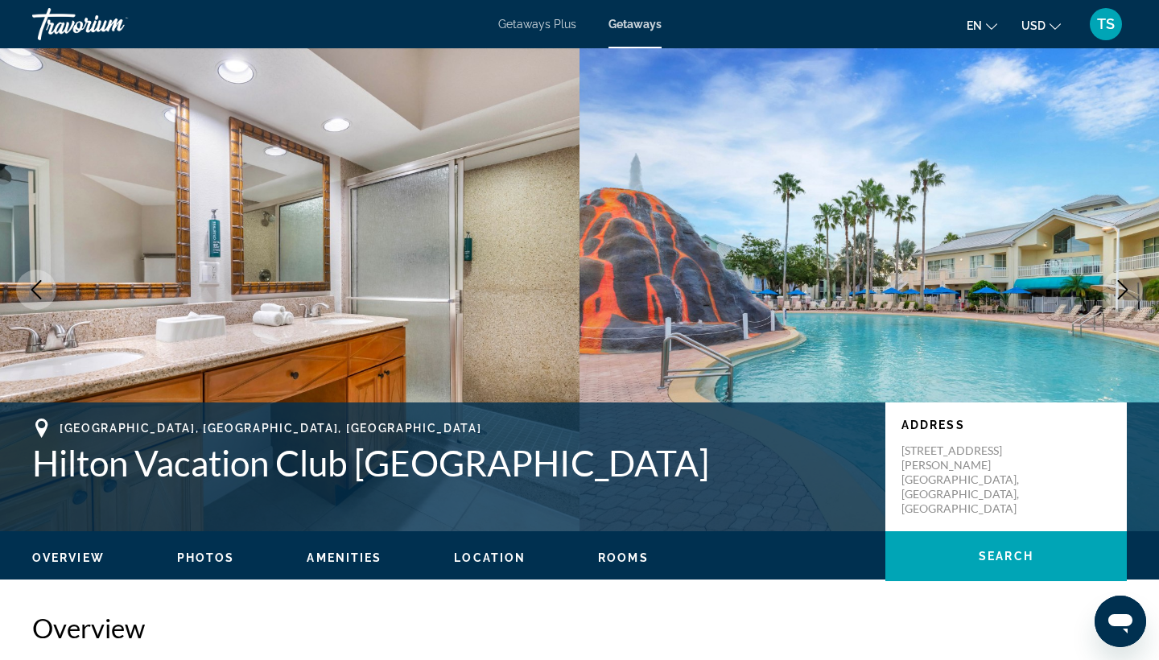
click at [1124, 287] on icon "Next image" at bounding box center [1122, 289] width 19 height 19
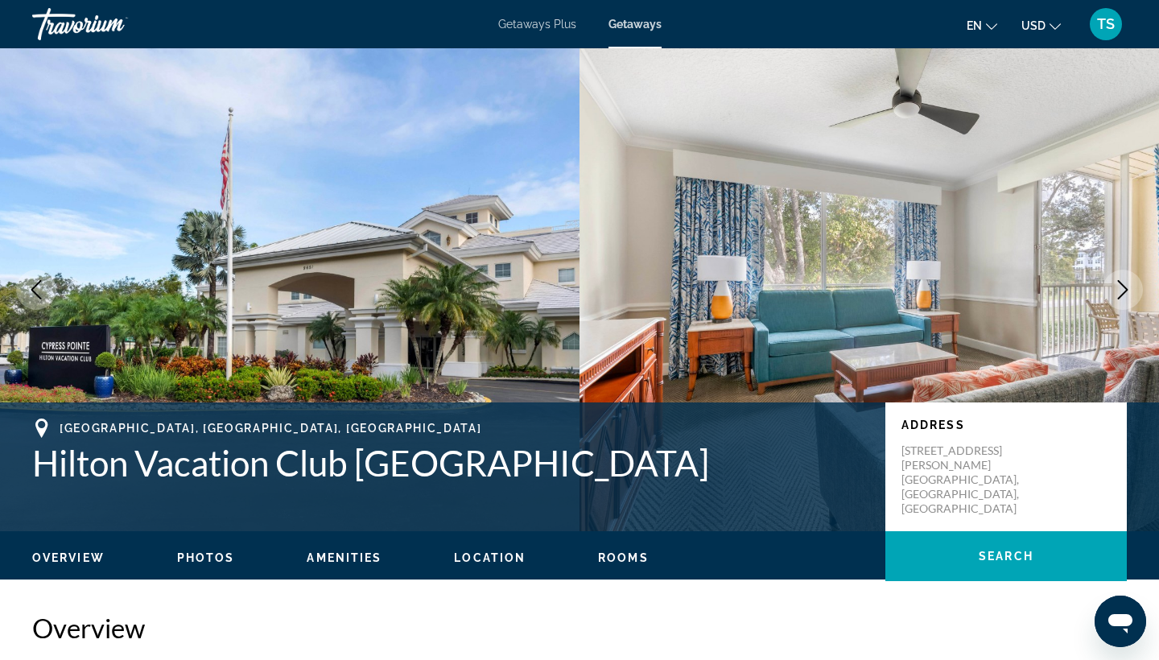
click at [1124, 289] on icon "Next image" at bounding box center [1122, 289] width 19 height 19
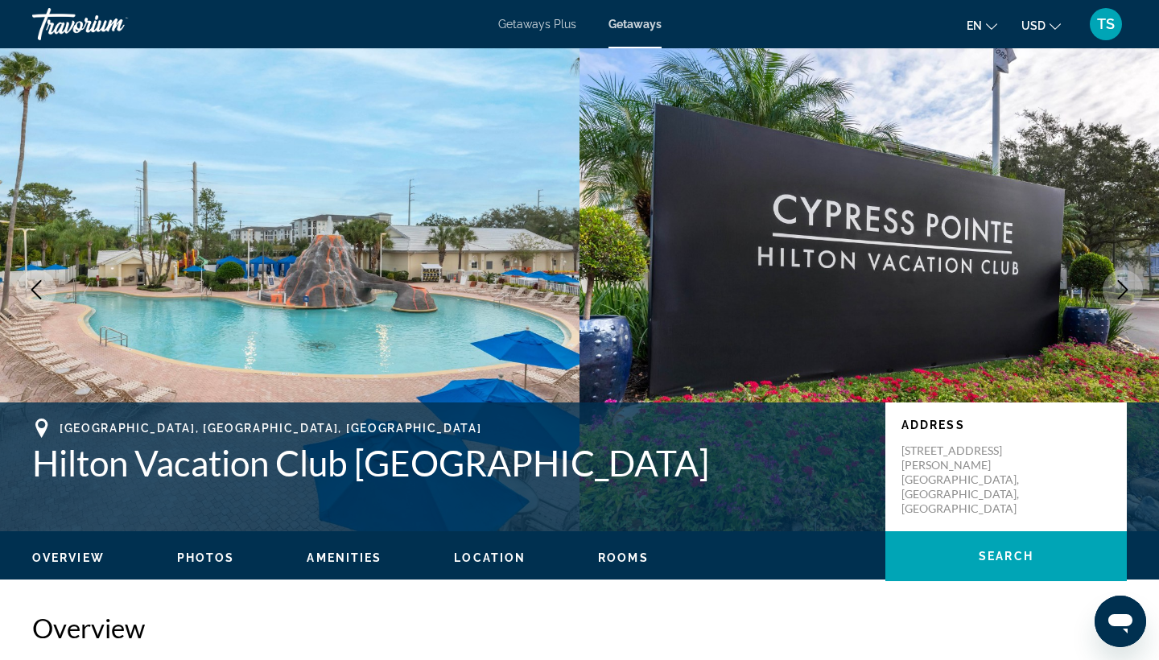
click at [1118, 293] on icon "Next image" at bounding box center [1122, 289] width 19 height 19
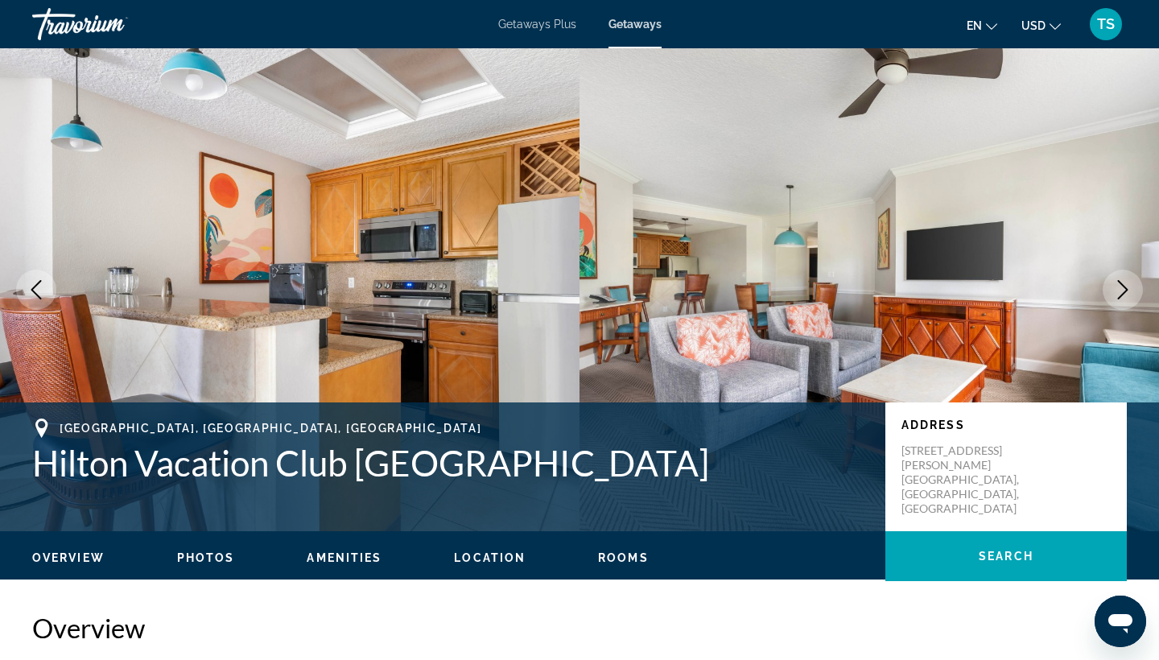
click at [1124, 288] on icon "Next image" at bounding box center [1122, 289] width 19 height 19
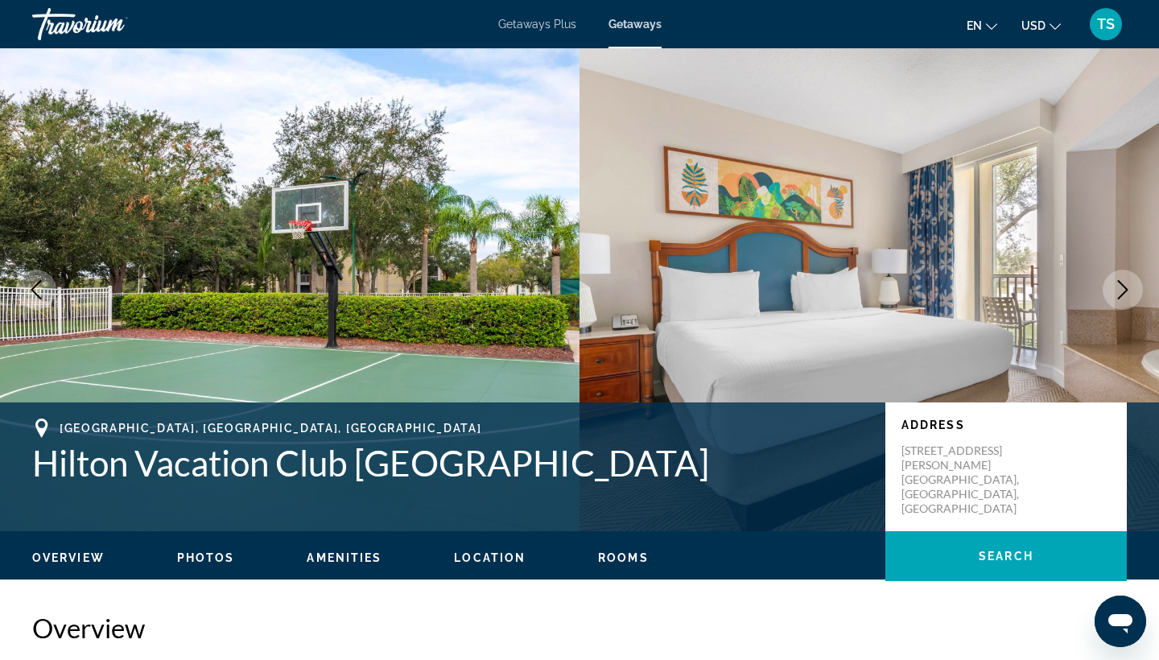
click at [1124, 291] on icon "Next image" at bounding box center [1122, 289] width 19 height 19
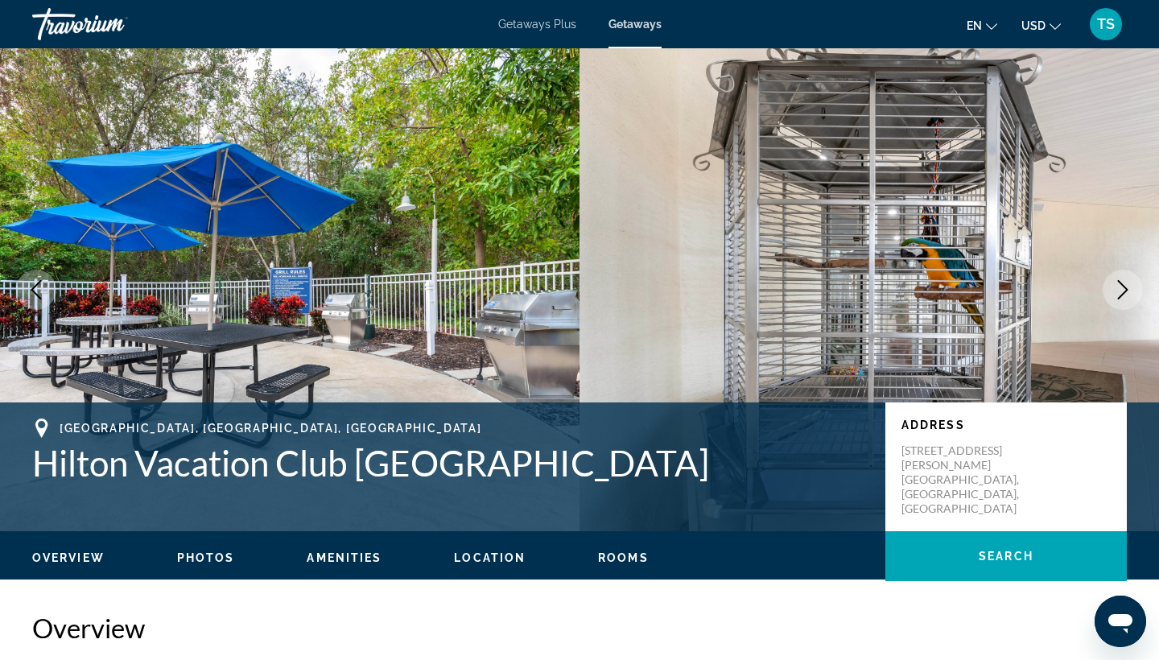
click at [1121, 289] on icon "Next image" at bounding box center [1122, 289] width 19 height 19
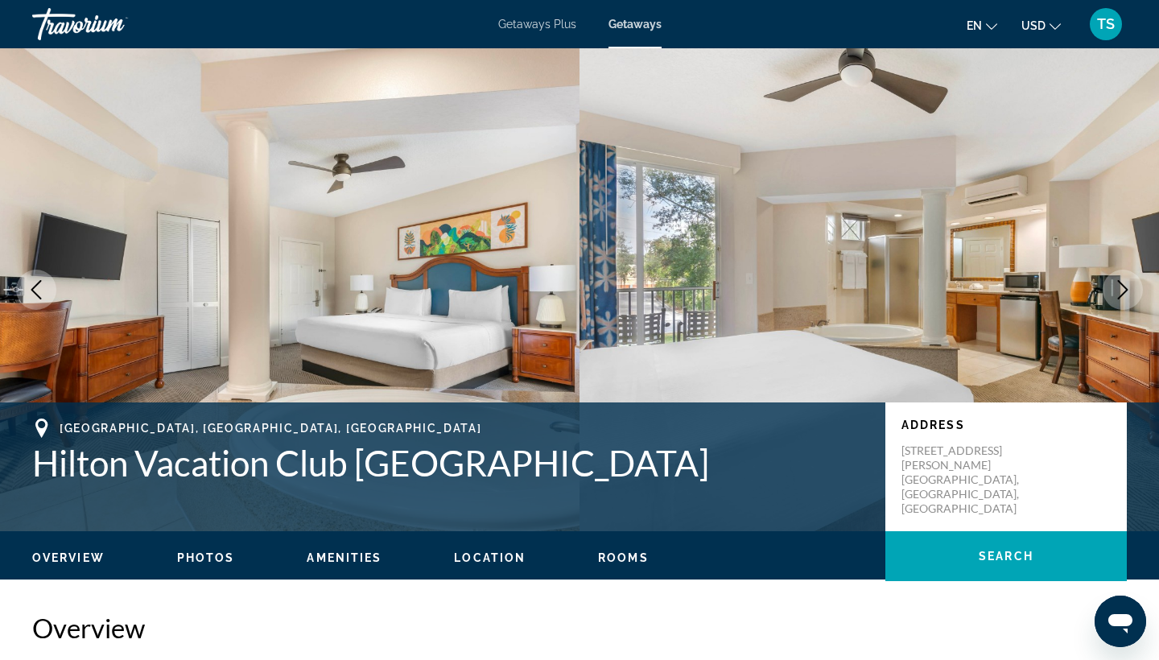
click at [1124, 288] on icon "Next image" at bounding box center [1122, 289] width 19 height 19
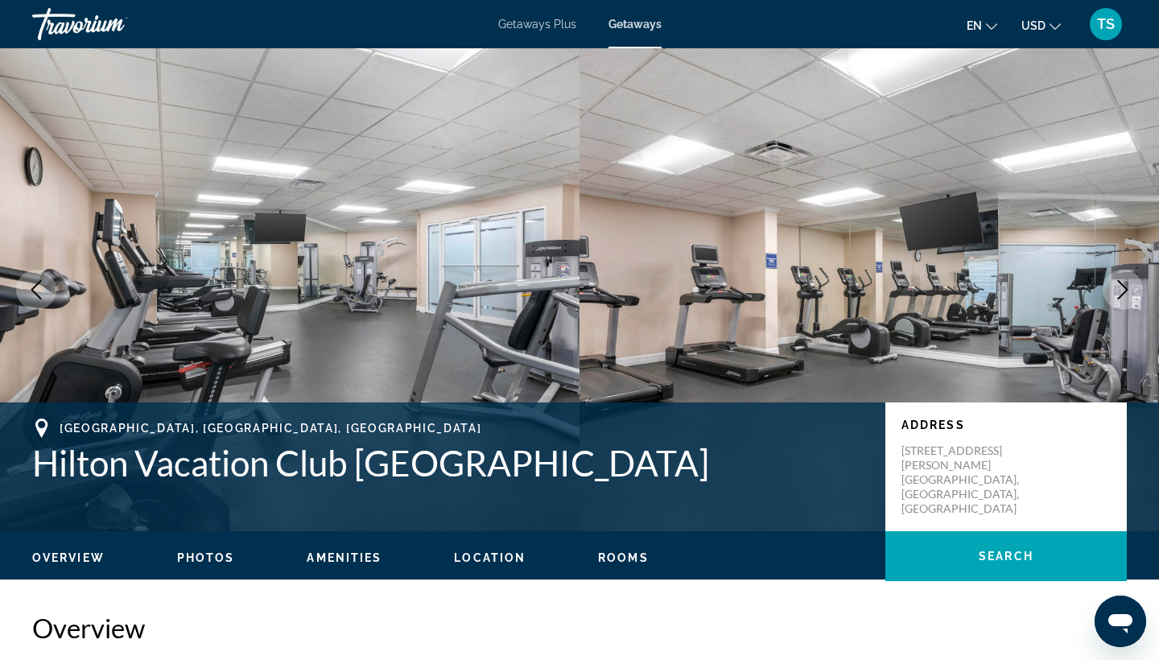
click at [1124, 288] on icon "Next image" at bounding box center [1122, 289] width 19 height 19
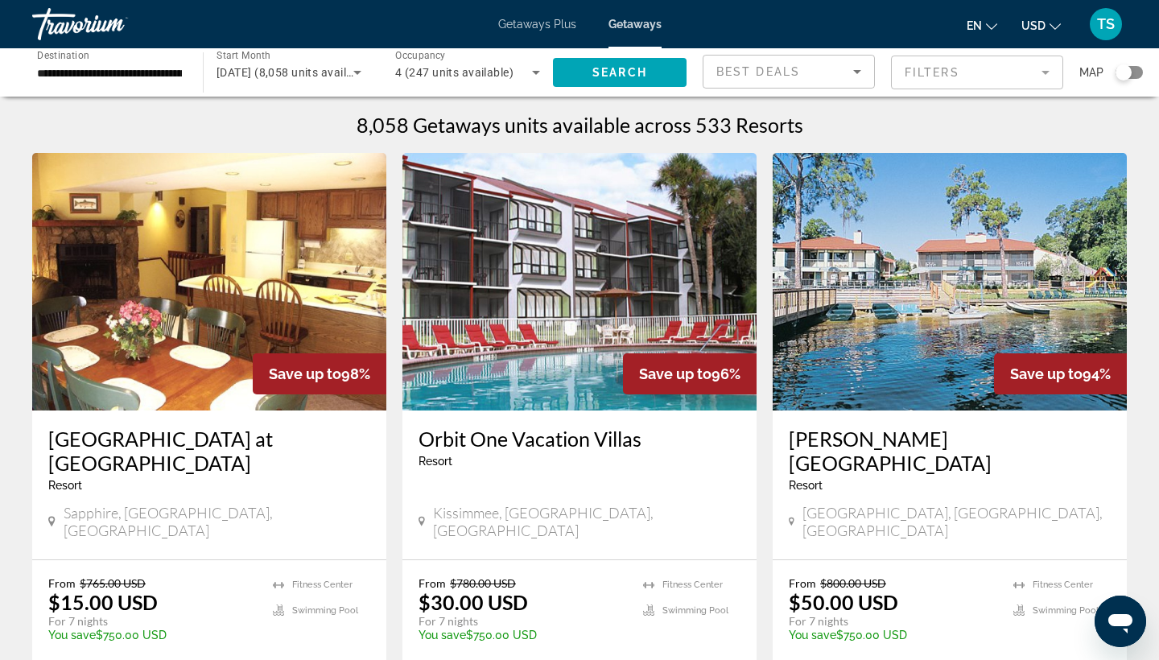
click at [859, 70] on icon "Sort by" at bounding box center [857, 72] width 8 height 4
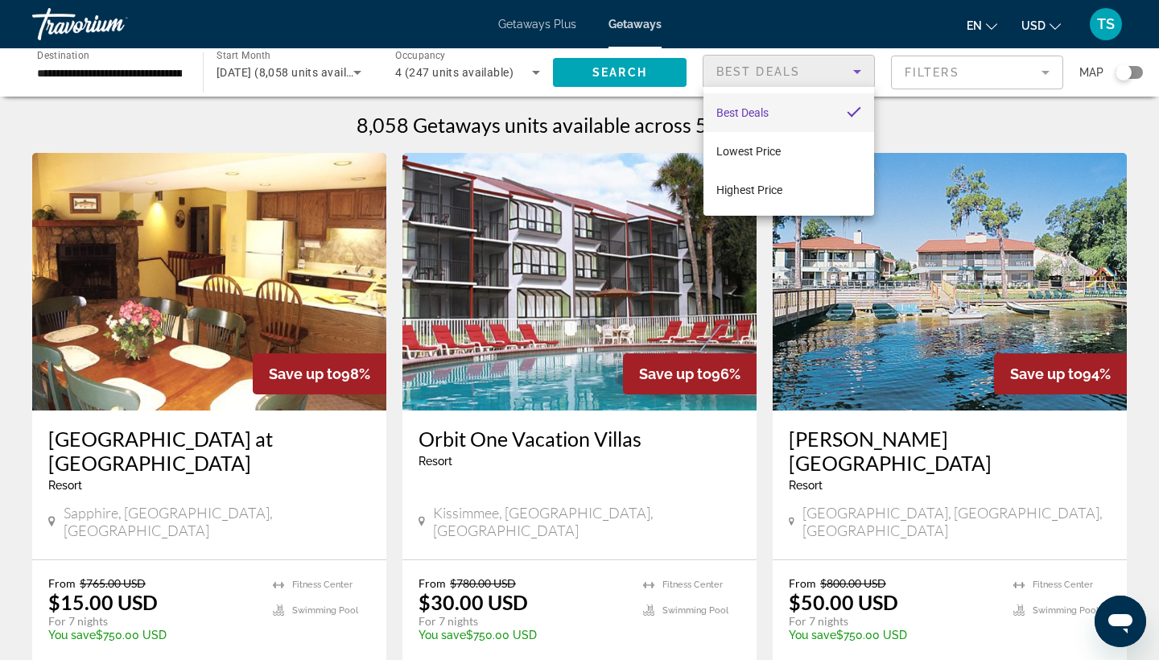
click at [859, 70] on div at bounding box center [579, 330] width 1159 height 660
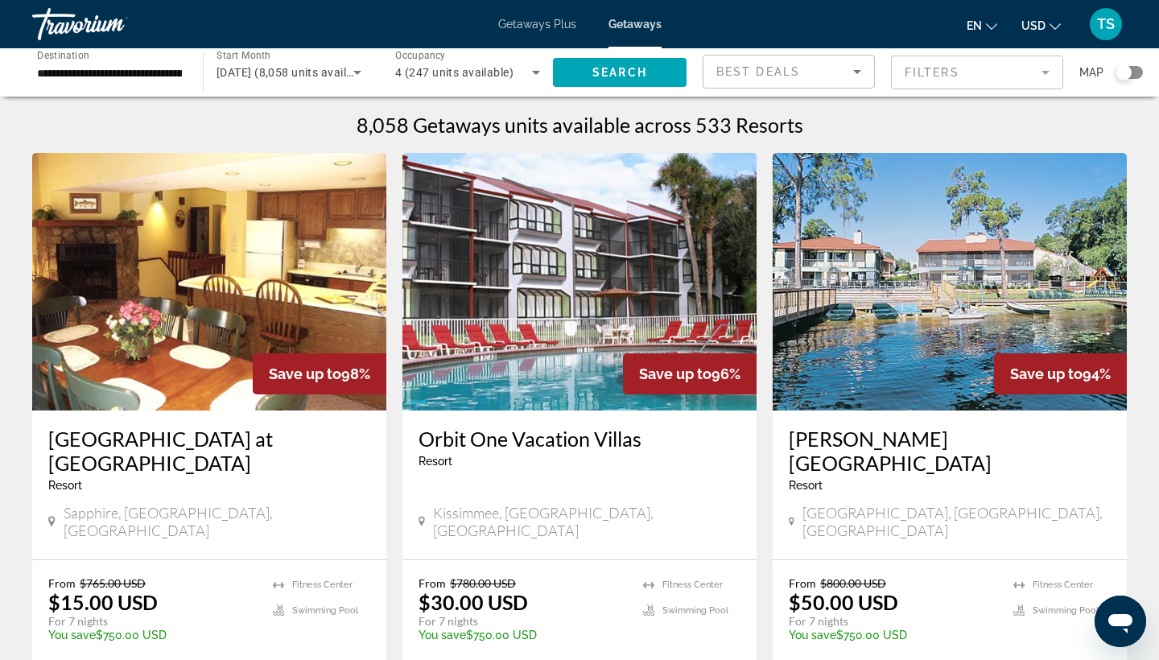
click at [1047, 73] on mat-form-field "Filters" at bounding box center [977, 73] width 172 height 34
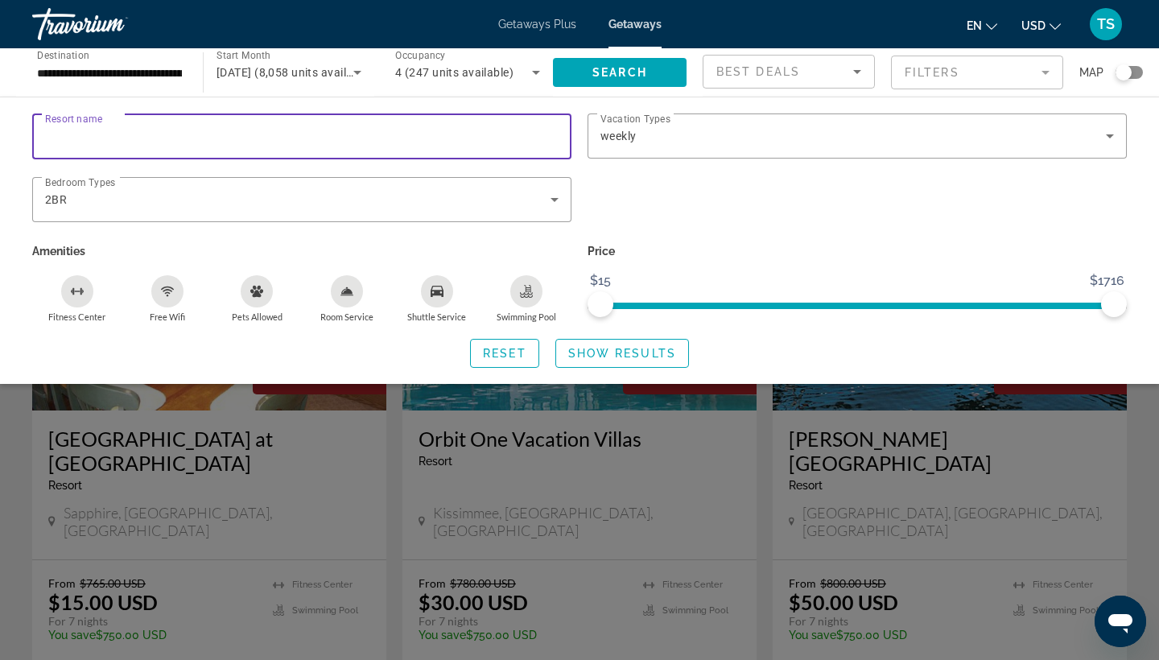
click at [264, 133] on input "Resort name" at bounding box center [302, 136] width 514 height 19
type input "*"
type input "******"
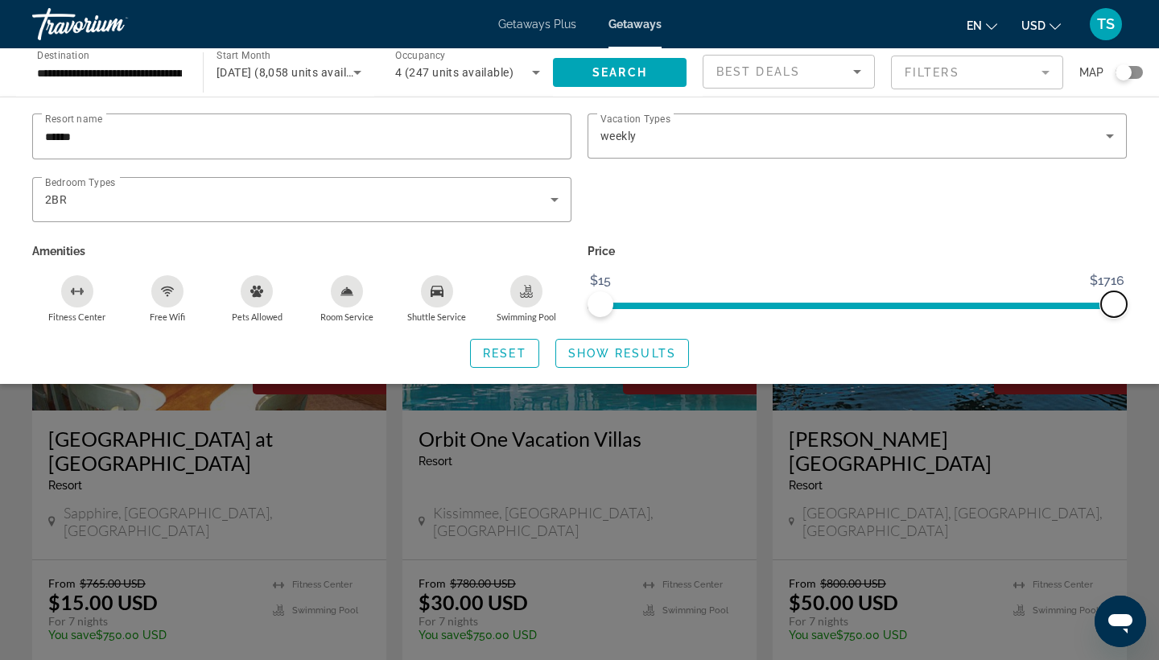
drag, startPoint x: 1109, startPoint y: 302, endPoint x: 1135, endPoint y: 299, distance: 26.0
click at [1136, 299] on div "Resort name ****** Vacation Types All Vacation Types weekly Bedroom Types All B…" at bounding box center [579, 240] width 1159 height 254
drag, startPoint x: 1112, startPoint y: 301, endPoint x: 1146, endPoint y: 297, distance: 34.0
click at [1146, 297] on div "Resort name ****** Vacation Types All Vacation Types weekly Bedroom Types All B…" at bounding box center [579, 240] width 1159 height 254
click at [631, 70] on span "Search" at bounding box center [619, 72] width 55 height 13
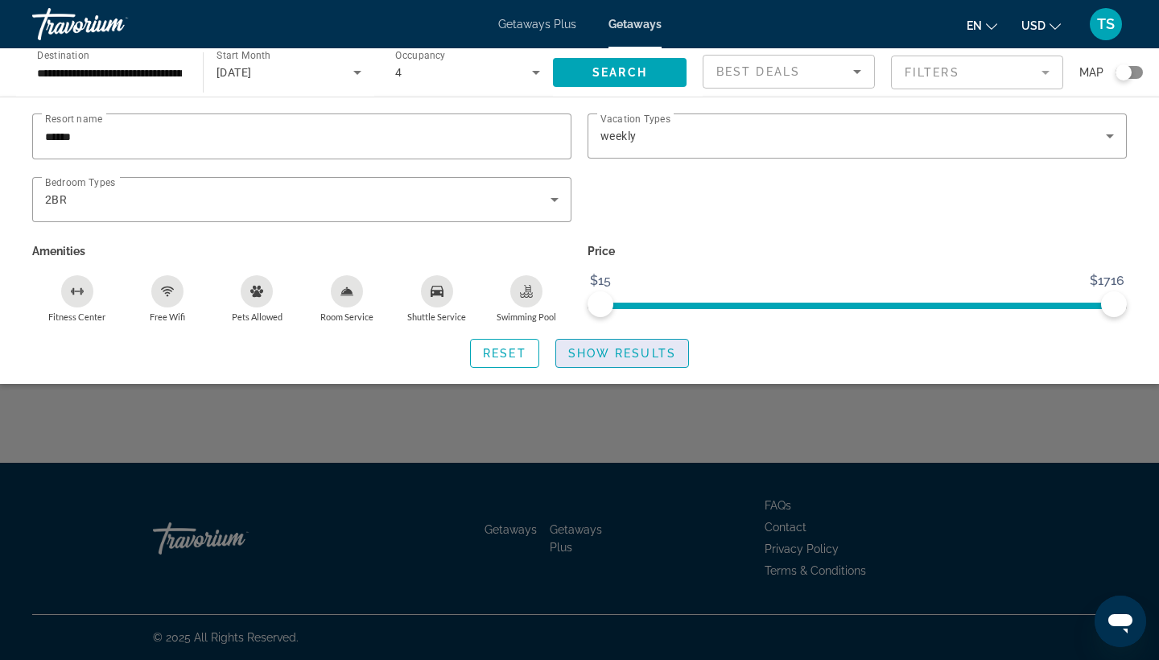
click at [611, 353] on span "Show Results" at bounding box center [622, 353] width 108 height 13
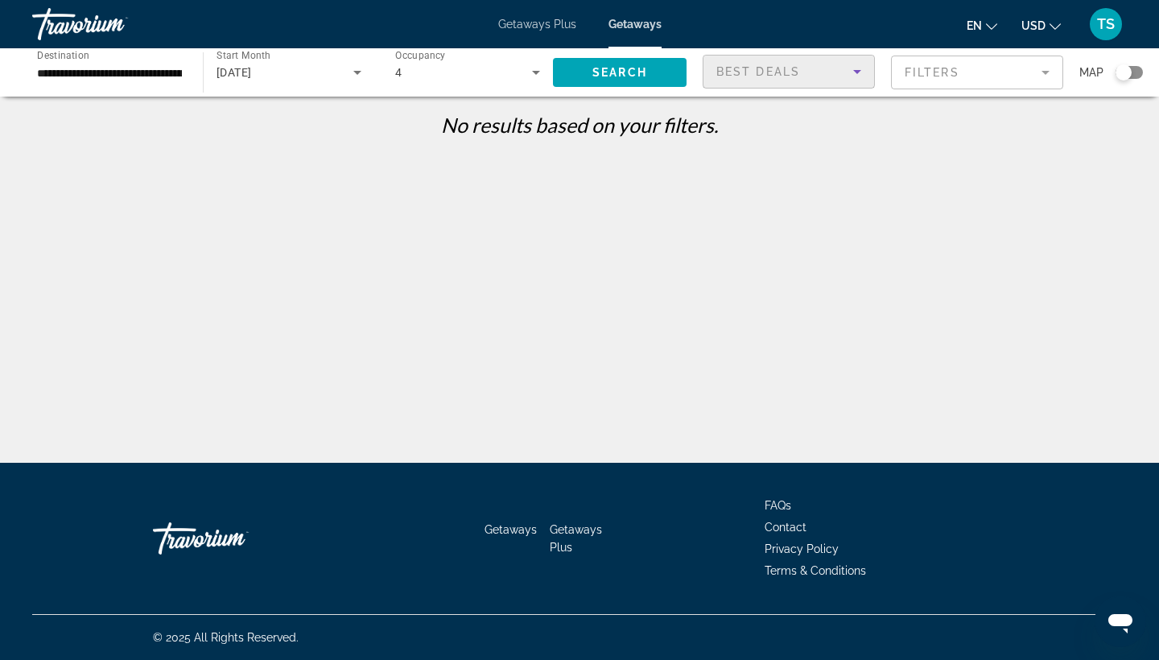
click at [857, 72] on icon "Sort by" at bounding box center [857, 72] width 8 height 4
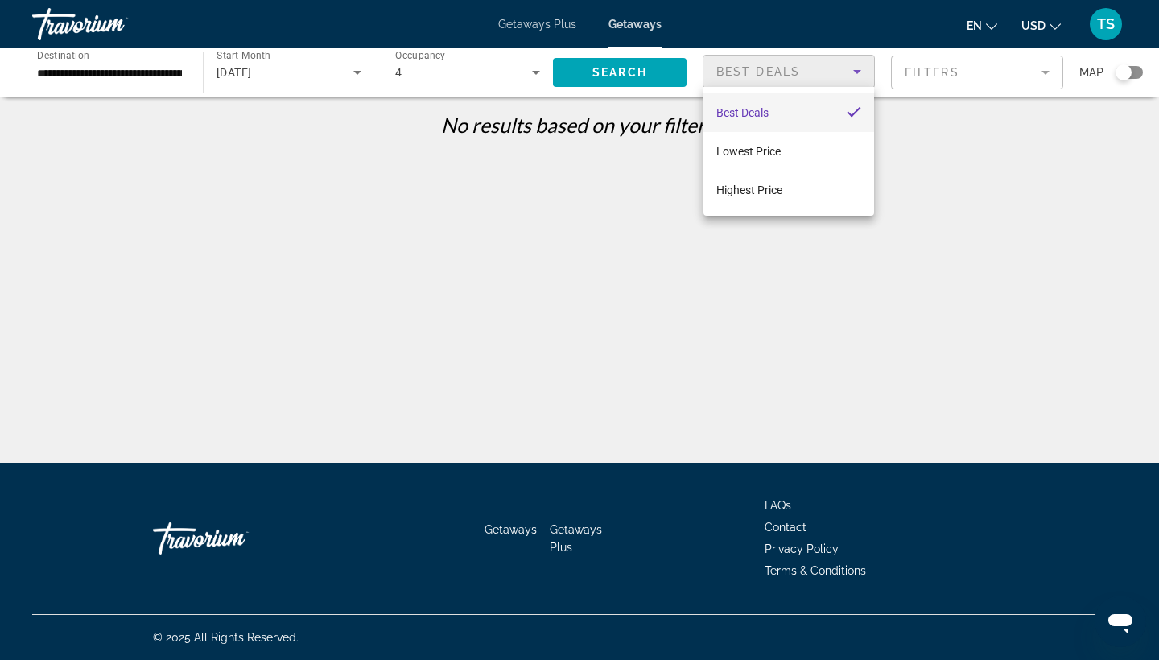
click at [857, 72] on div at bounding box center [579, 330] width 1159 height 660
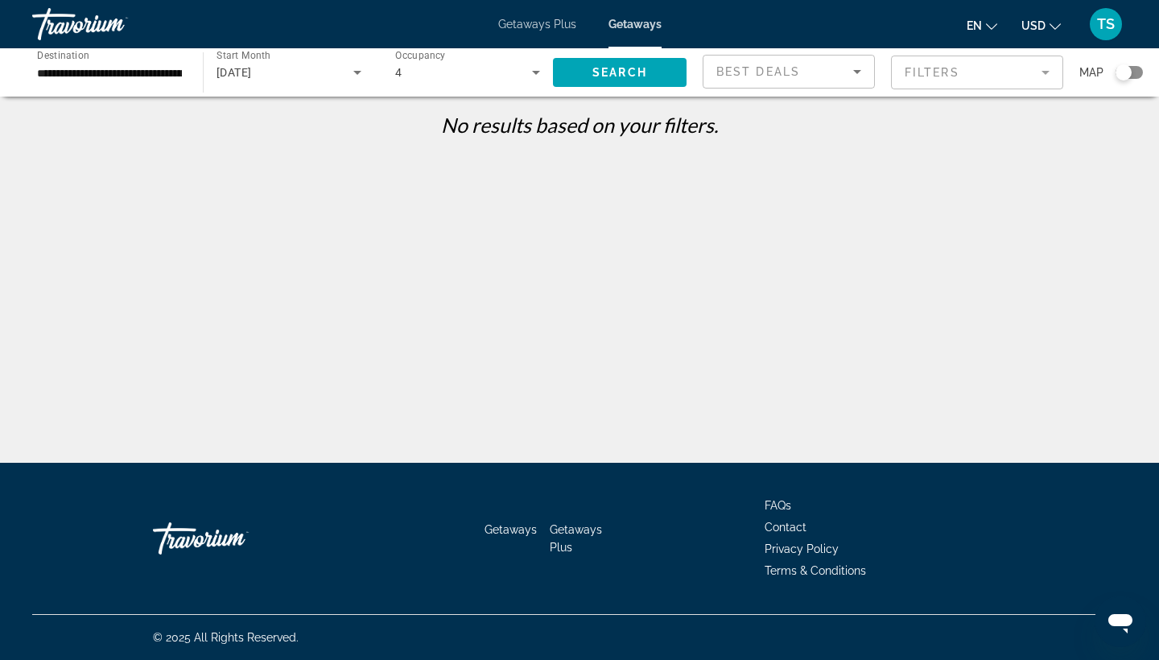
click at [1046, 73] on mat-form-field "Filters" at bounding box center [977, 73] width 172 height 34
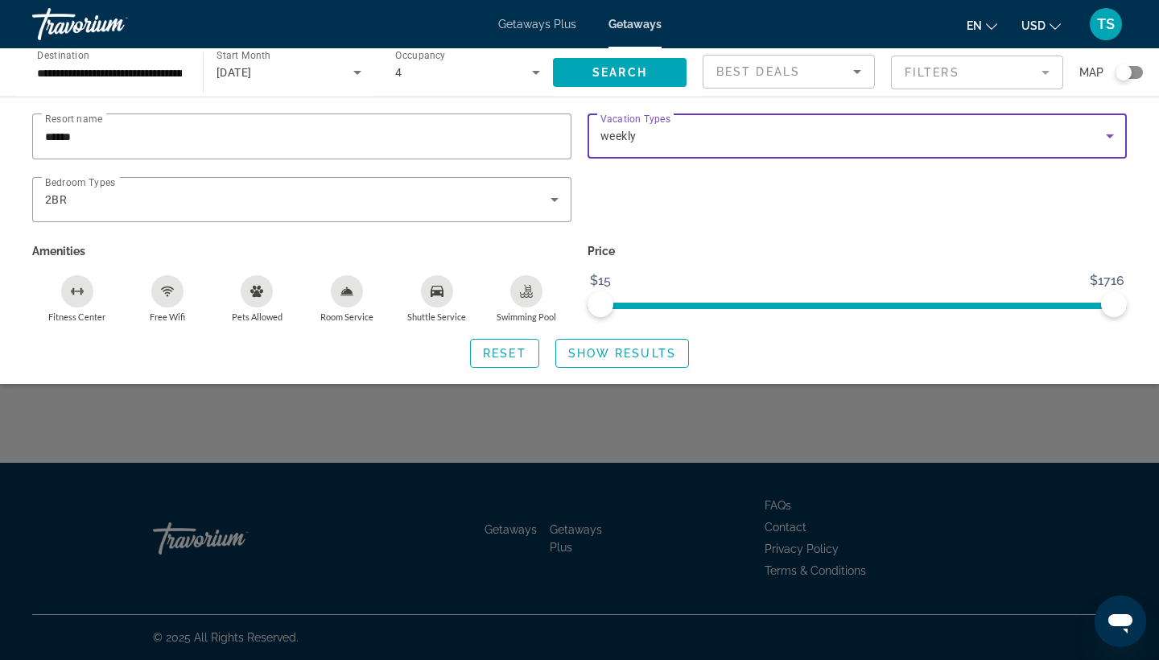
click at [1112, 131] on icon "Search widget" at bounding box center [1109, 135] width 19 height 19
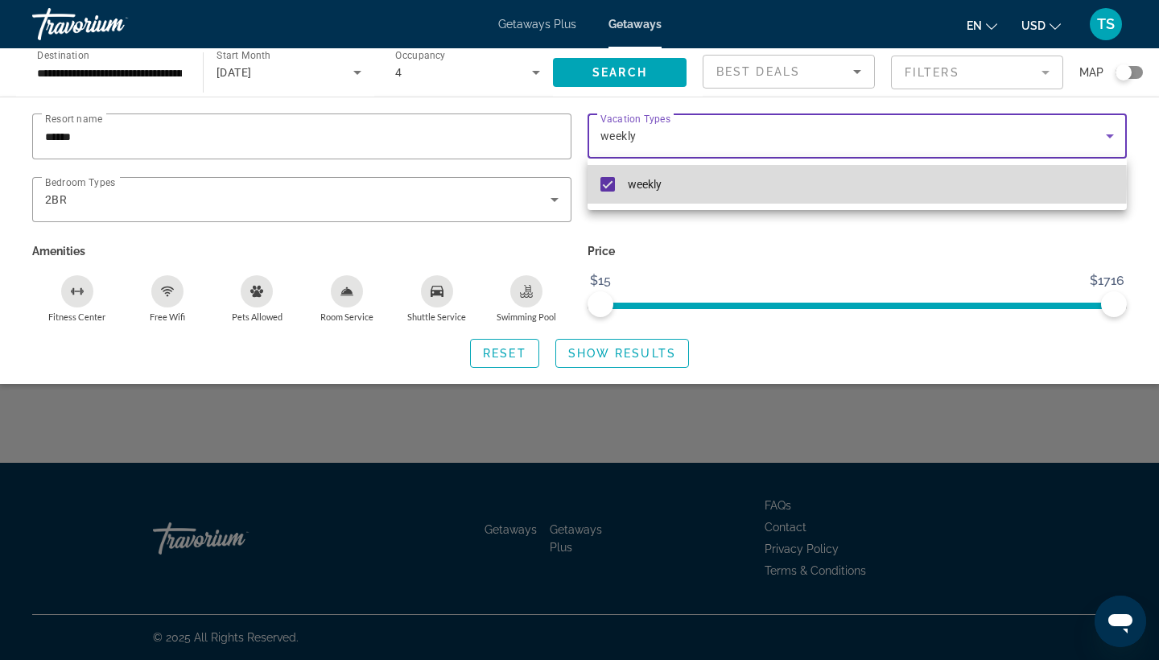
click at [606, 184] on mat-pseudo-checkbox at bounding box center [607, 184] width 14 height 14
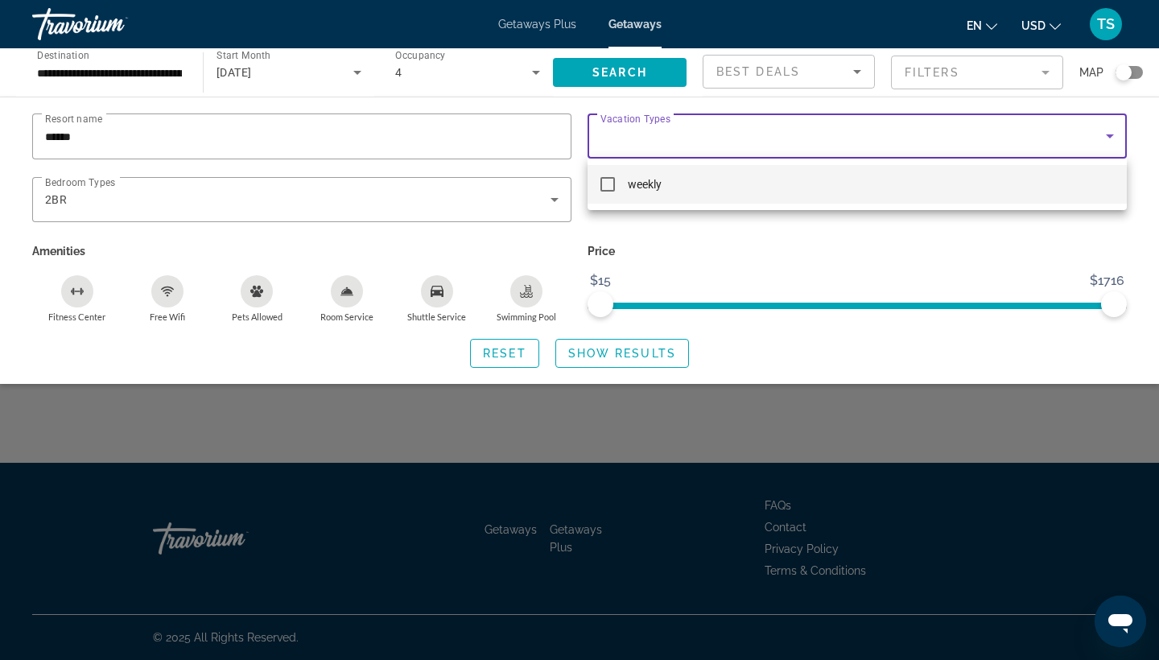
click at [786, 261] on div at bounding box center [579, 330] width 1159 height 660
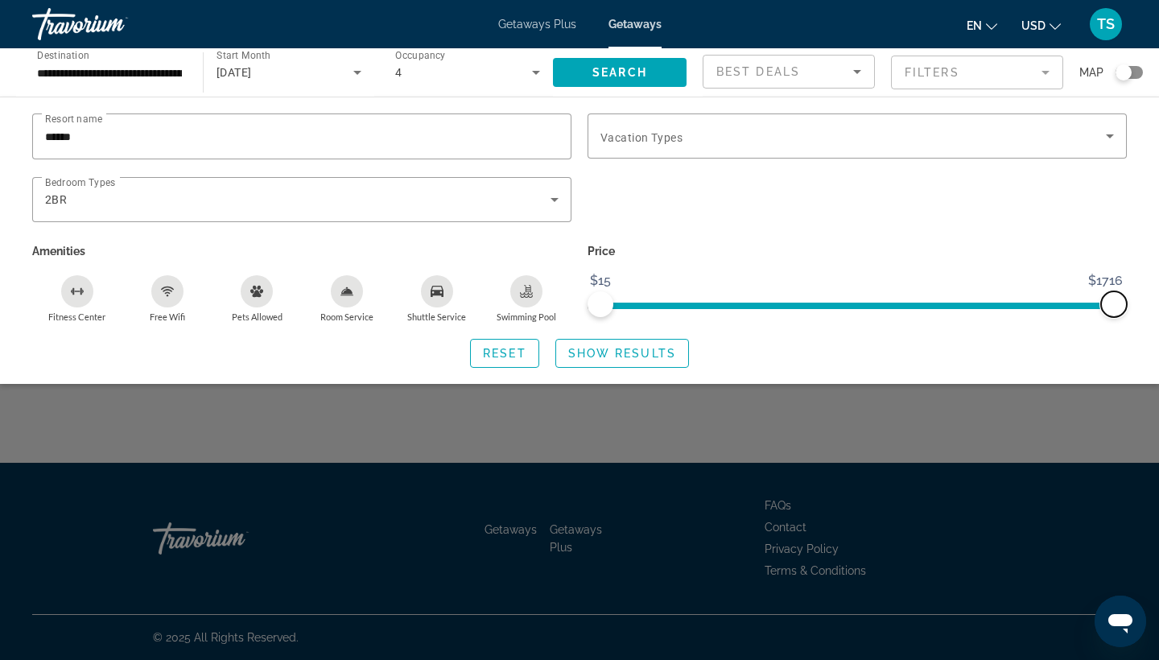
drag, startPoint x: 1116, startPoint y: 304, endPoint x: 1158, endPoint y: 307, distance: 42.8
click at [1158, 307] on div "Resort name ****** Vacation Types All Vacation Types Bedroom Types All Bedroom …" at bounding box center [579, 240] width 1159 height 254
click at [642, 64] on span "Search widget" at bounding box center [620, 72] width 134 height 39
click at [511, 355] on span "Reset" at bounding box center [504, 353] width 43 height 13
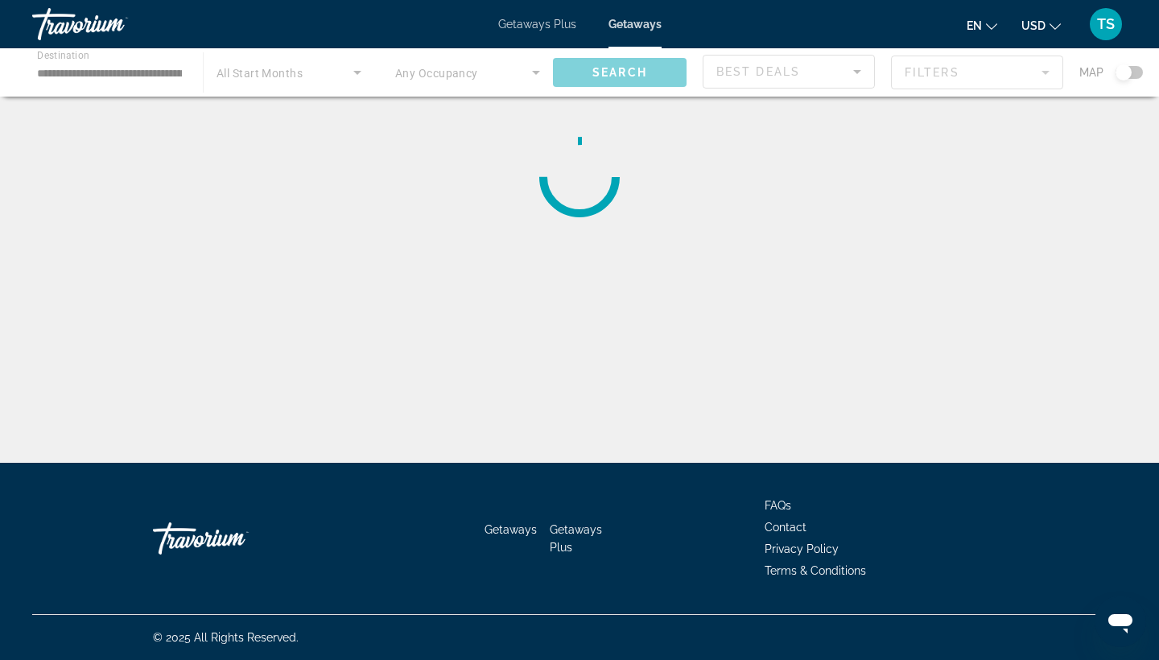
click at [510, 356] on div "**********" at bounding box center [579, 344] width 1159 height 463
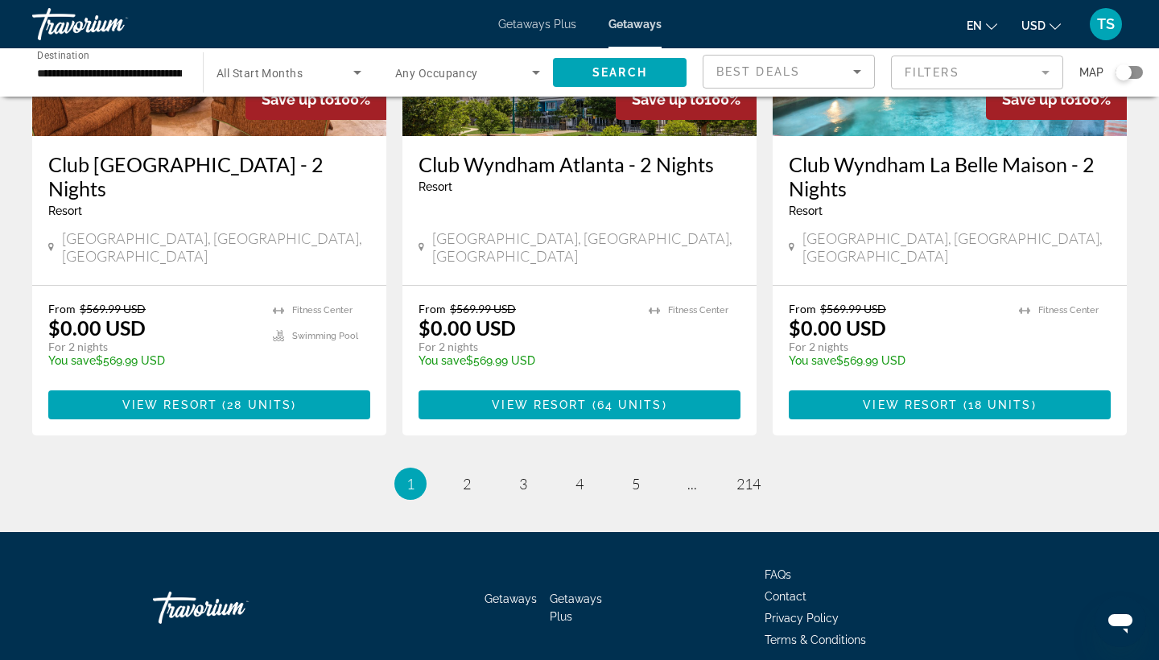
scroll to position [2042, 0]
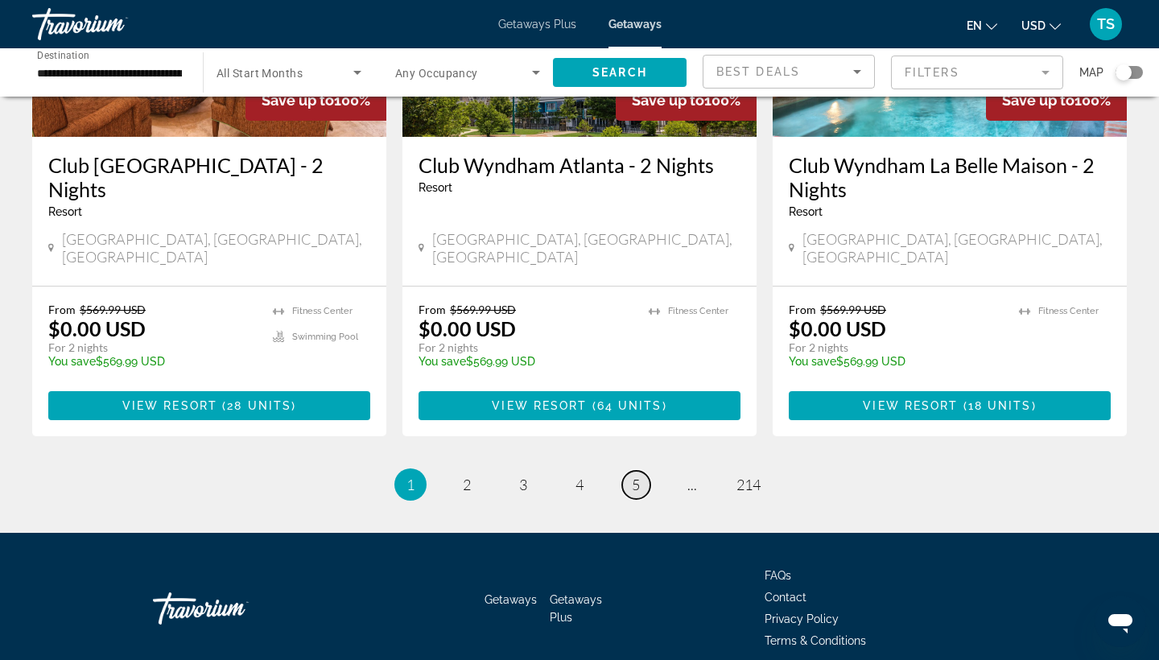
click at [637, 476] on span "5" at bounding box center [636, 485] width 8 height 18
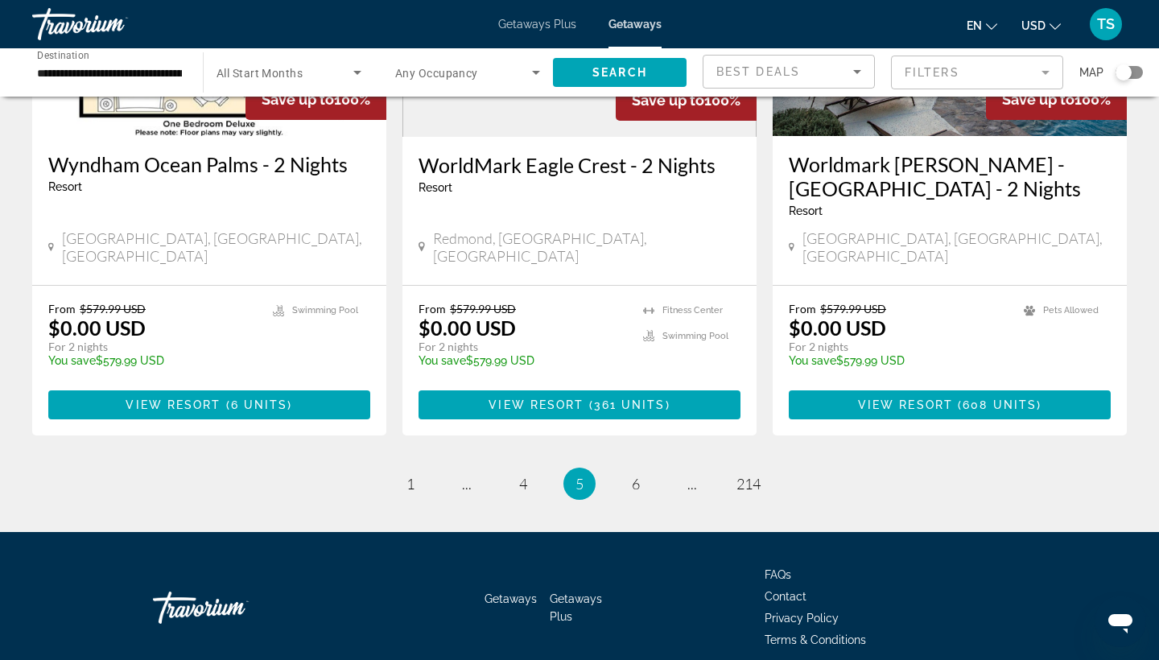
scroll to position [2041, 0]
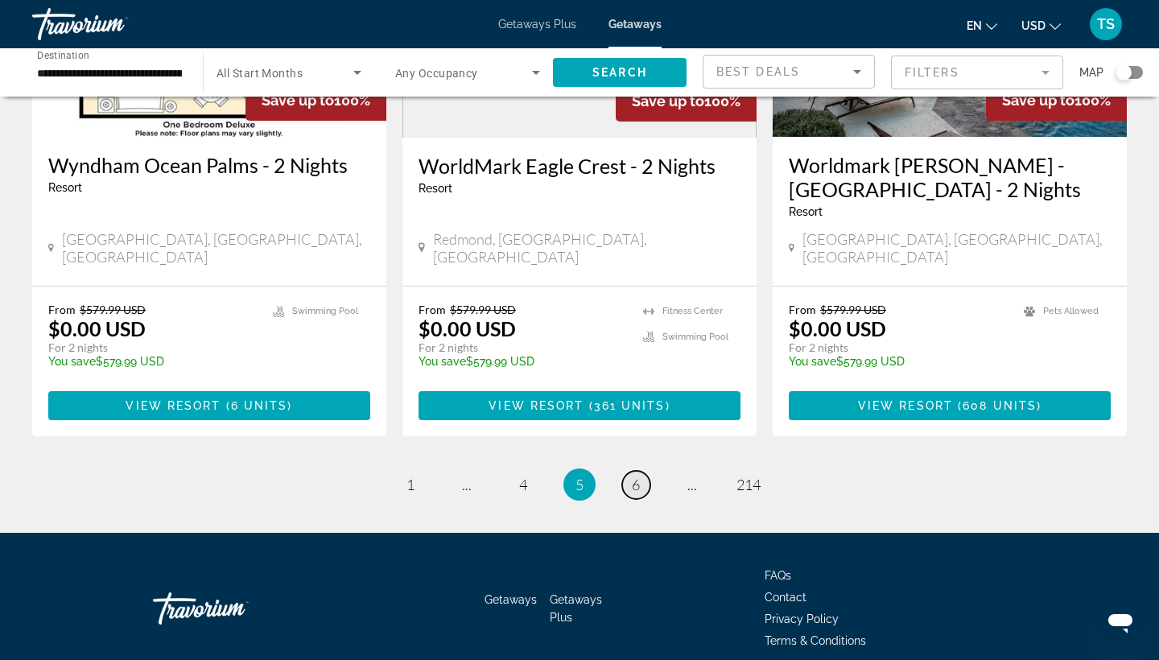
click at [636, 476] on span "6" at bounding box center [636, 485] width 8 height 18
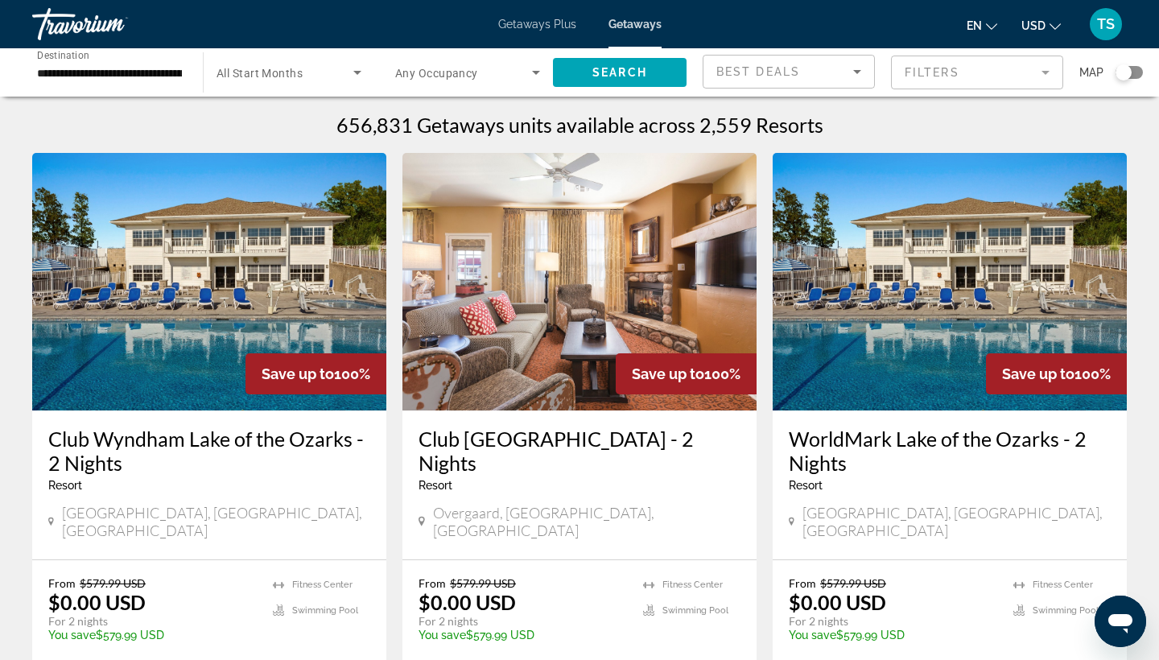
click at [1048, 68] on mat-form-field "Filters" at bounding box center [977, 73] width 172 height 34
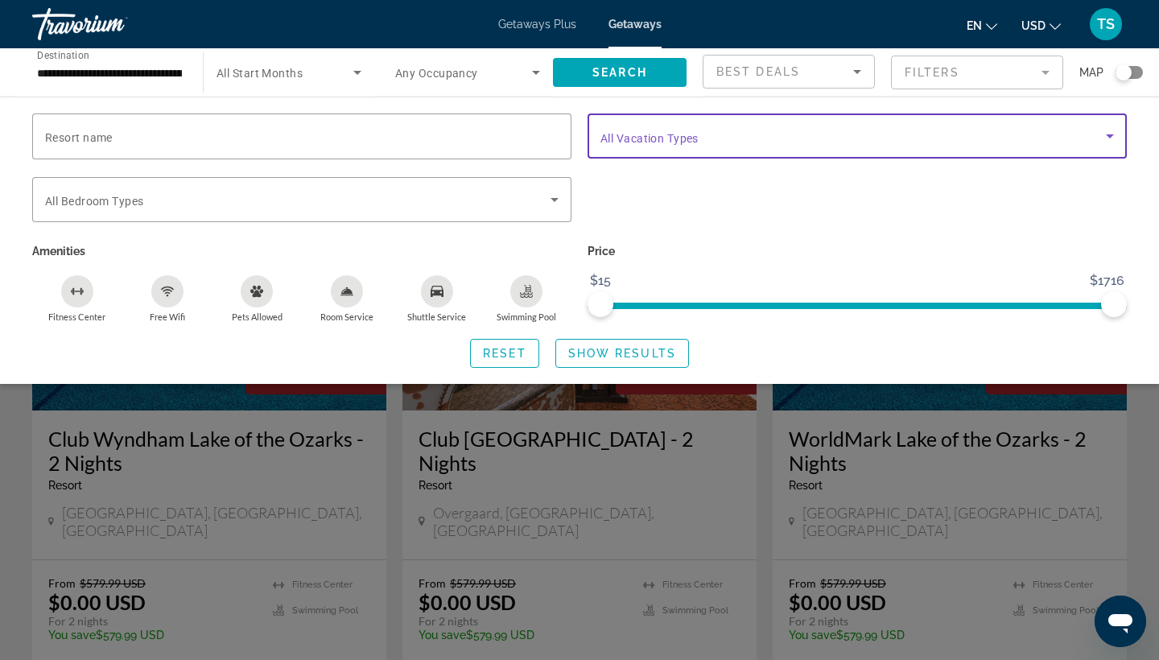
click at [1109, 135] on icon "Search widget" at bounding box center [1110, 136] width 8 height 4
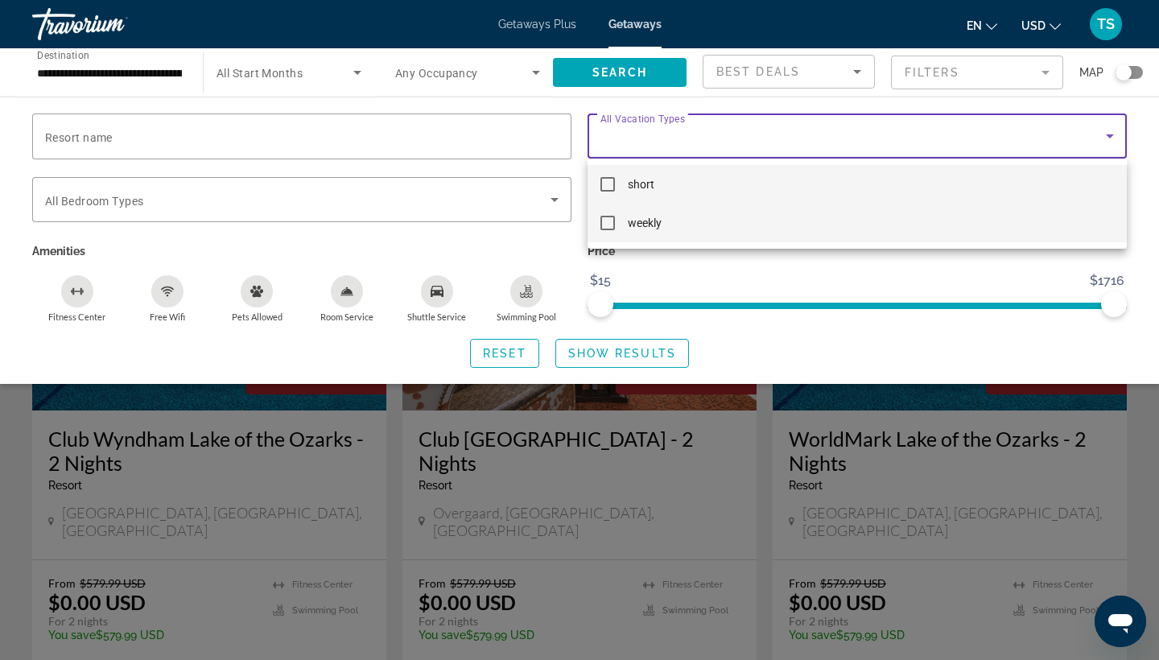
click at [881, 219] on mat-option "weekly" at bounding box center [857, 223] width 539 height 39
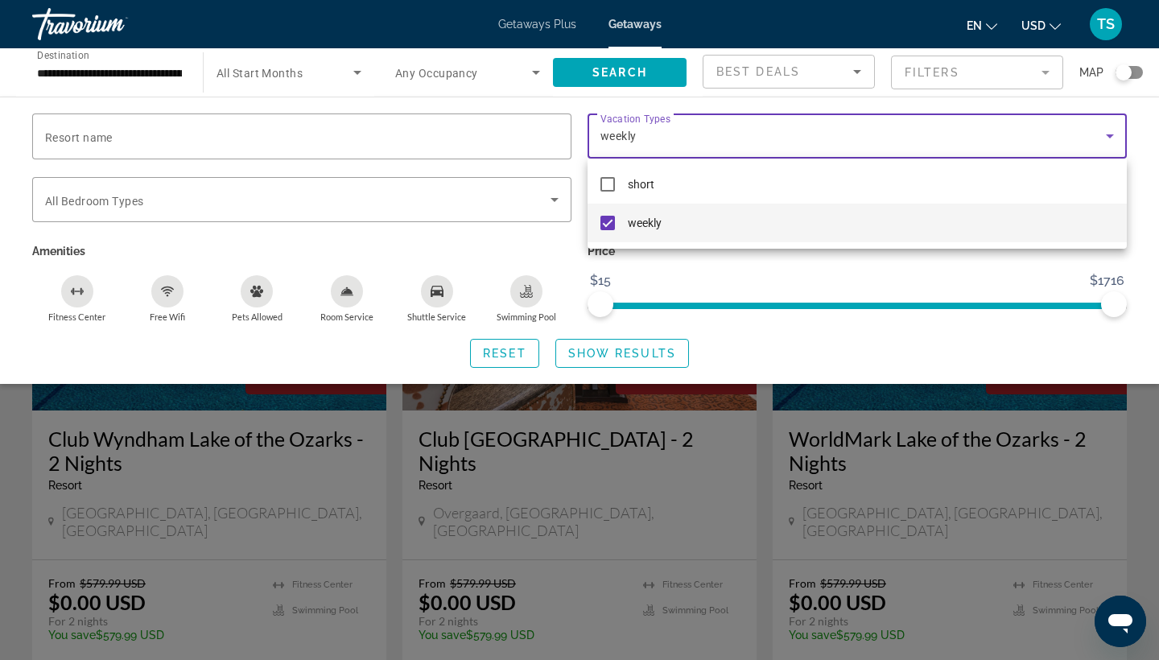
click at [1111, 135] on div at bounding box center [579, 330] width 1159 height 660
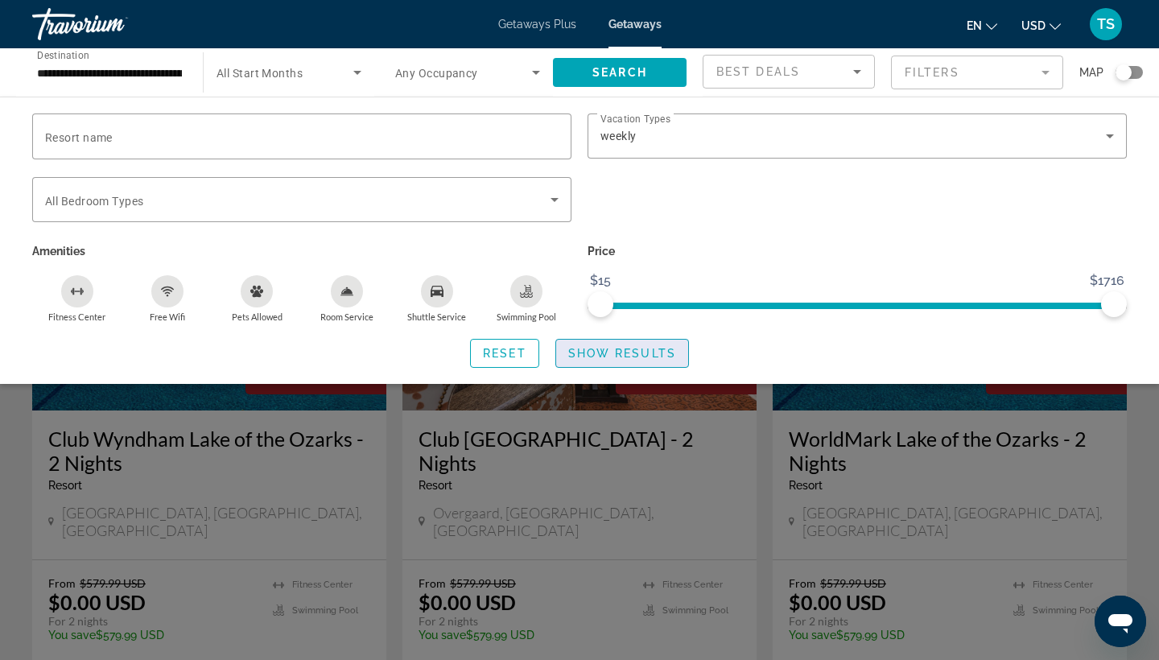
click at [632, 355] on span "Show Results" at bounding box center [622, 353] width 108 height 13
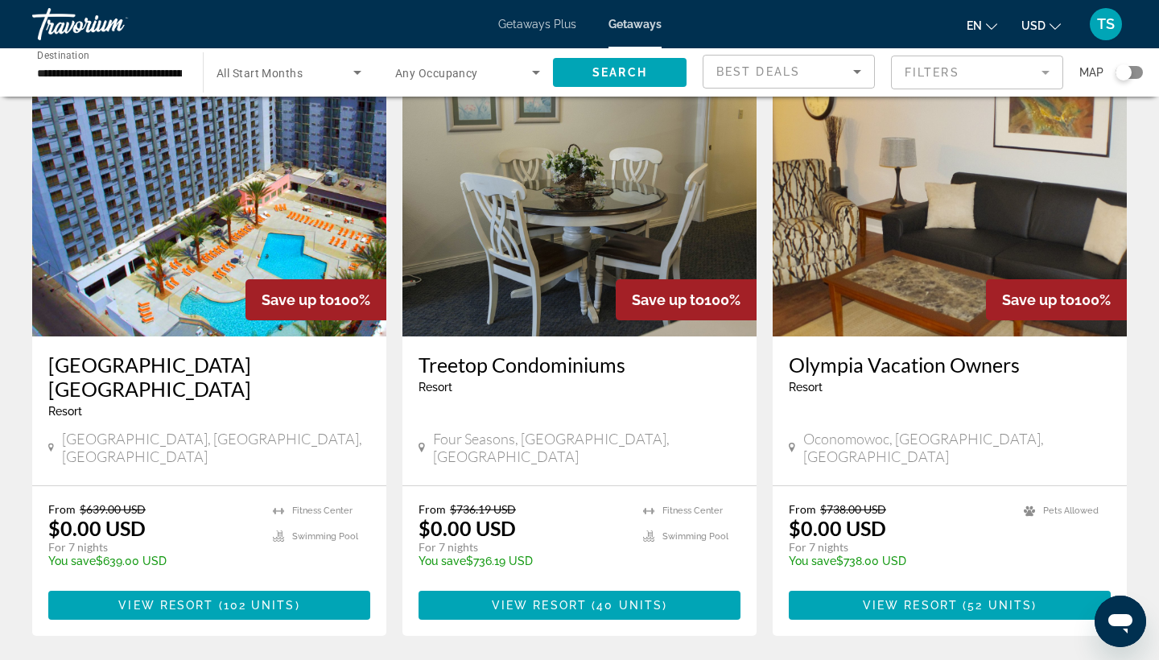
scroll to position [76, 0]
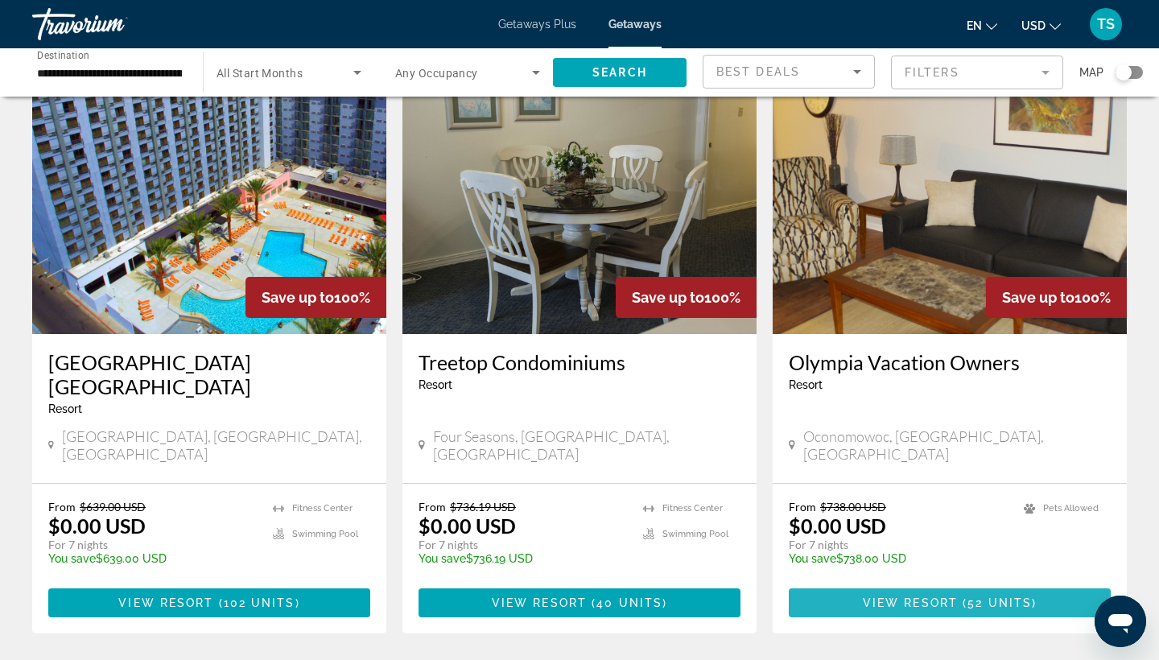
click at [869, 596] on span "View Resort" at bounding box center [910, 602] width 95 height 13
